Goal: Task Accomplishment & Management: Complete application form

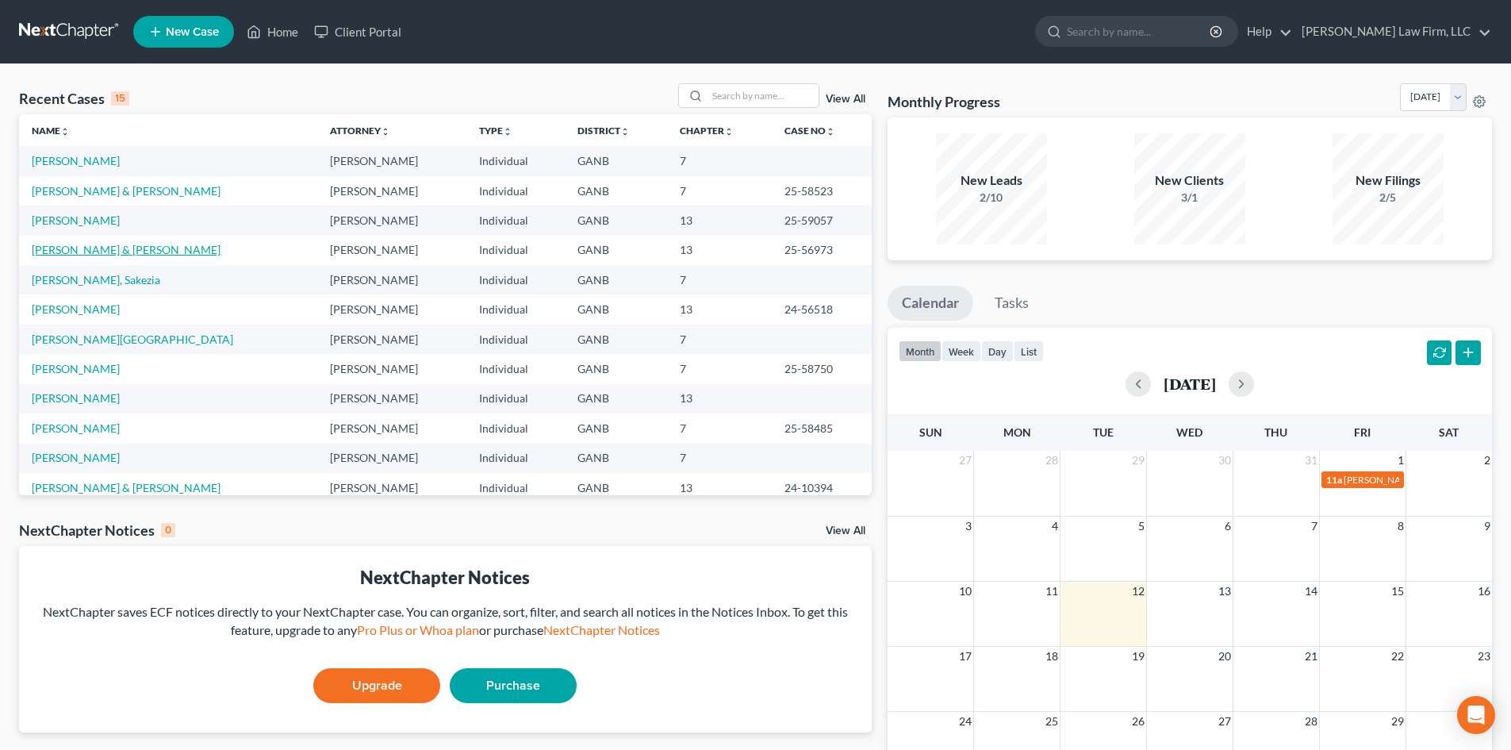
click at [52, 249] on link "[PERSON_NAME] & [PERSON_NAME]" at bounding box center [126, 249] width 189 height 13
select select "6"
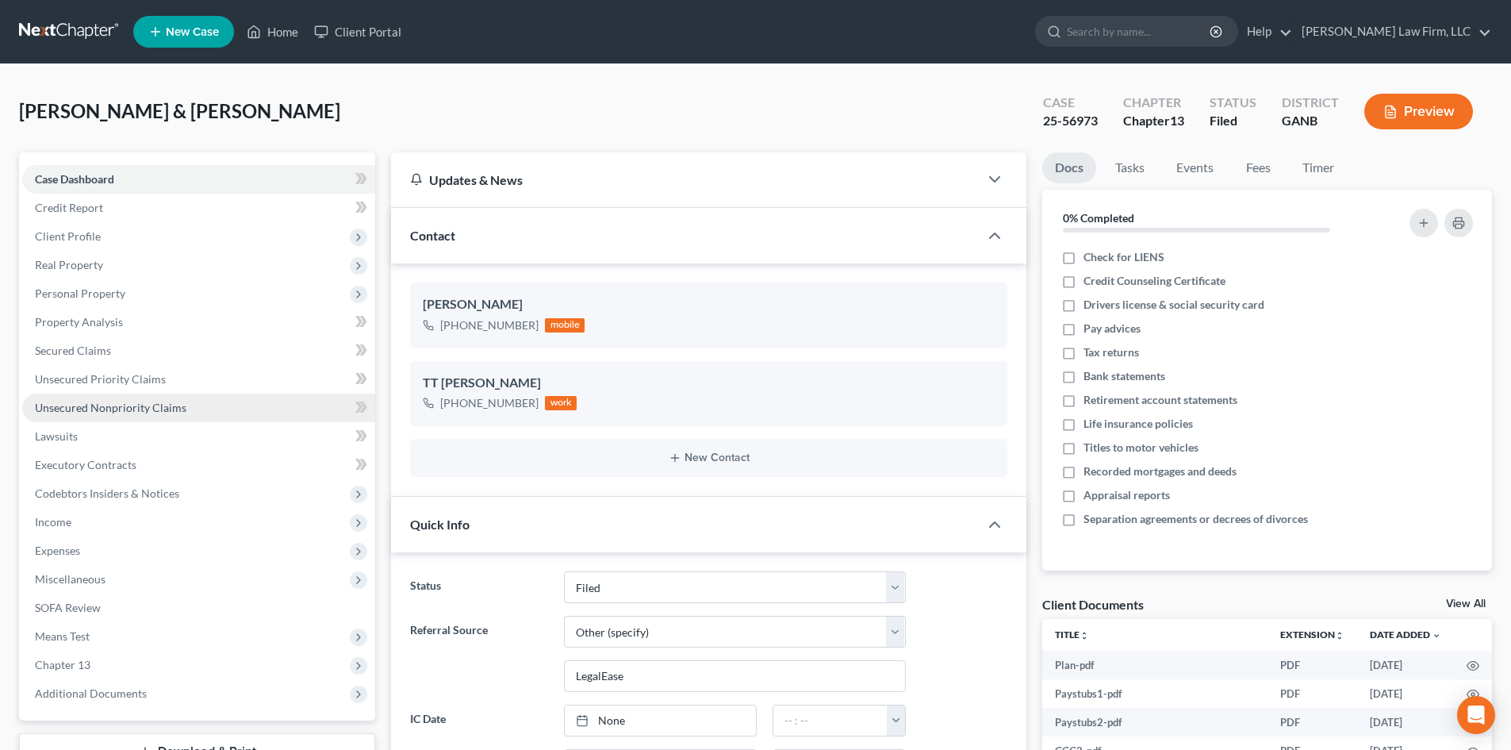
click at [148, 411] on span "Unsecured Nonpriority Claims" at bounding box center [110, 407] width 151 height 13
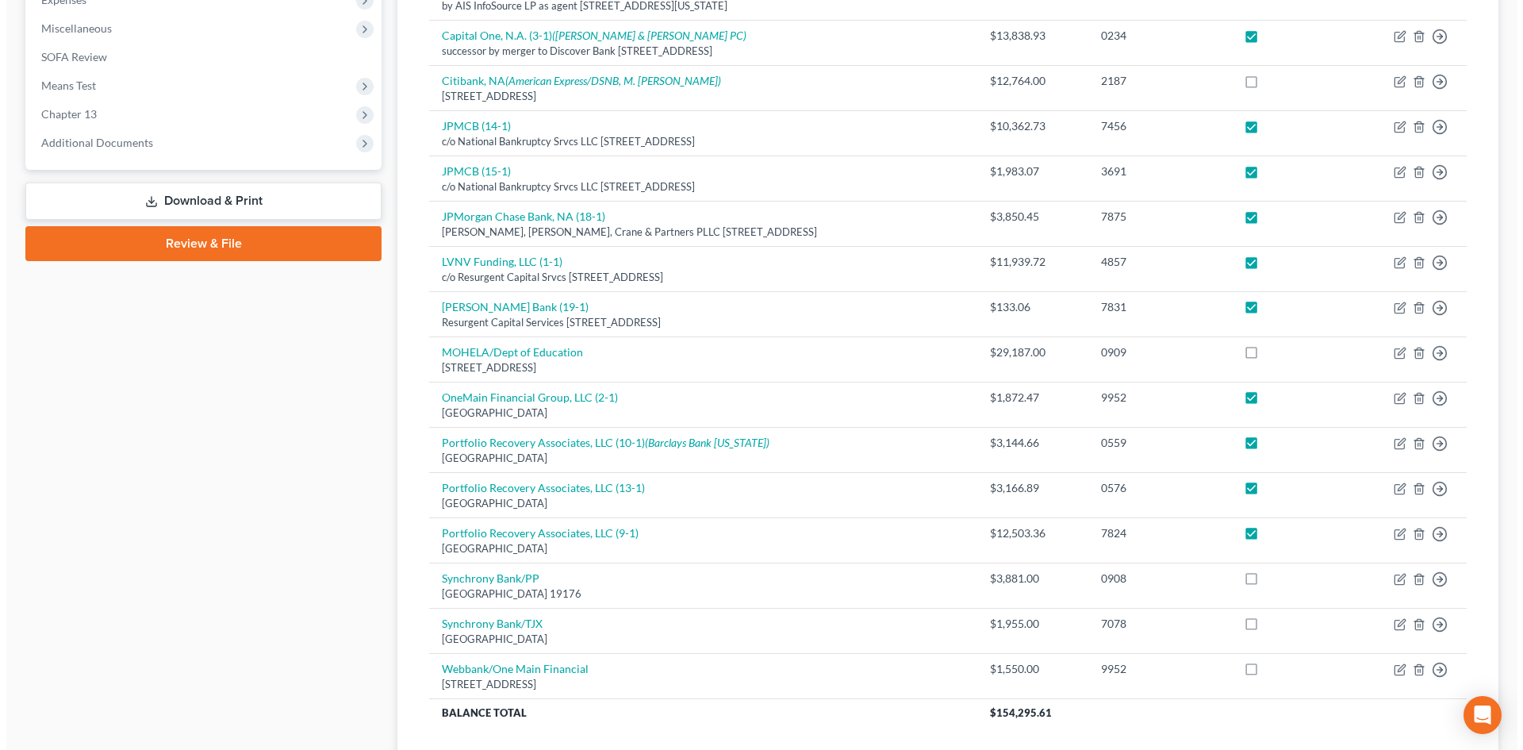
scroll to position [671, 0]
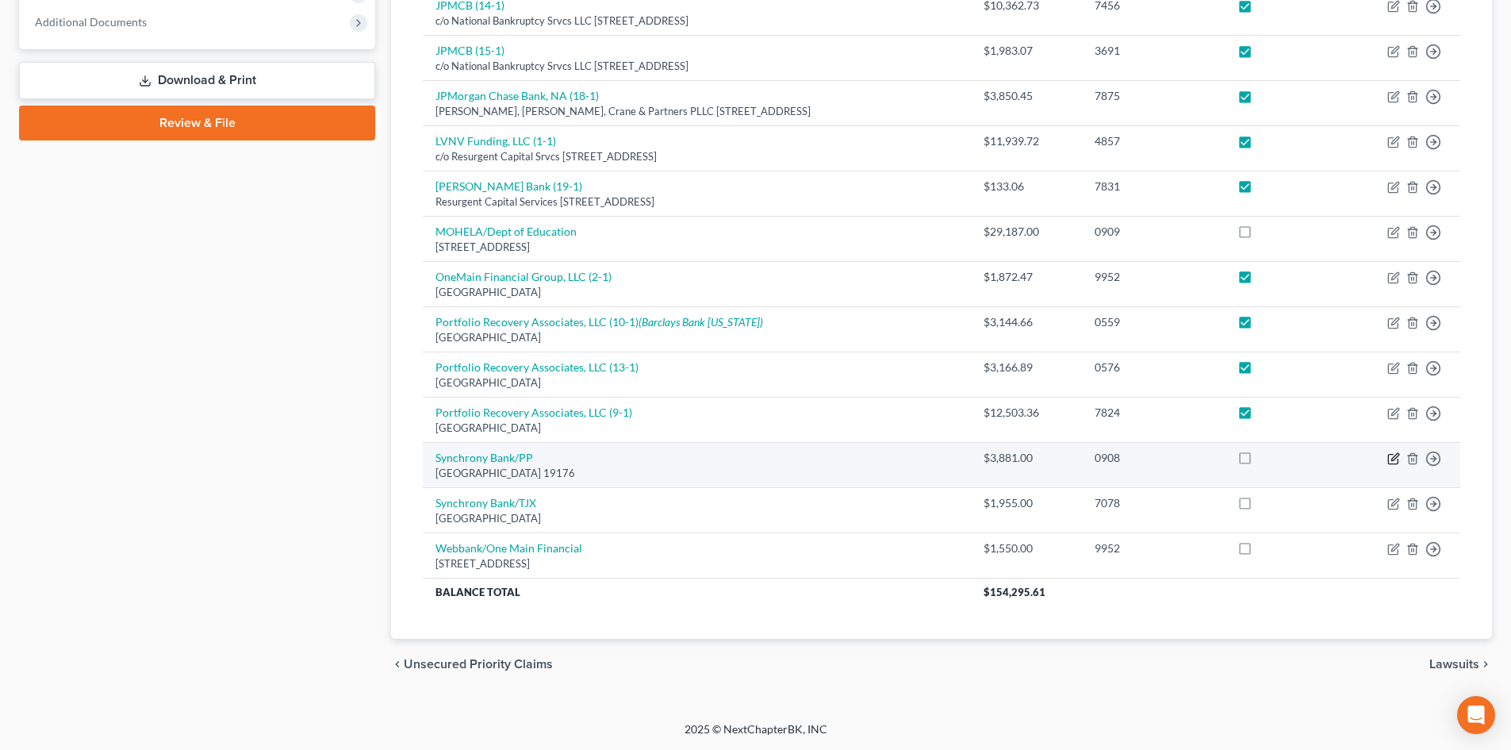
click at [1398, 458] on icon "button" at bounding box center [1393, 458] width 13 height 13
select select "39"
select select "2"
select select "0"
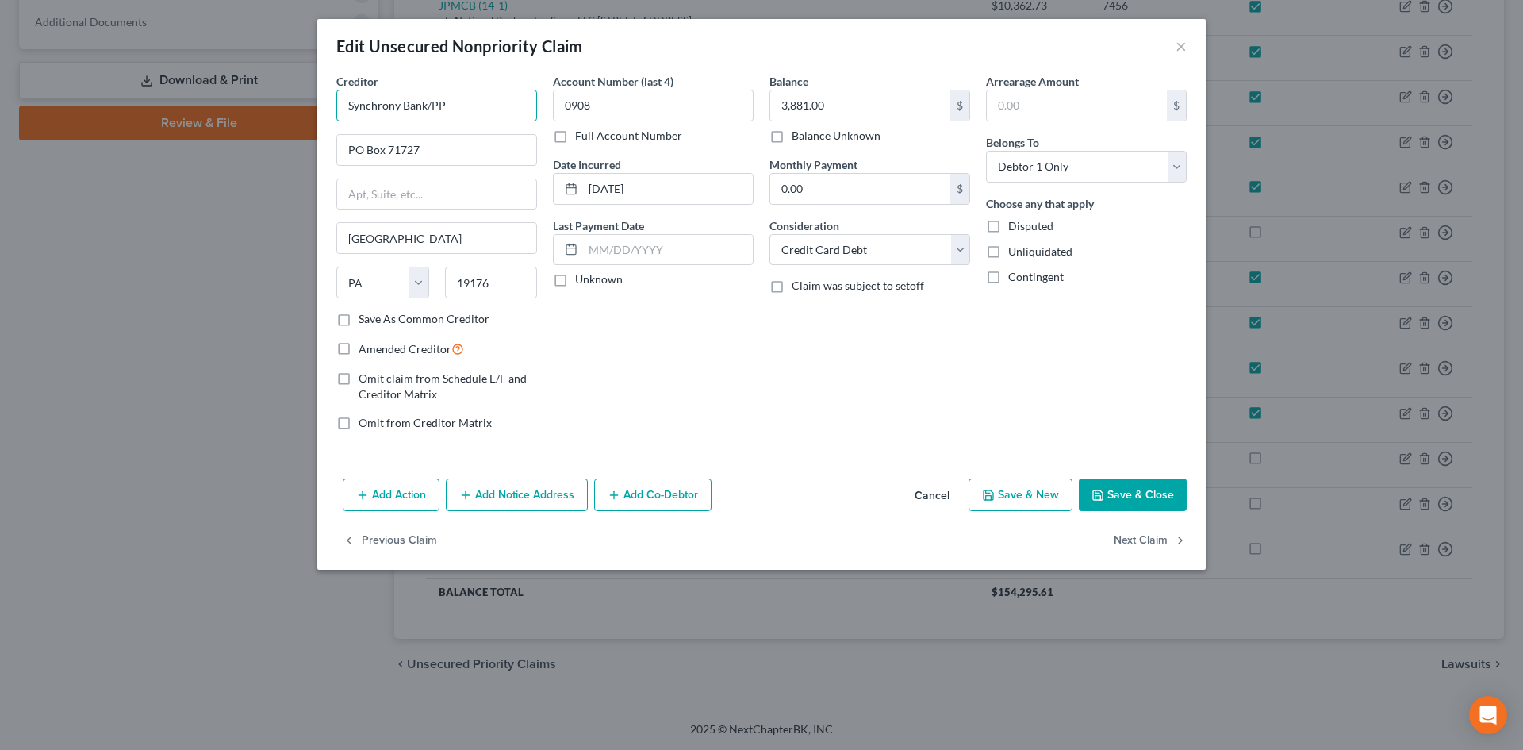
click at [529, 100] on input "Synchrony Bank/PP" at bounding box center [436, 106] width 201 height 32
click at [500, 108] on input "Synchrony Bank/PP" at bounding box center [436, 106] width 201 height 32
click at [391, 129] on div "Jefferson Capital Systems" at bounding box center [431, 133] width 165 height 16
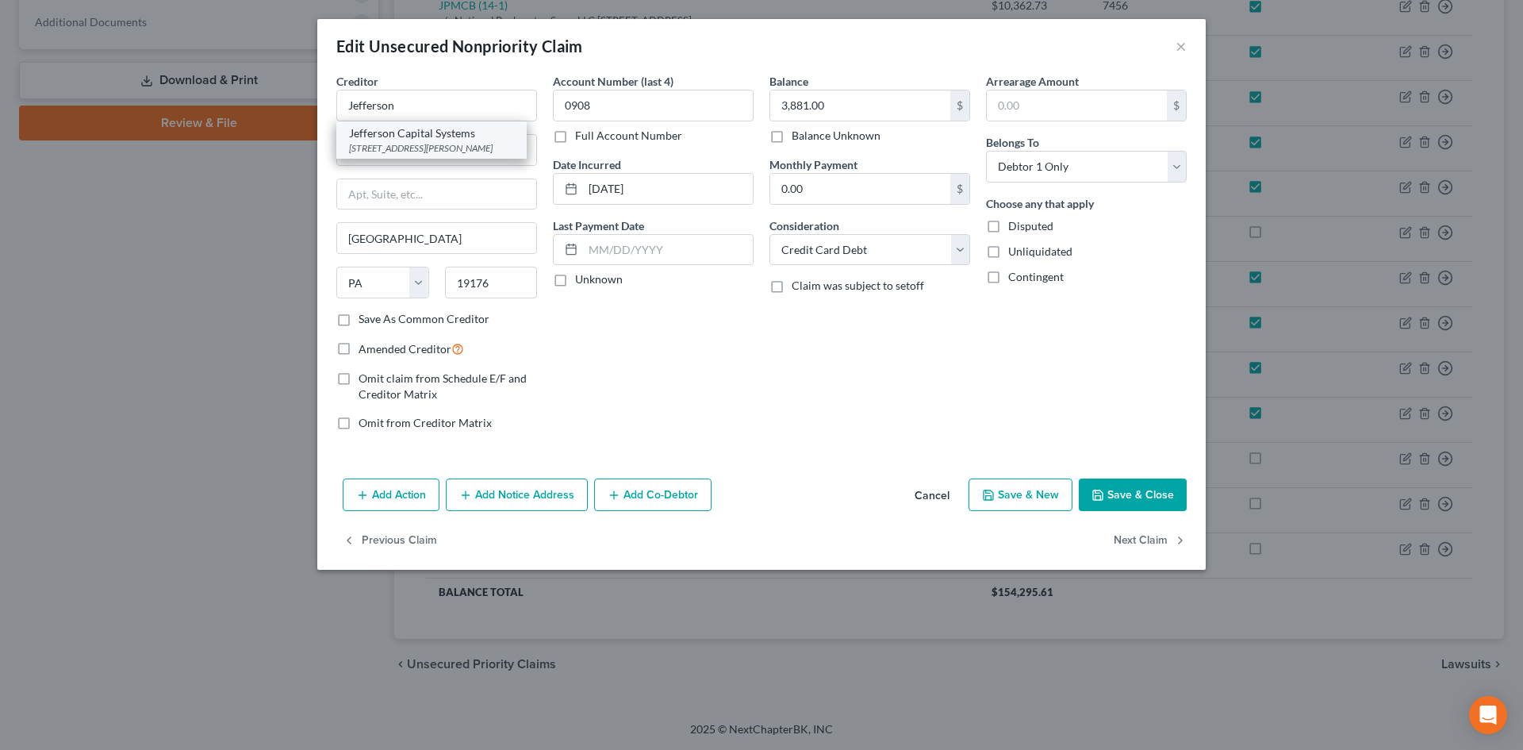
type input "Jefferson Capital Systems"
type input "16 [PERSON_NAME]"
type input "Saint Cloud"
select select "24"
type input "56303"
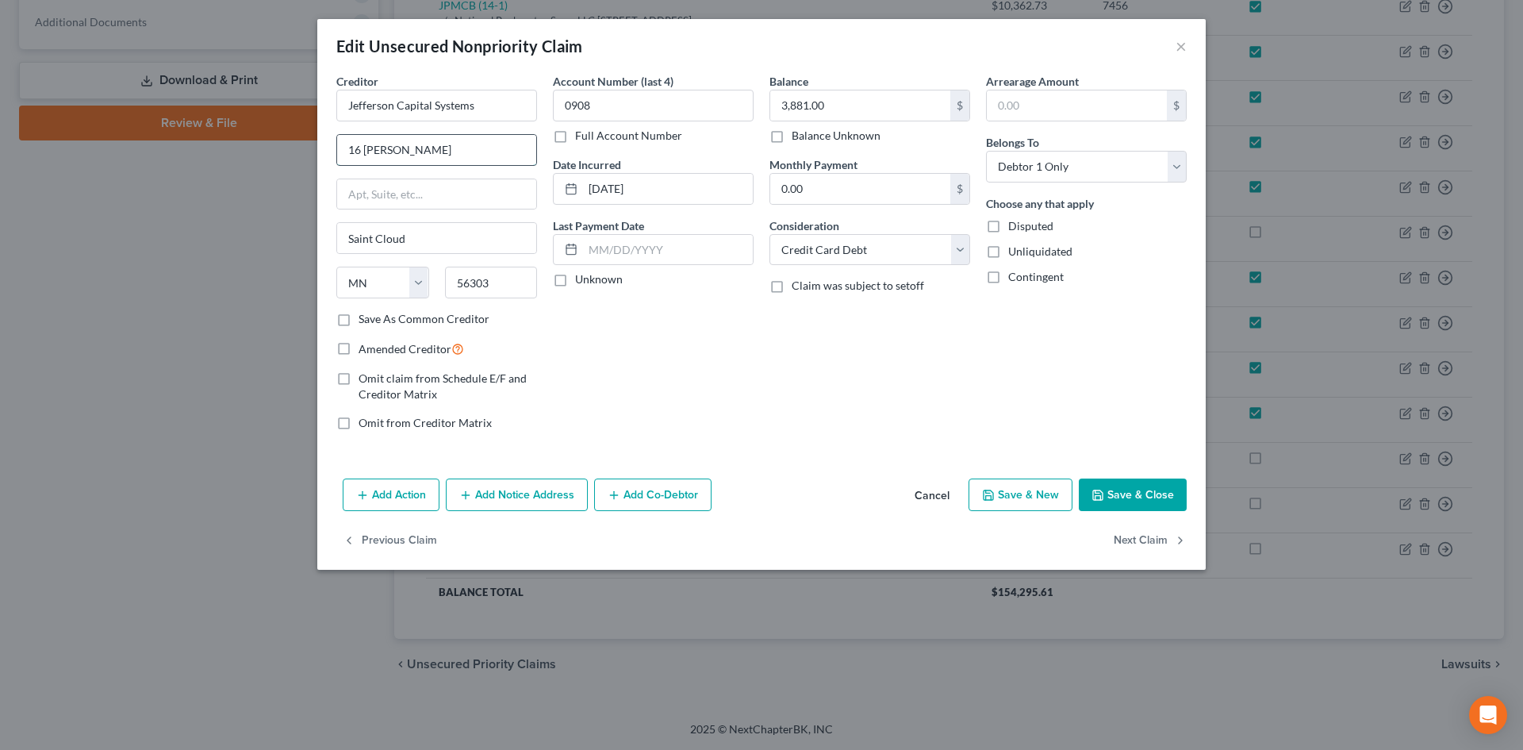
click at [439, 161] on input "16 [PERSON_NAME]" at bounding box center [436, 150] width 199 height 30
click at [439, 160] on input "16 [PERSON_NAME]" at bounding box center [436, 150] width 199 height 30
type input "PO Box 7999"
click at [528, 290] on input "56303" at bounding box center [491, 283] width 93 height 32
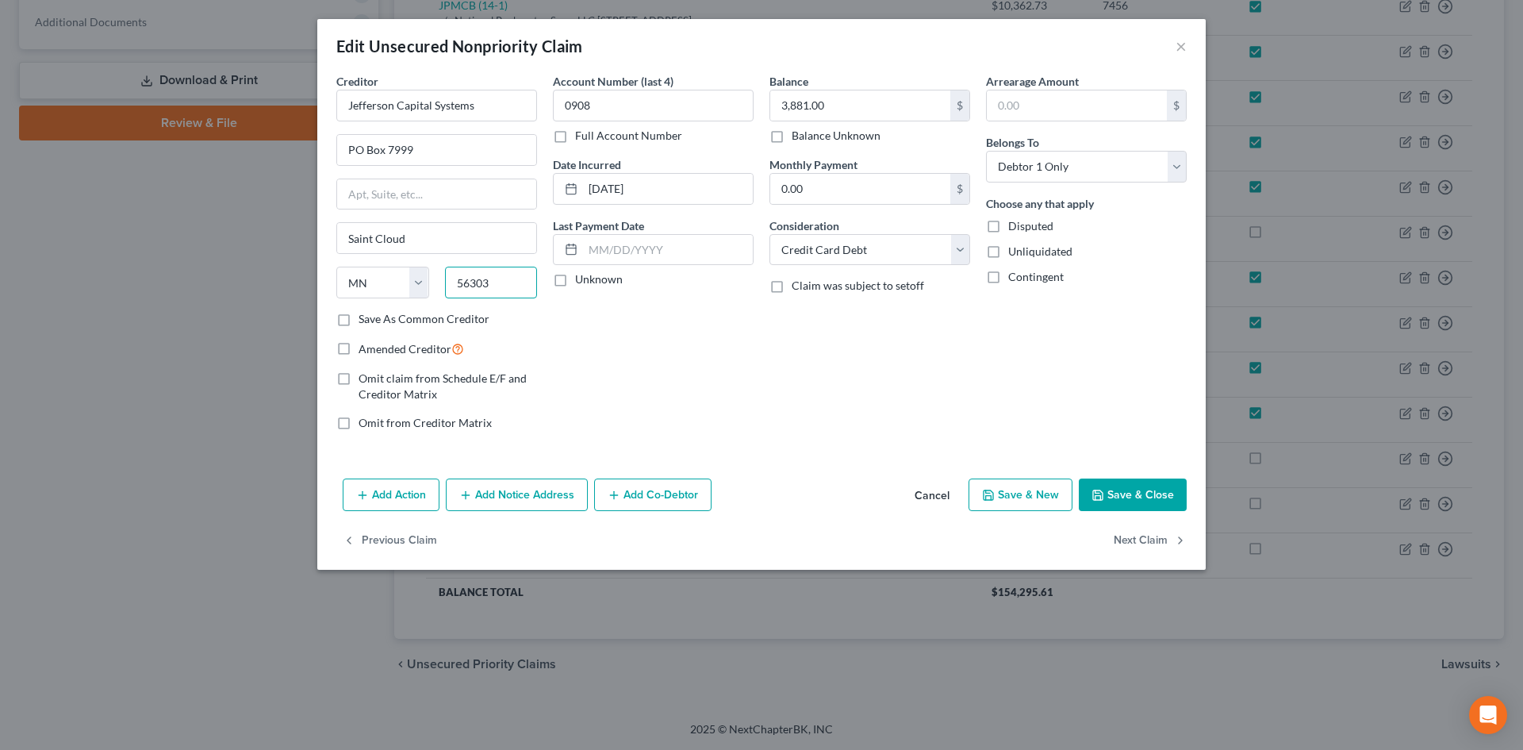
click at [528, 290] on input "56303" at bounding box center [491, 283] width 93 height 32
type input "56302"
click at [504, 102] on input "Jefferson Capital Systems" at bounding box center [436, 106] width 201 height 32
type input "Jefferson Capital Systems LLC (20-1)"
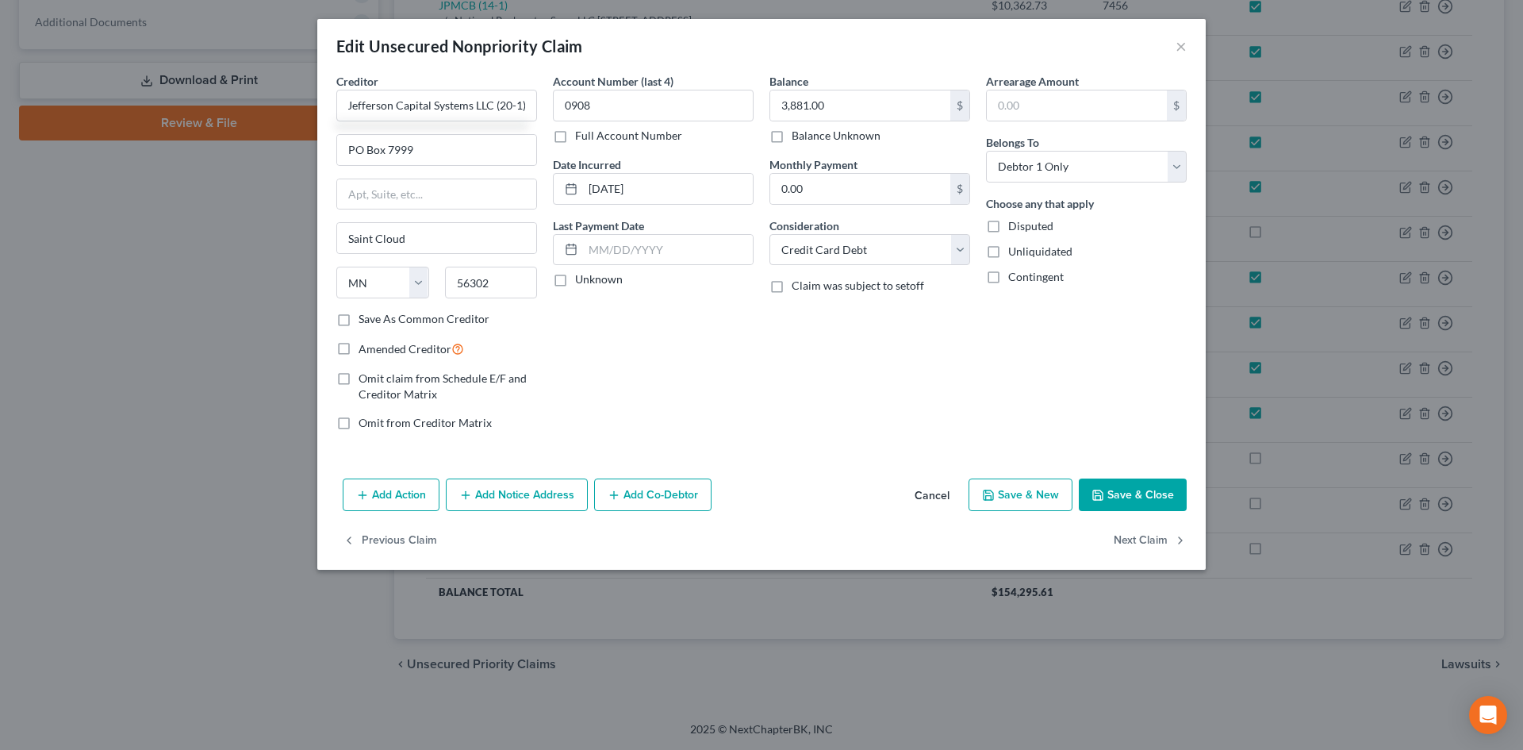
click at [359, 347] on label "Amended Creditor" at bounding box center [411, 348] width 105 height 18
click at [365, 347] on input "Amended Creditor" at bounding box center [370, 344] width 10 height 10
checkbox input "true"
click at [797, 96] on input "3,881.00" at bounding box center [860, 105] width 180 height 30
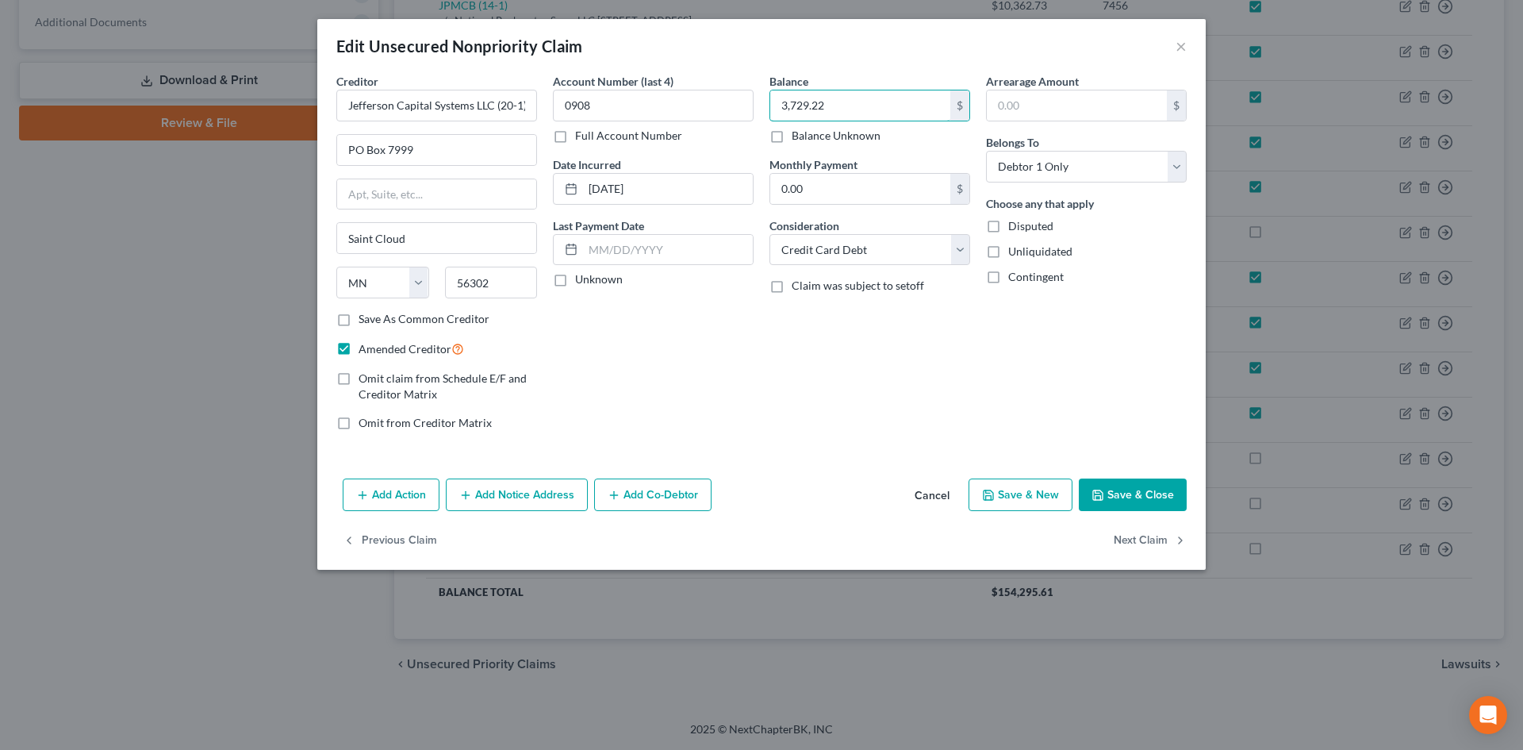
type input "3,729.22"
click at [1135, 498] on button "Save & Close" at bounding box center [1133, 494] width 108 height 33
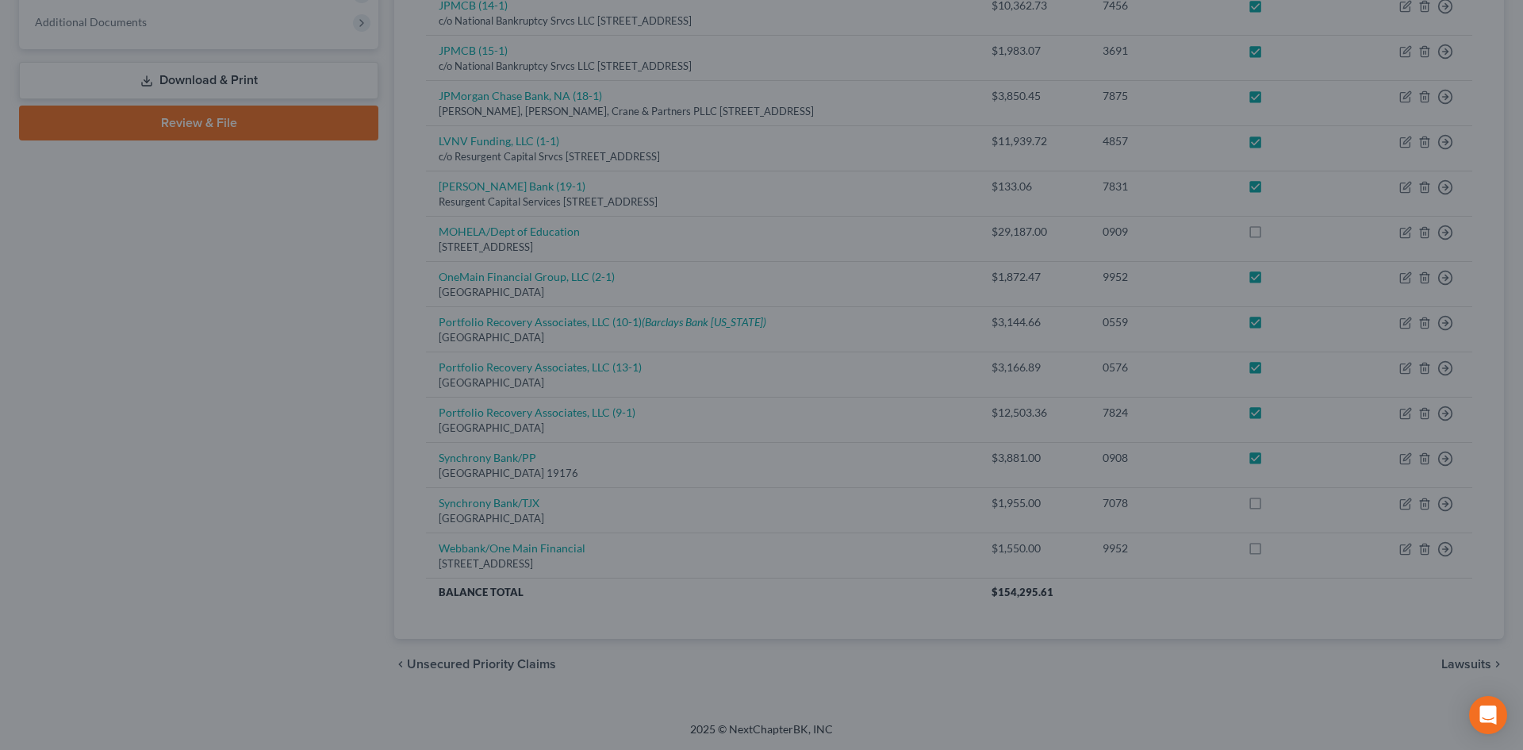
checkbox input "true"
type input "0"
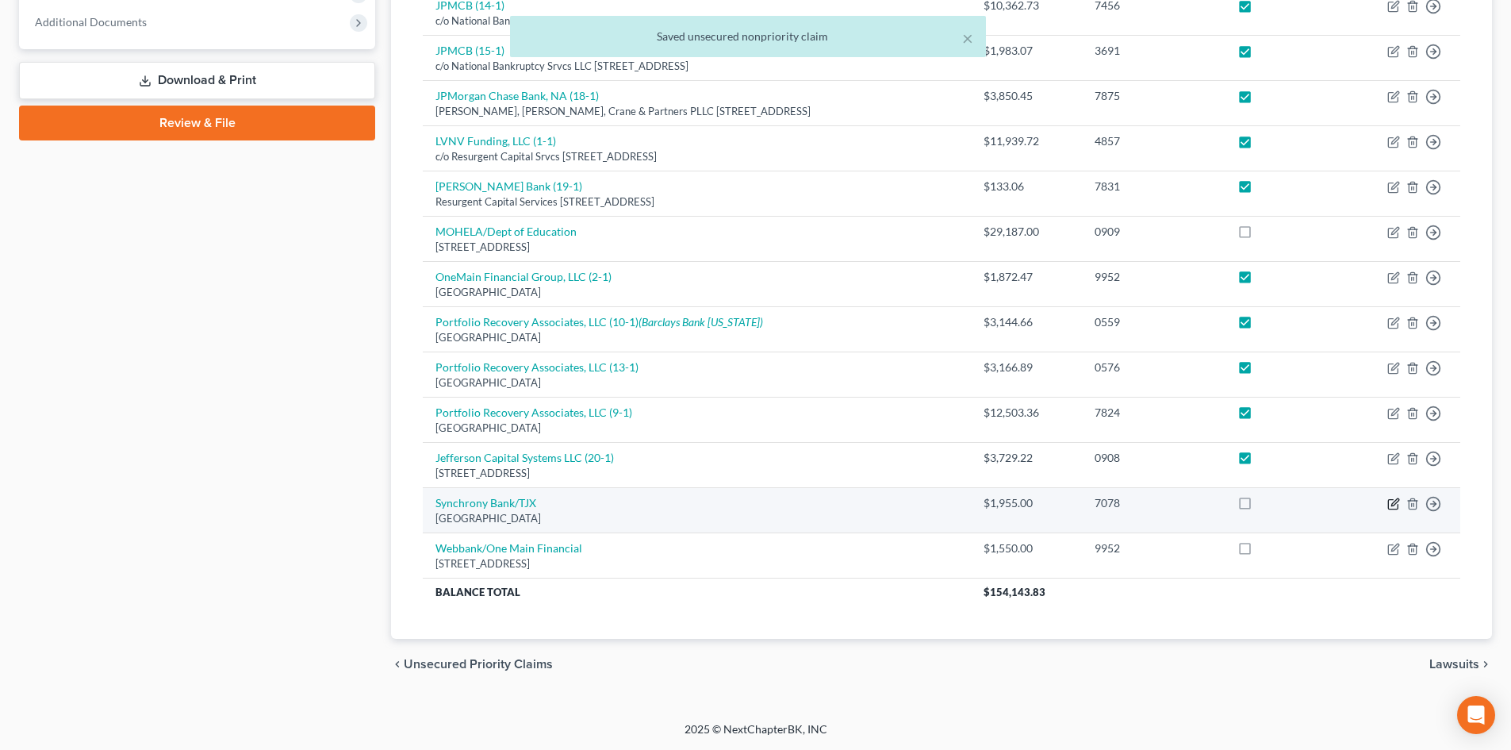
click at [1391, 504] on icon "button" at bounding box center [1393, 503] width 13 height 13
select select "9"
select select "2"
select select "0"
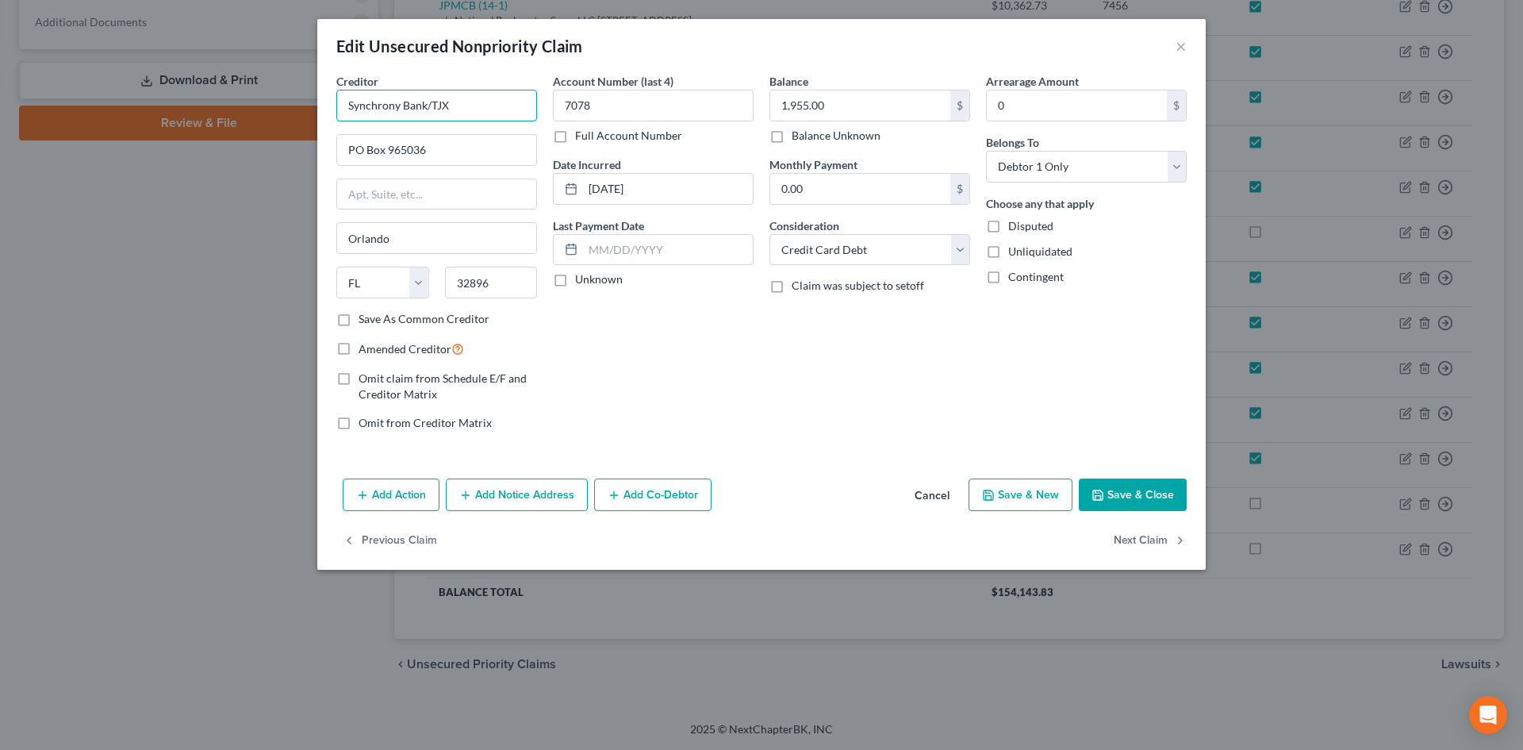
click at [472, 105] on input "Synchrony Bank/TJX" at bounding box center [436, 106] width 201 height 32
click at [443, 141] on div "[STREET_ADDRESS][PERSON_NAME]" at bounding box center [431, 147] width 165 height 13
type input "Jefferson Capital Systems"
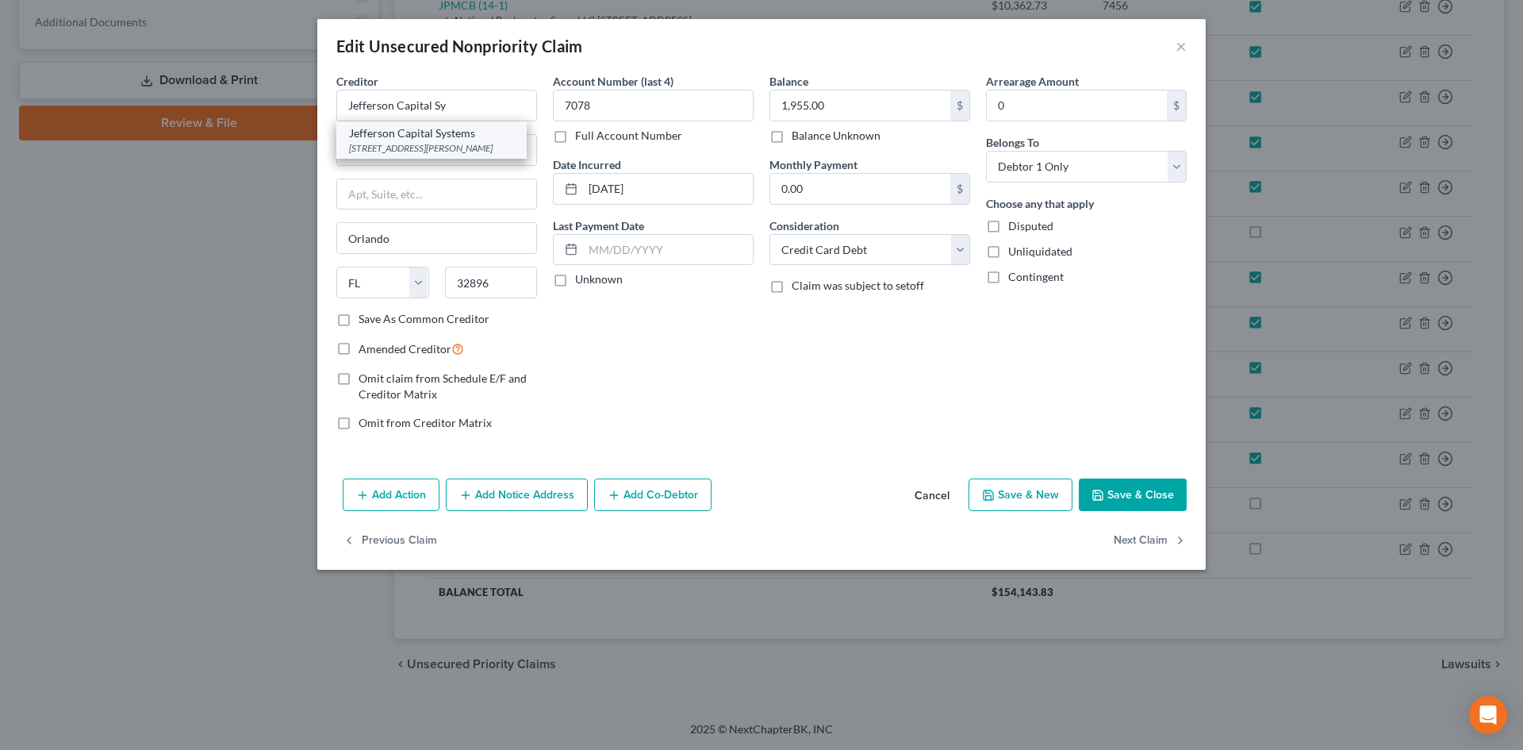
type input "16 [PERSON_NAME]"
type input "Saint Cloud"
select select "24"
type input "56303"
click at [474, 105] on input "Jefferson Capital Systems" at bounding box center [436, 106] width 201 height 32
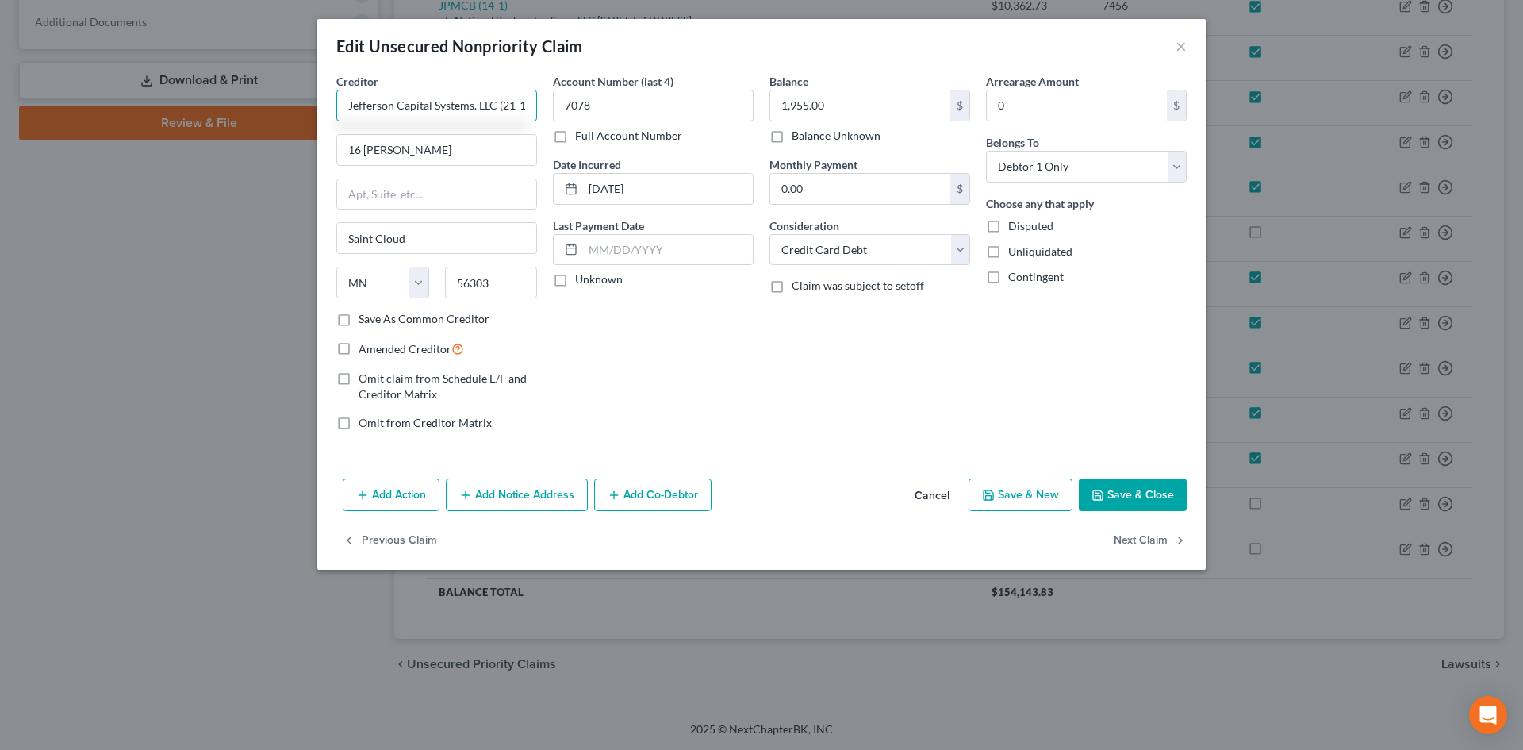
scroll to position [0, 3]
type input "Jefferson Capital Systems. LLC (21-1)"
click at [428, 155] on input "16 [PERSON_NAME]" at bounding box center [436, 150] width 199 height 30
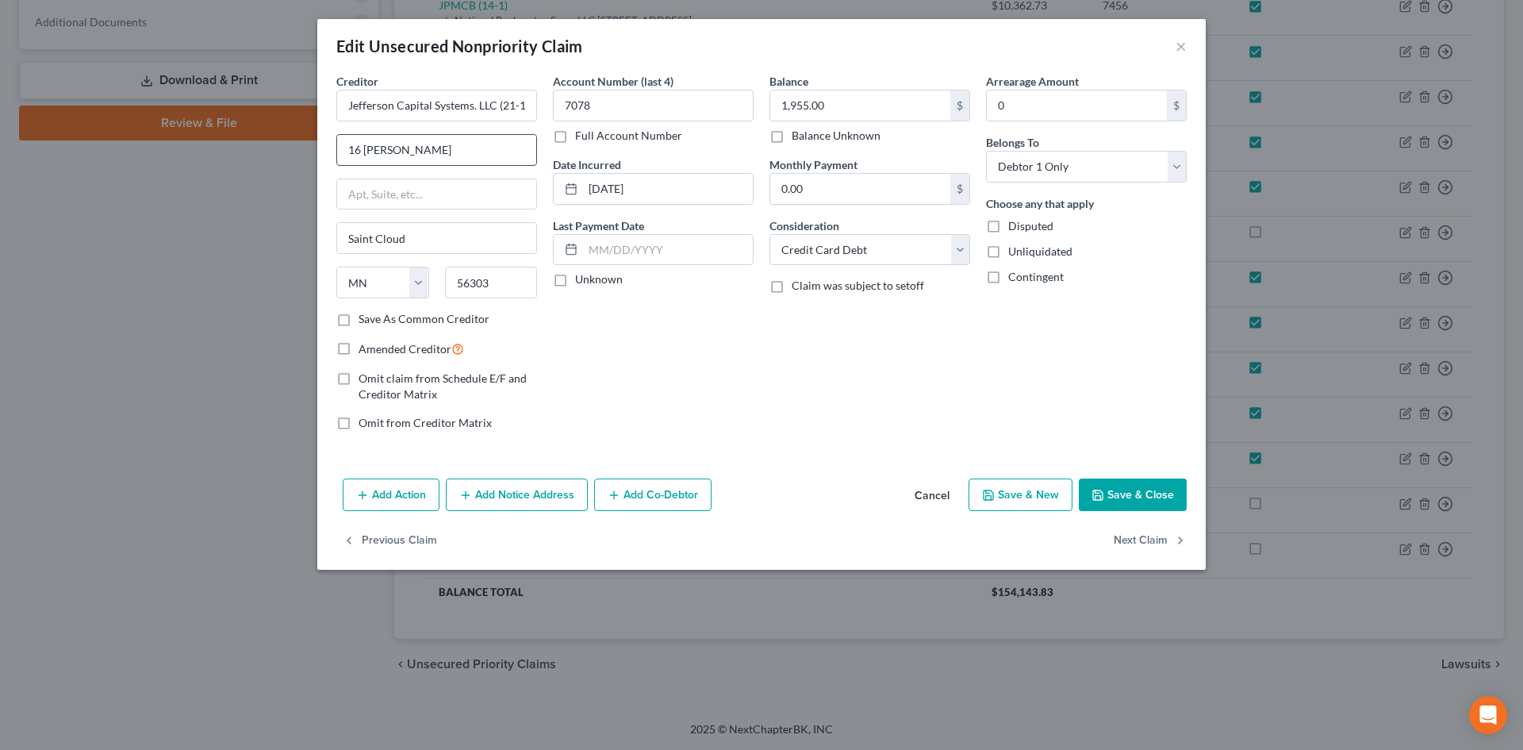
click at [428, 160] on input "16 [PERSON_NAME]" at bounding box center [436, 150] width 199 height 30
type input "PO Box 7999"
click at [447, 276] on input "56303" at bounding box center [491, 283] width 93 height 32
click at [454, 281] on input "56303" at bounding box center [491, 283] width 93 height 32
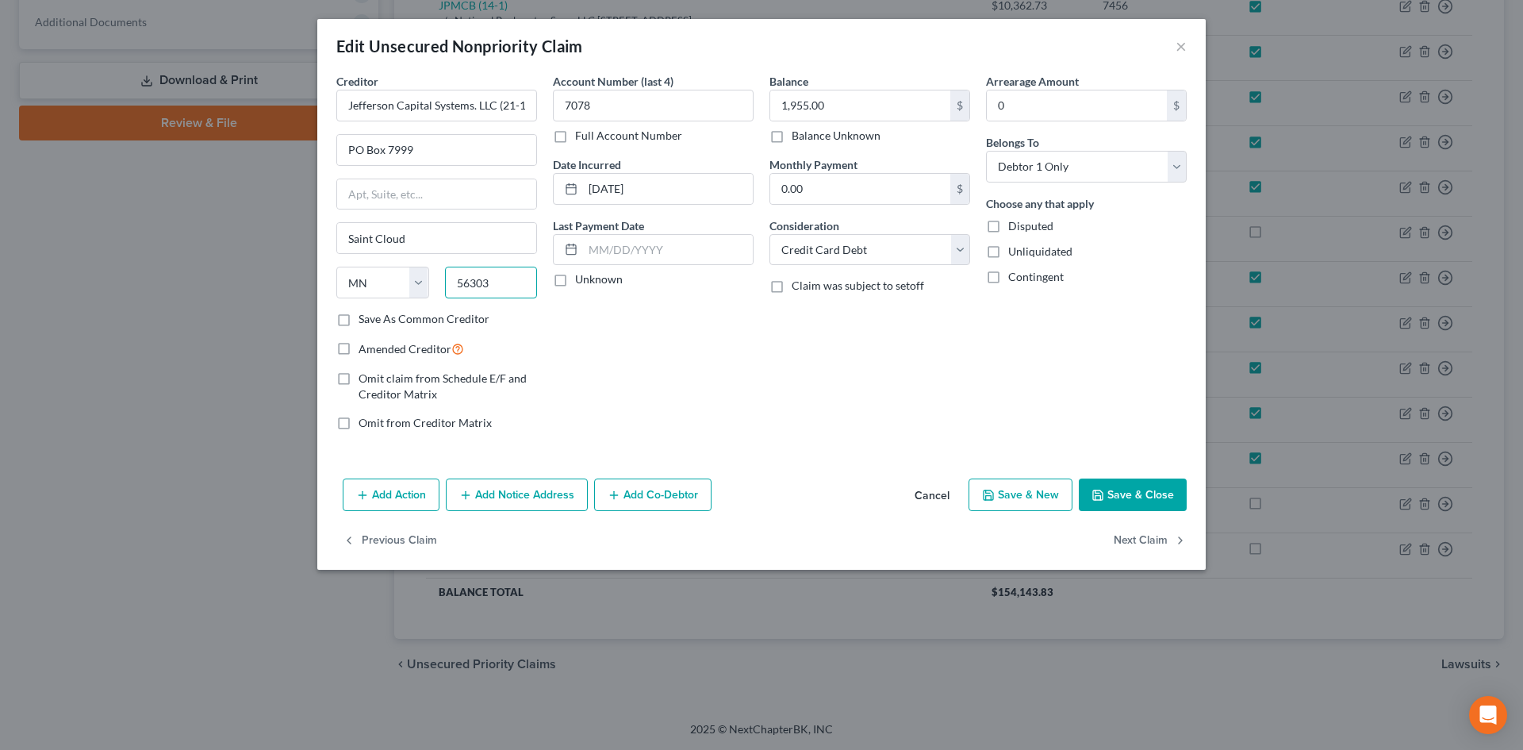
click at [454, 281] on input "56303" at bounding box center [491, 283] width 93 height 32
type input "56302"
click at [359, 347] on label "Amended Creditor" at bounding box center [411, 348] width 105 height 18
click at [365, 347] on input "Amended Creditor" at bounding box center [370, 344] width 10 height 10
checkbox input "true"
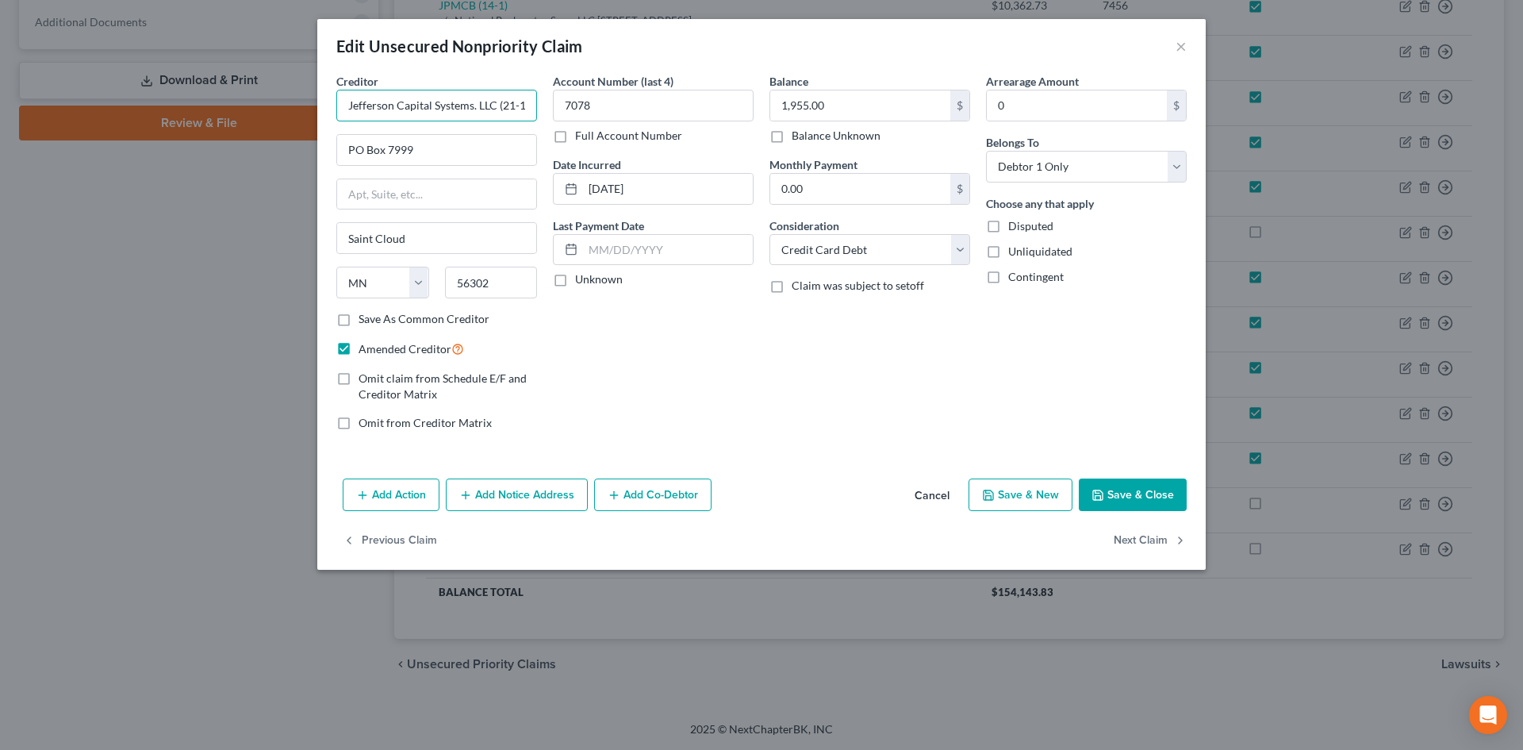
click at [530, 105] on input "Jefferson Capital Systems. LLC (21-1)" at bounding box center [436, 106] width 201 height 32
click at [507, 109] on input "Jefferson Capital Systems. LLC (21-1)" at bounding box center [436, 106] width 201 height 32
click at [809, 96] on input "1,955.00" at bounding box center [860, 105] width 180 height 30
type input "1,829.23"
click at [1137, 485] on button "Save & Close" at bounding box center [1133, 494] width 108 height 33
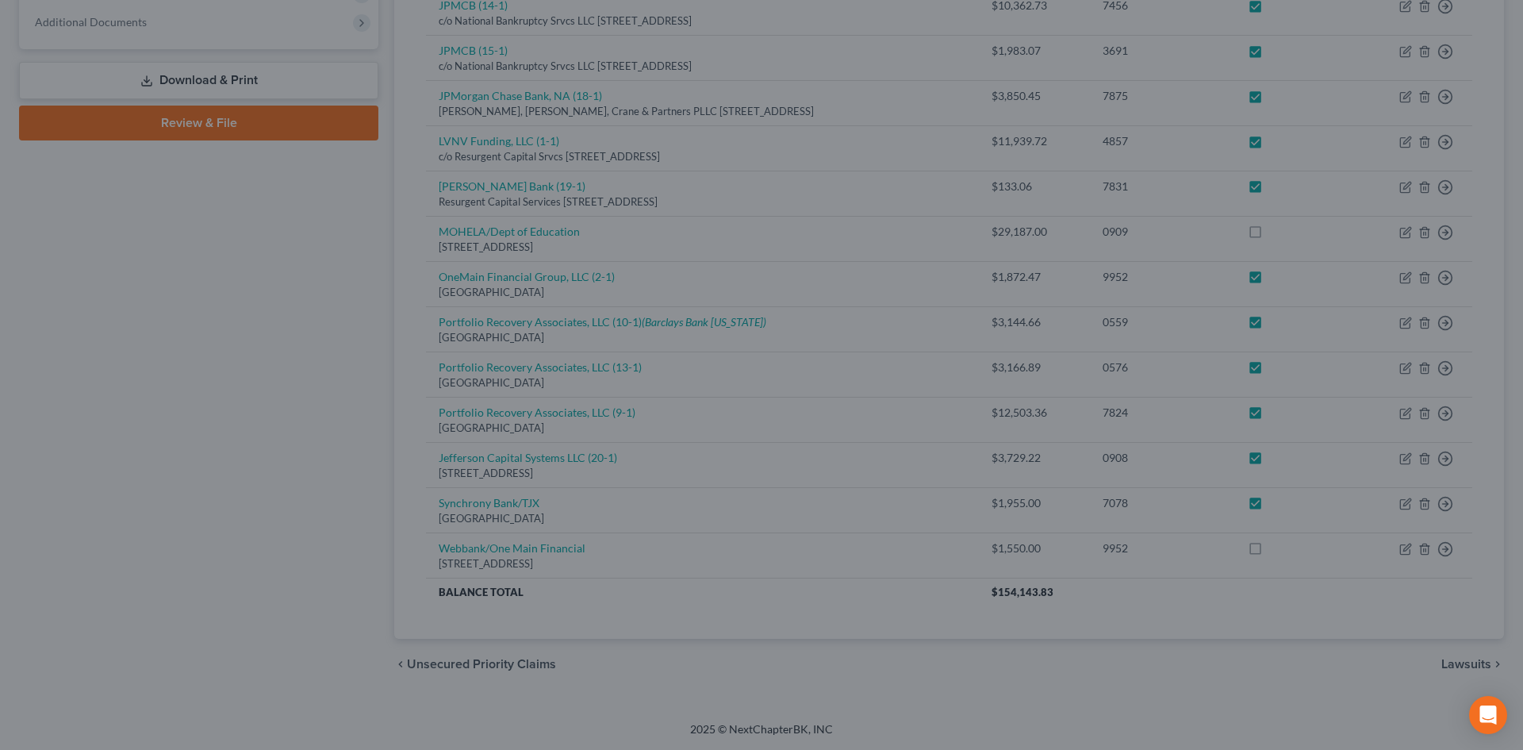
checkbox input "true"
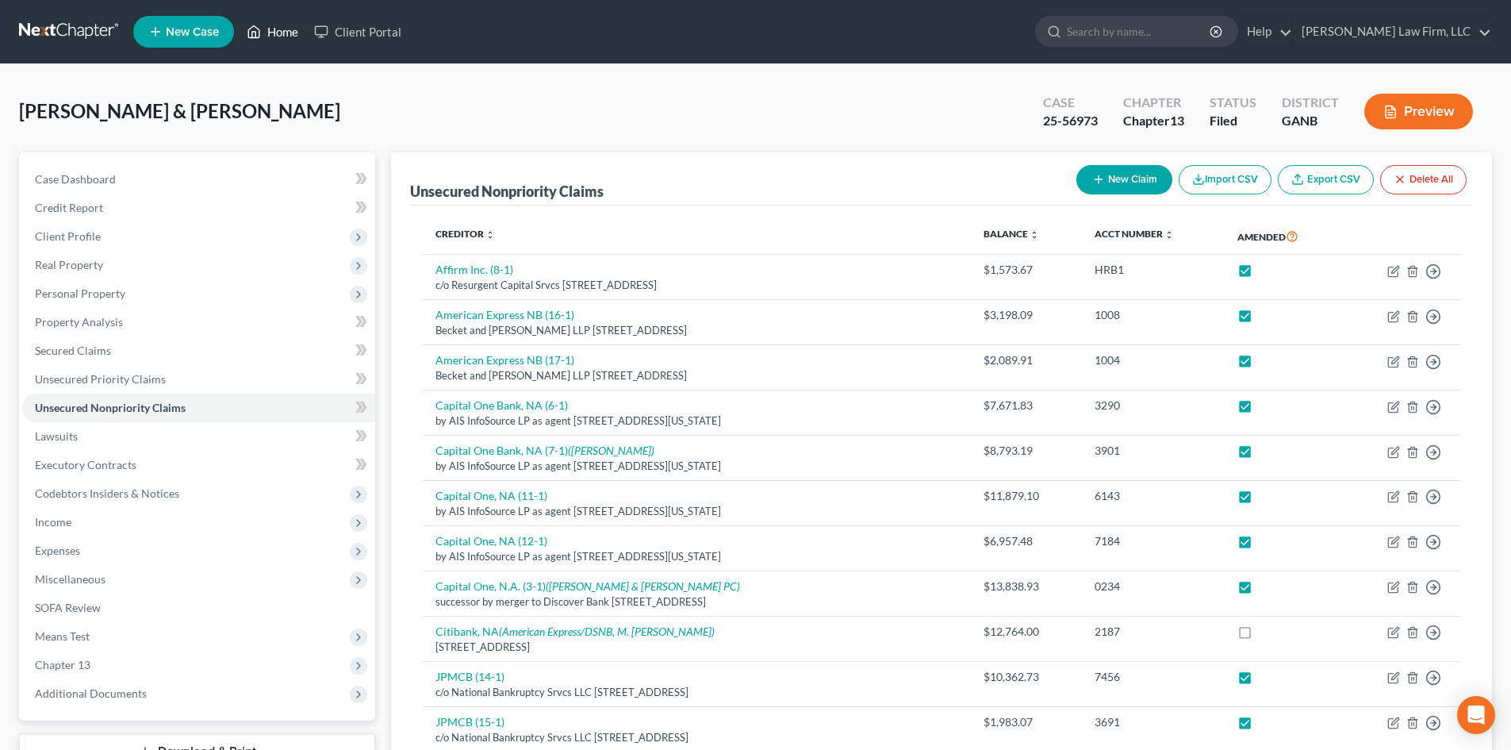
drag, startPoint x: 275, startPoint y: 34, endPoint x: 266, endPoint y: 66, distance: 33.1
click at [275, 34] on link "Home" at bounding box center [272, 31] width 67 height 29
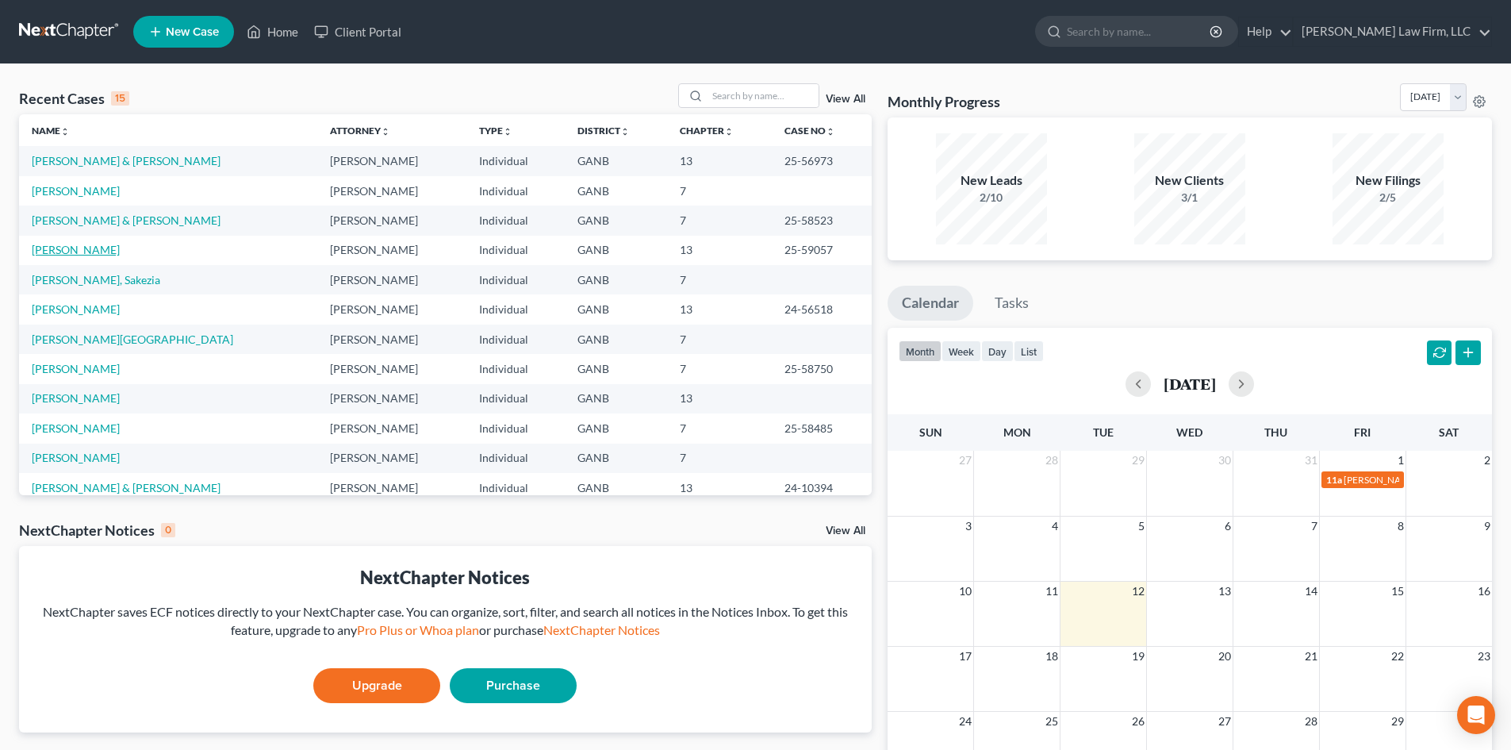
click at [55, 251] on link "[PERSON_NAME]" at bounding box center [76, 249] width 88 height 13
select select "6"
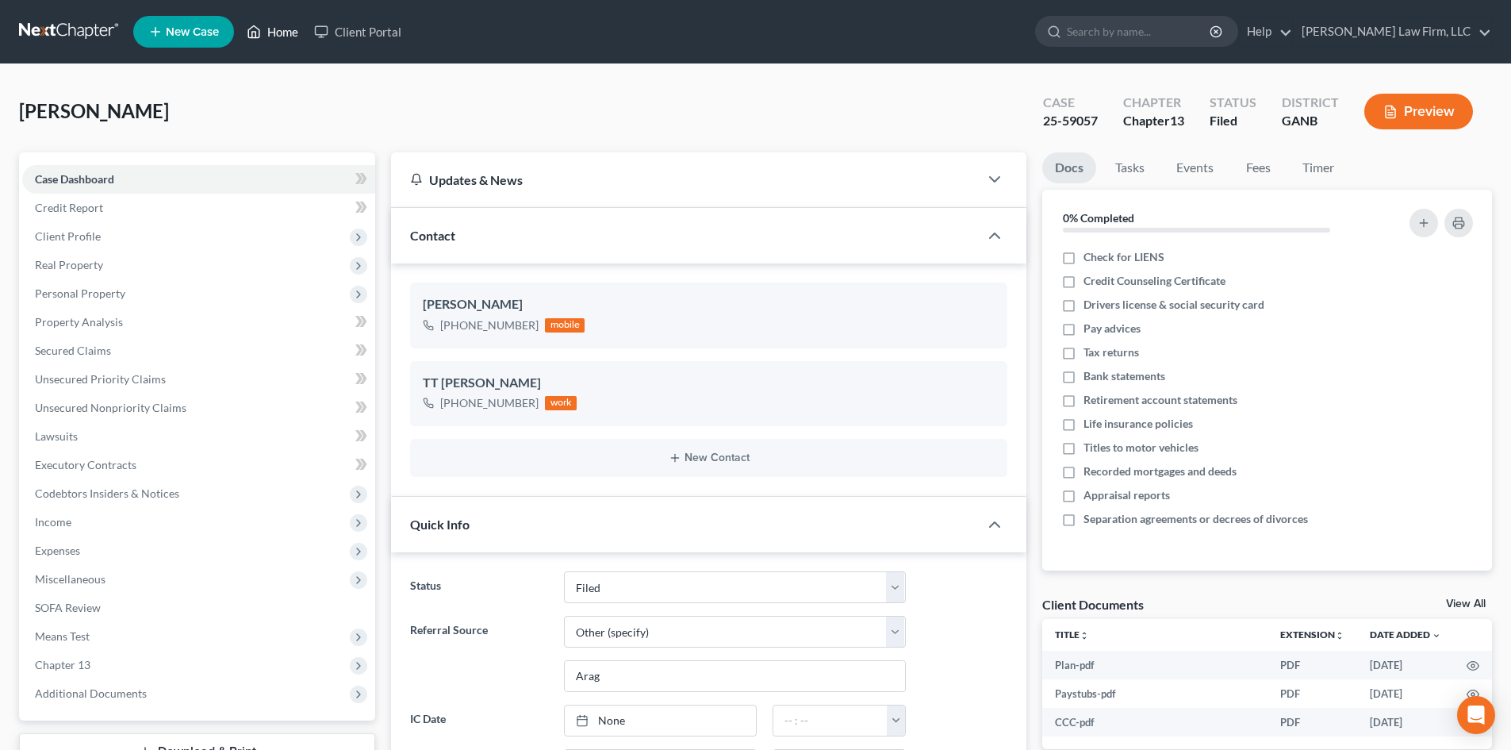
click at [261, 33] on icon at bounding box center [254, 31] width 14 height 19
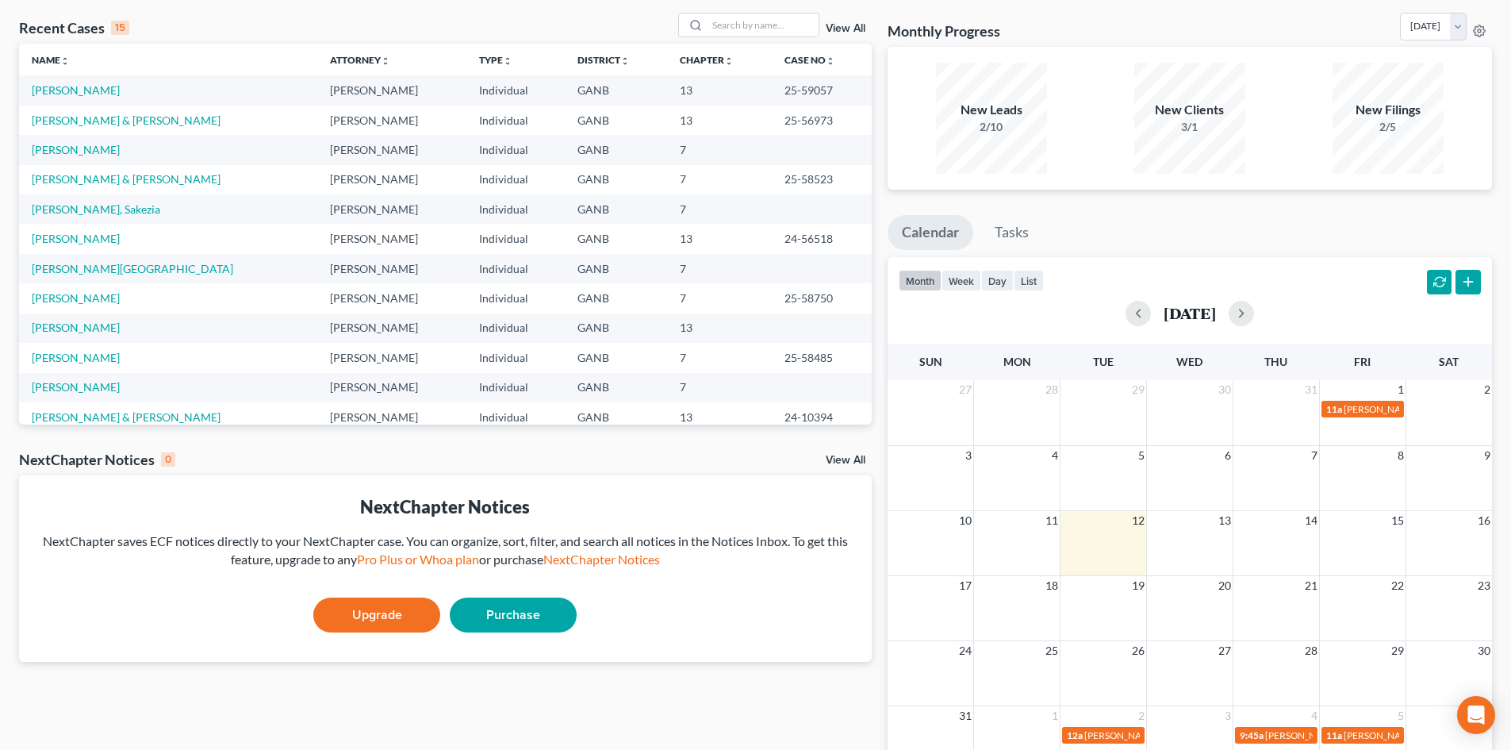
scroll to position [167, 0]
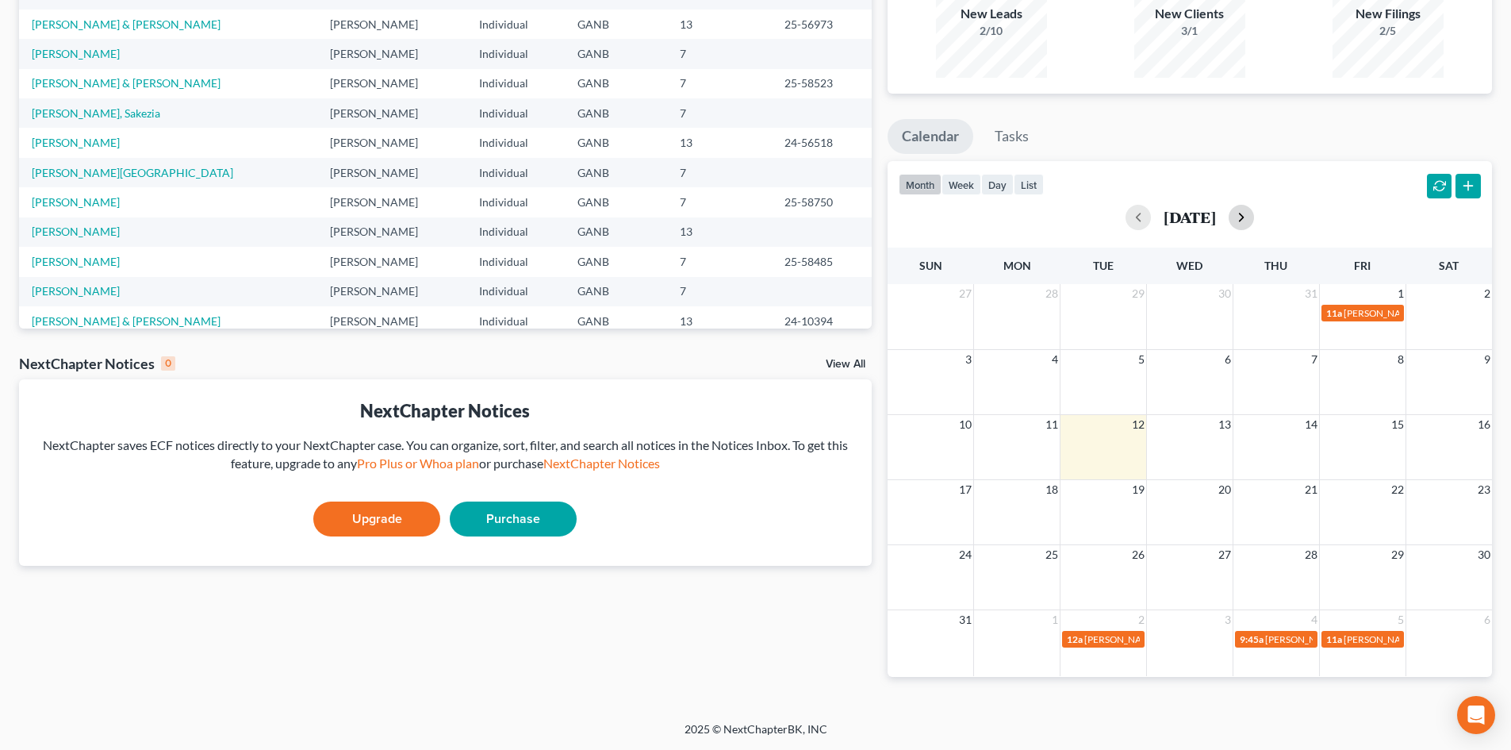
click at [1254, 220] on button "button" at bounding box center [1241, 217] width 25 height 25
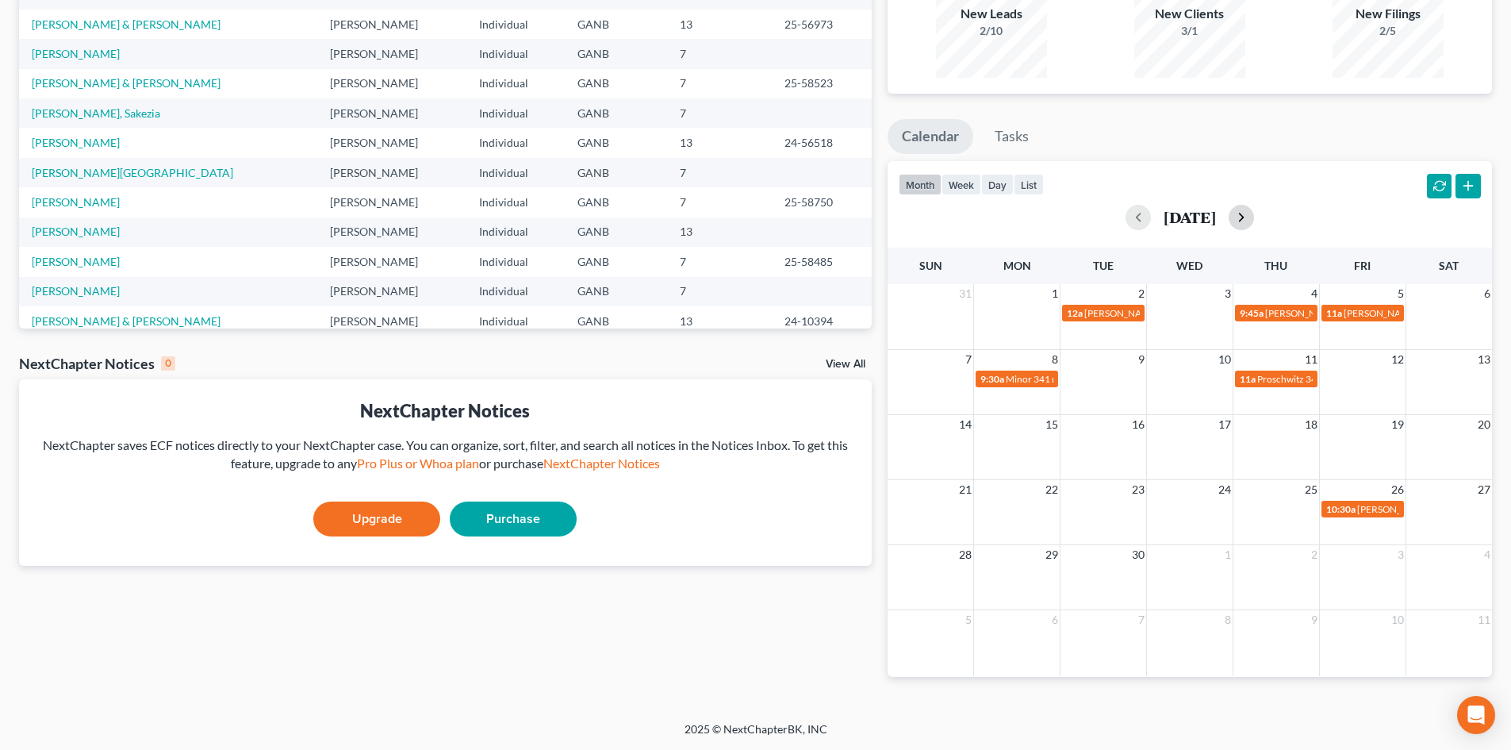
click at [1254, 214] on button "button" at bounding box center [1241, 217] width 25 height 25
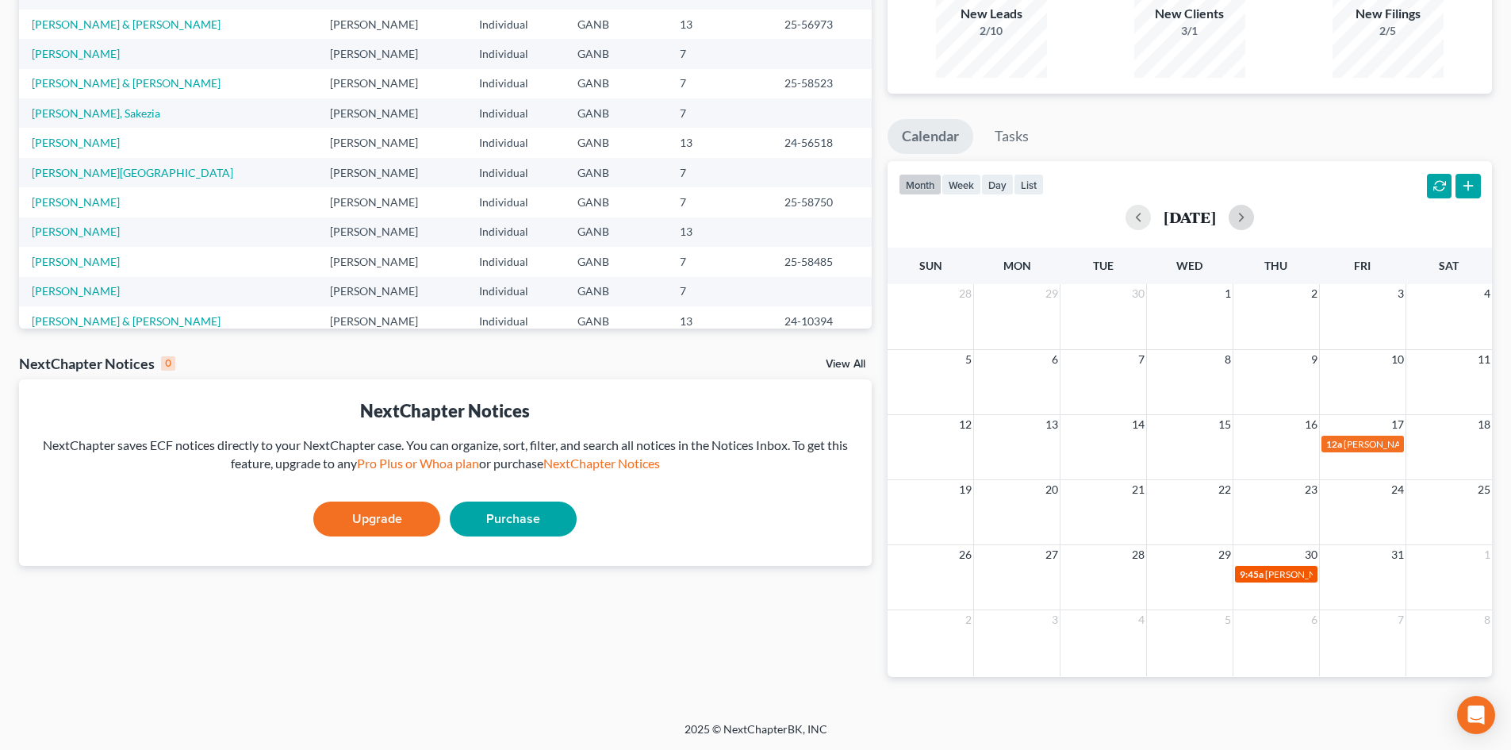
click at [1284, 573] on span "[PERSON_NAME] Confirmation Hrg" at bounding box center [1340, 574] width 150 height 12
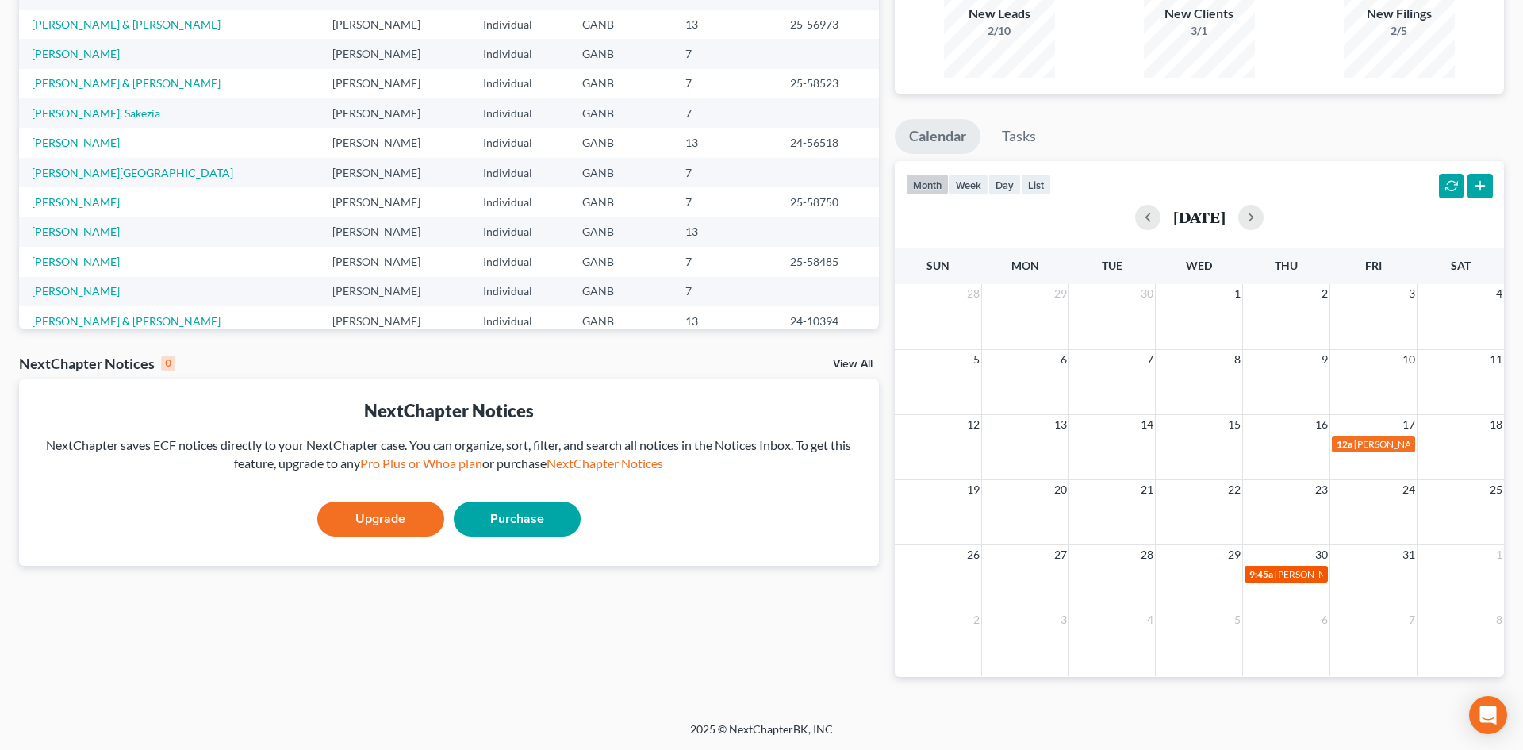
select select "Days"
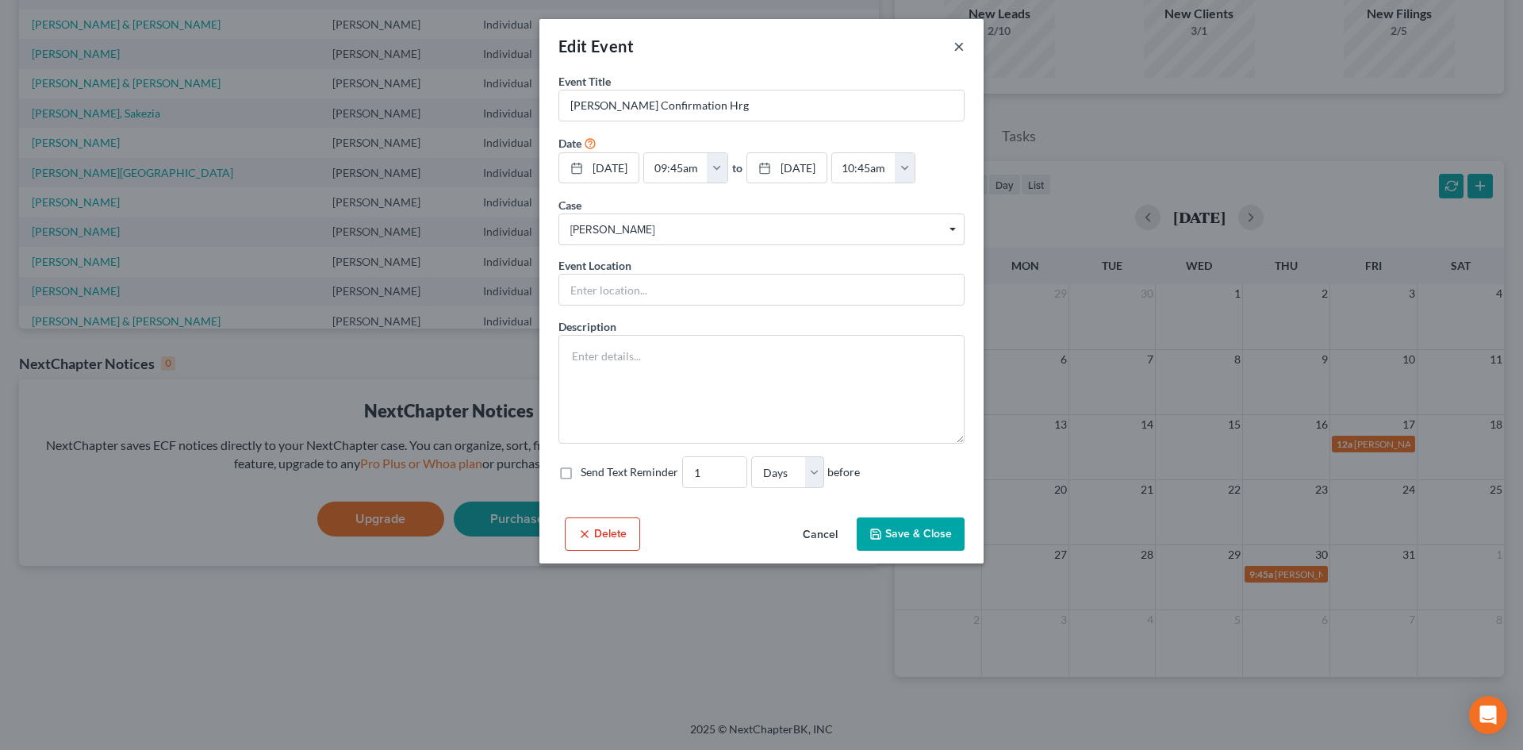
click at [955, 43] on button "×" at bounding box center [958, 45] width 11 height 19
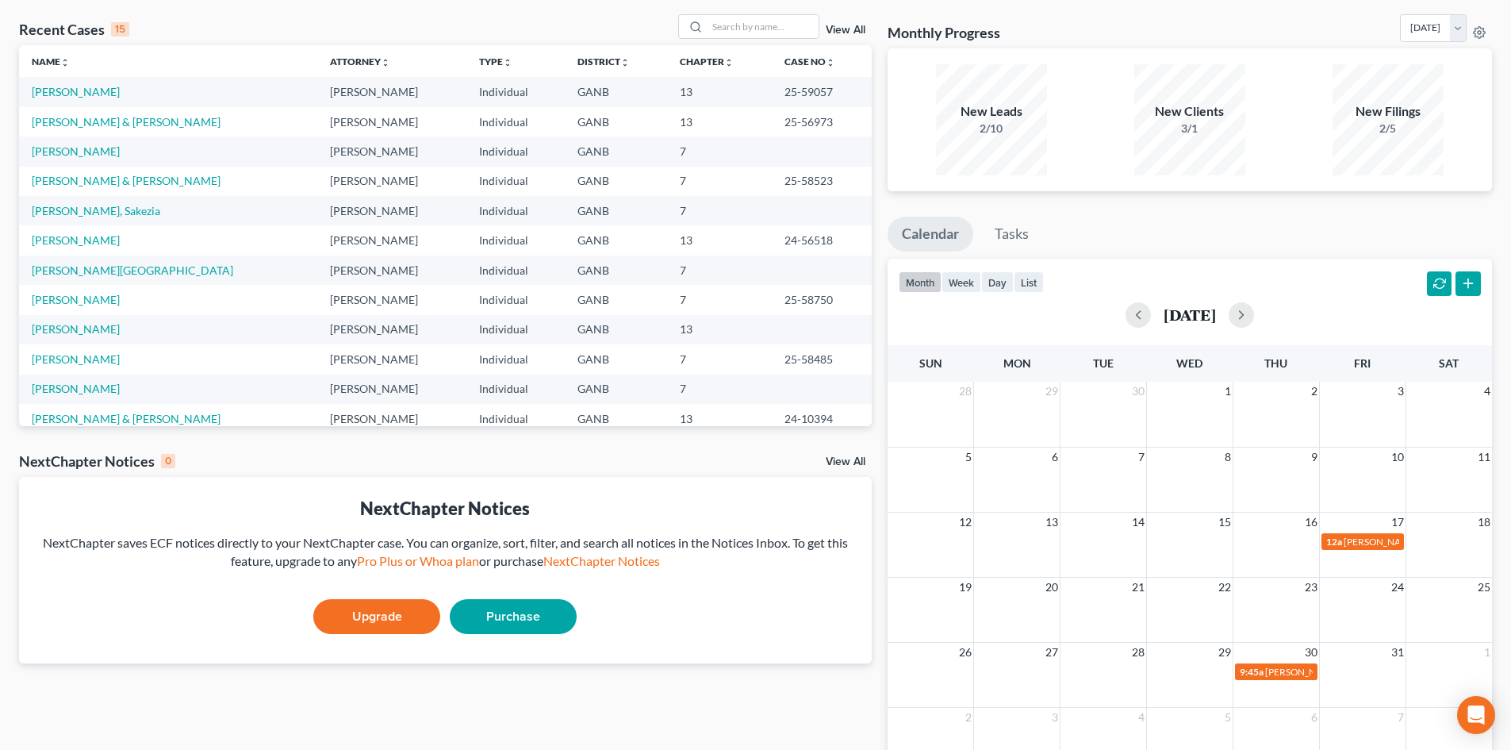
scroll to position [0, 0]
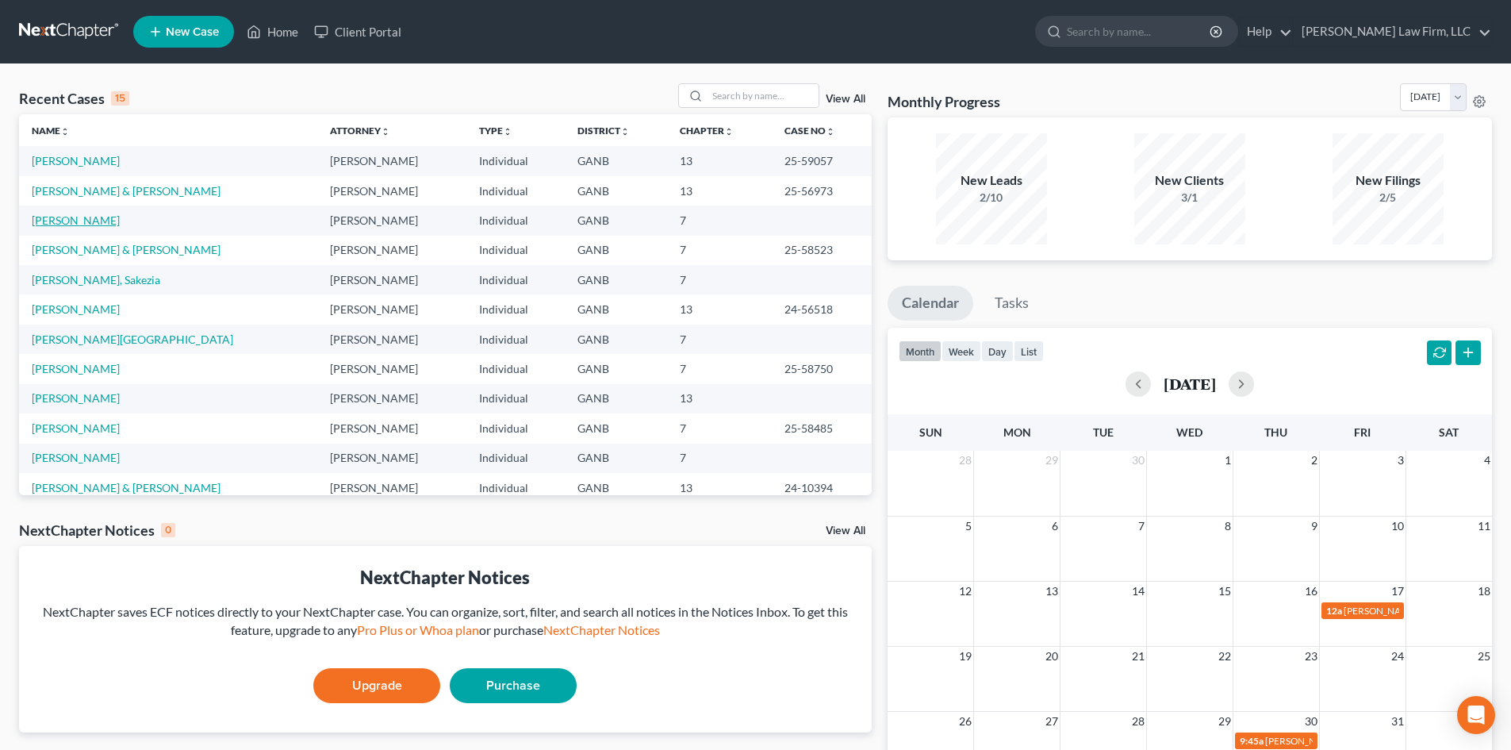
click at [68, 220] on link "[PERSON_NAME]" at bounding box center [76, 219] width 88 height 13
select select "10"
select select "6"
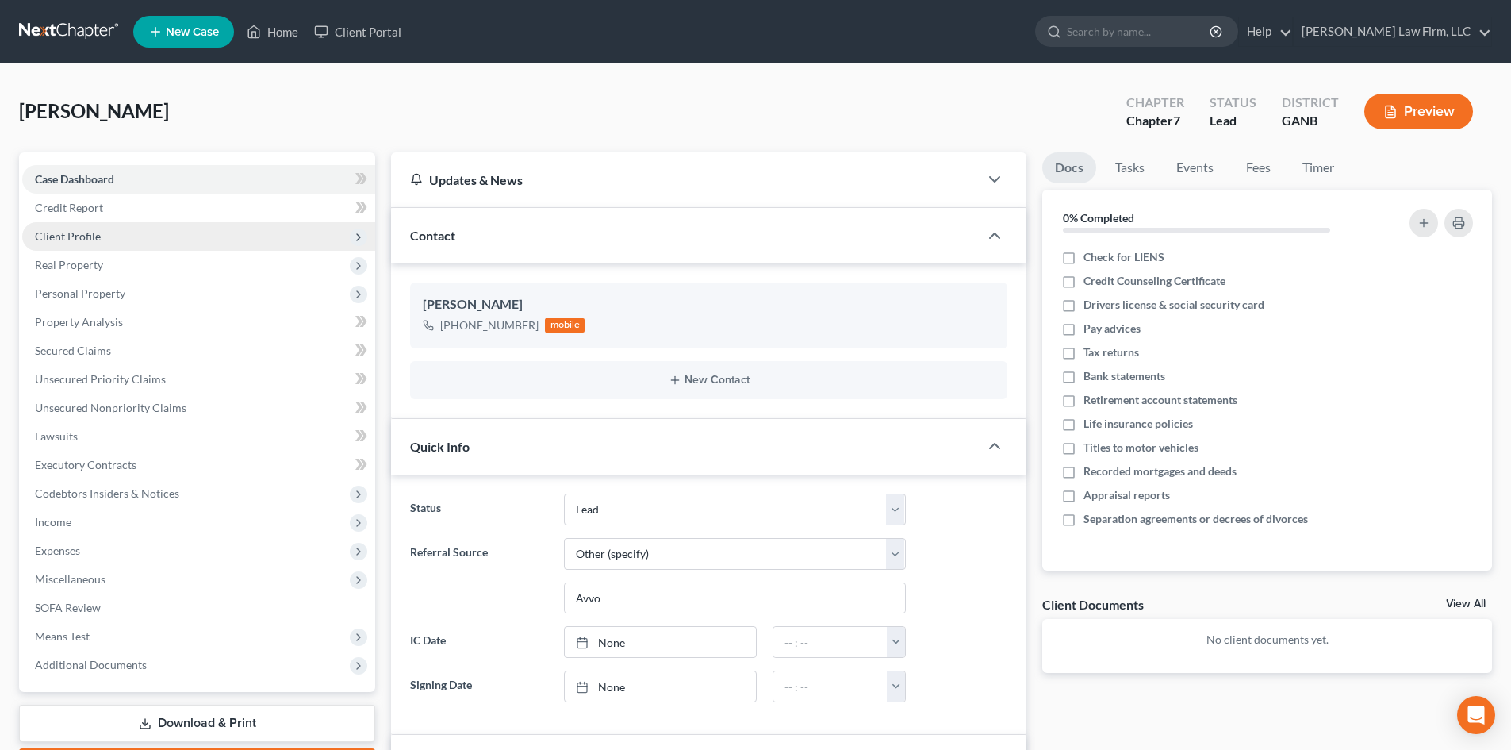
click at [68, 237] on span "Client Profile" at bounding box center [68, 235] width 66 height 13
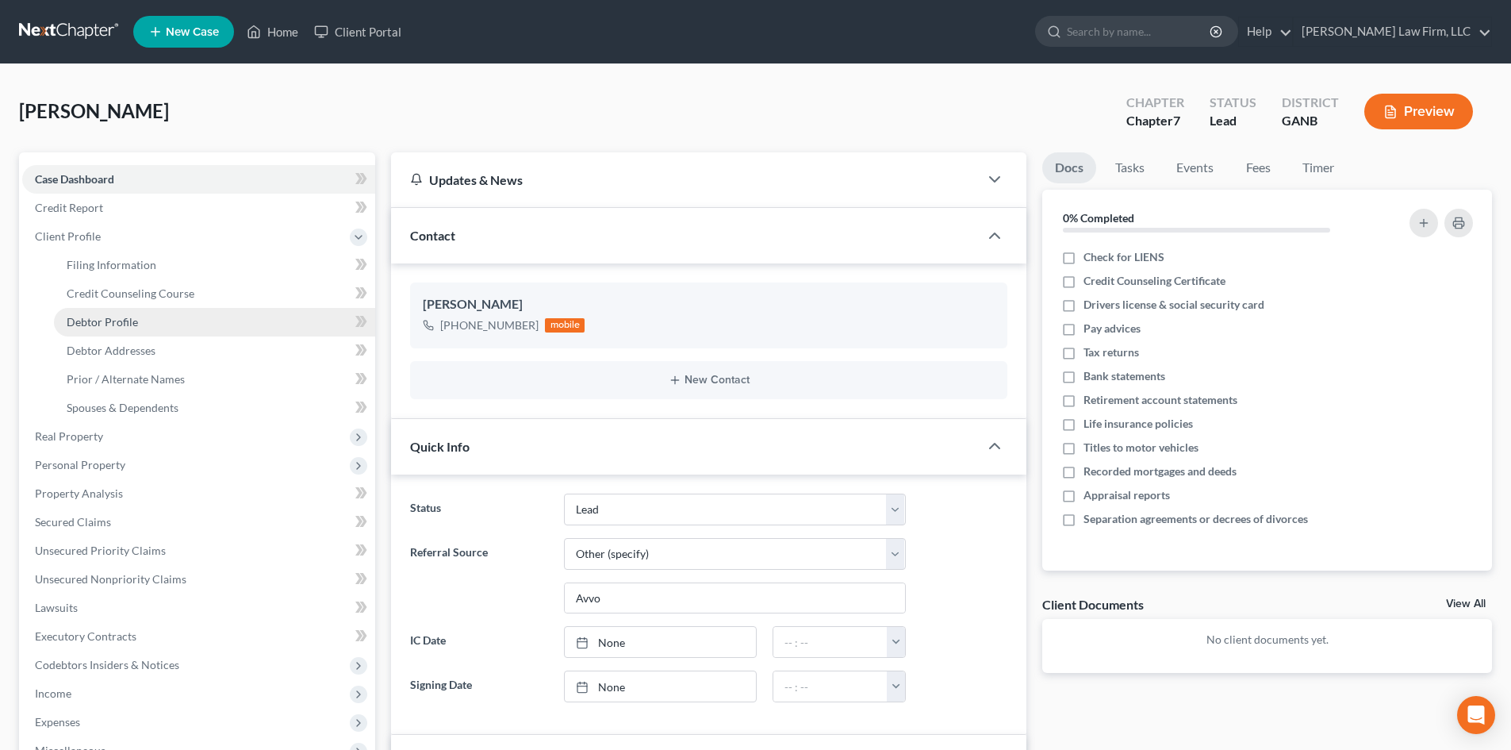
click at [93, 319] on span "Debtor Profile" at bounding box center [102, 321] width 71 height 13
select select "0"
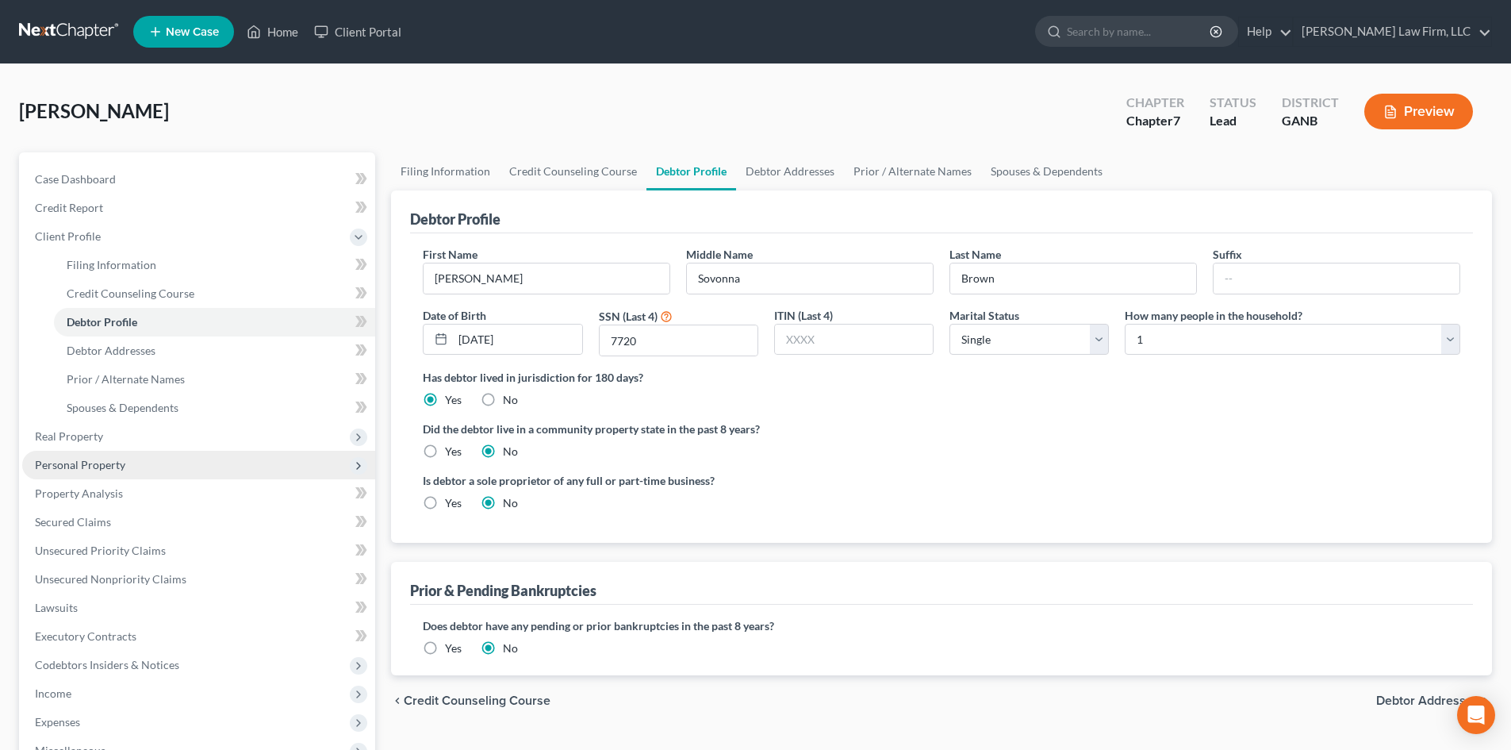
drag, startPoint x: 59, startPoint y: 461, endPoint x: 121, endPoint y: 466, distance: 61.3
click at [59, 461] on span "Personal Property" at bounding box center [80, 464] width 90 height 13
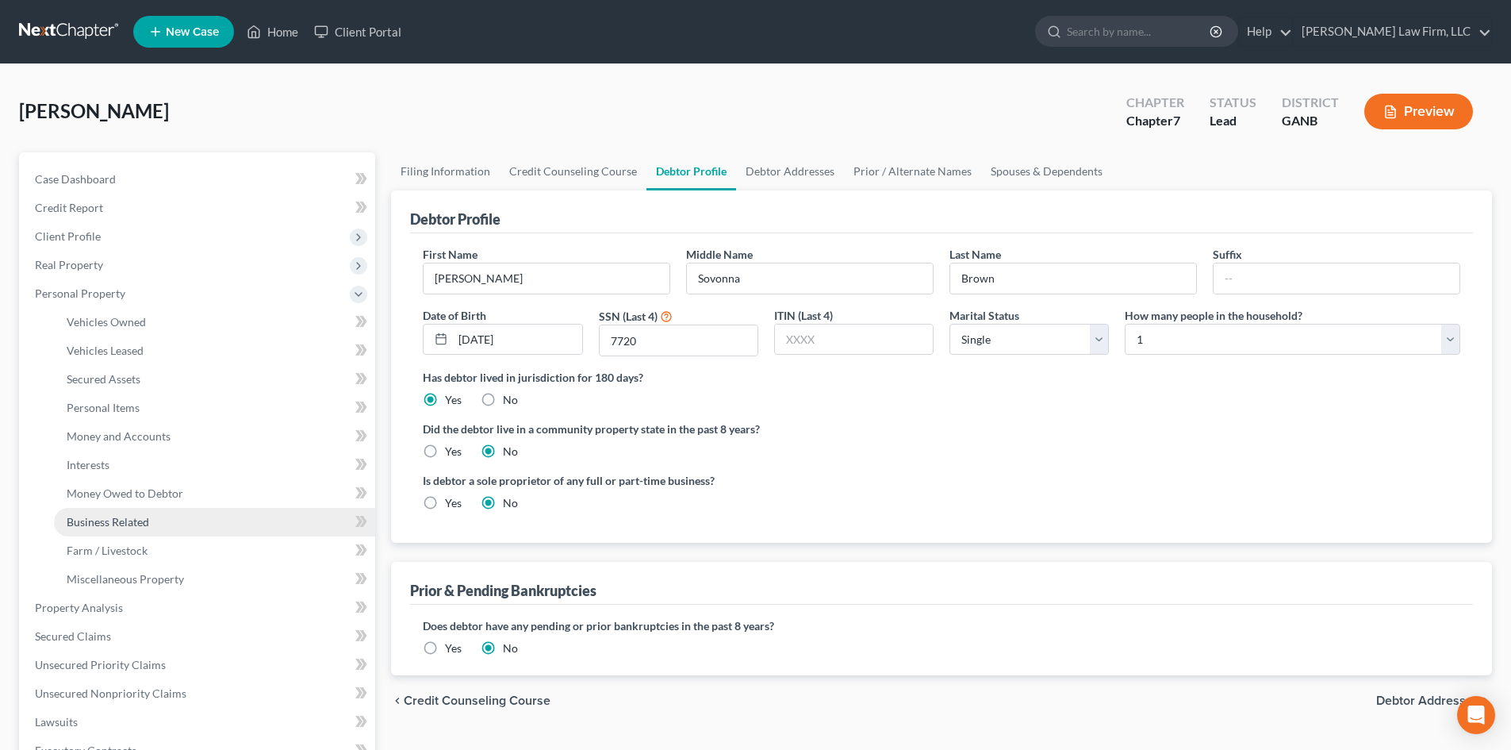
click at [126, 521] on span "Business Related" at bounding box center [108, 521] width 82 height 13
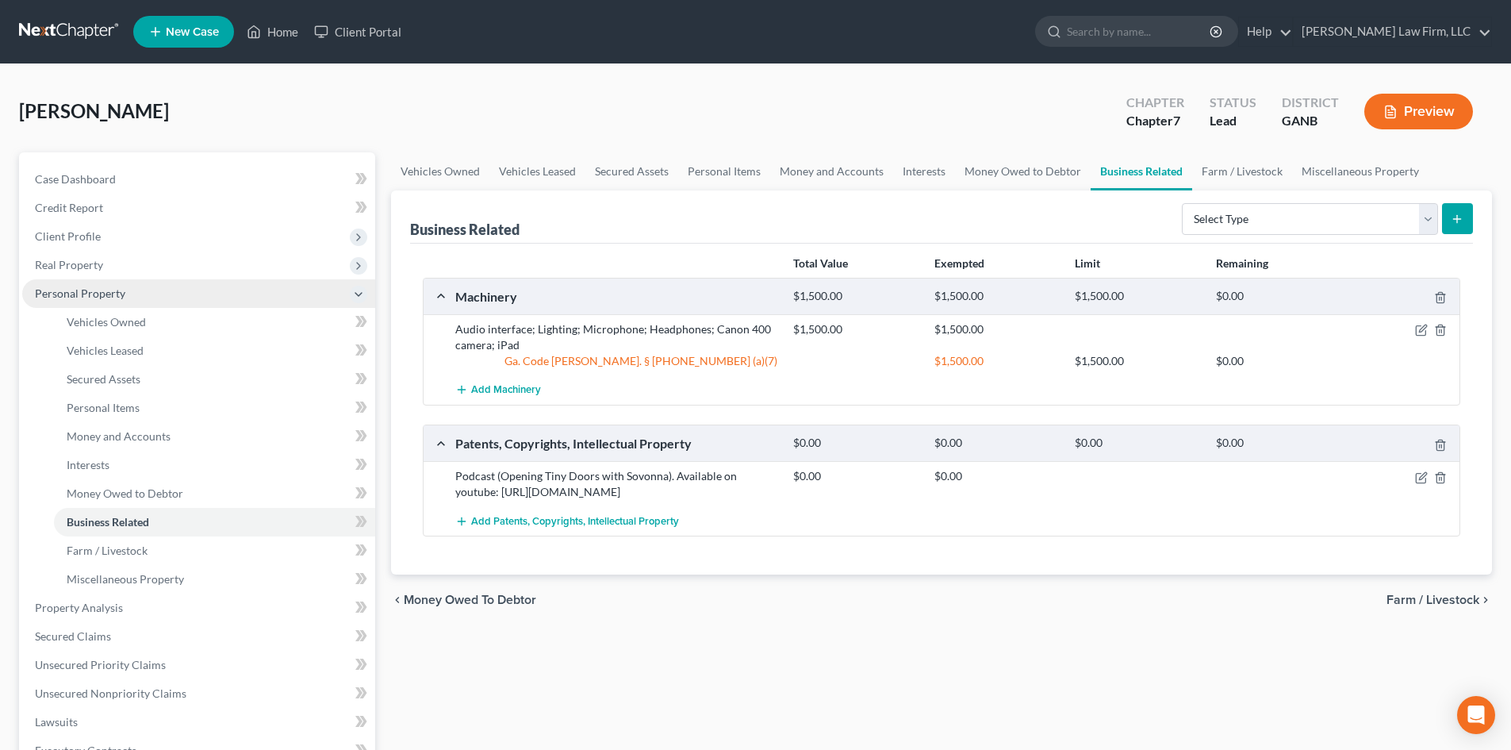
click at [52, 297] on span "Personal Property" at bounding box center [80, 292] width 90 height 13
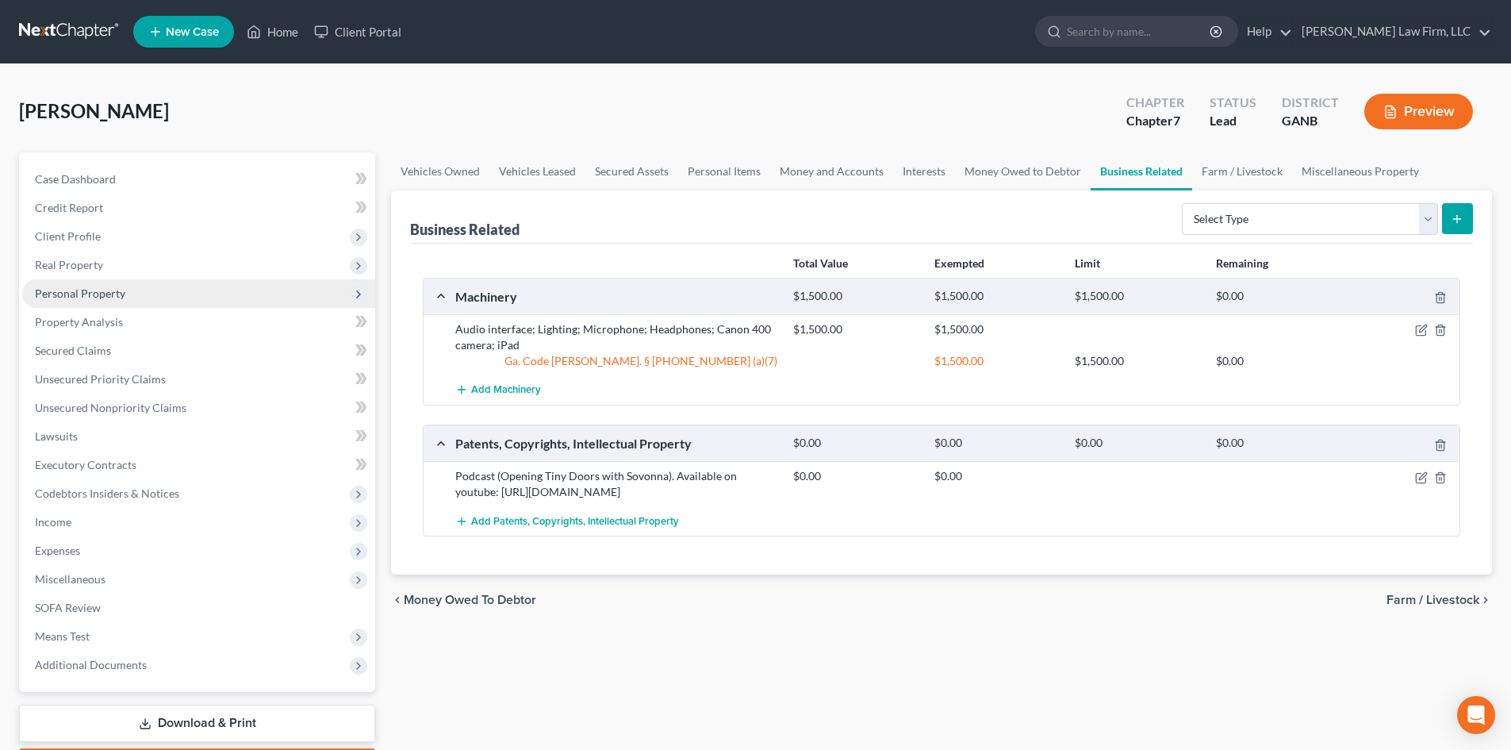
click at [102, 301] on span "Personal Property" at bounding box center [198, 293] width 353 height 29
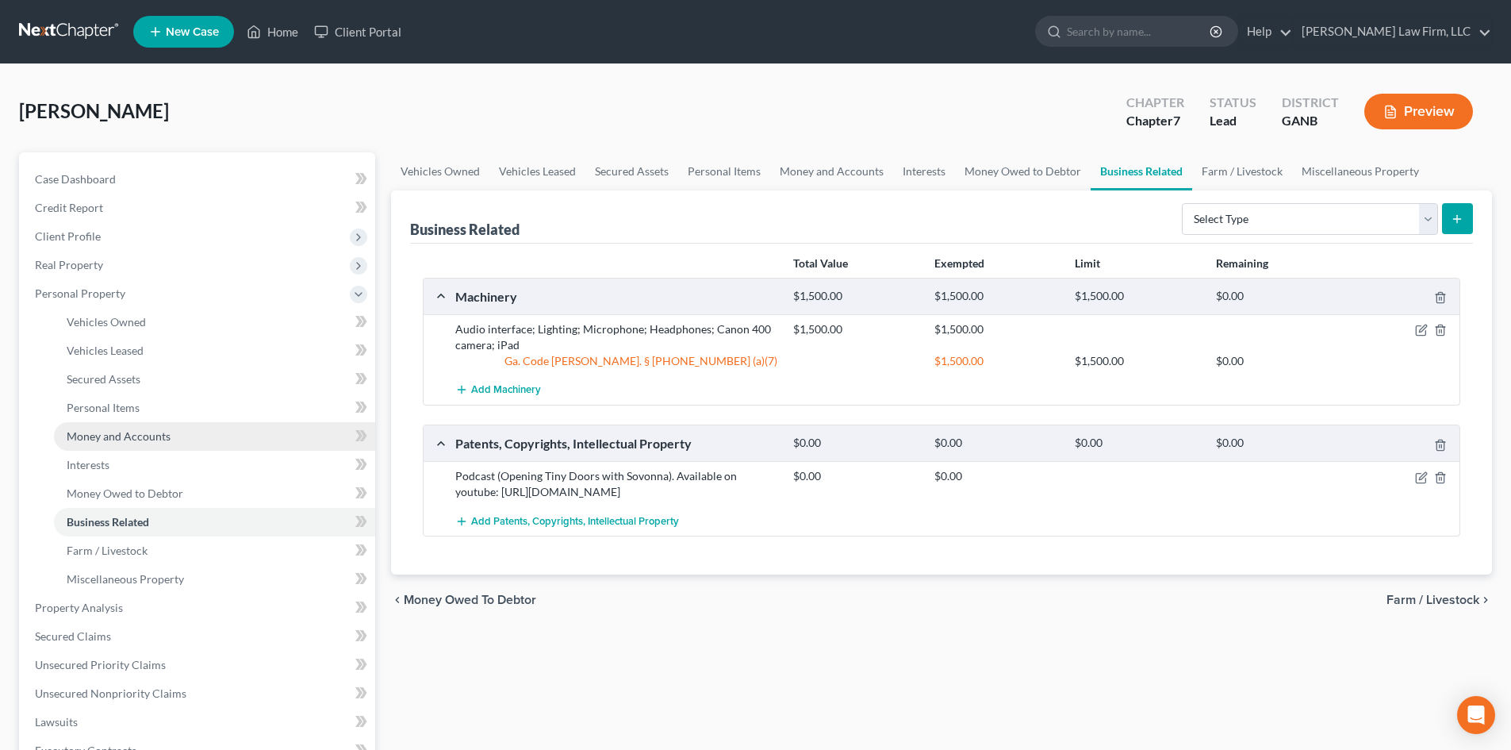
click at [117, 429] on span "Money and Accounts" at bounding box center [119, 435] width 104 height 13
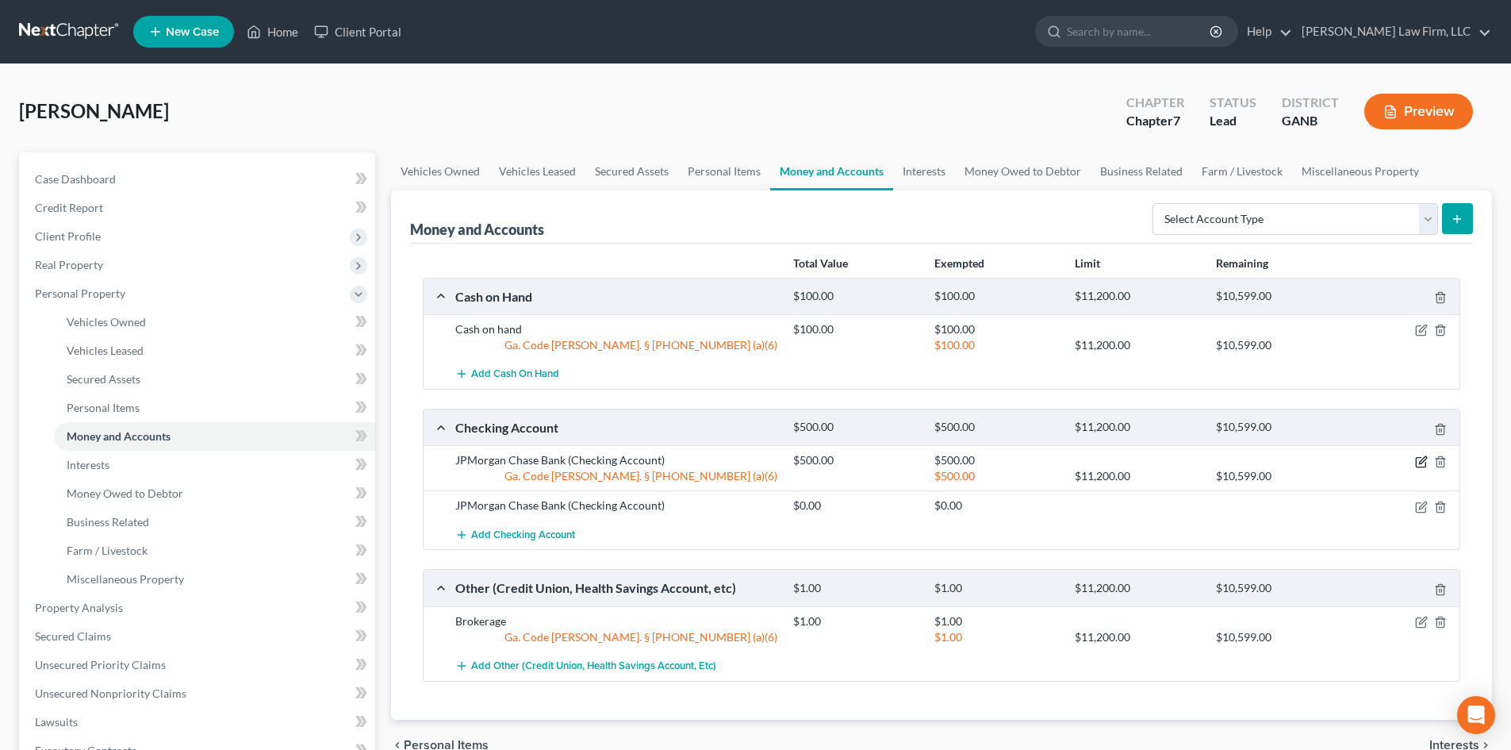
click at [1423, 462] on icon "button" at bounding box center [1422, 459] width 7 height 7
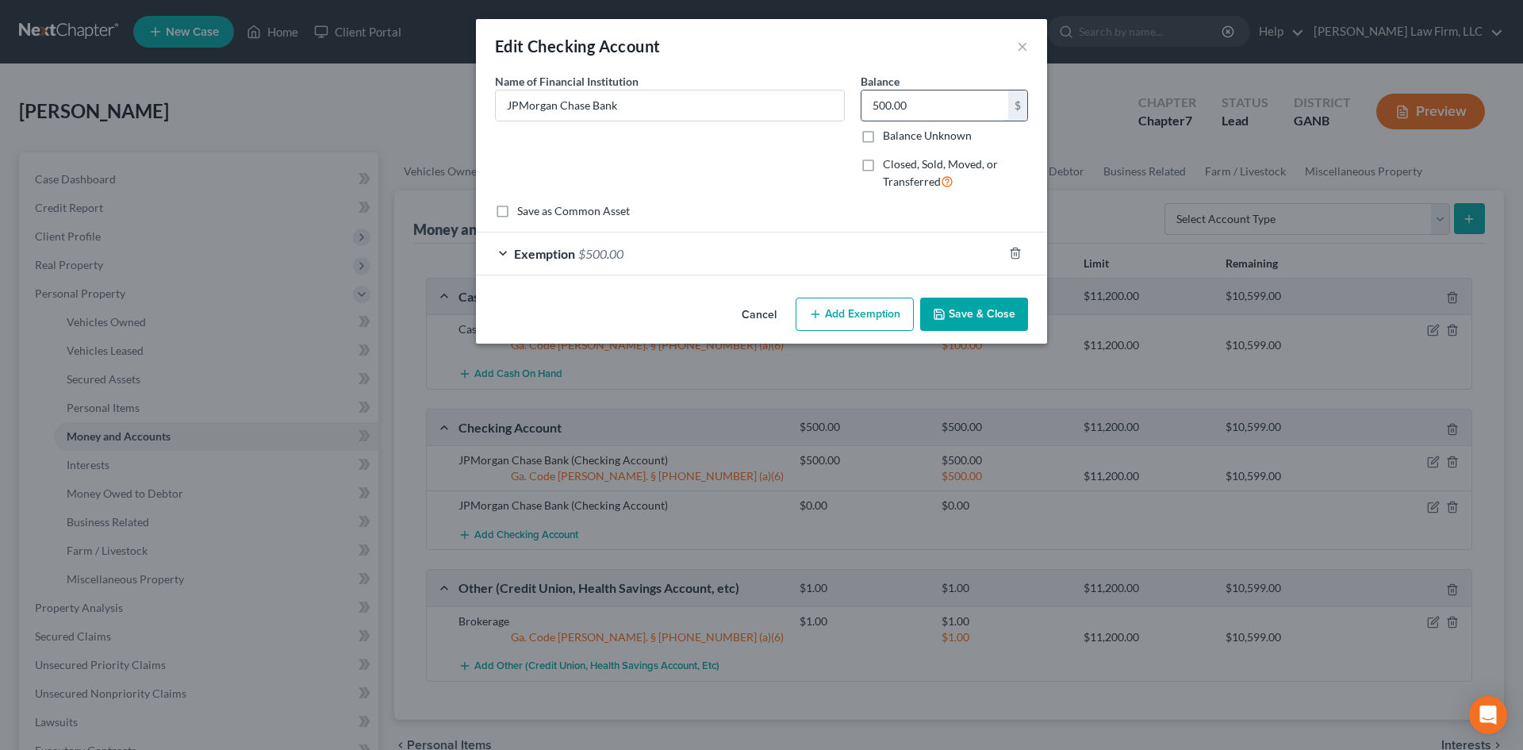
click at [901, 102] on input "500.00" at bounding box center [934, 105] width 147 height 30
type input "5"
click at [784, 258] on div "Exemption $500.00" at bounding box center [739, 253] width 527 height 42
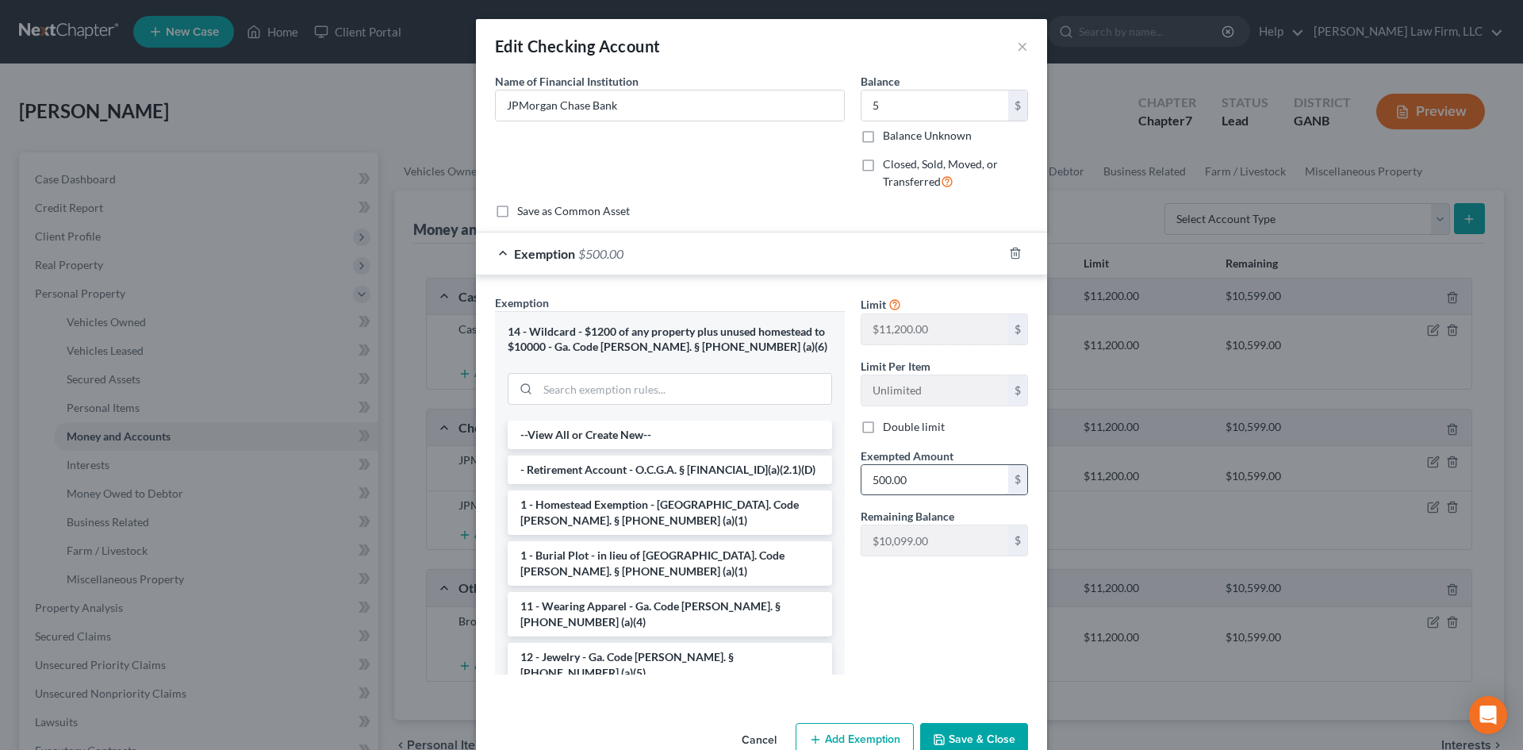
click at [899, 486] on input "500.00" at bounding box center [934, 480] width 147 height 30
type input "5"
click at [880, 653] on div "Limit $11,200.00 $ Limit Per Item Unlimited $ Double limit Exempted Amount * 5 …" at bounding box center [944, 490] width 183 height 393
click at [958, 741] on button "Save & Close" at bounding box center [974, 739] width 108 height 33
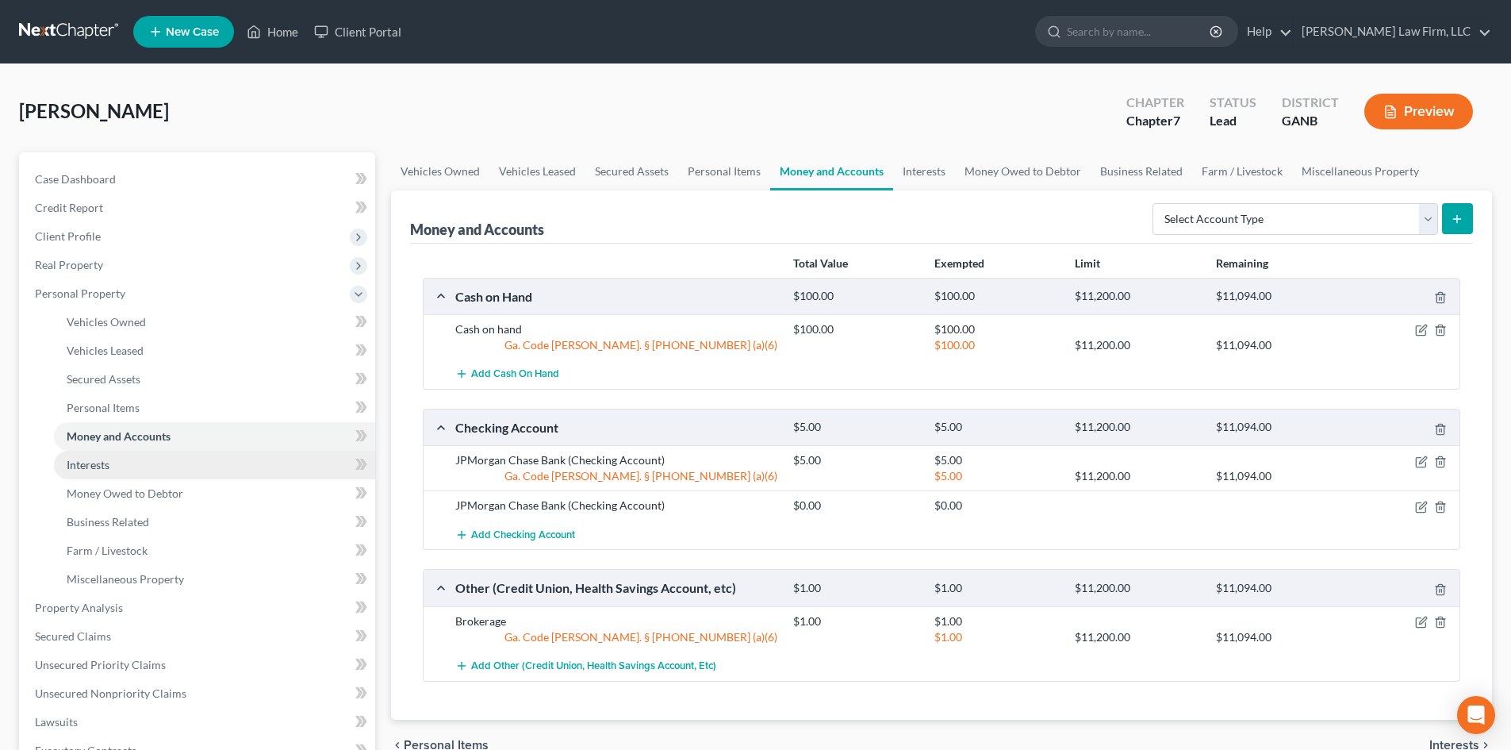
click at [102, 466] on span "Interests" at bounding box center [88, 464] width 43 height 13
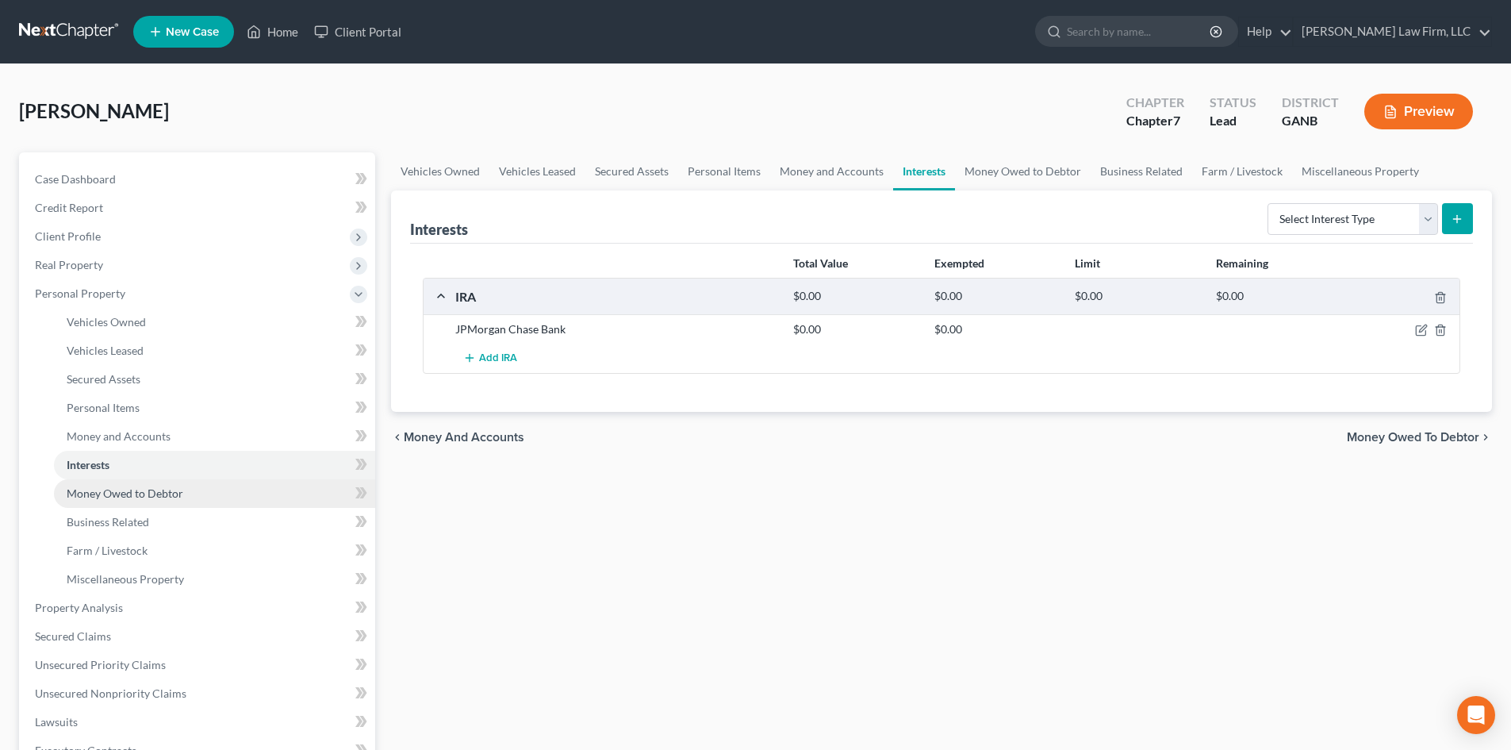
click at [103, 495] on span "Money Owed to Debtor" at bounding box center [125, 492] width 117 height 13
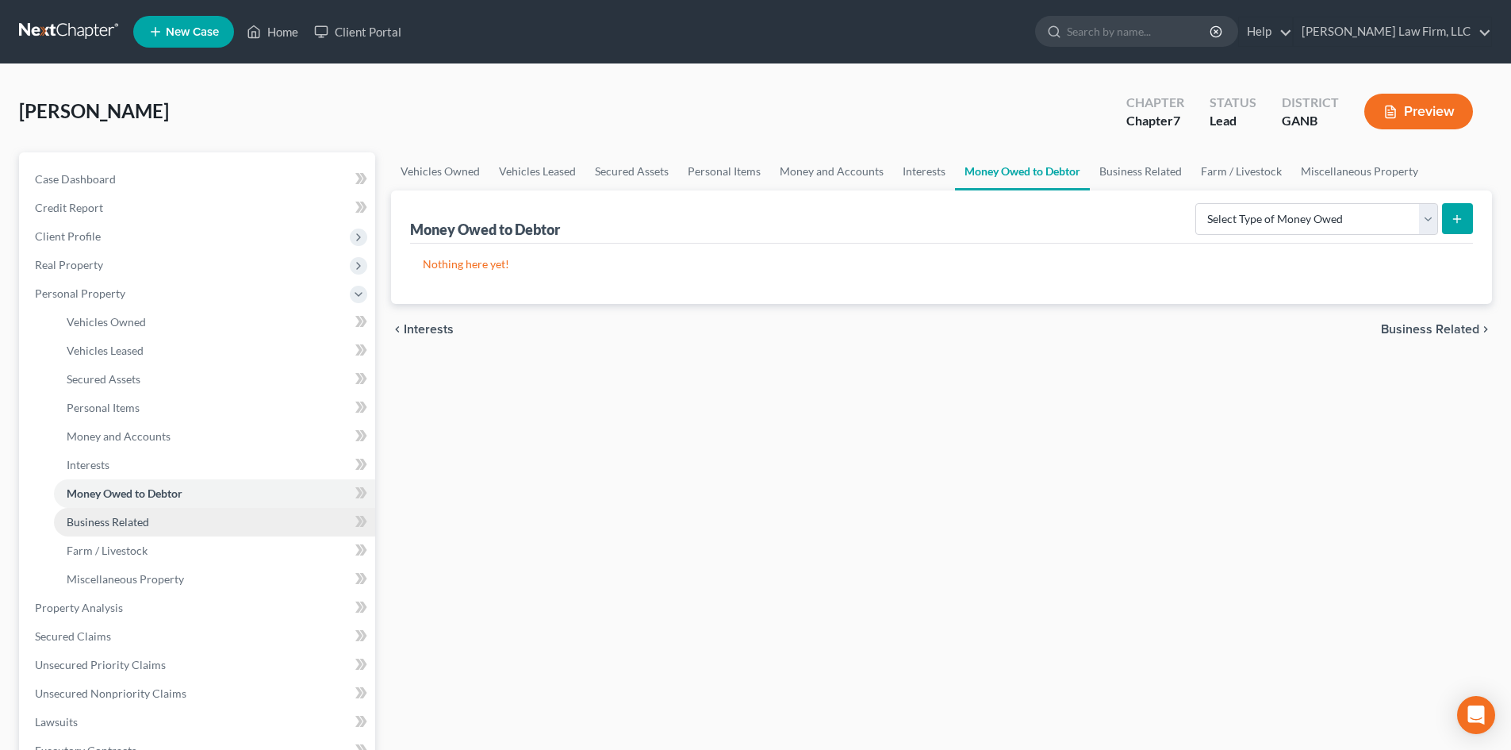
click at [104, 522] on span "Business Related" at bounding box center [108, 521] width 82 height 13
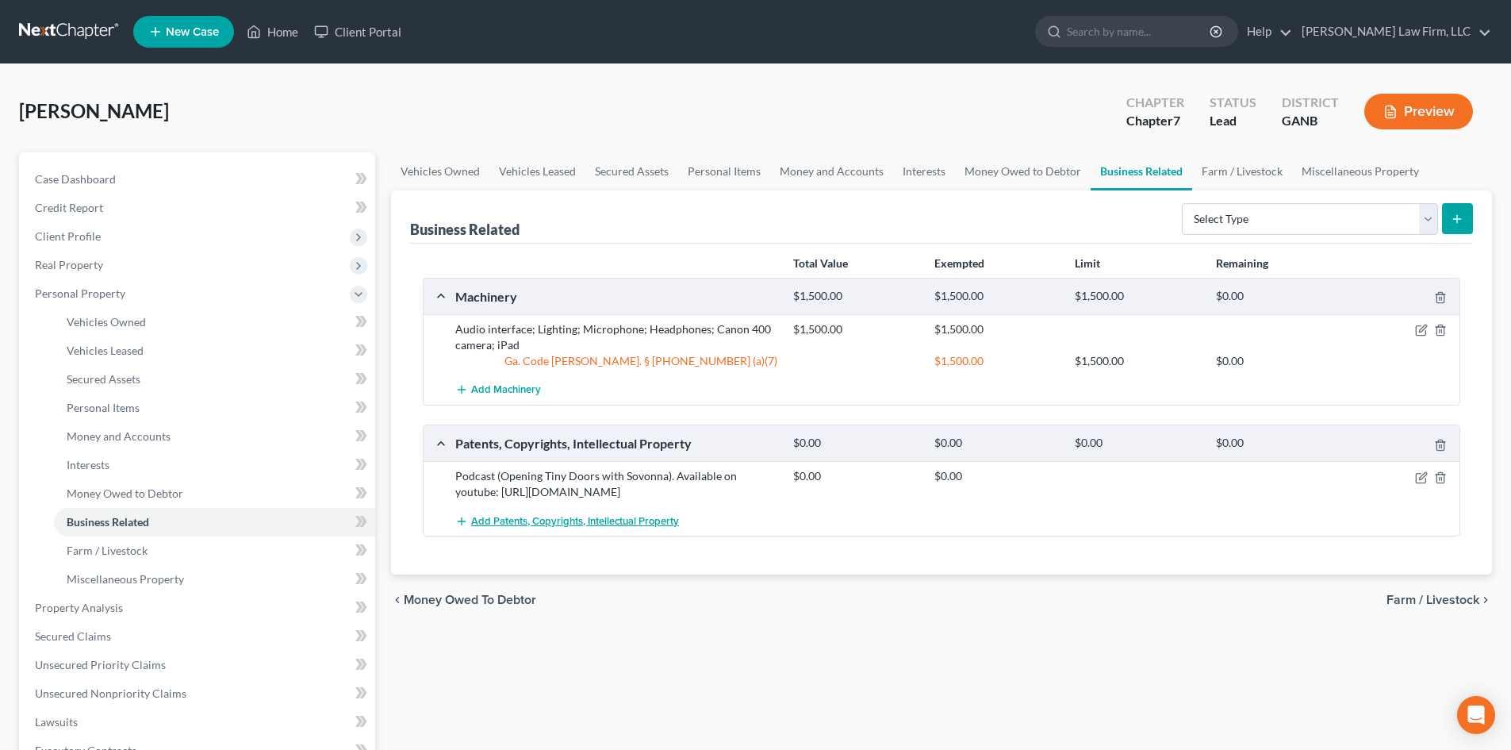
click at [485, 523] on span "Add Patents, Copyrights, Intellectual Property" at bounding box center [575, 521] width 208 height 13
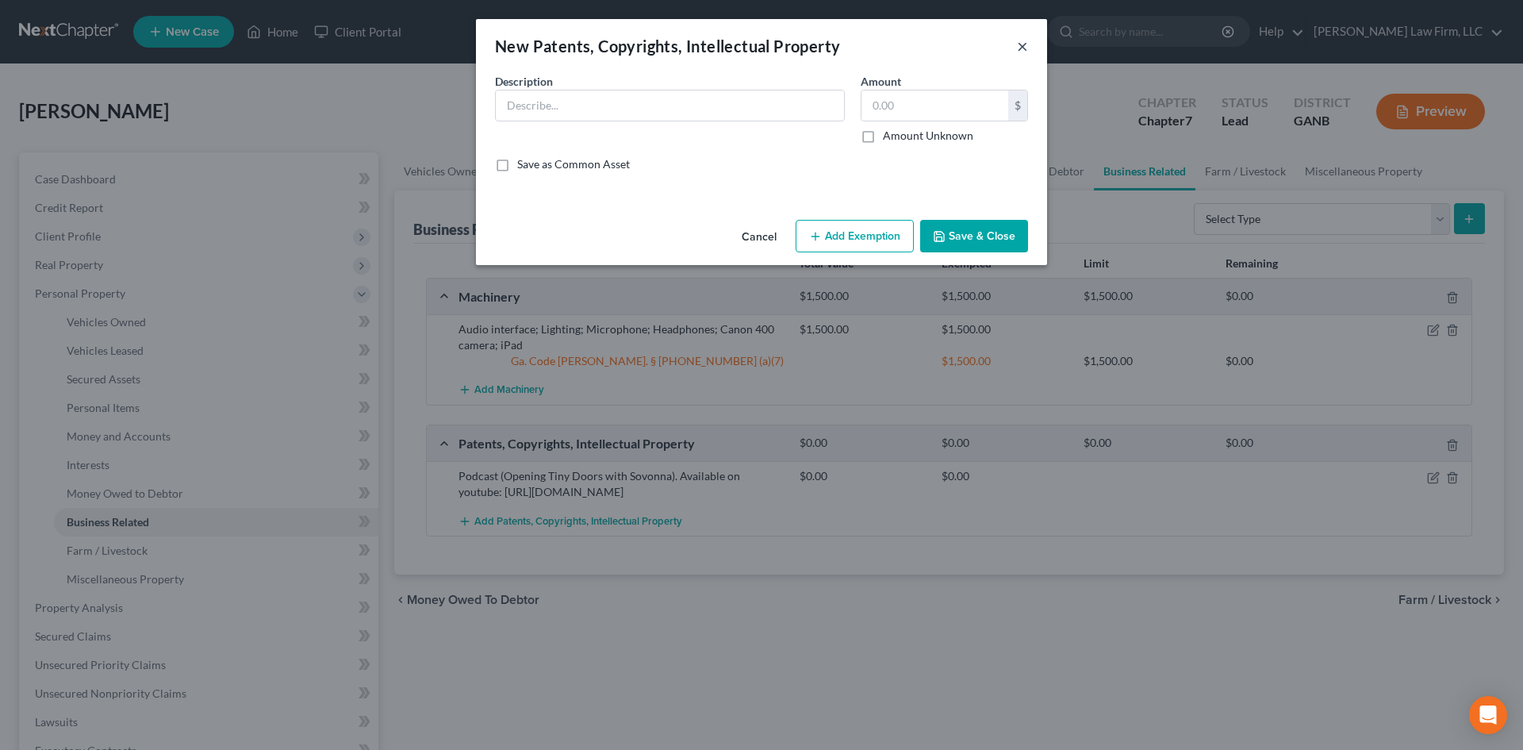
click at [1023, 52] on button "×" at bounding box center [1022, 45] width 11 height 19
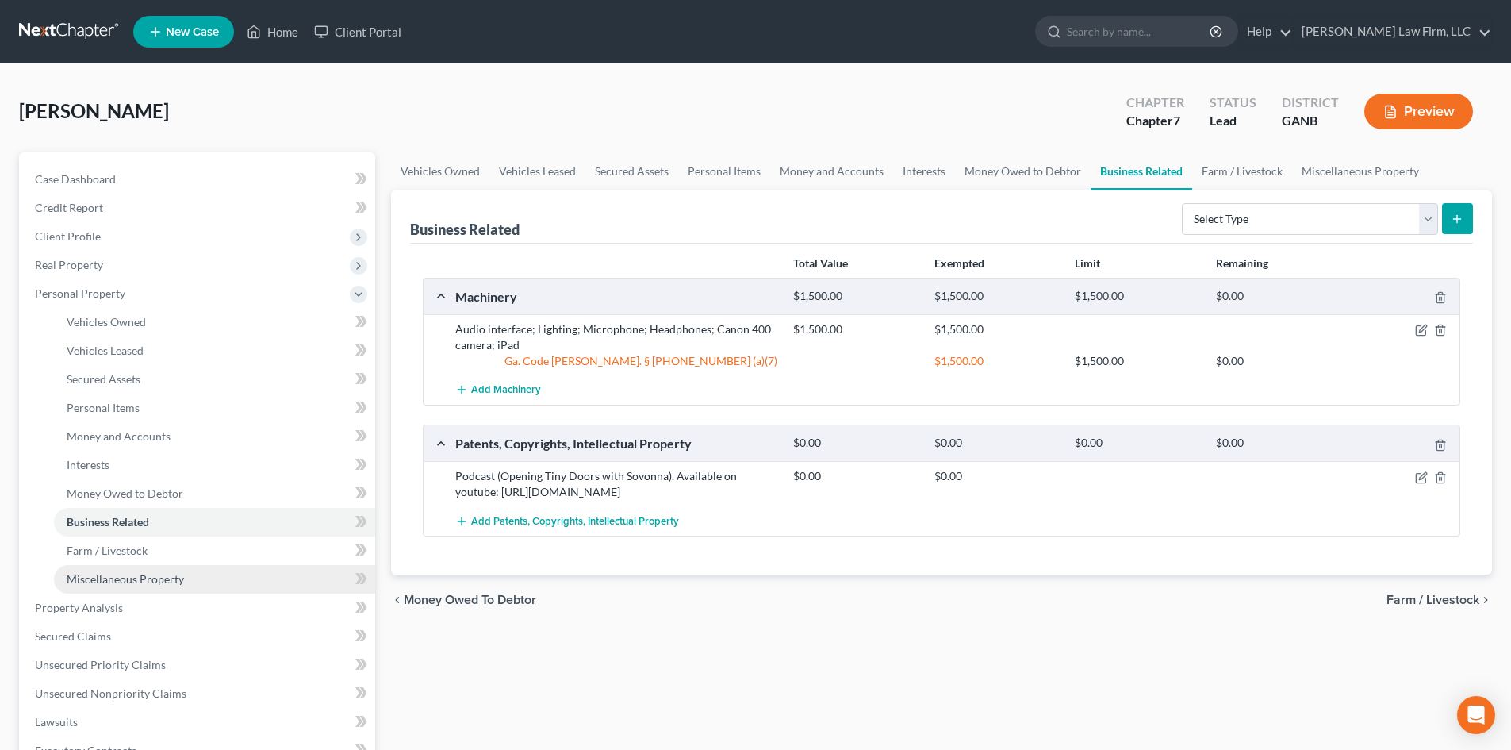
click at [158, 585] on link "Miscellaneous Property" at bounding box center [214, 579] width 321 height 29
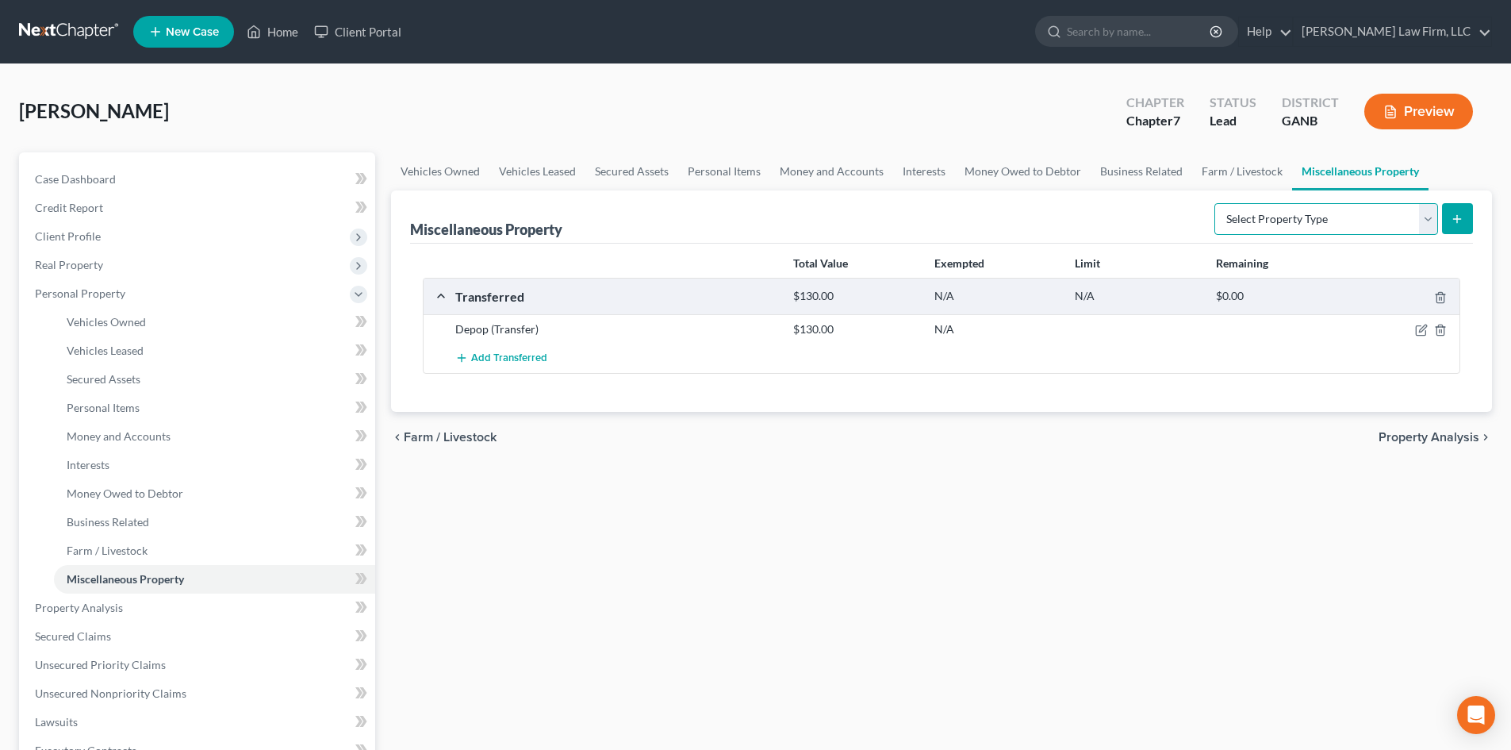
click at [1428, 218] on select "Select Property Type Assigned for Creditor Benefit [DATE] Holding for Another N…" at bounding box center [1326, 219] width 224 height 32
select select "transferred"
click at [1214, 203] on select "Select Property Type Assigned for Creditor Benefit [DATE] Holding for Another N…" at bounding box center [1326, 219] width 224 height 32
click at [1459, 218] on icon "submit" at bounding box center [1457, 219] width 13 height 13
select select "Ordinary ([DATE])"
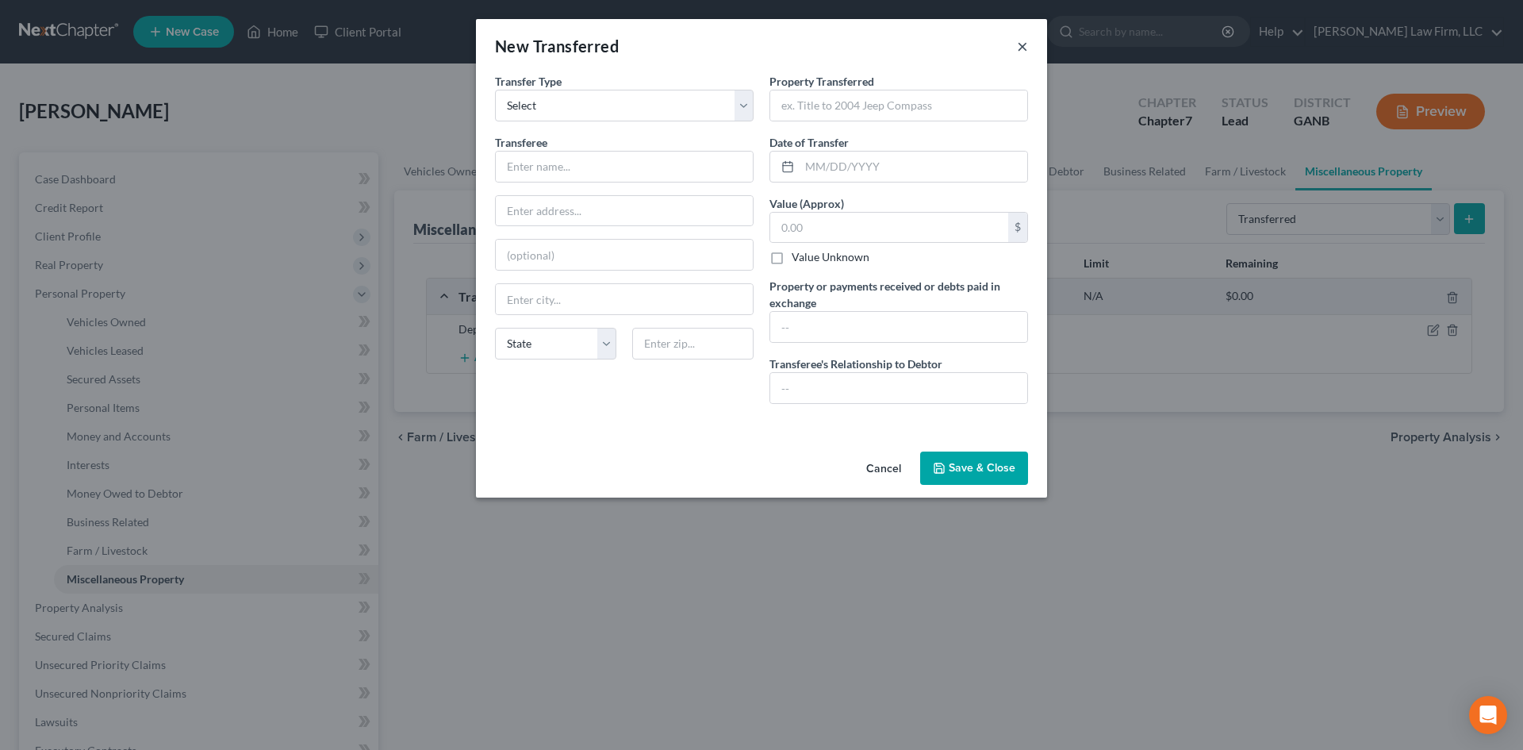
click at [1023, 50] on button "×" at bounding box center [1022, 45] width 11 height 19
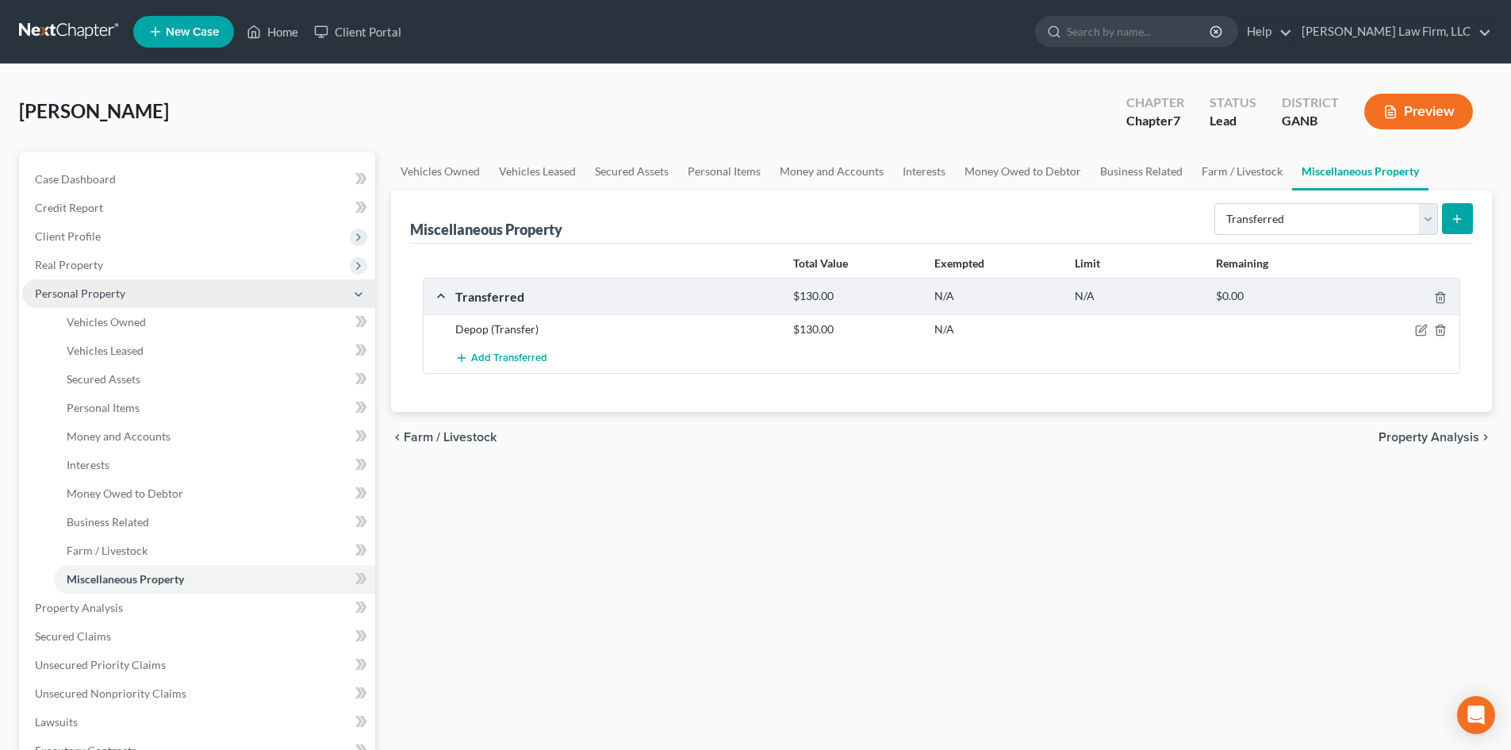
click at [58, 299] on span "Personal Property" at bounding box center [80, 292] width 90 height 13
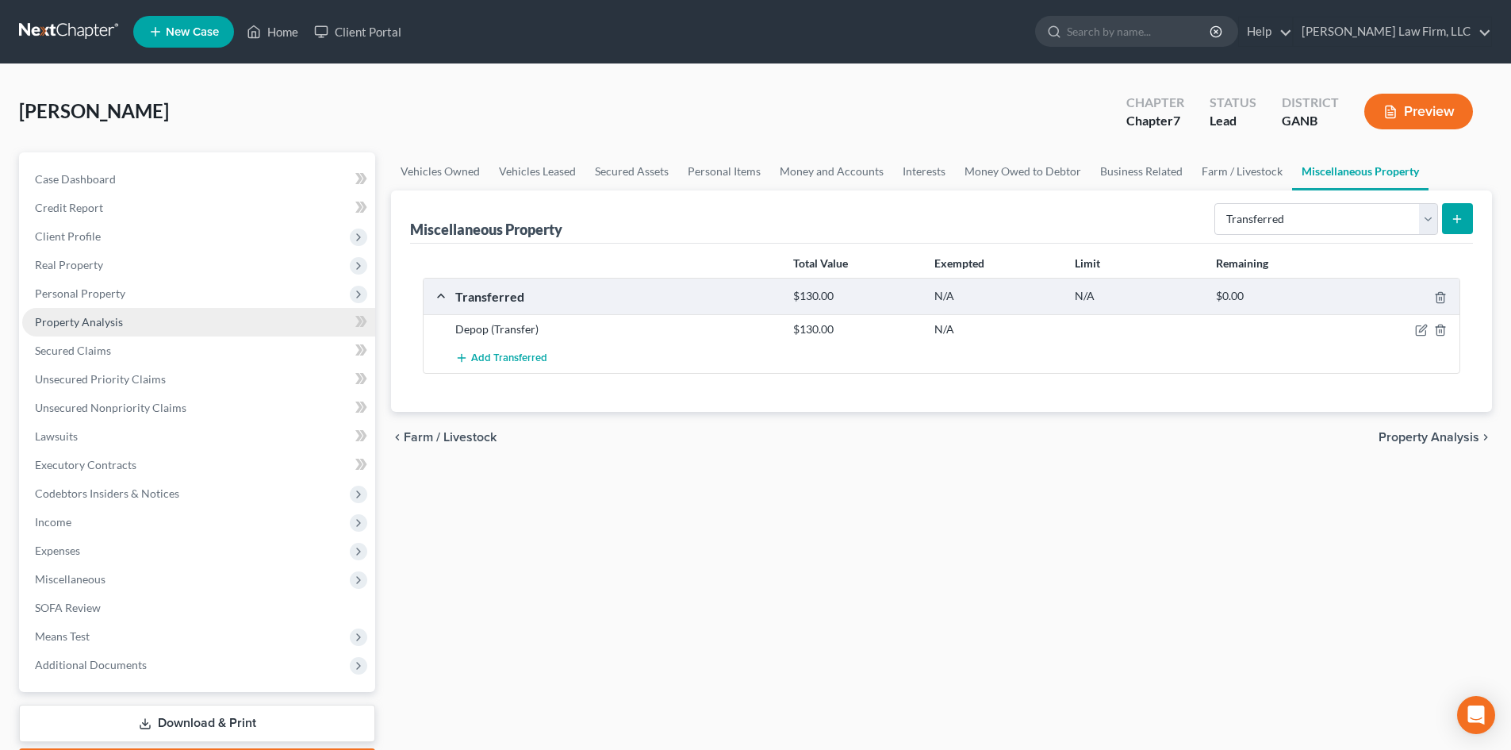
click at [73, 326] on span "Property Analysis" at bounding box center [79, 321] width 88 height 13
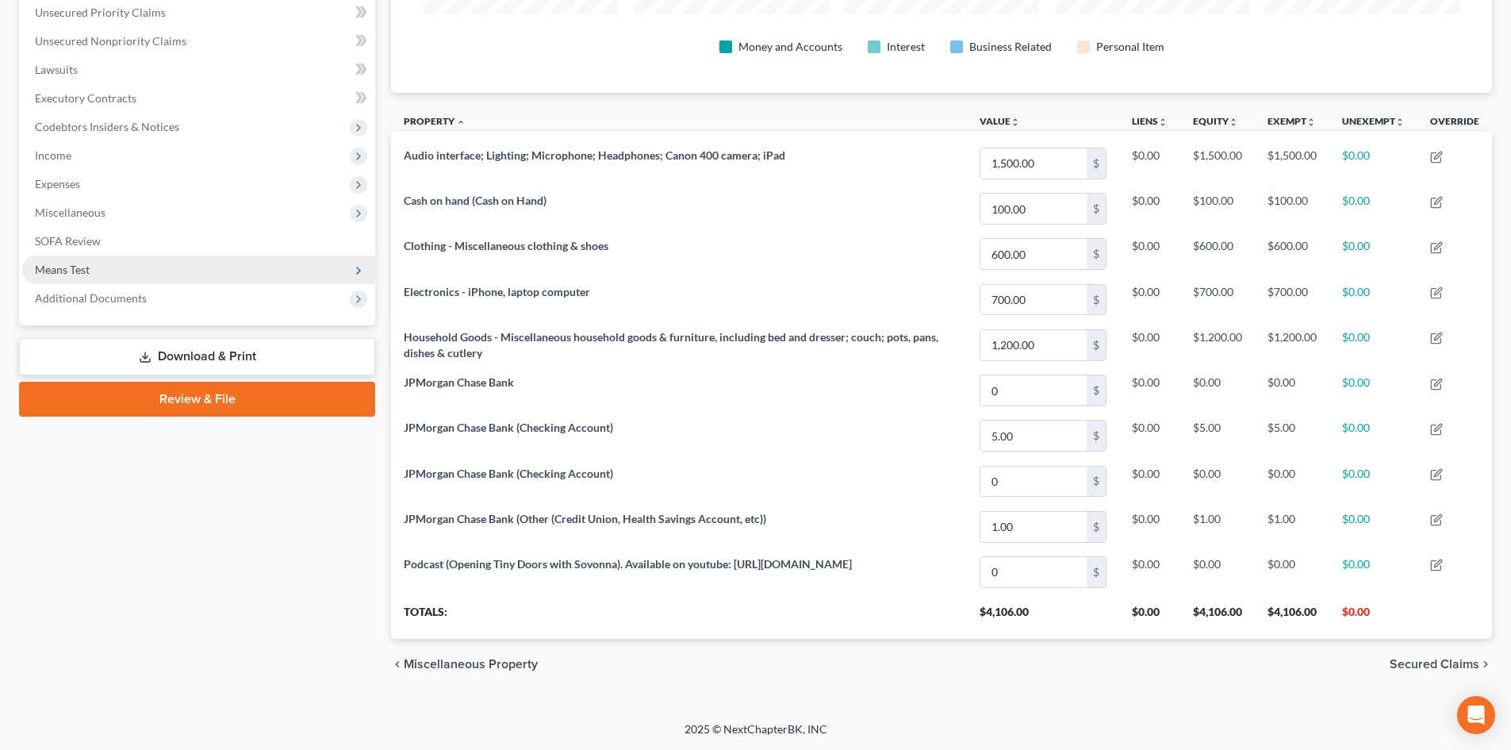
scroll to position [155, 0]
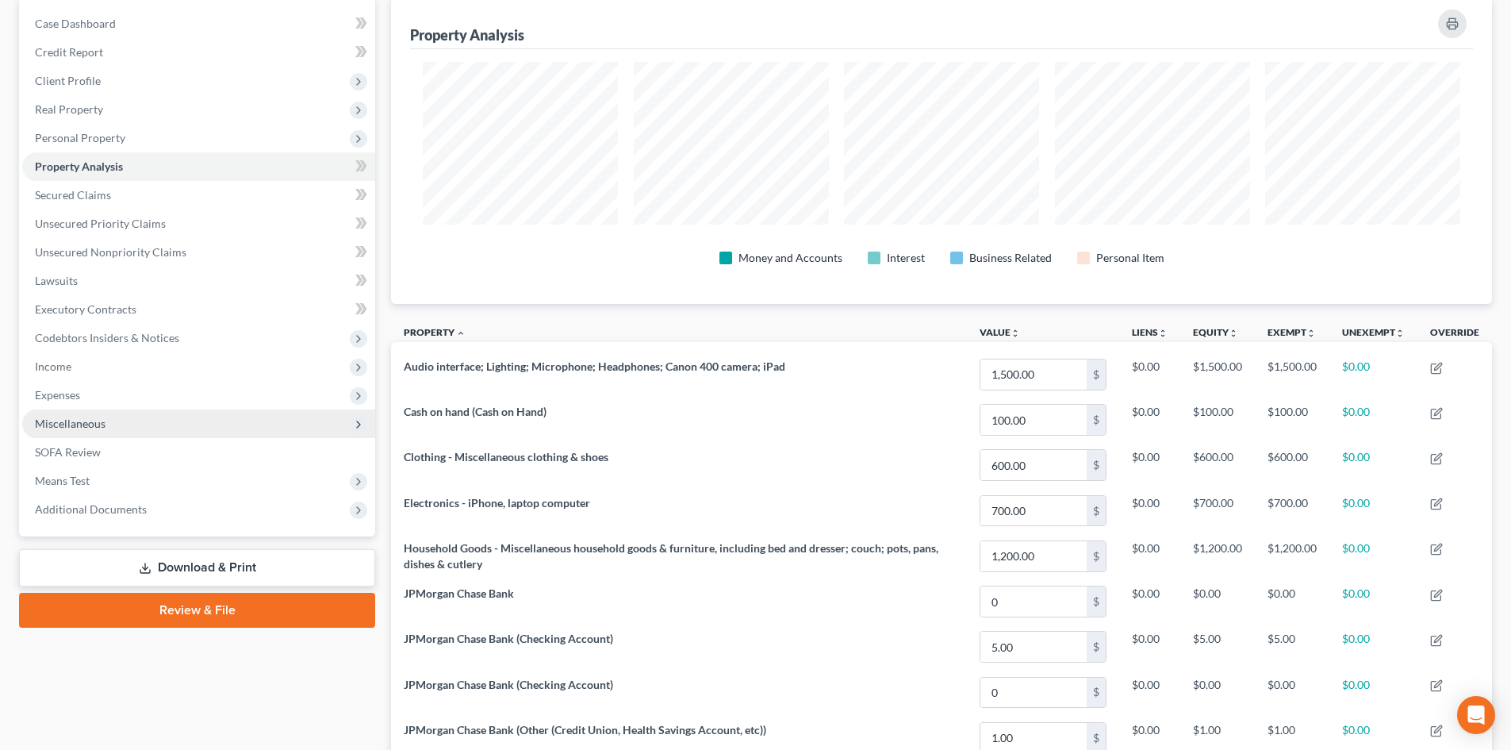
click at [108, 417] on span "Miscellaneous" at bounding box center [198, 423] width 353 height 29
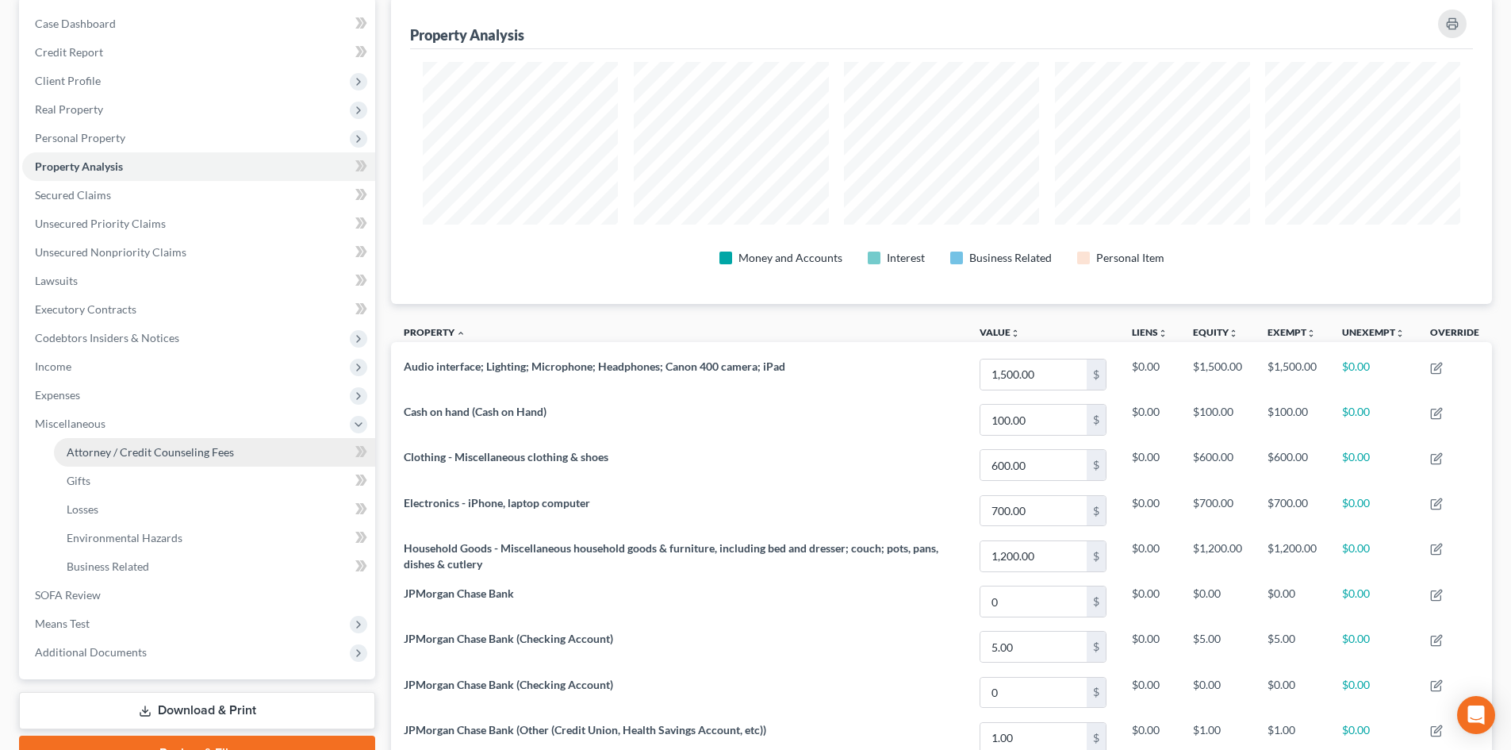
click at [181, 453] on span "Attorney / Credit Counseling Fees" at bounding box center [150, 451] width 167 height 13
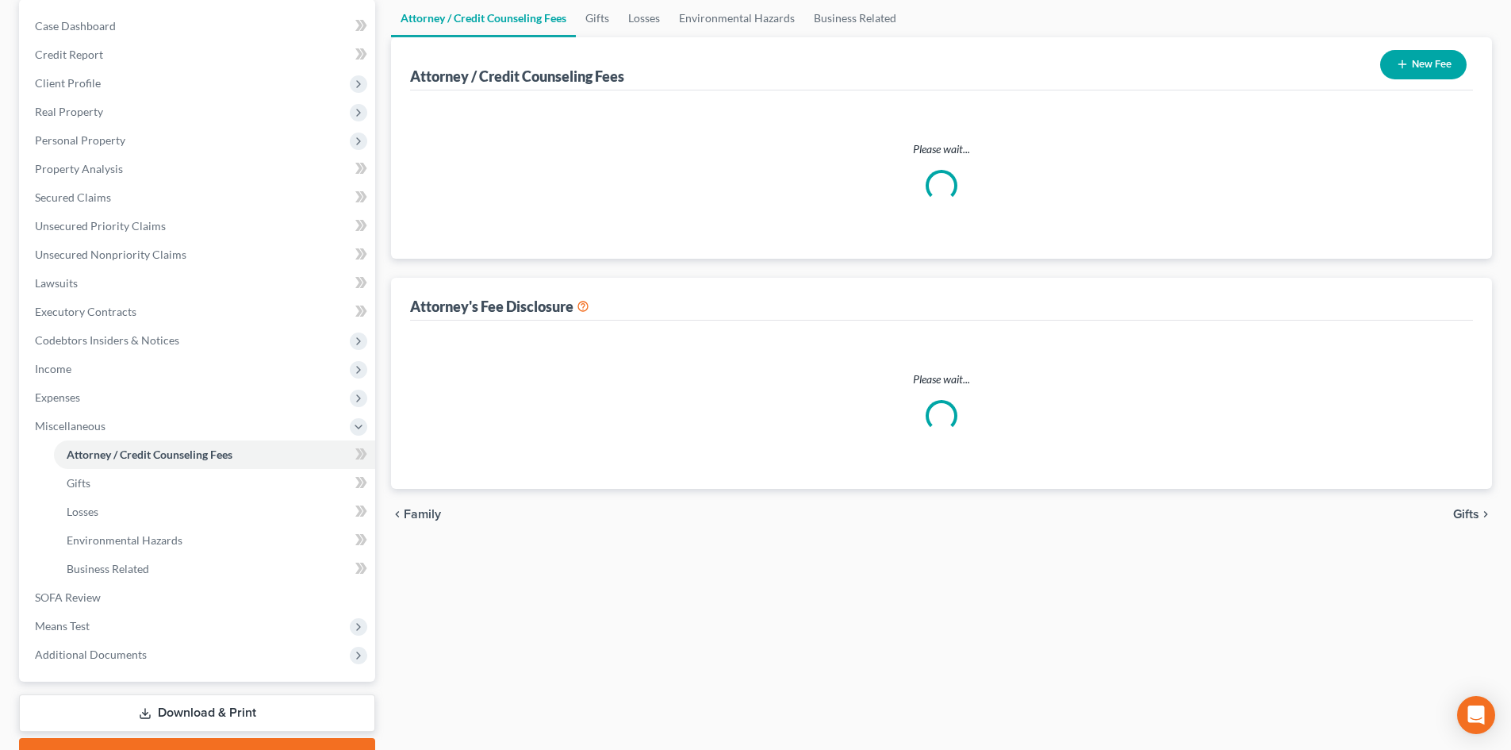
select select "3"
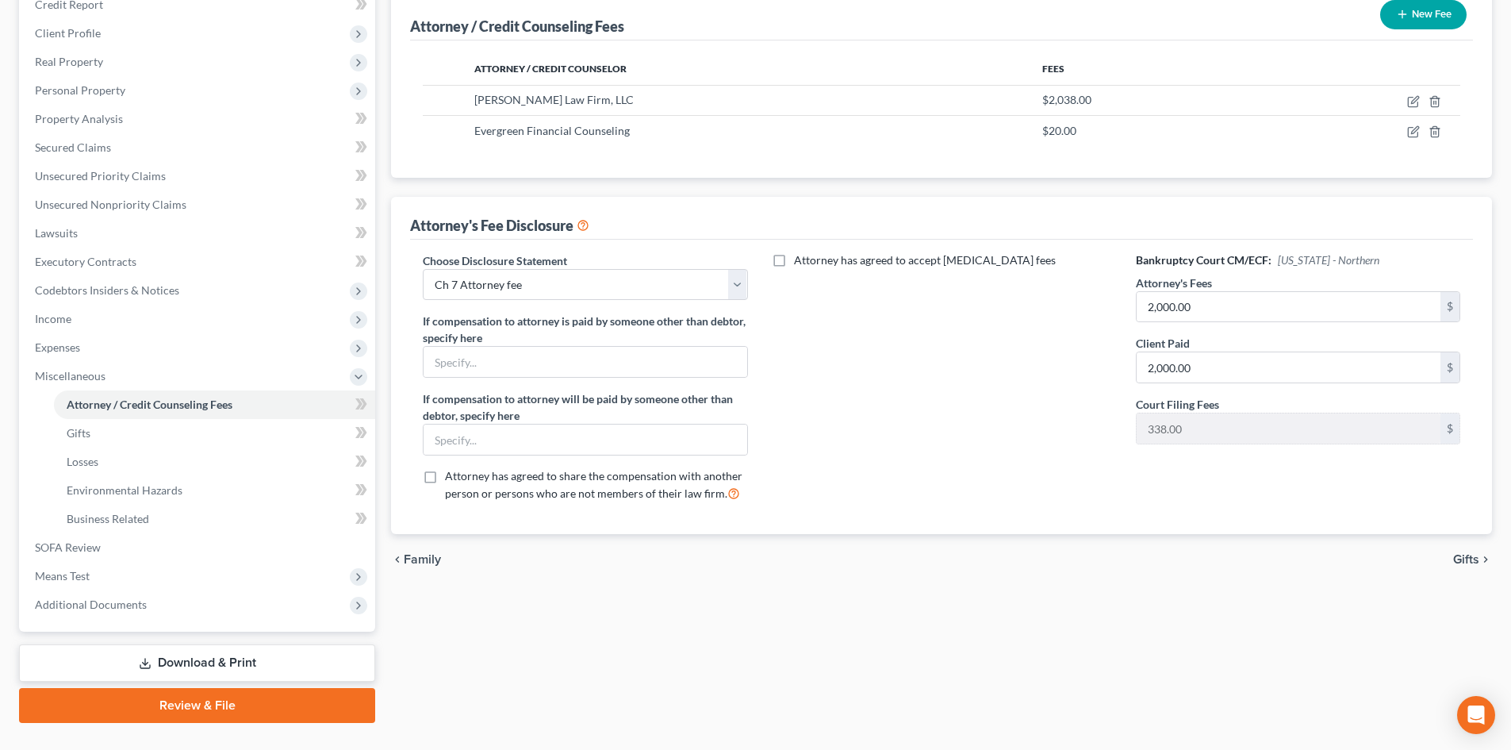
scroll to position [212, 0]
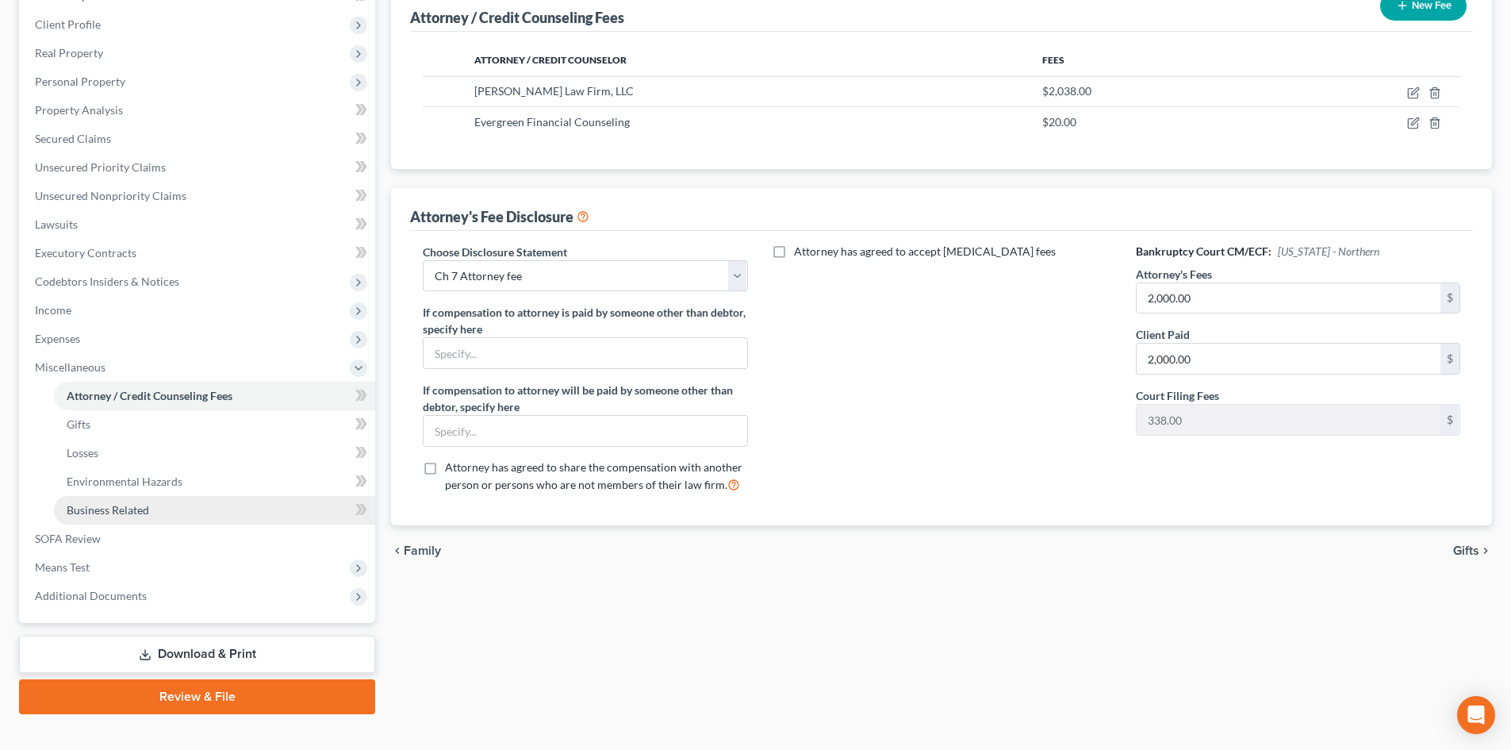
click at [80, 511] on span "Business Related" at bounding box center [108, 509] width 82 height 13
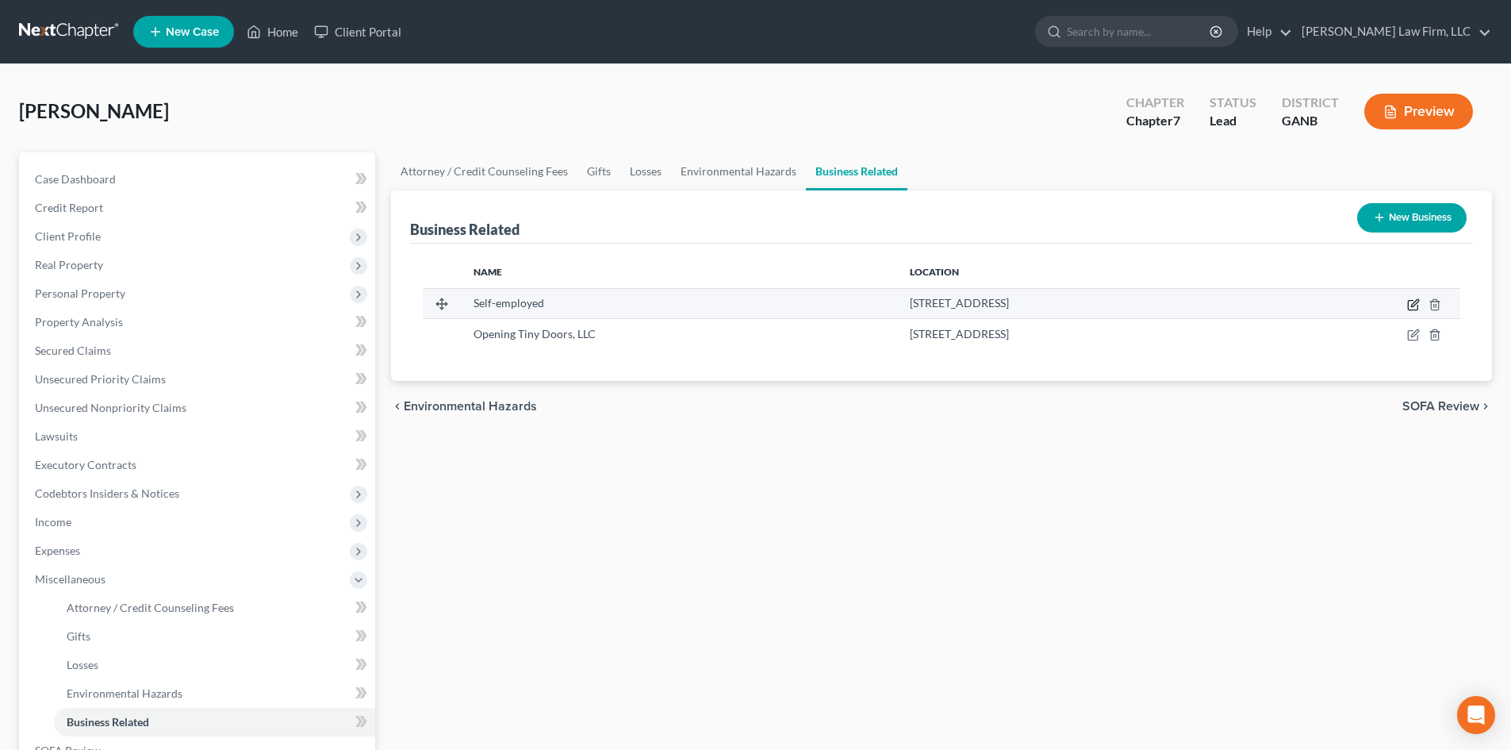
click at [1415, 301] on icon "button" at bounding box center [1414, 302] width 7 height 7
select select "sole_proprietor"
select select "10"
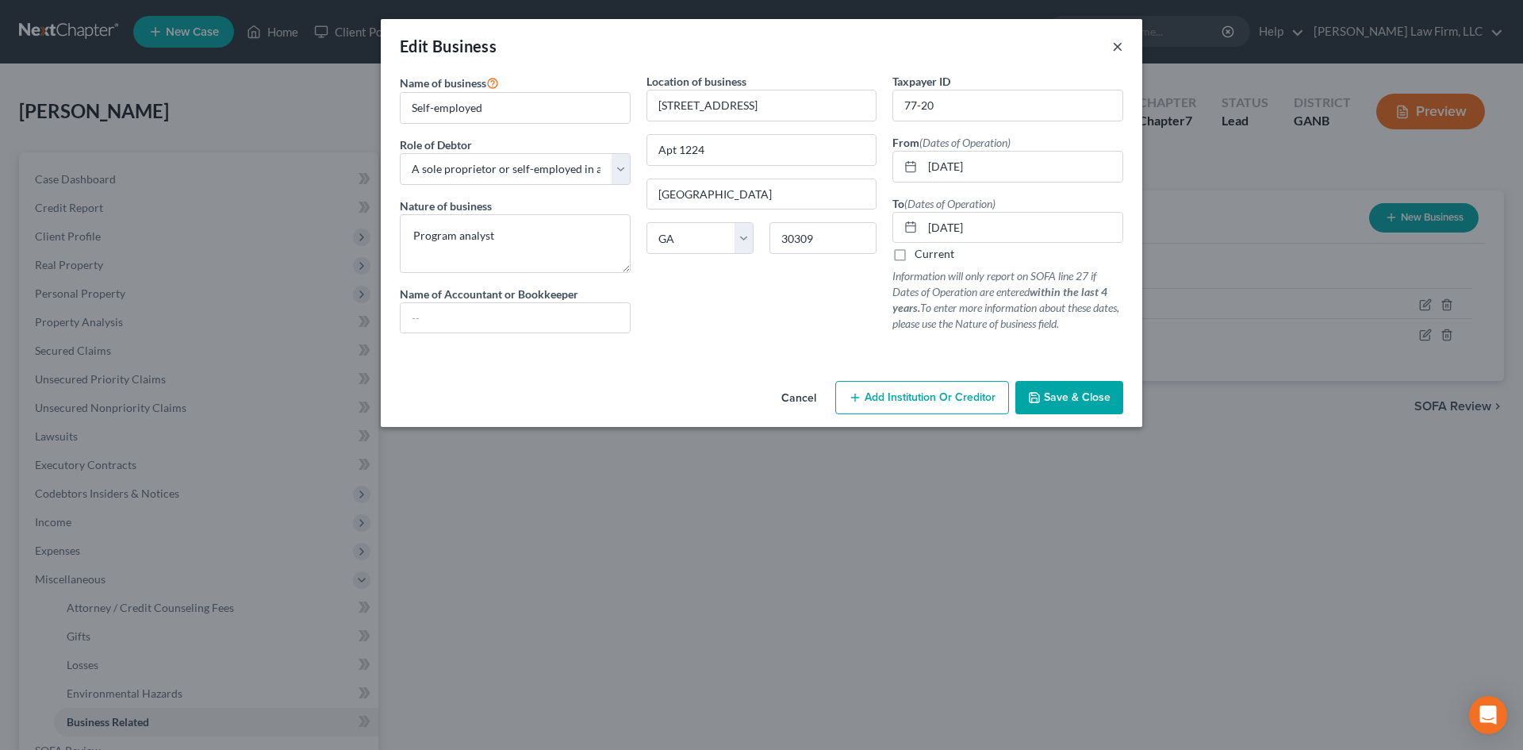
click at [1120, 46] on button "×" at bounding box center [1117, 45] width 11 height 19
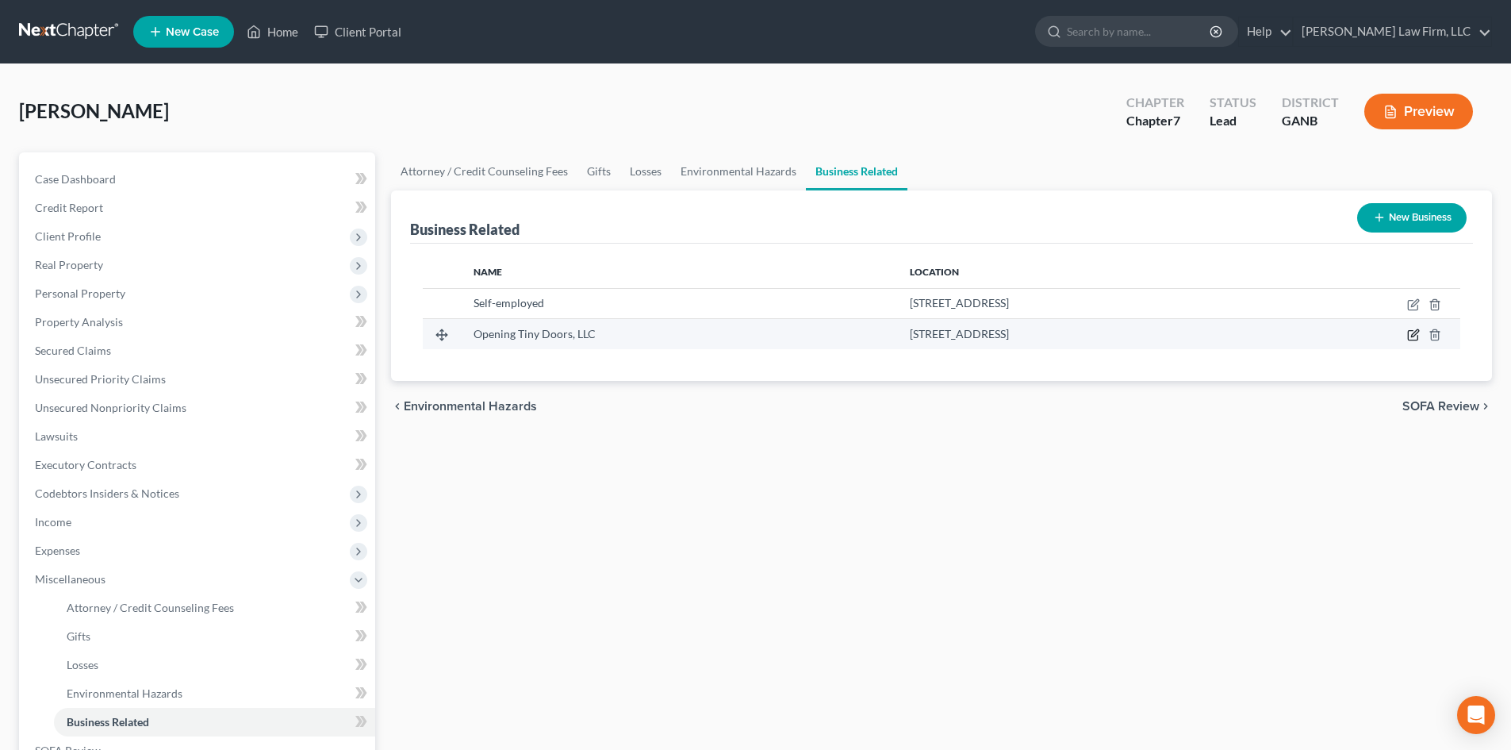
click at [1407, 335] on icon "button" at bounding box center [1413, 334] width 13 height 13
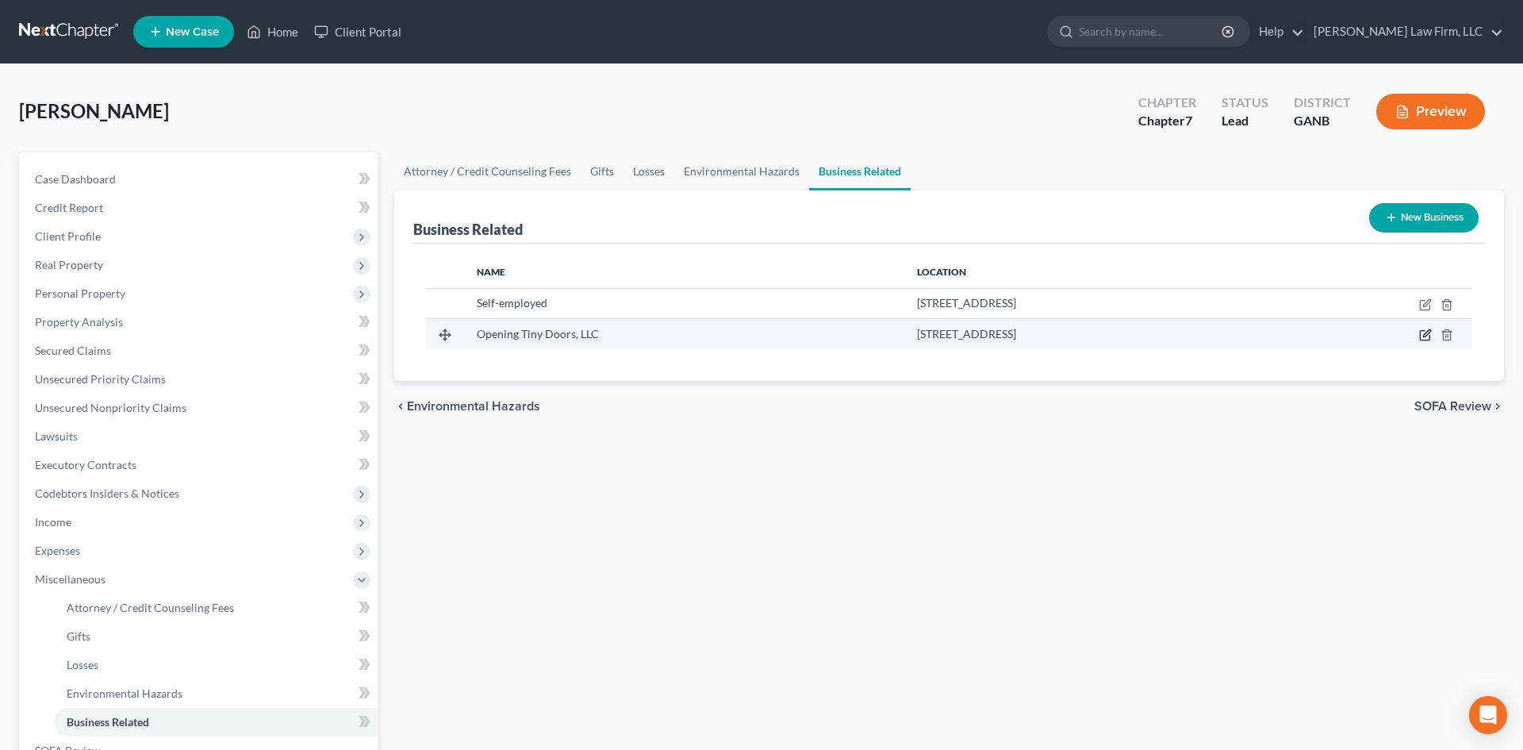
select select "member"
select select "10"
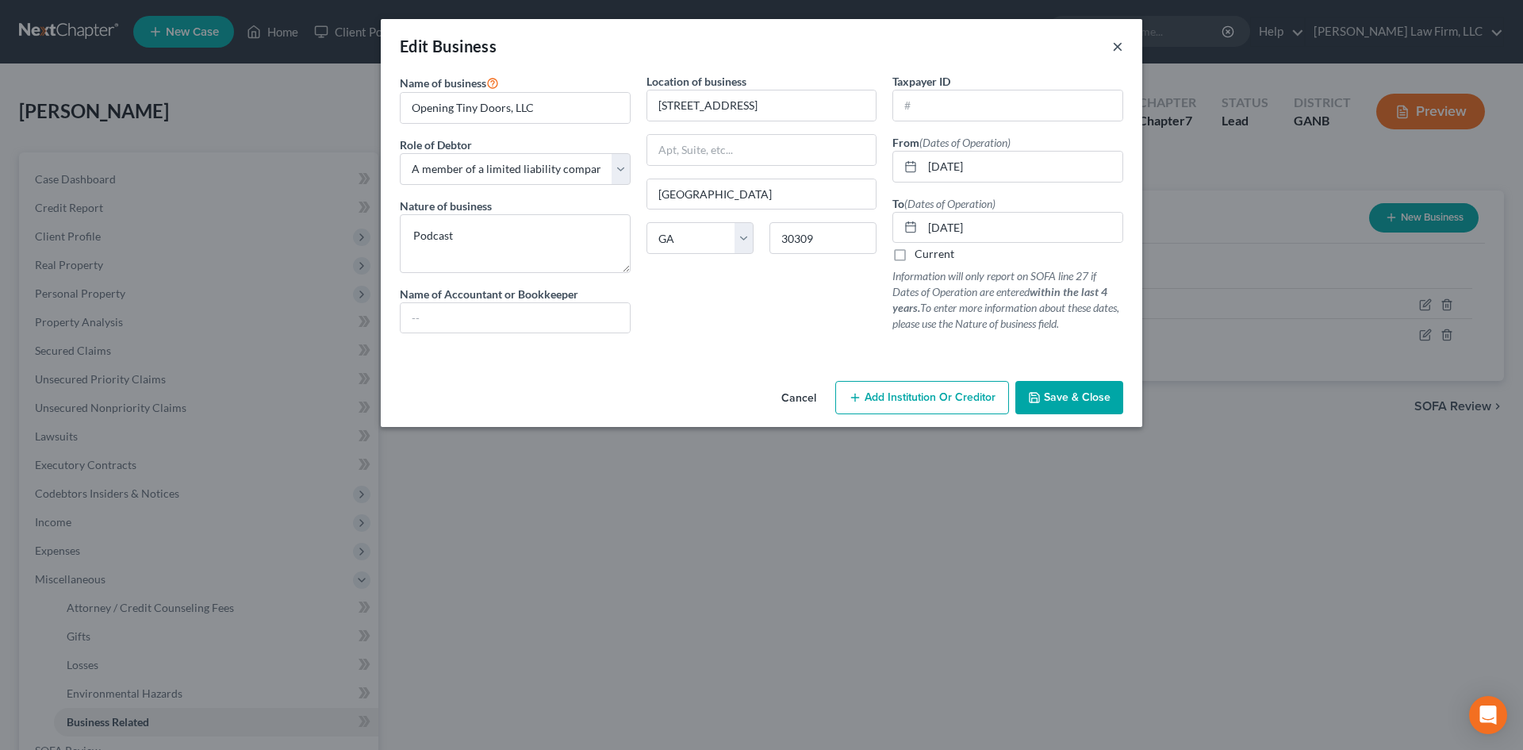
click at [1122, 48] on button "×" at bounding box center [1117, 45] width 11 height 19
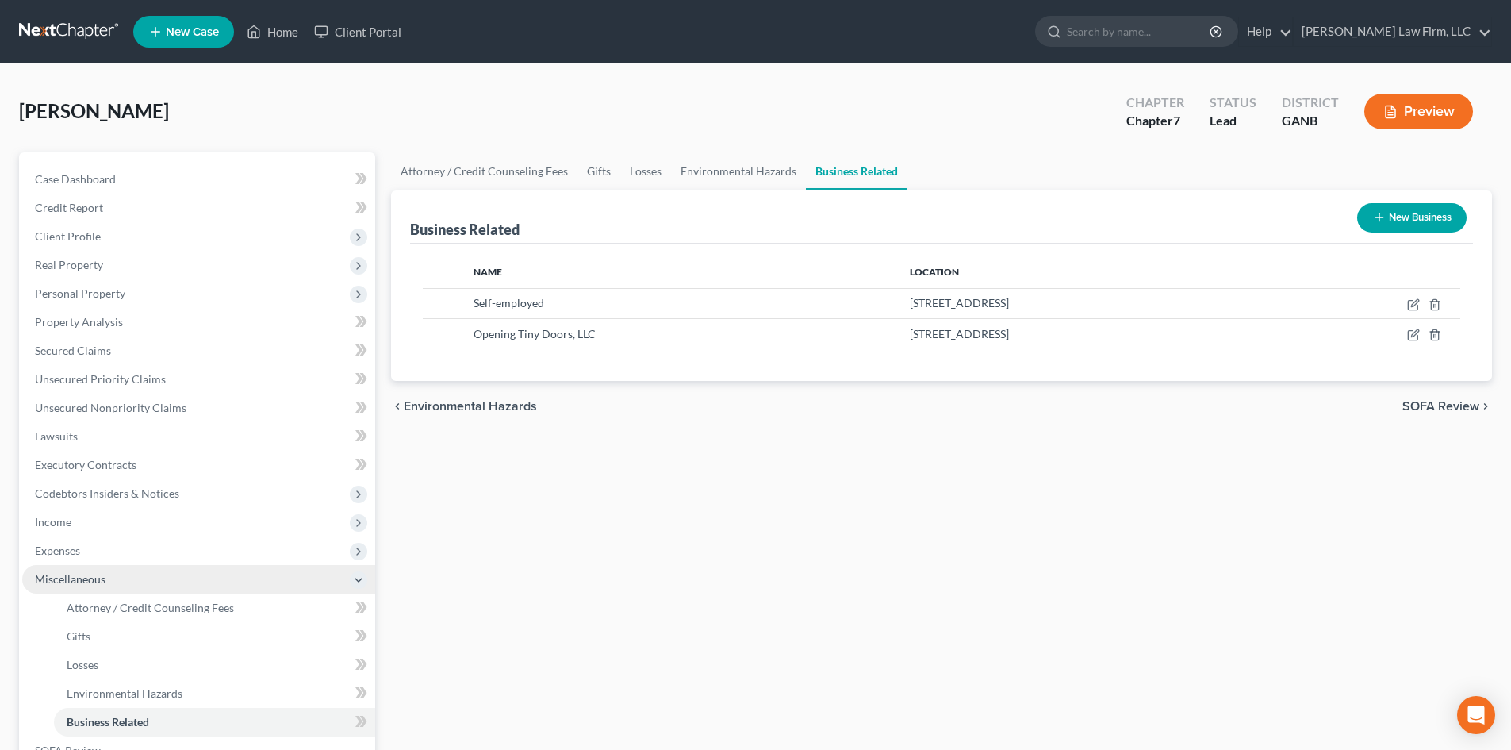
click at [79, 580] on span "Miscellaneous" at bounding box center [70, 578] width 71 height 13
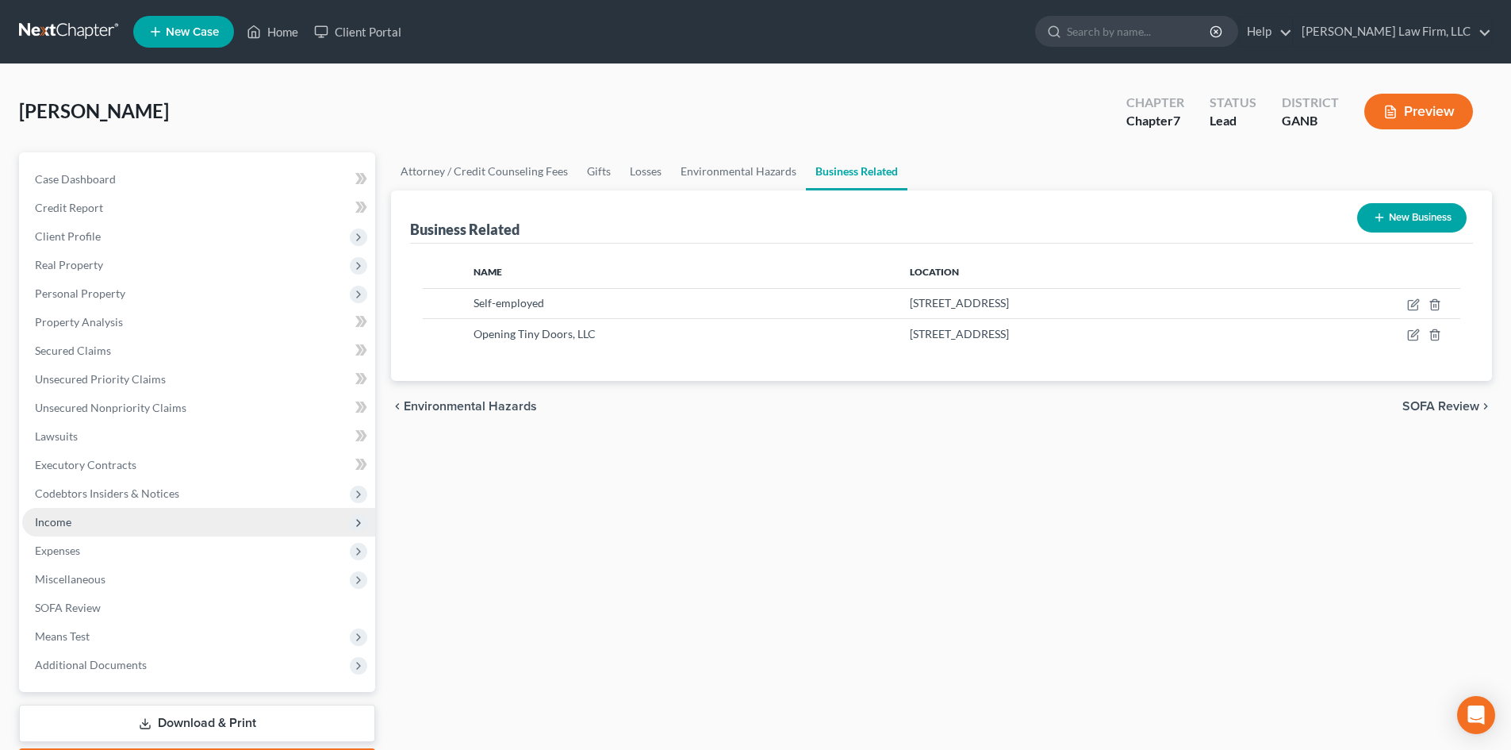
drag, startPoint x: 61, startPoint y: 523, endPoint x: 116, endPoint y: 516, distance: 55.3
click at [61, 523] on span "Income" at bounding box center [53, 521] width 36 height 13
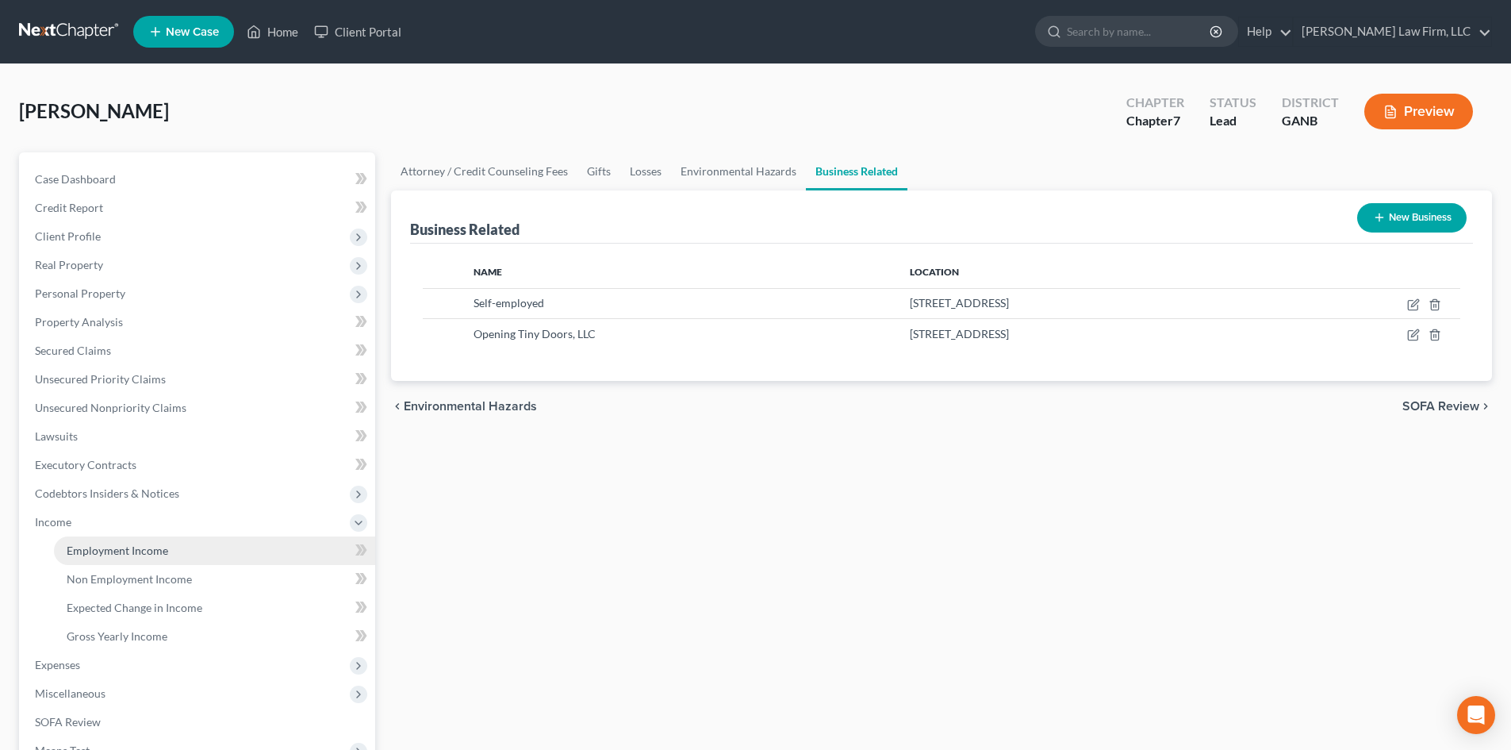
click at [164, 554] on span "Employment Income" at bounding box center [118, 549] width 102 height 13
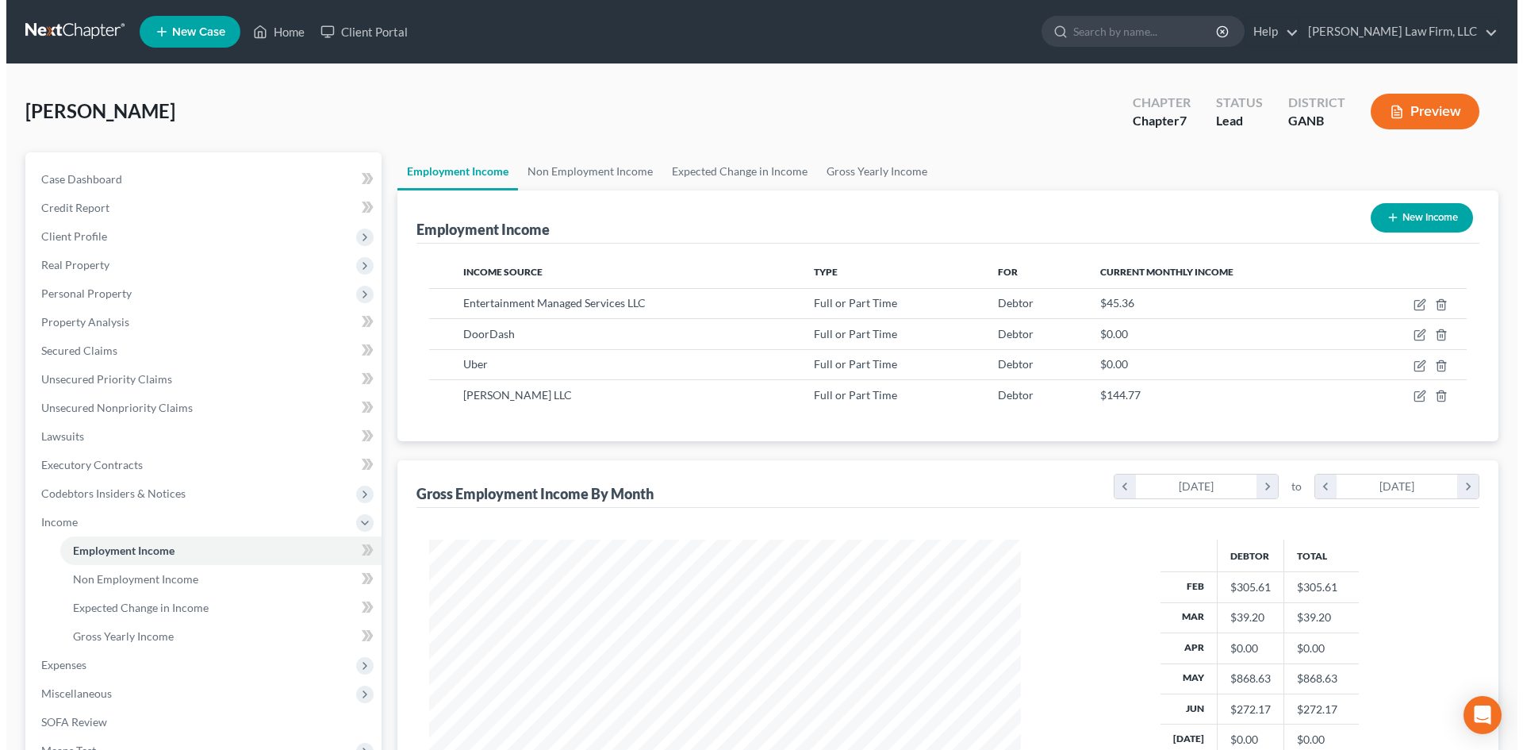
scroll to position [296, 623]
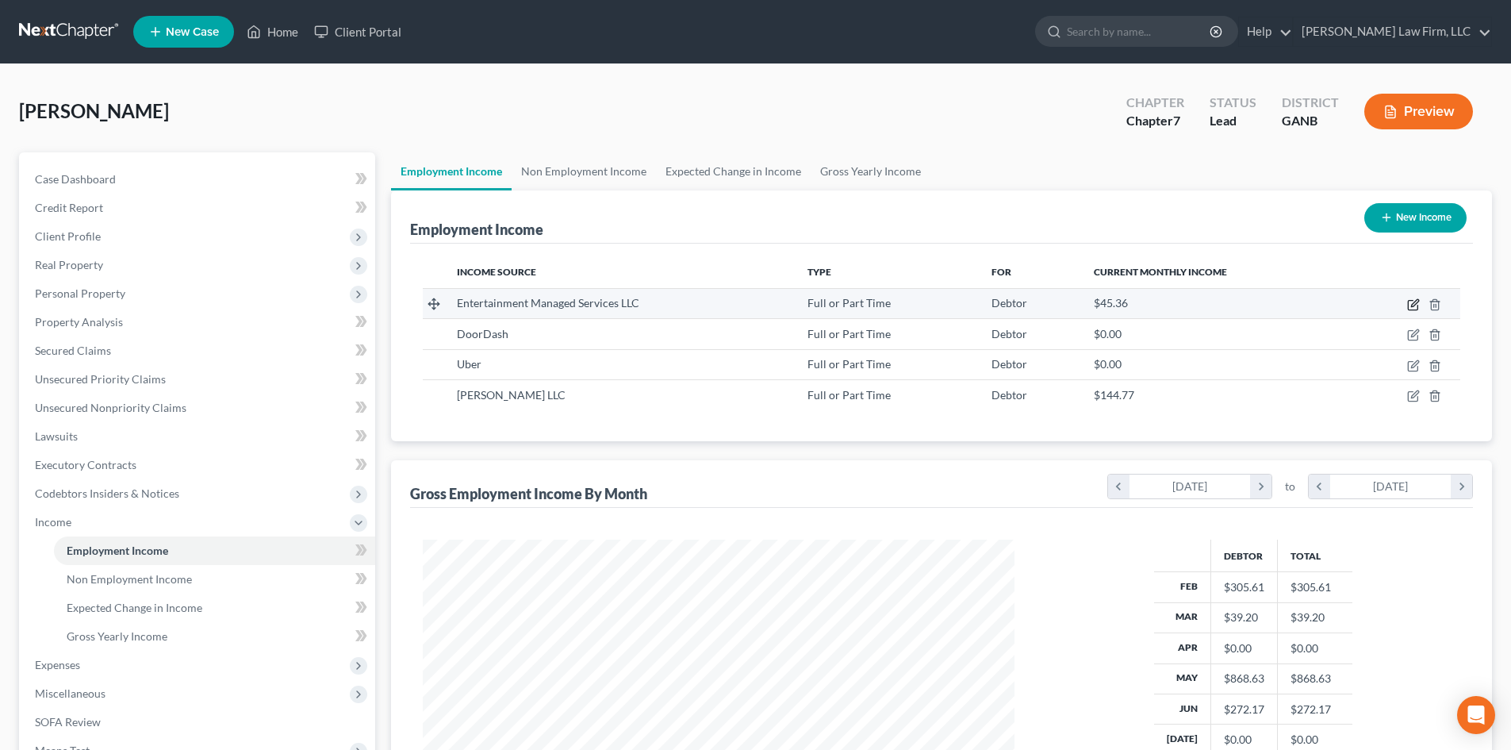
click at [1411, 307] on icon "button" at bounding box center [1413, 304] width 13 height 13
select select "0"
select select "4"
select select "0"
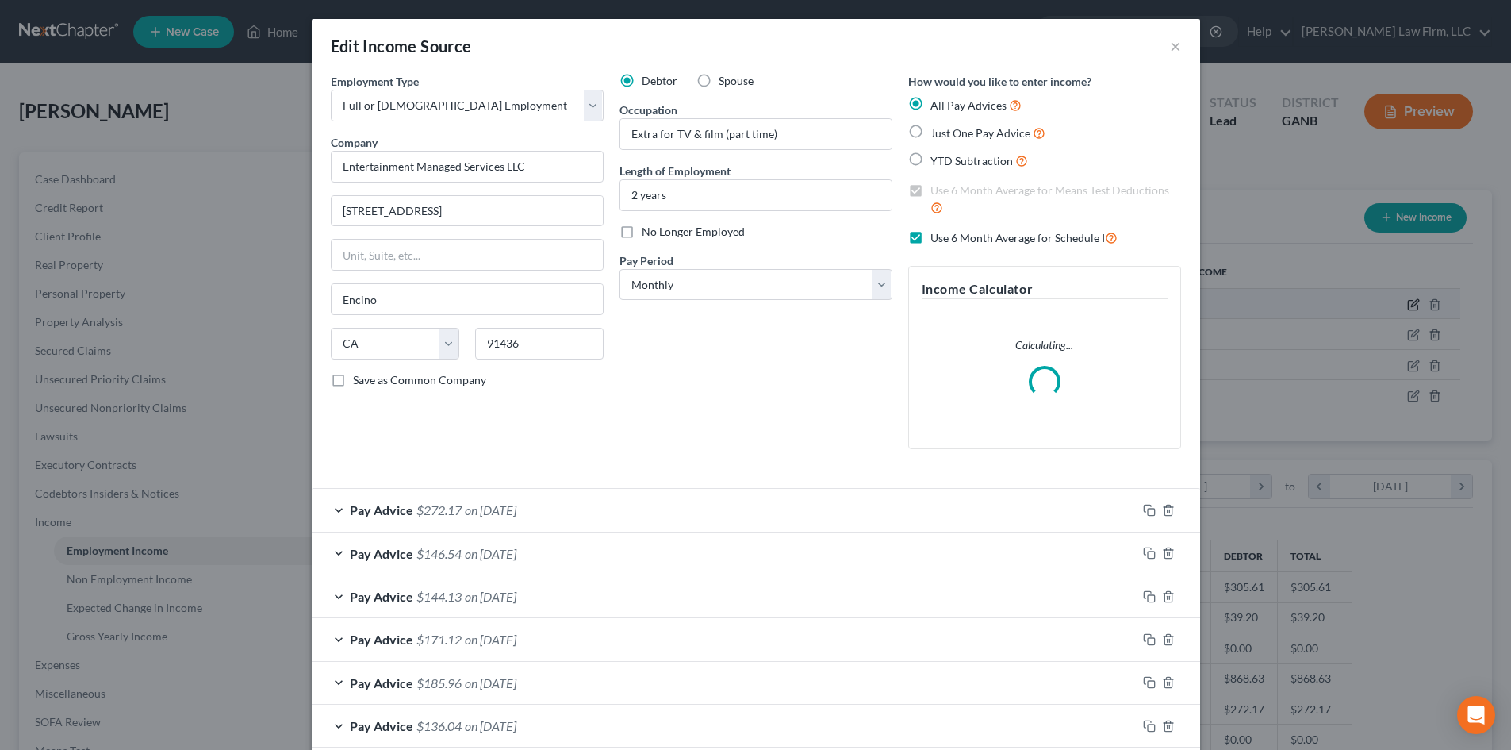
scroll to position [298, 629]
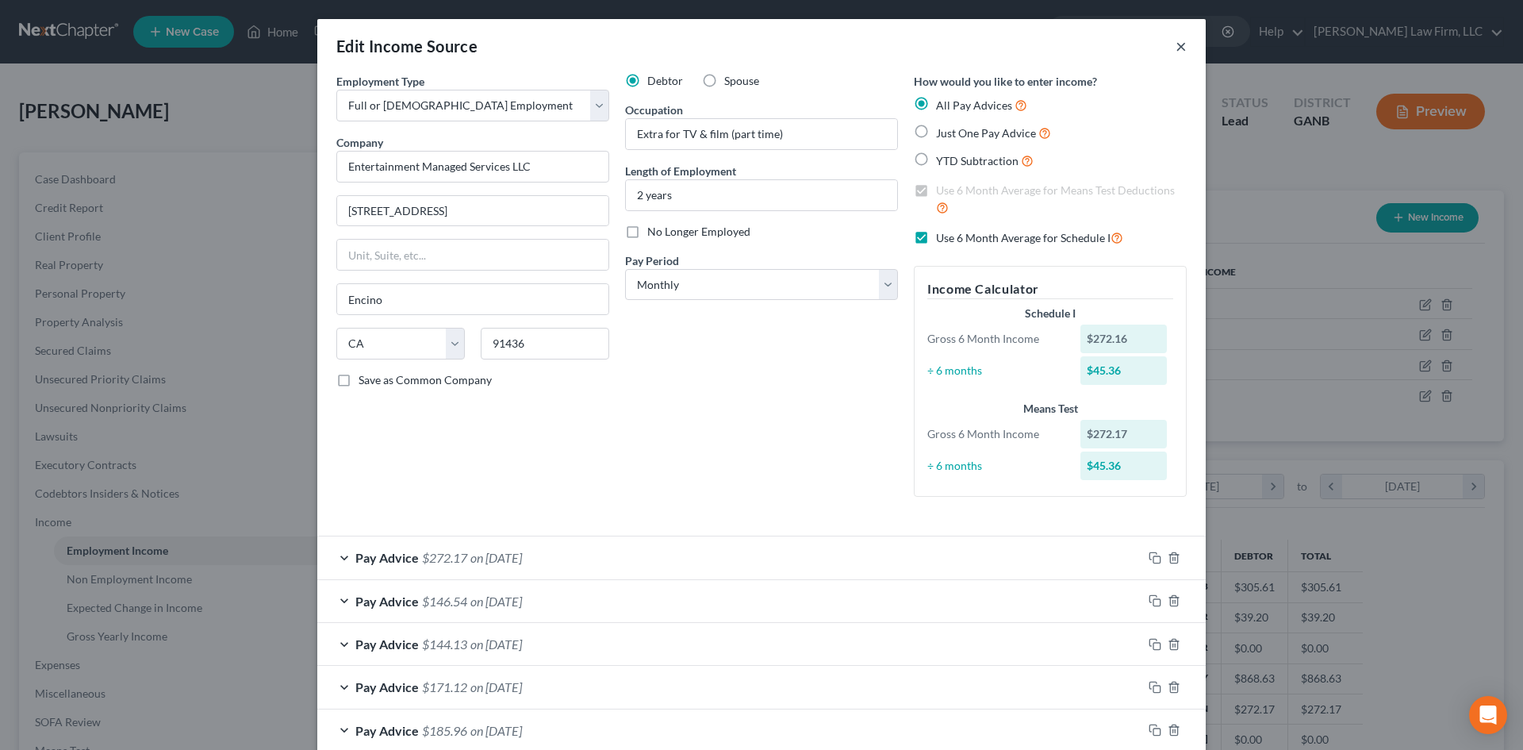
click at [1178, 49] on button "×" at bounding box center [1180, 45] width 11 height 19
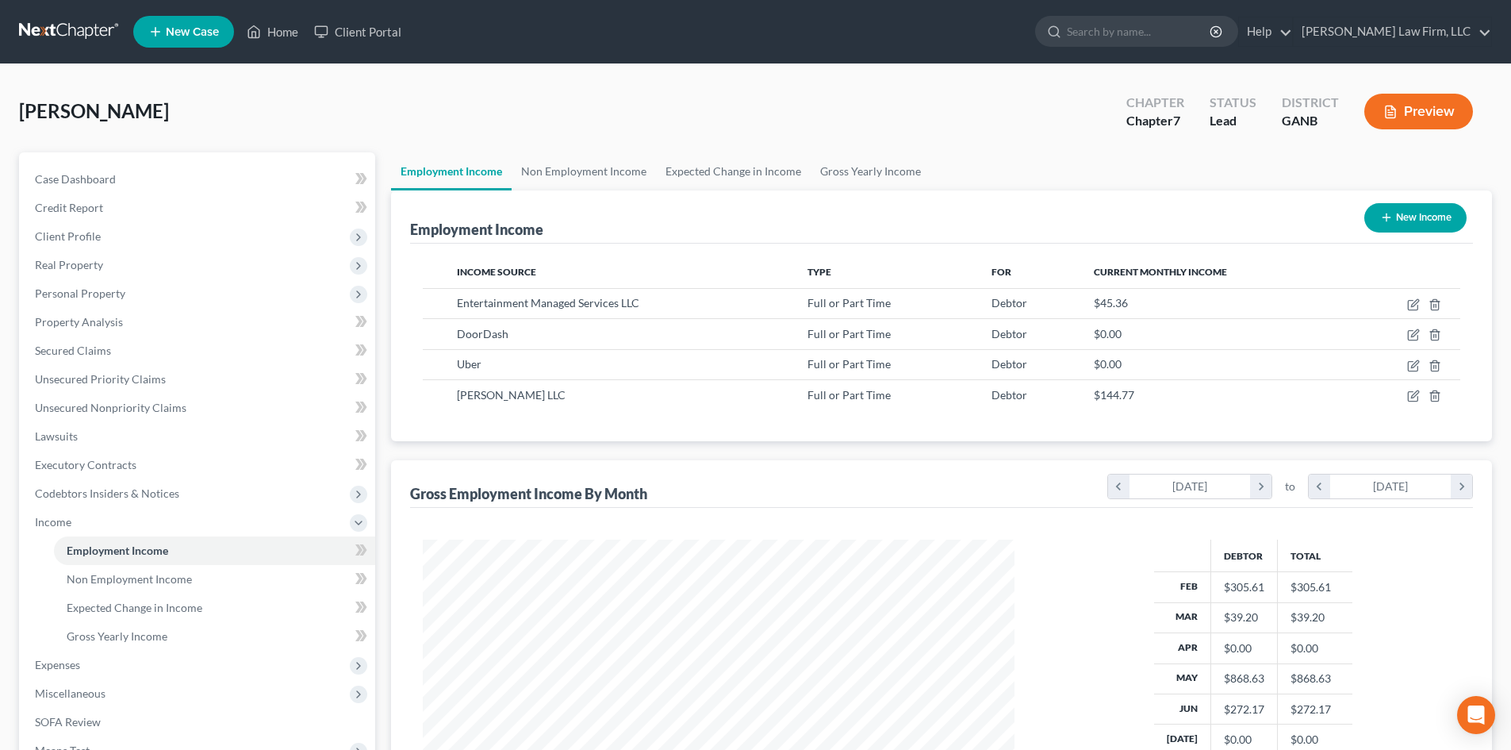
scroll to position [792869, 792541]
drag, startPoint x: 62, startPoint y: 524, endPoint x: 102, endPoint y: 519, distance: 40.8
click at [62, 524] on span "Income" at bounding box center [53, 521] width 36 height 13
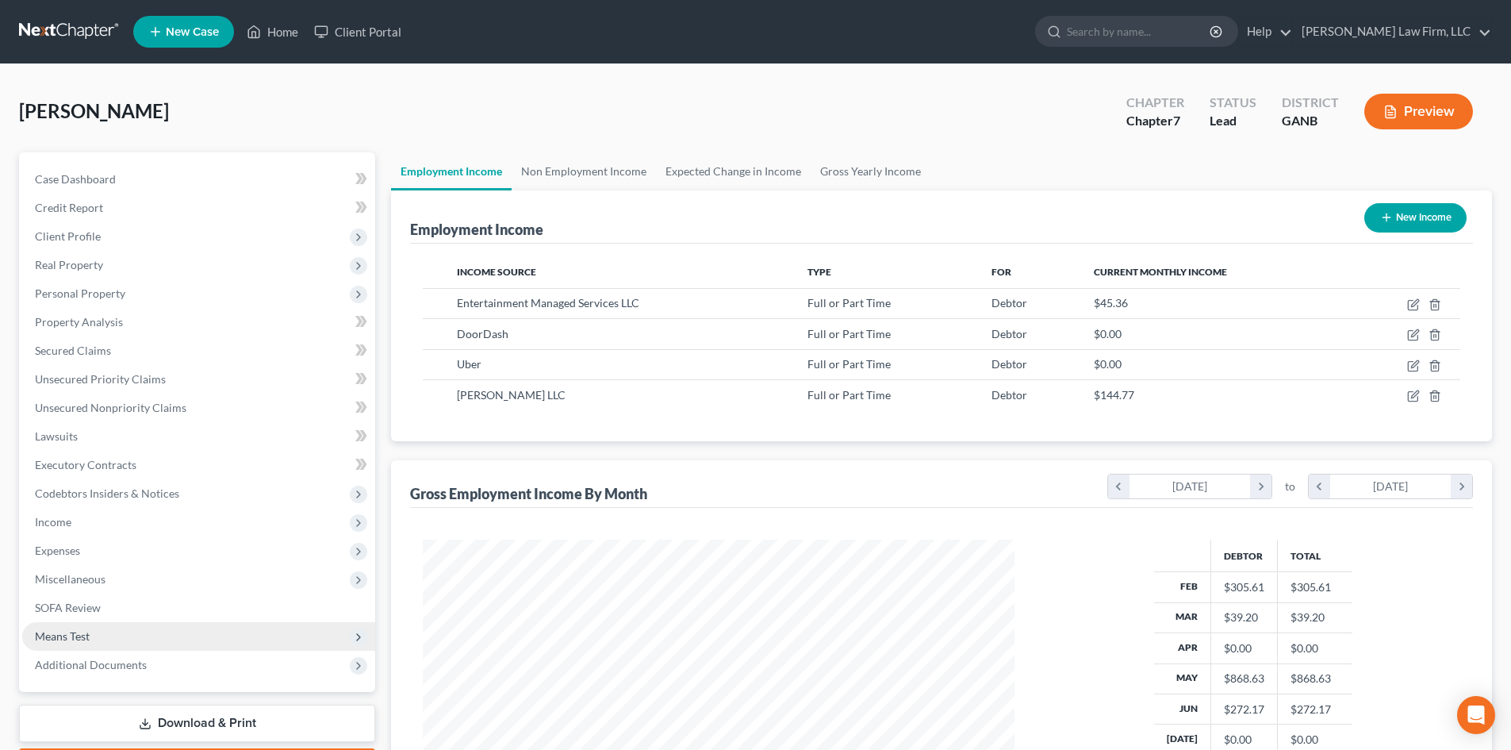
drag, startPoint x: 105, startPoint y: 663, endPoint x: 231, endPoint y: 622, distance: 131.9
click at [105, 663] on span "Additional Documents" at bounding box center [91, 664] width 112 height 13
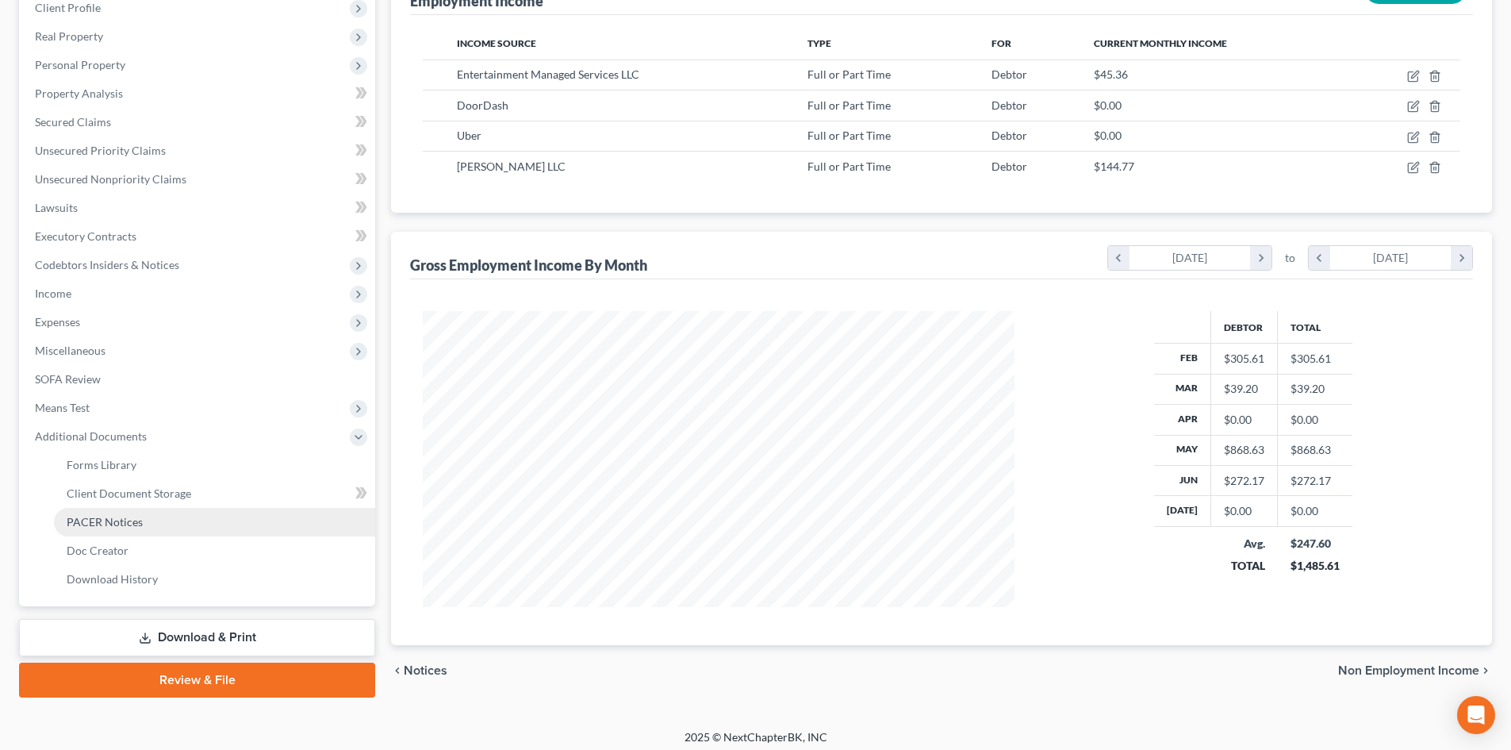
scroll to position [236, 0]
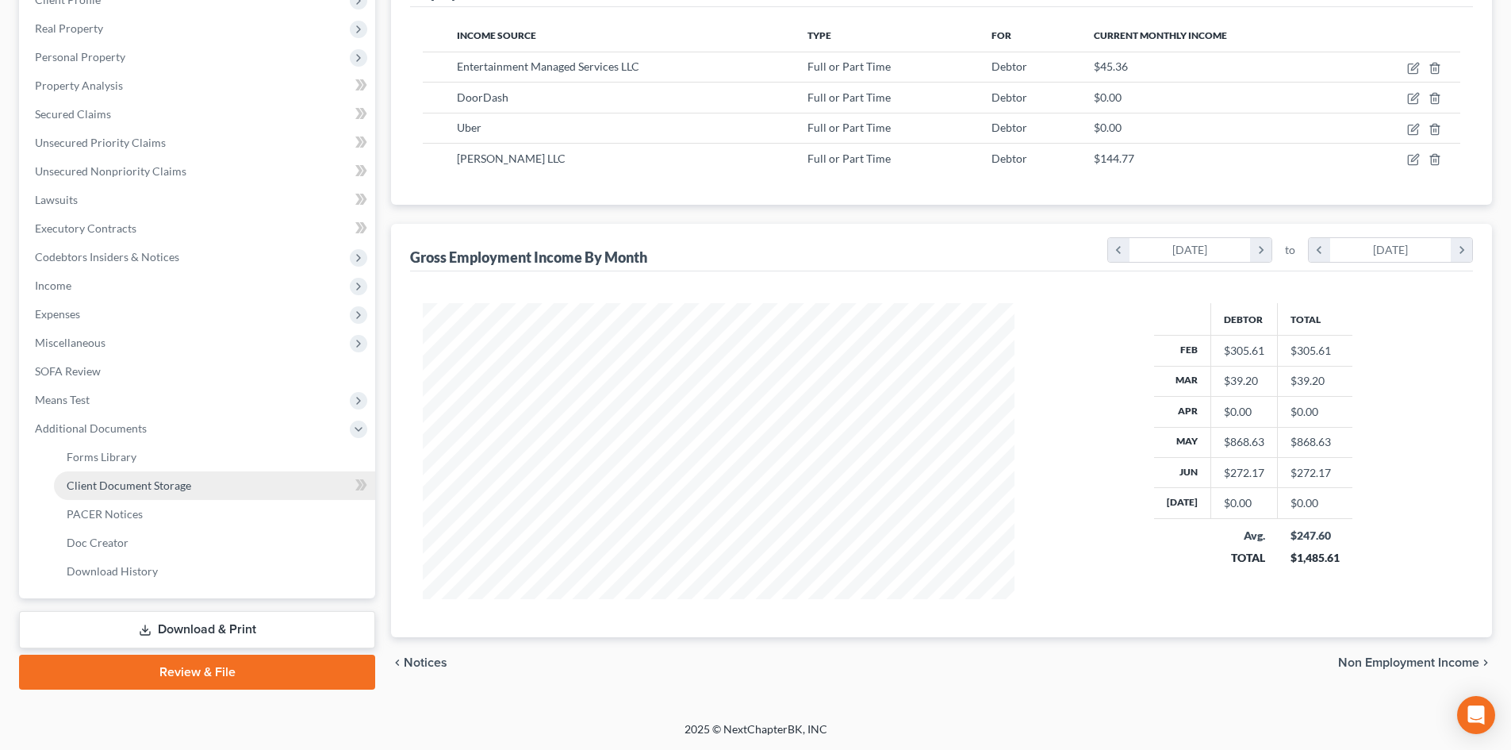
click at [110, 487] on span "Client Document Storage" at bounding box center [129, 484] width 125 height 13
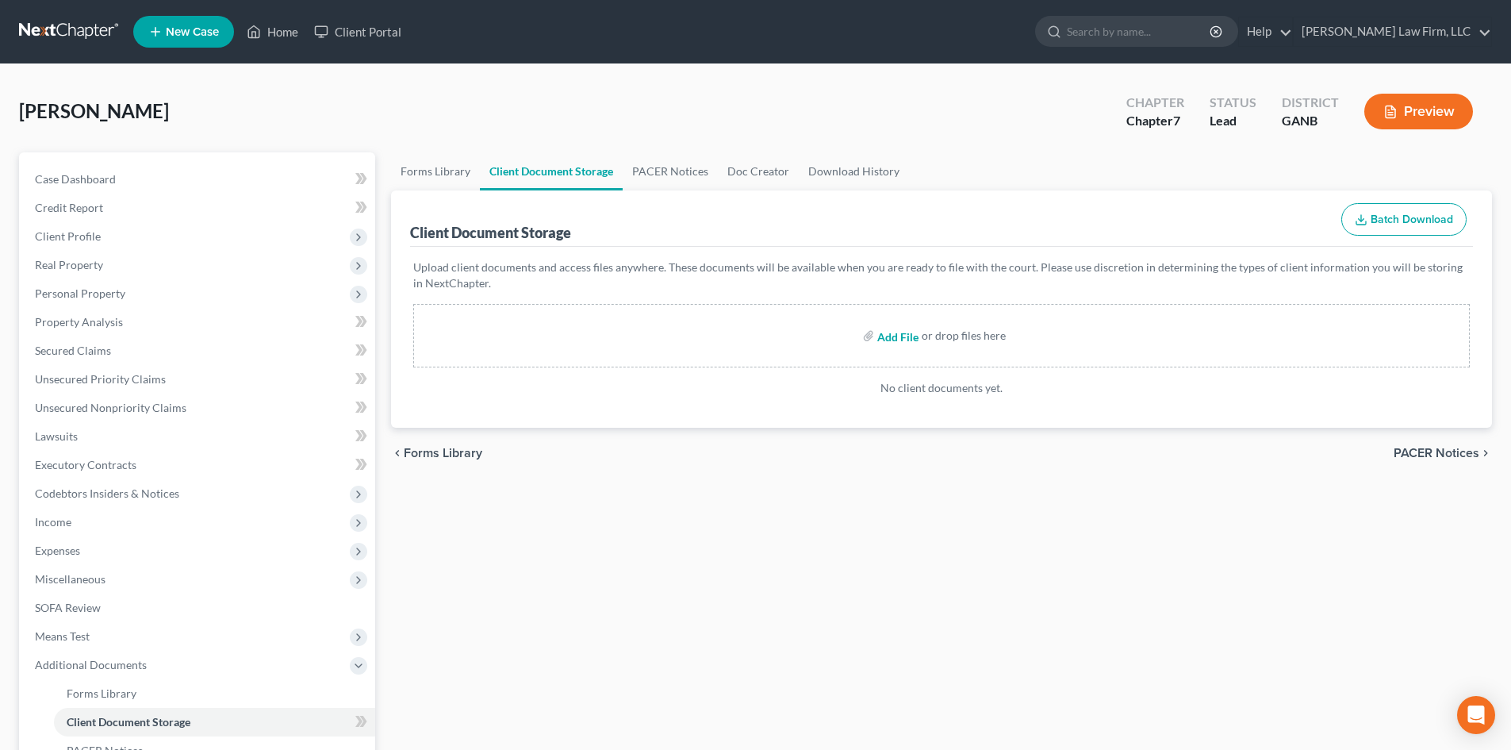
click at [894, 337] on input "file" at bounding box center [896, 335] width 38 height 29
type input "C:\fakepath\Paystubs.pdf"
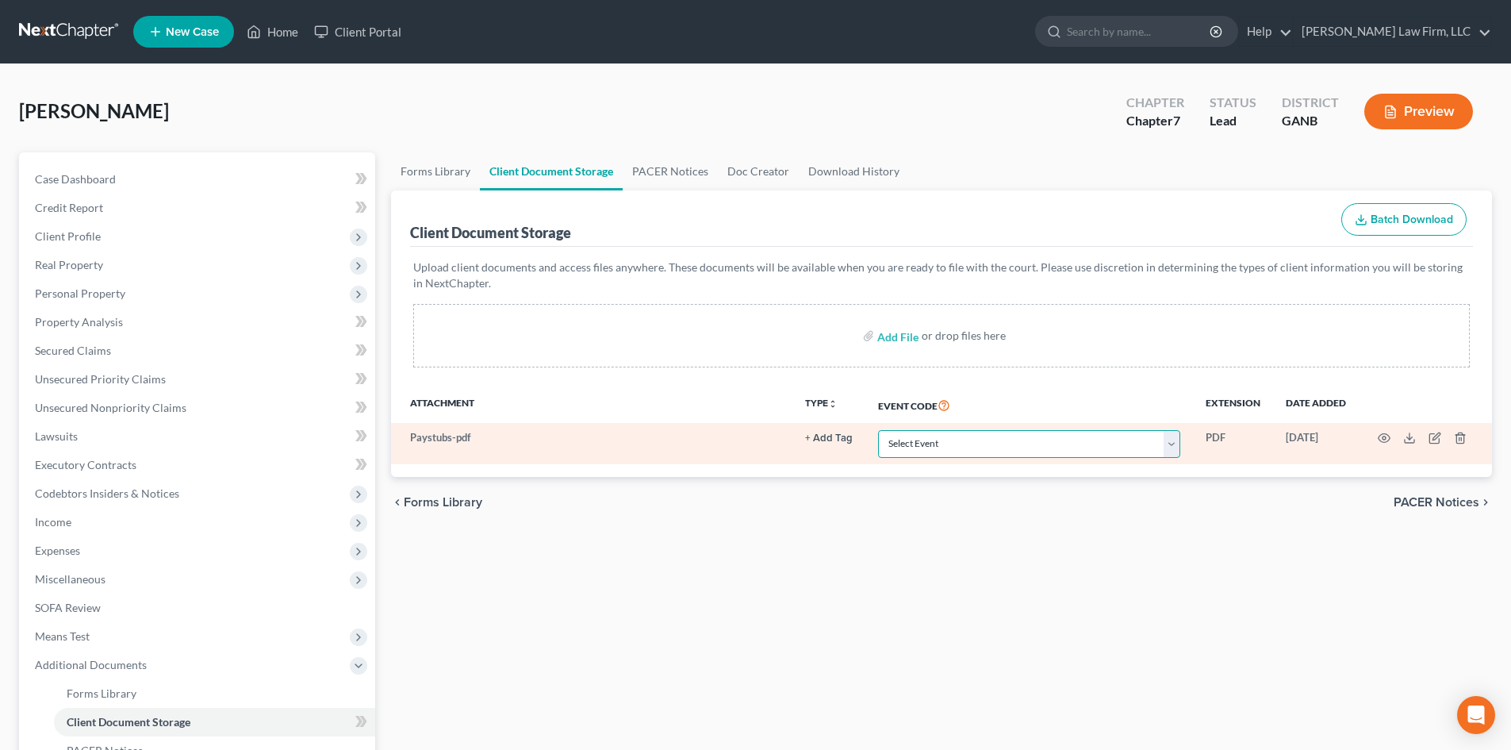
click at [1177, 447] on select "Select Event 01 - Chapter 13 Plan - Initial Plan 02-Application to Pay Filing F…" at bounding box center [1029, 444] width 302 height 28
click at [1076, 451] on select "Select Event 01 - Chapter 13 Plan - Initial Plan 02-Application to Pay Filing F…" at bounding box center [1029, 444] width 302 height 28
select select "35"
click at [878, 430] on select "Select Event 01 - Chapter 13 Plan - Initial Plan 02-Application to Pay Filing F…" at bounding box center [1029, 444] width 302 height 28
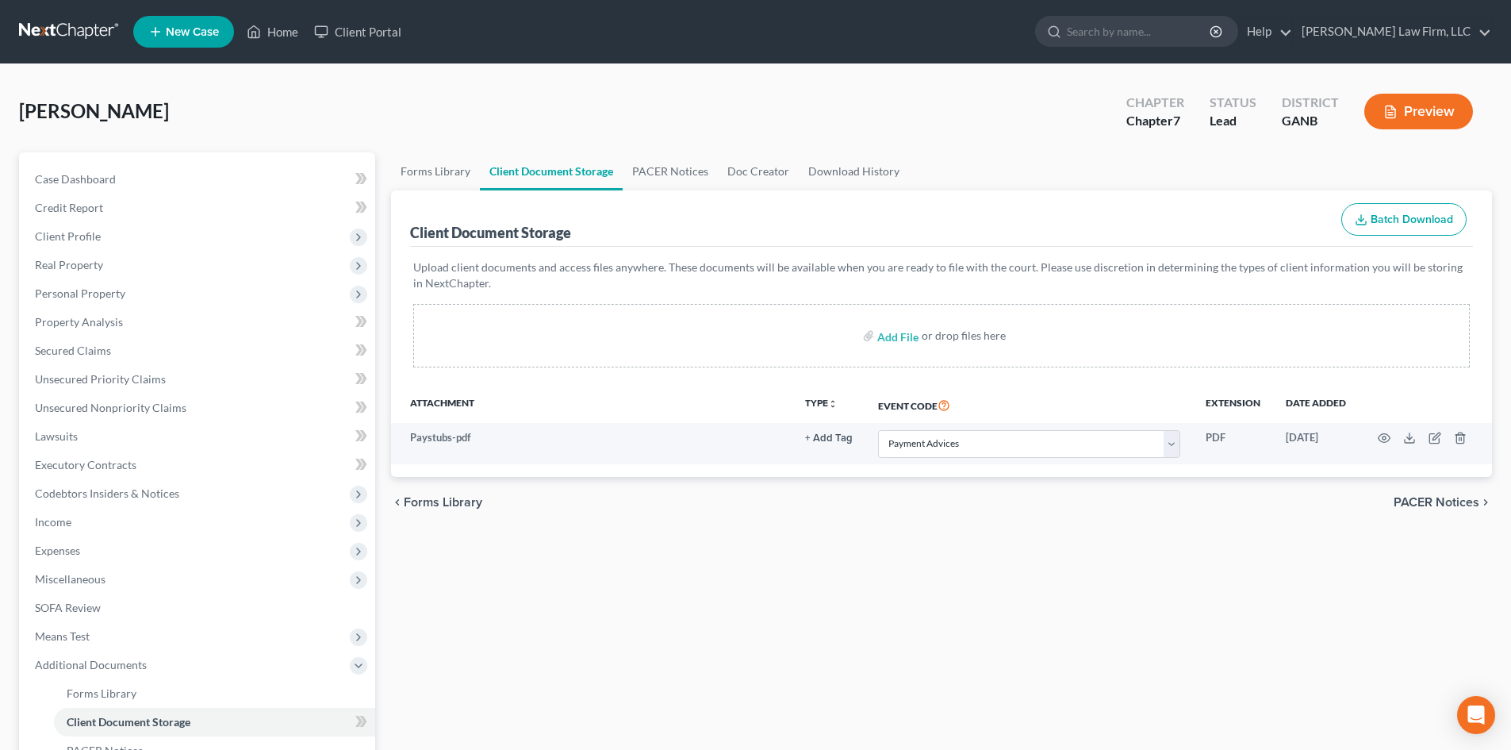
click at [1014, 569] on div "Forms Library Client Document Storage PACER Notices Doc Creator Download Histor…" at bounding box center [941, 538] width 1117 height 773
click at [888, 335] on input "file" at bounding box center [896, 335] width 38 height 29
type input "C:\fakepath\CCC.pdf"
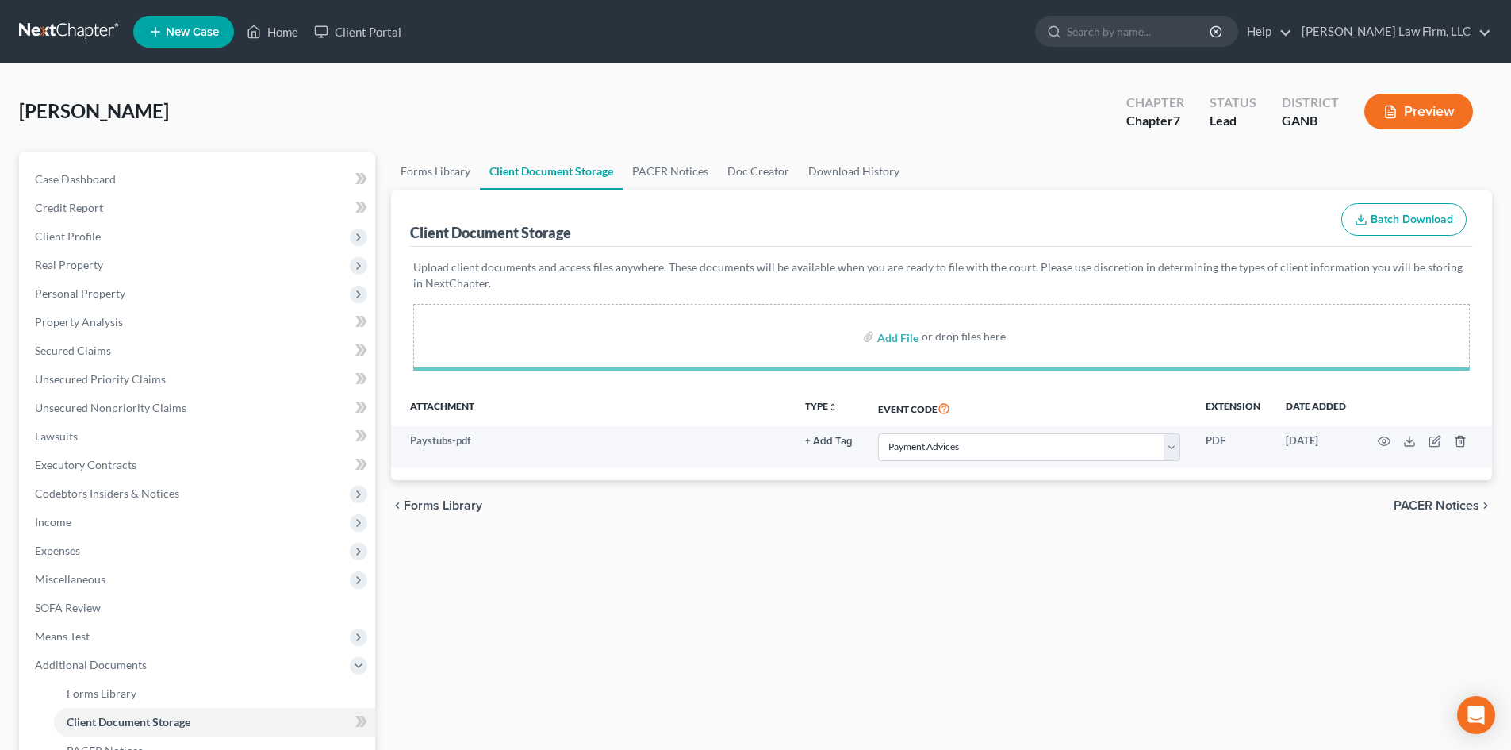
select select "35"
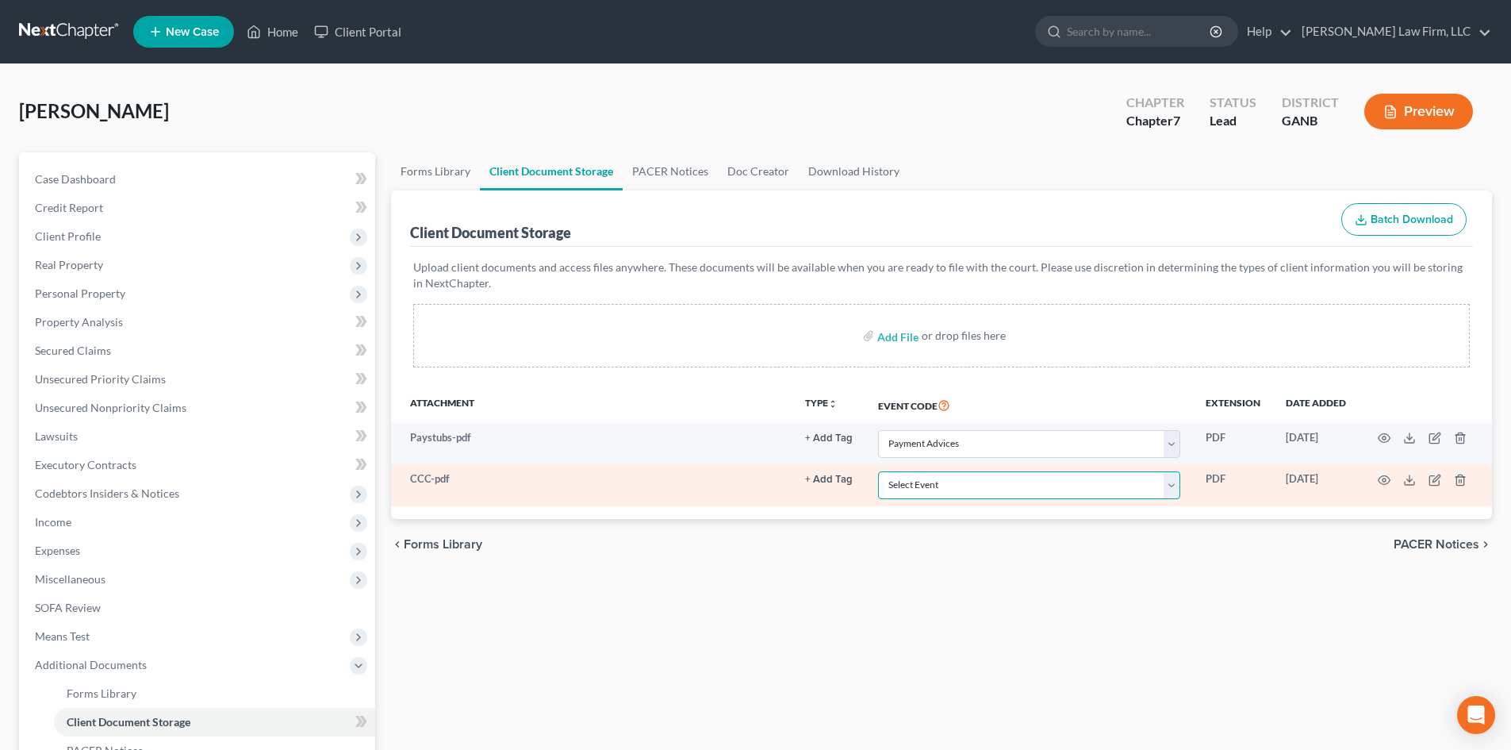
click at [1178, 481] on select "Select Event 01 - Chapter 13 Plan - Initial Plan 02-Application to Pay Filing F…" at bounding box center [1029, 485] width 302 height 28
select select "5"
click at [878, 471] on select "Select Event 01 - Chapter 13 Plan - Initial Plan 02-Application to Pay Filing F…" at bounding box center [1029, 485] width 302 height 28
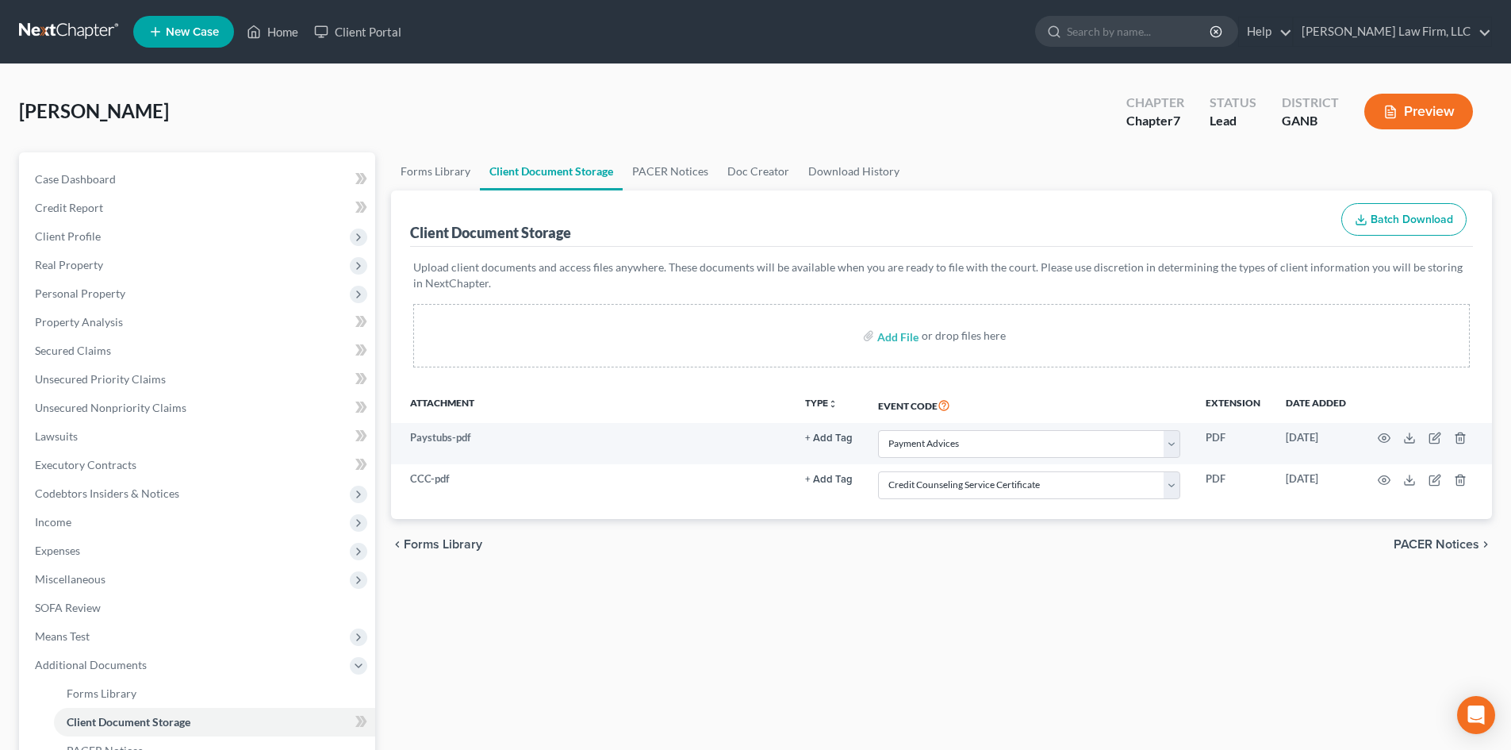
click at [1032, 614] on div "Forms Library Client Document Storage PACER Notices Doc Creator Download Histor…" at bounding box center [941, 538] width 1117 height 773
drag, startPoint x: 747, startPoint y: 673, endPoint x: 699, endPoint y: 657, distance: 51.2
click at [747, 673] on div "Forms Library Client Document Storage PACER Notices Doc Creator Download Histor…" at bounding box center [941, 538] width 1117 height 773
drag, startPoint x: 67, startPoint y: 666, endPoint x: 75, endPoint y: 666, distance: 8.7
click at [67, 666] on span "Additional Documents" at bounding box center [91, 664] width 112 height 13
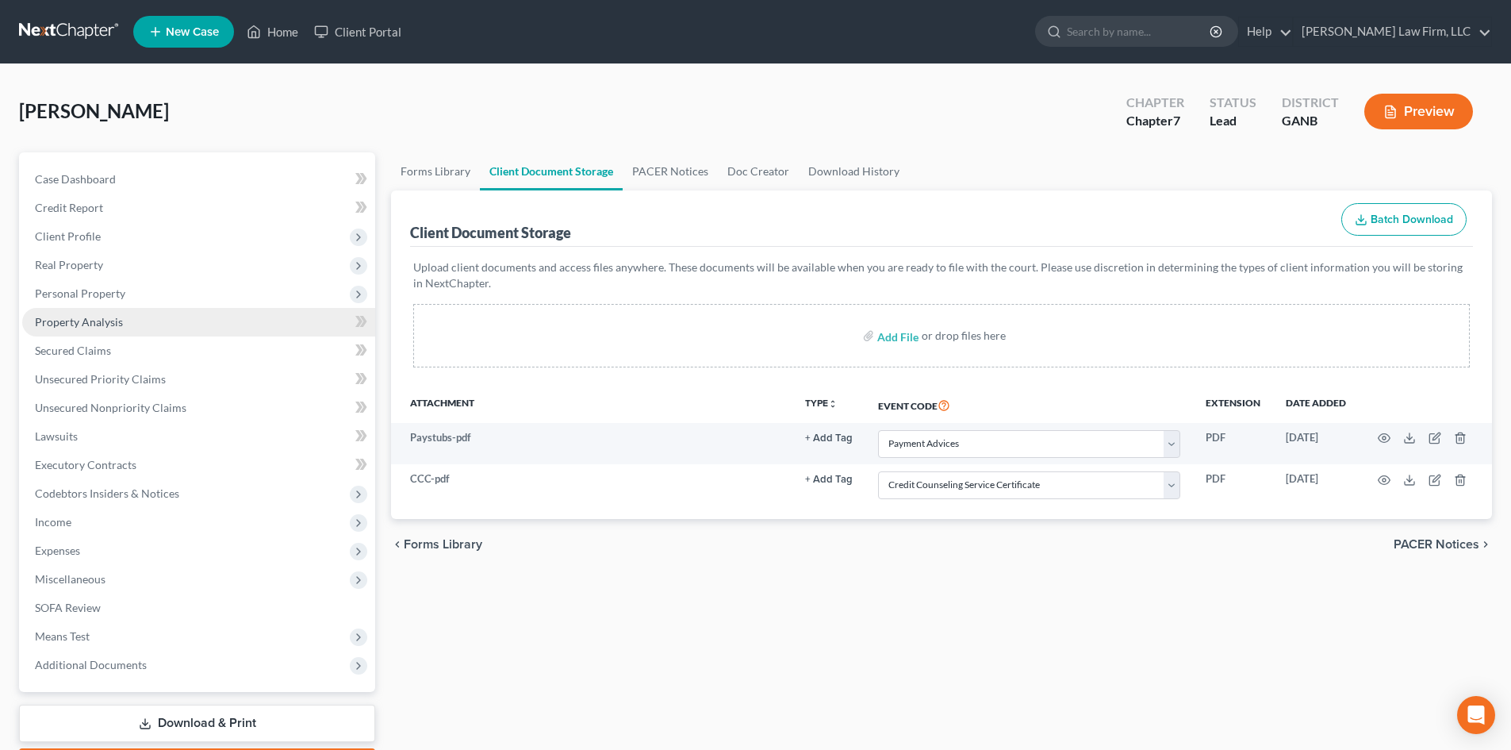
click at [82, 326] on span "Property Analysis" at bounding box center [79, 321] width 88 height 13
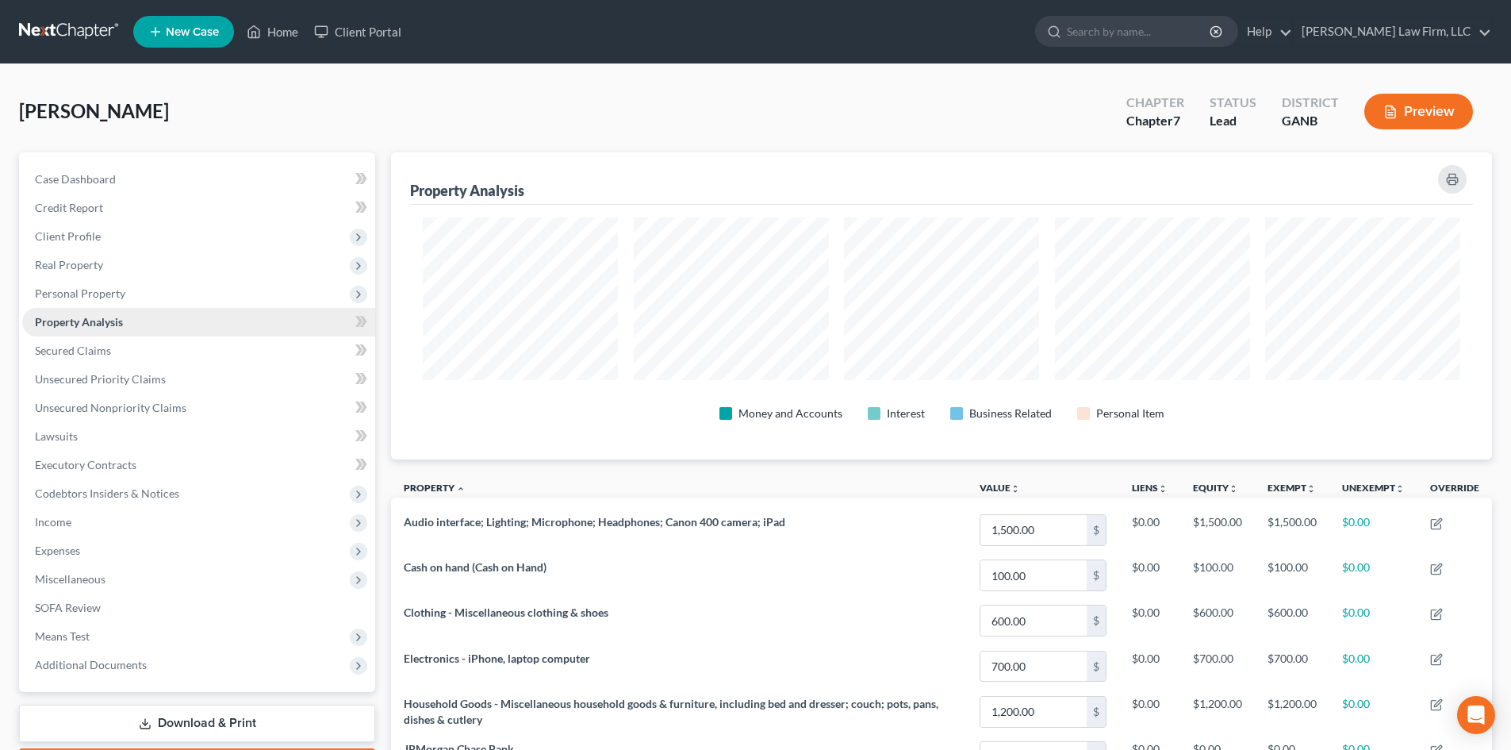
scroll to position [307, 1101]
click at [58, 554] on span "Expenses" at bounding box center [57, 549] width 45 height 13
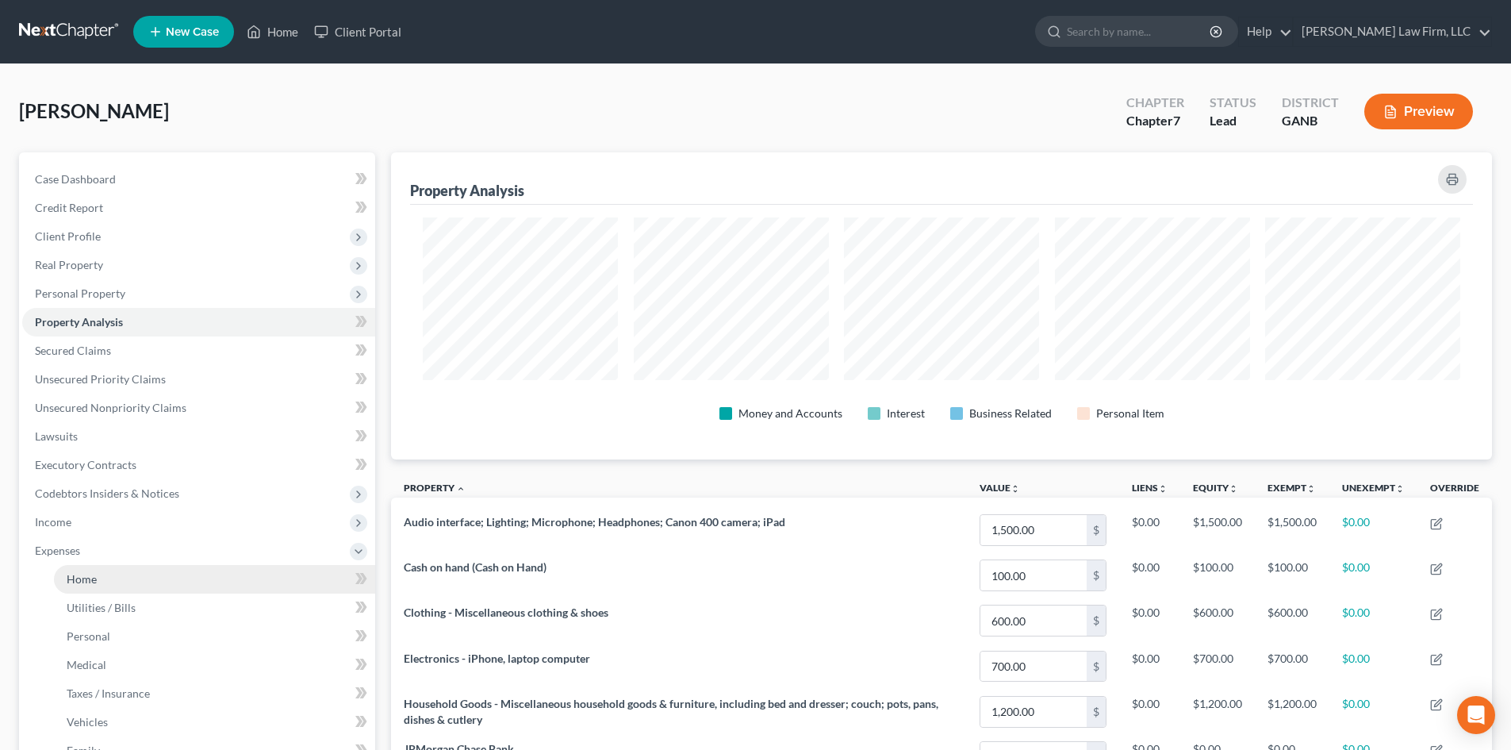
click at [99, 573] on link "Home" at bounding box center [214, 579] width 321 height 29
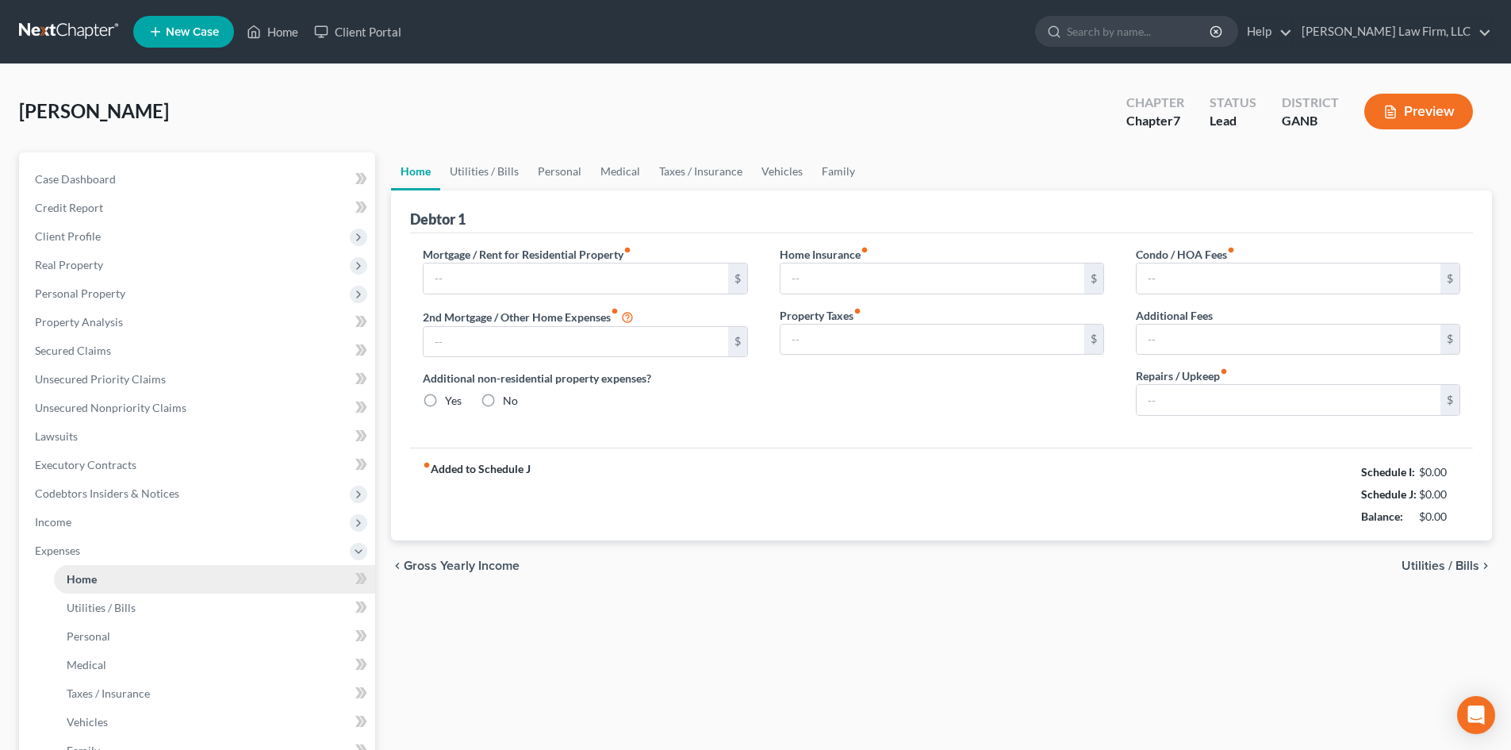
type input "0.00"
radio input "true"
type input "0.00"
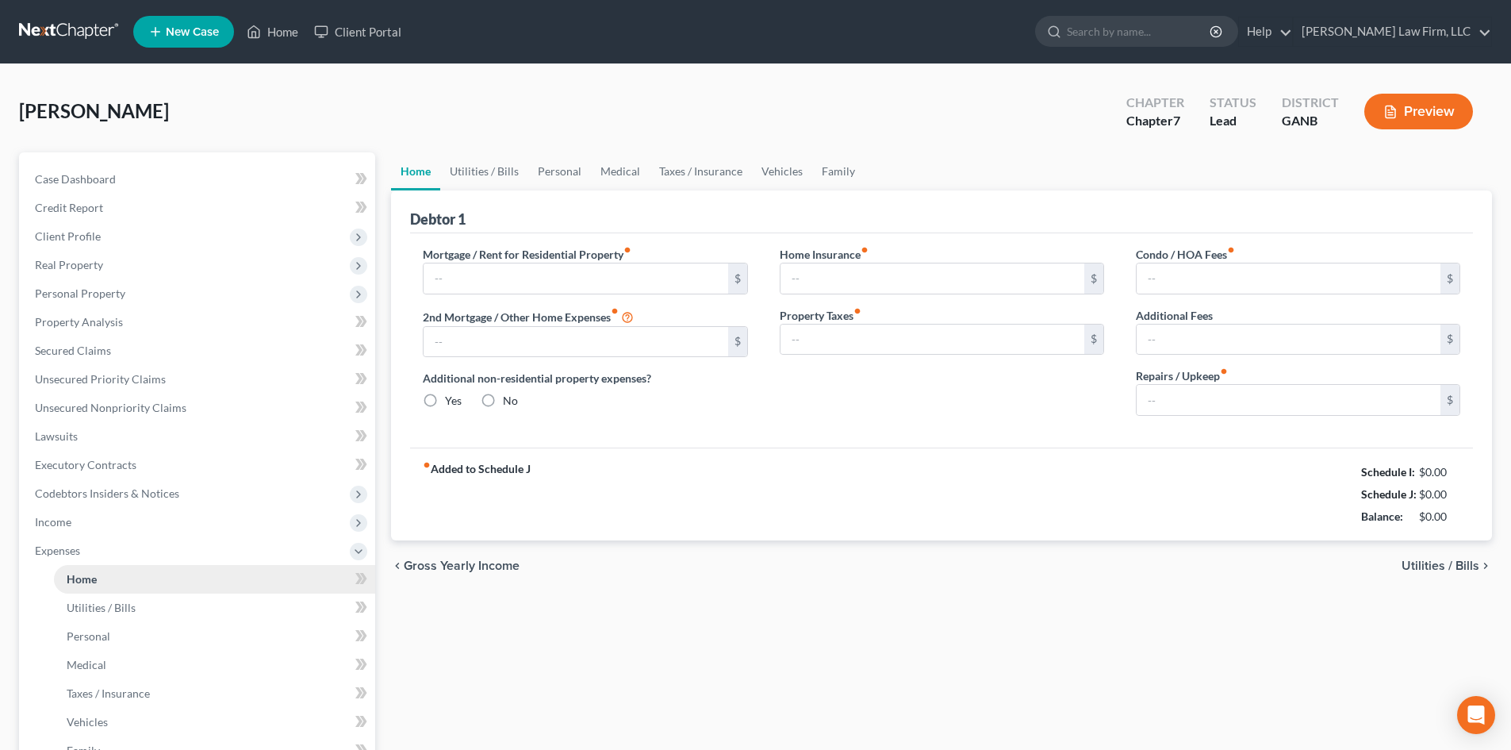
type input "0.00"
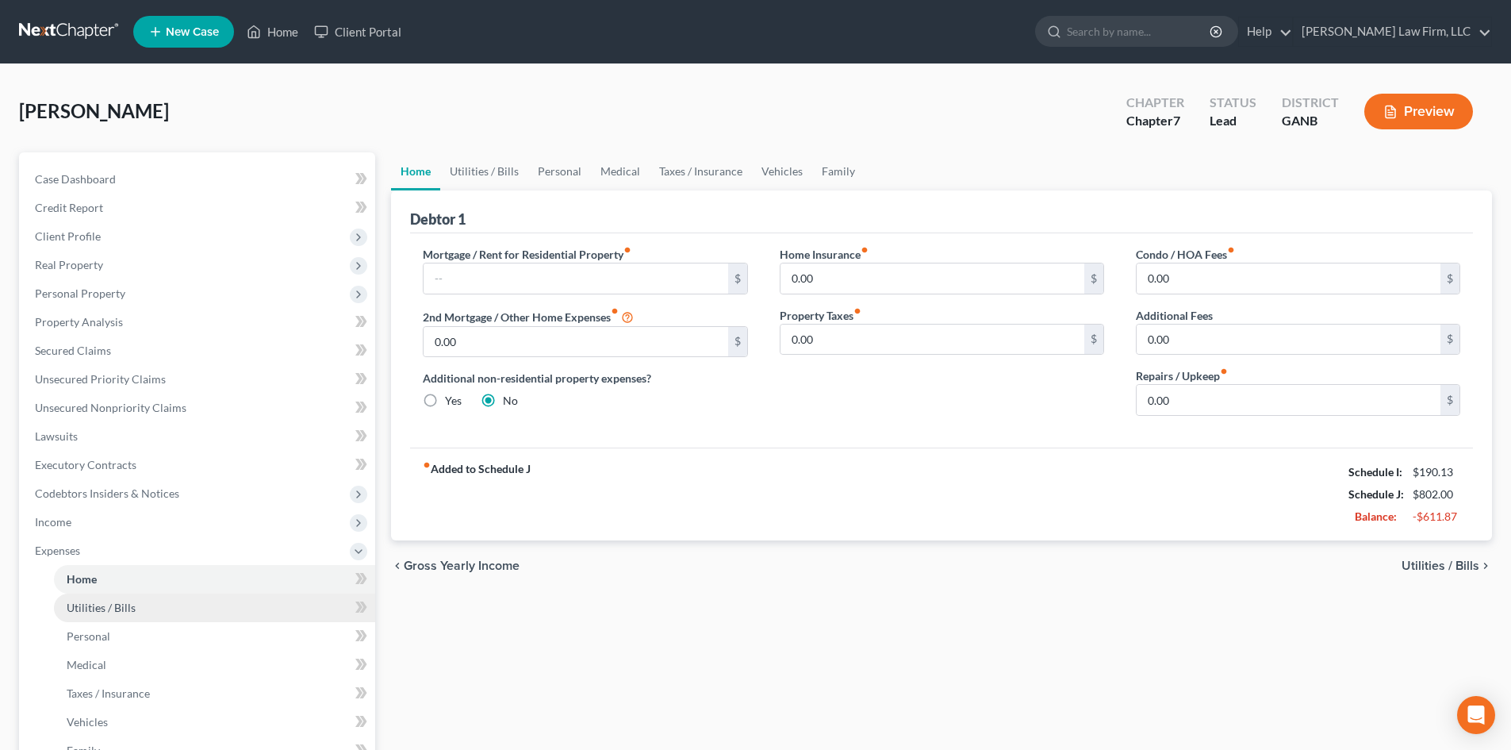
click at [82, 605] on span "Utilities / Bills" at bounding box center [101, 606] width 69 height 13
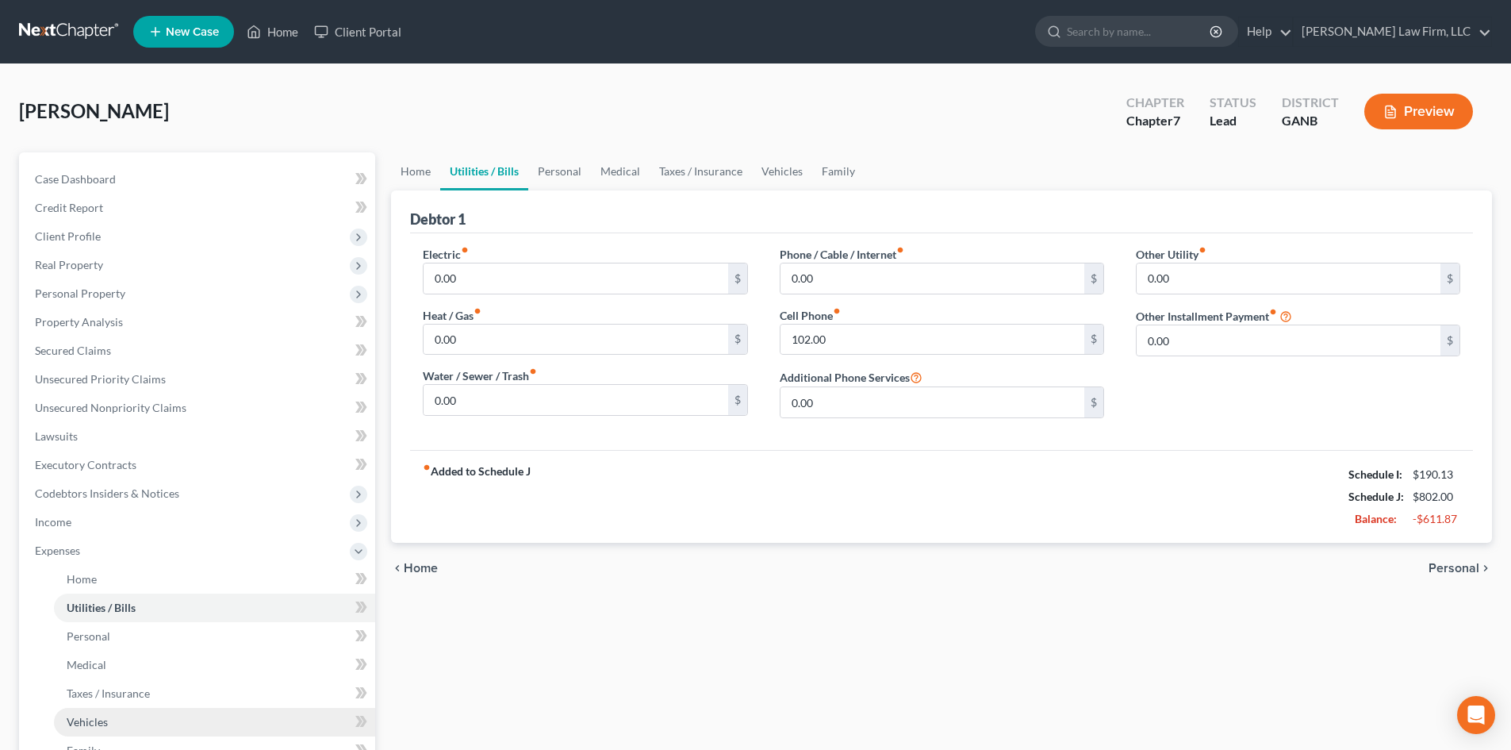
scroll to position [105, 0]
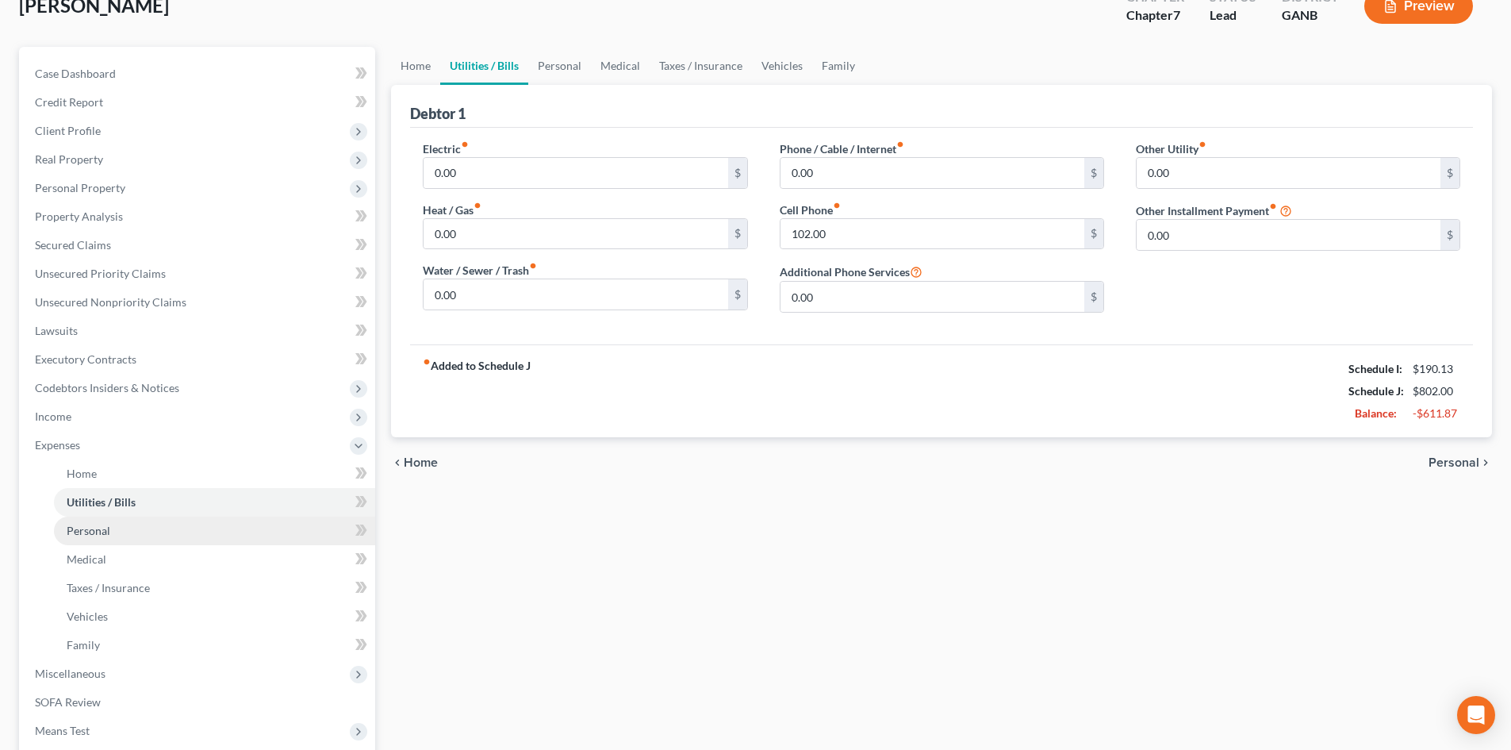
click at [85, 533] on span "Personal" at bounding box center [89, 529] width 44 height 13
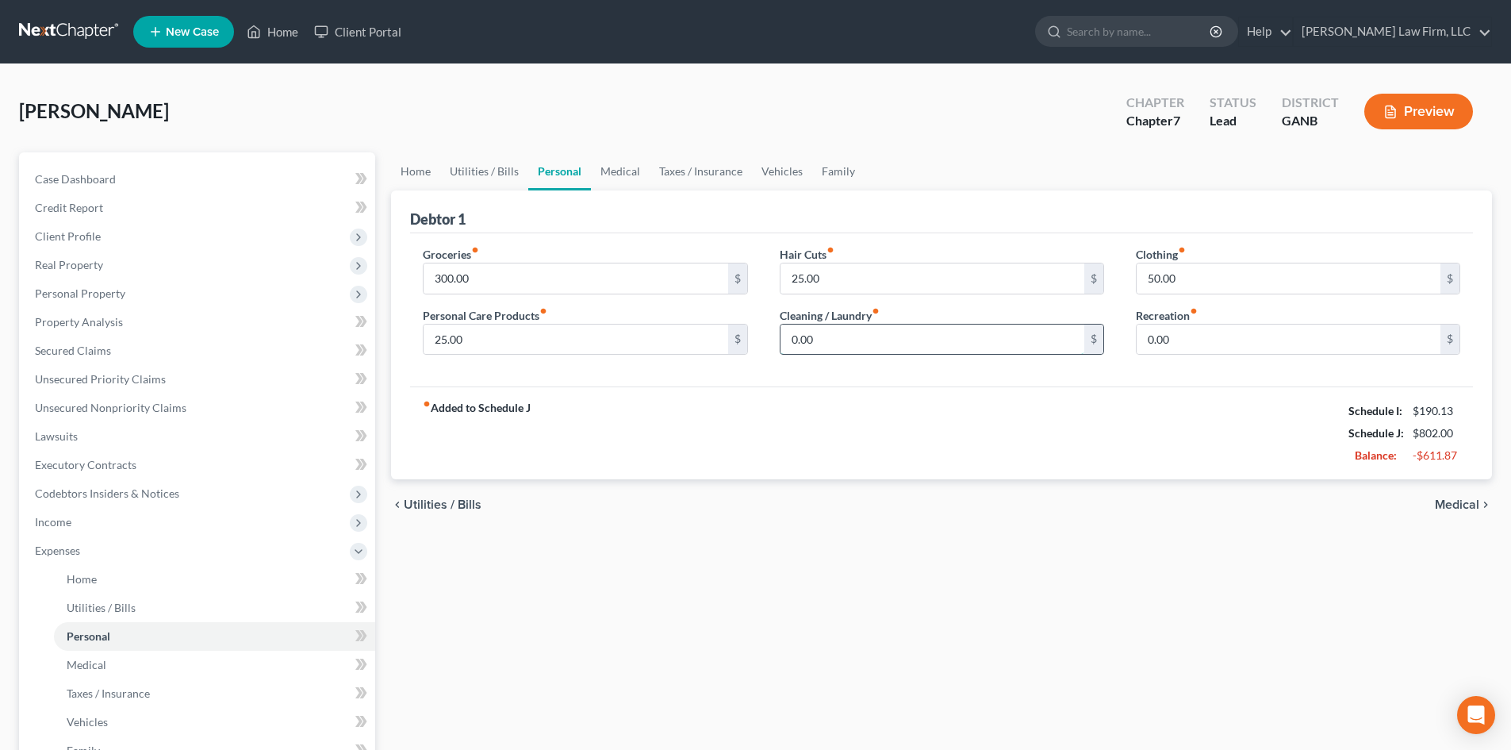
click at [815, 343] on input "0.00" at bounding box center [932, 339] width 304 height 30
type input "25"
click at [787, 407] on div "fiber_manual_record Added to Schedule J Schedule I: $190.13 Schedule J: $827.00…" at bounding box center [941, 432] width 1063 height 93
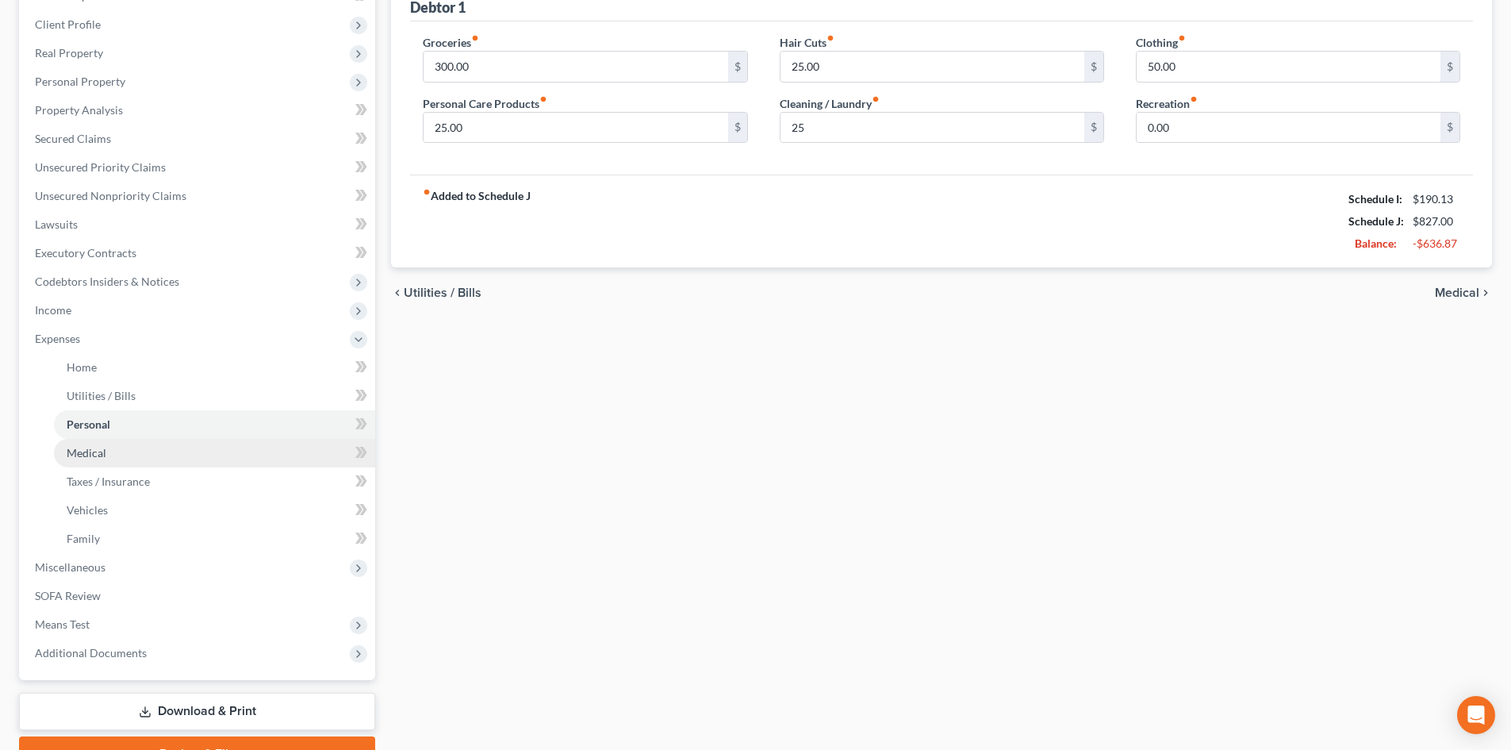
click at [107, 451] on link "Medical" at bounding box center [214, 453] width 321 height 29
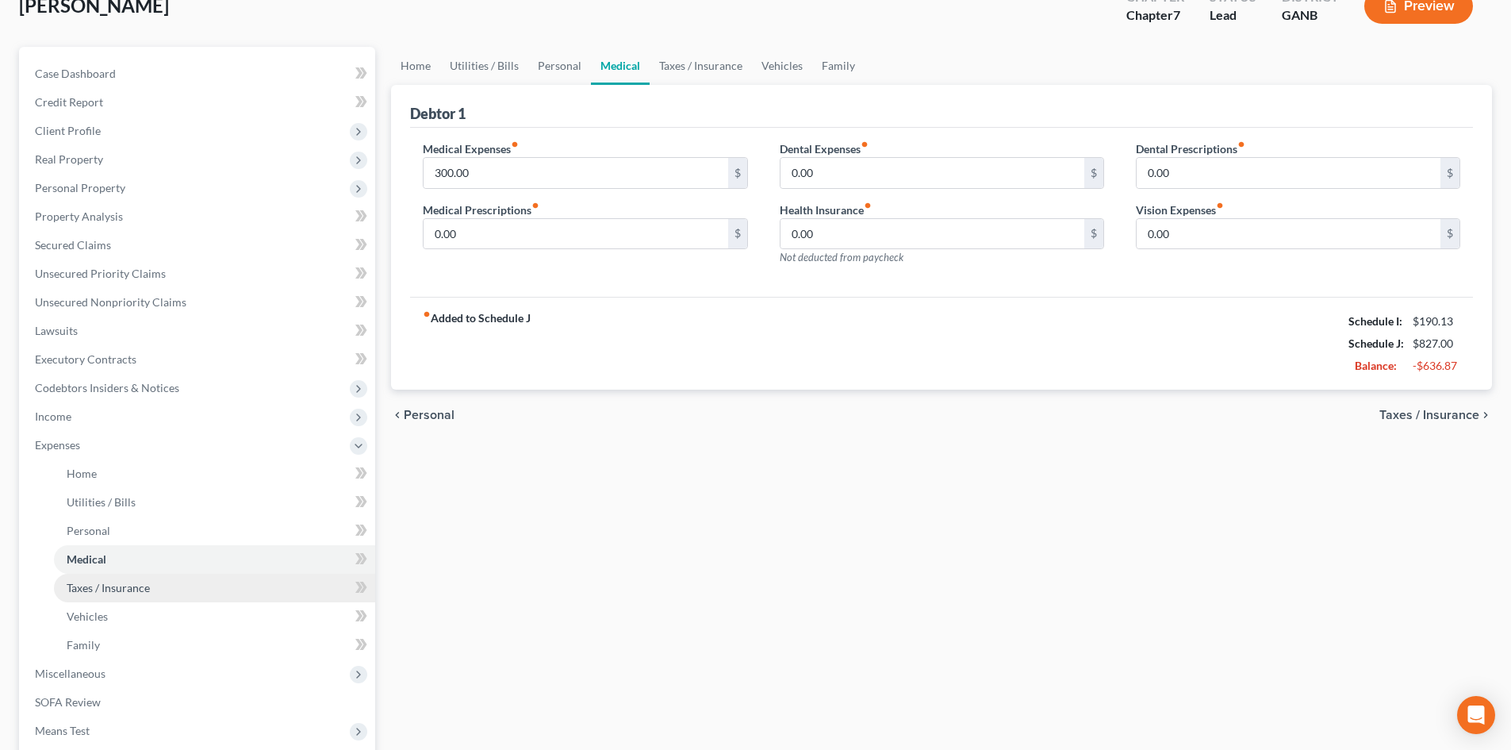
click at [107, 594] on link "Taxes / Insurance" at bounding box center [214, 587] width 321 height 29
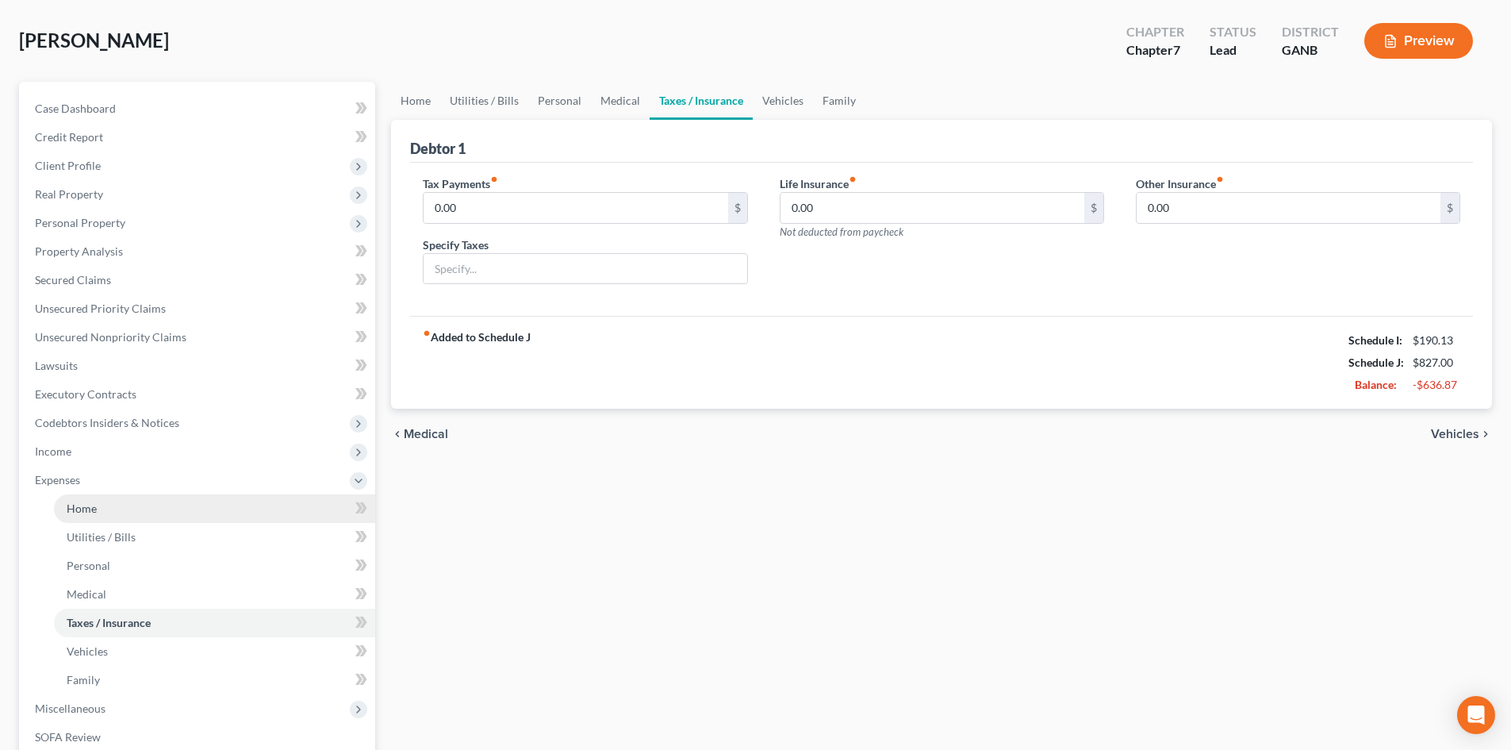
scroll to position [212, 0]
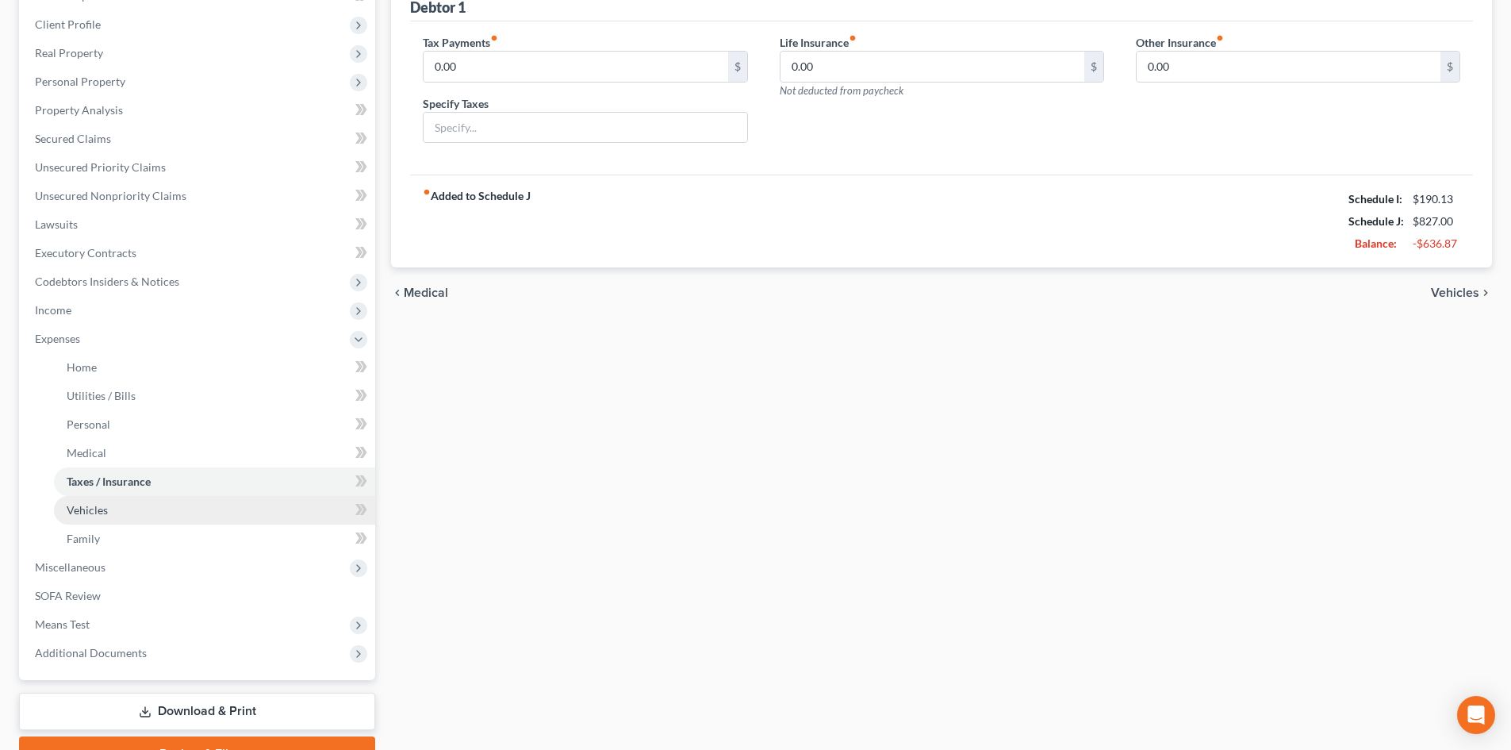
click at [92, 509] on span "Vehicles" at bounding box center [87, 509] width 41 height 13
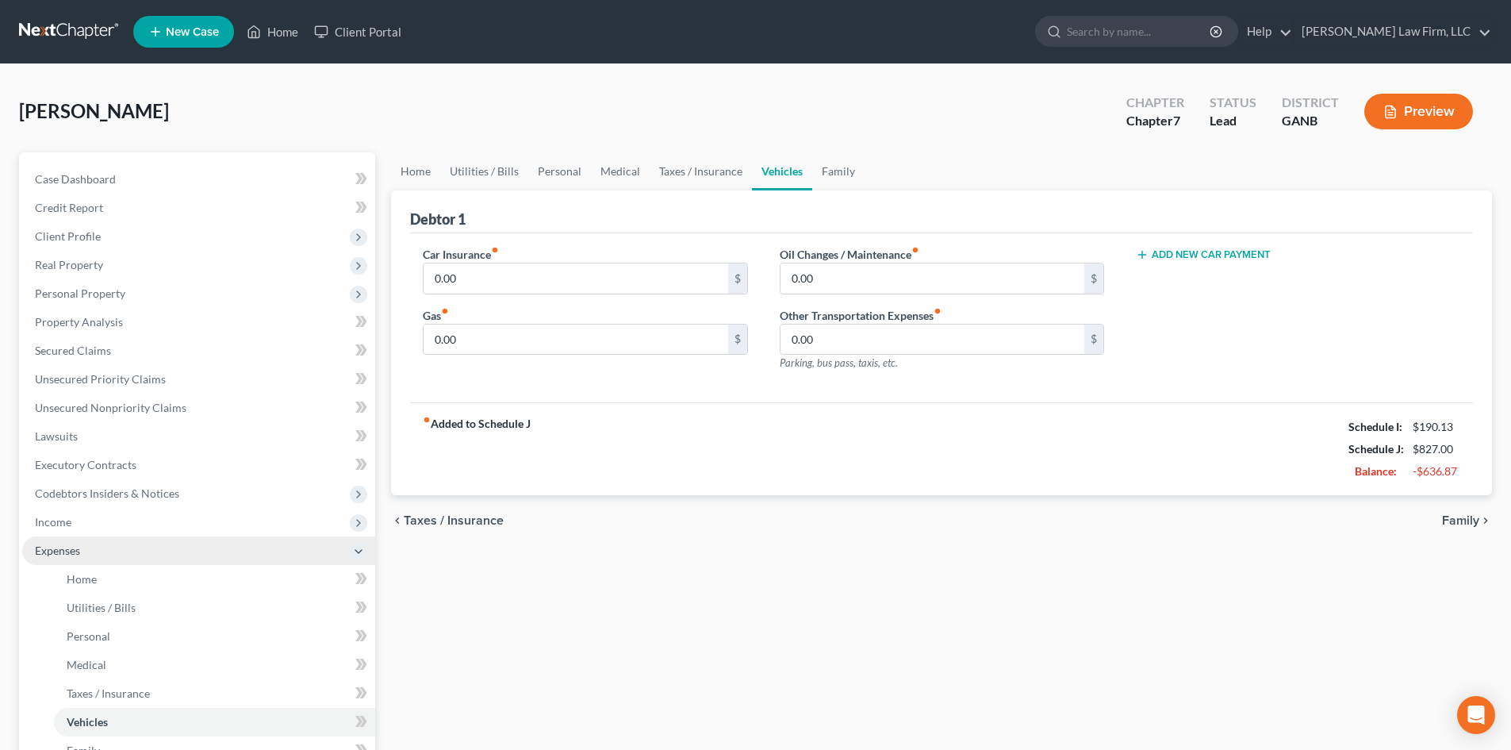
scroll to position [212, 0]
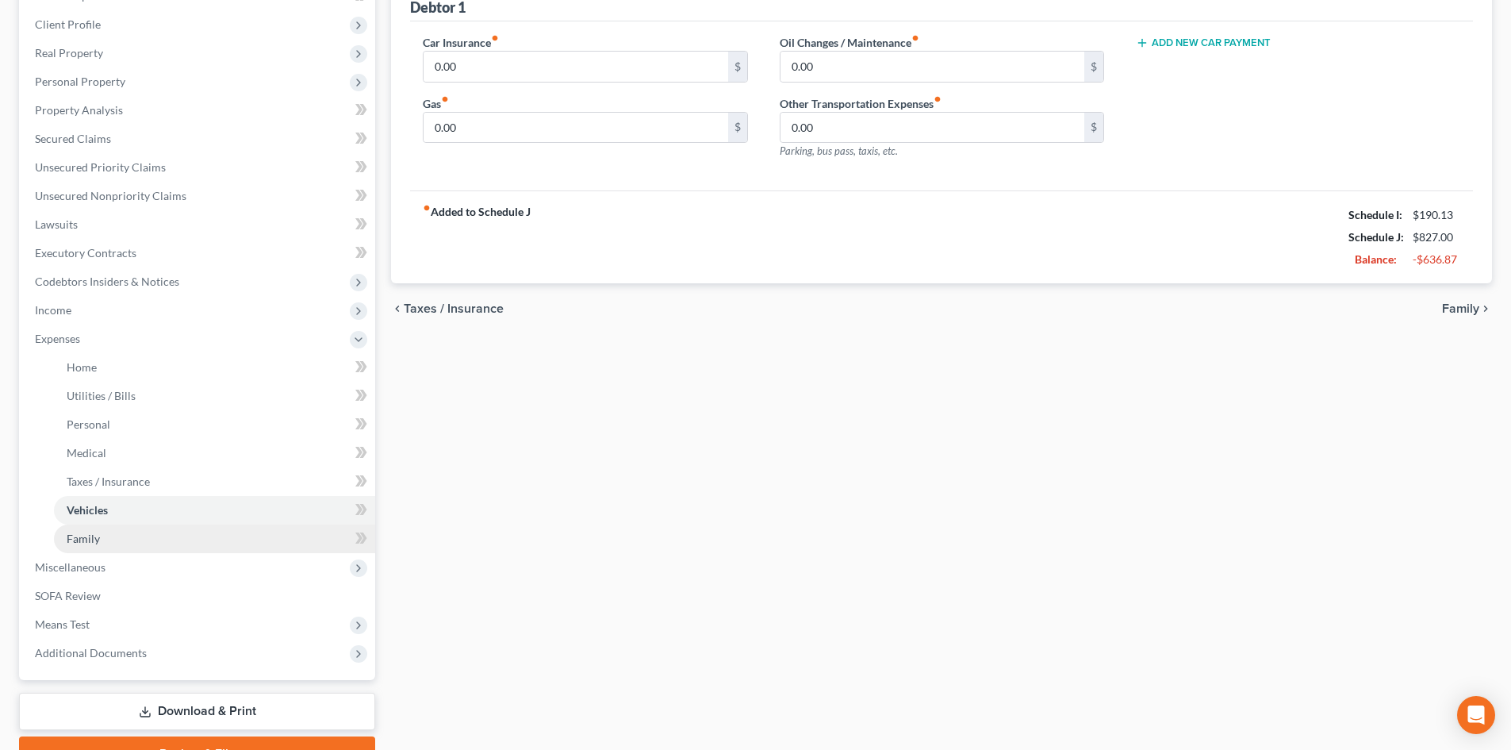
click at [86, 540] on span "Family" at bounding box center [83, 537] width 33 height 13
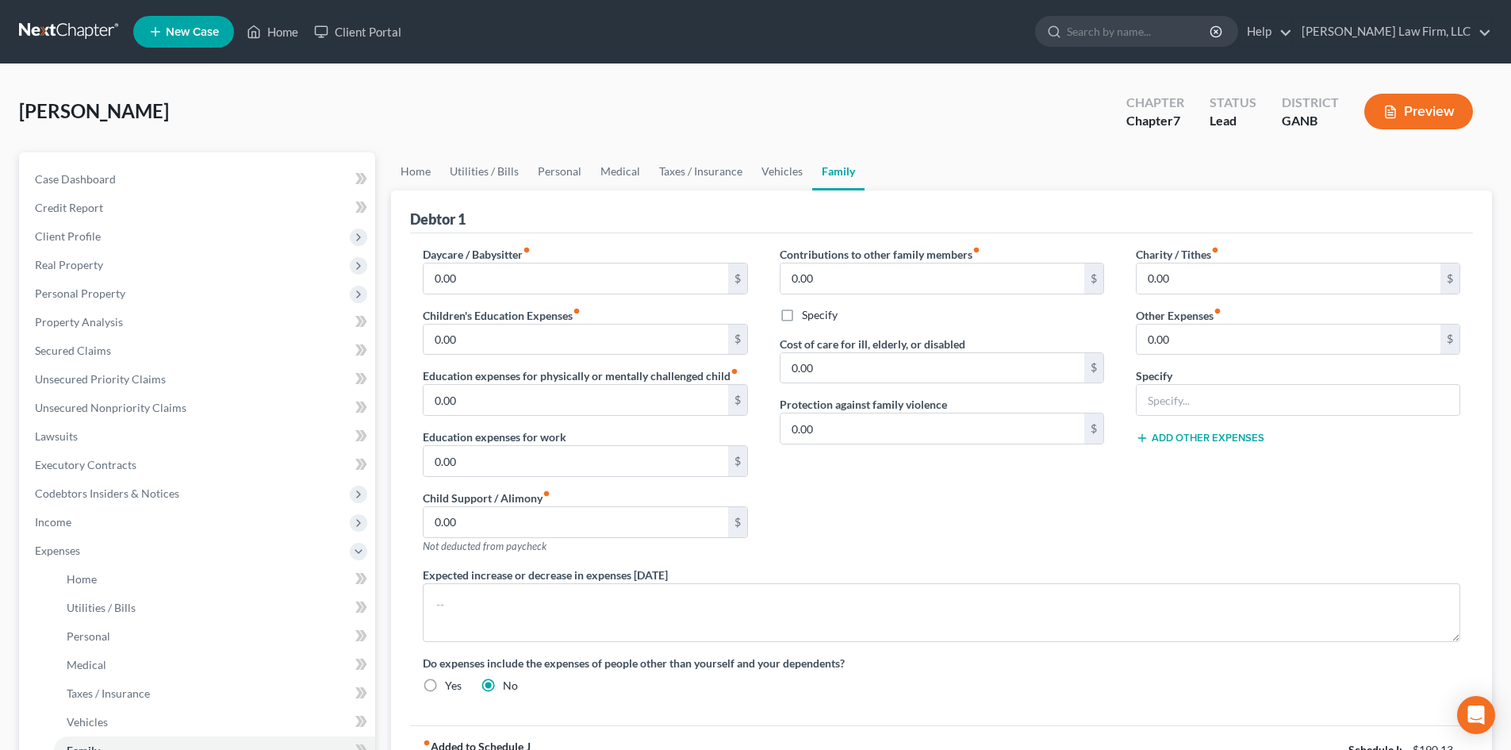
scroll to position [293, 0]
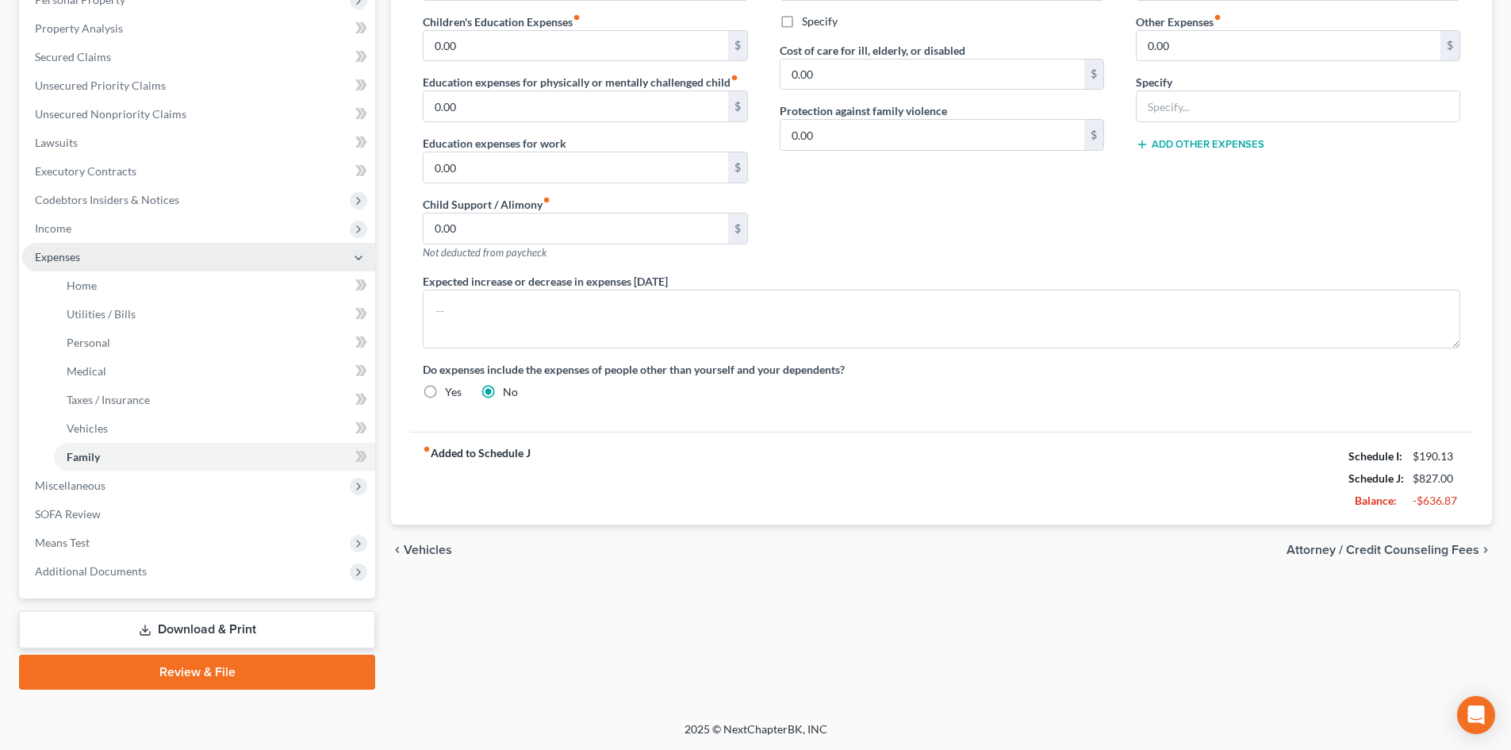
click at [40, 256] on span "Expenses" at bounding box center [57, 256] width 45 height 13
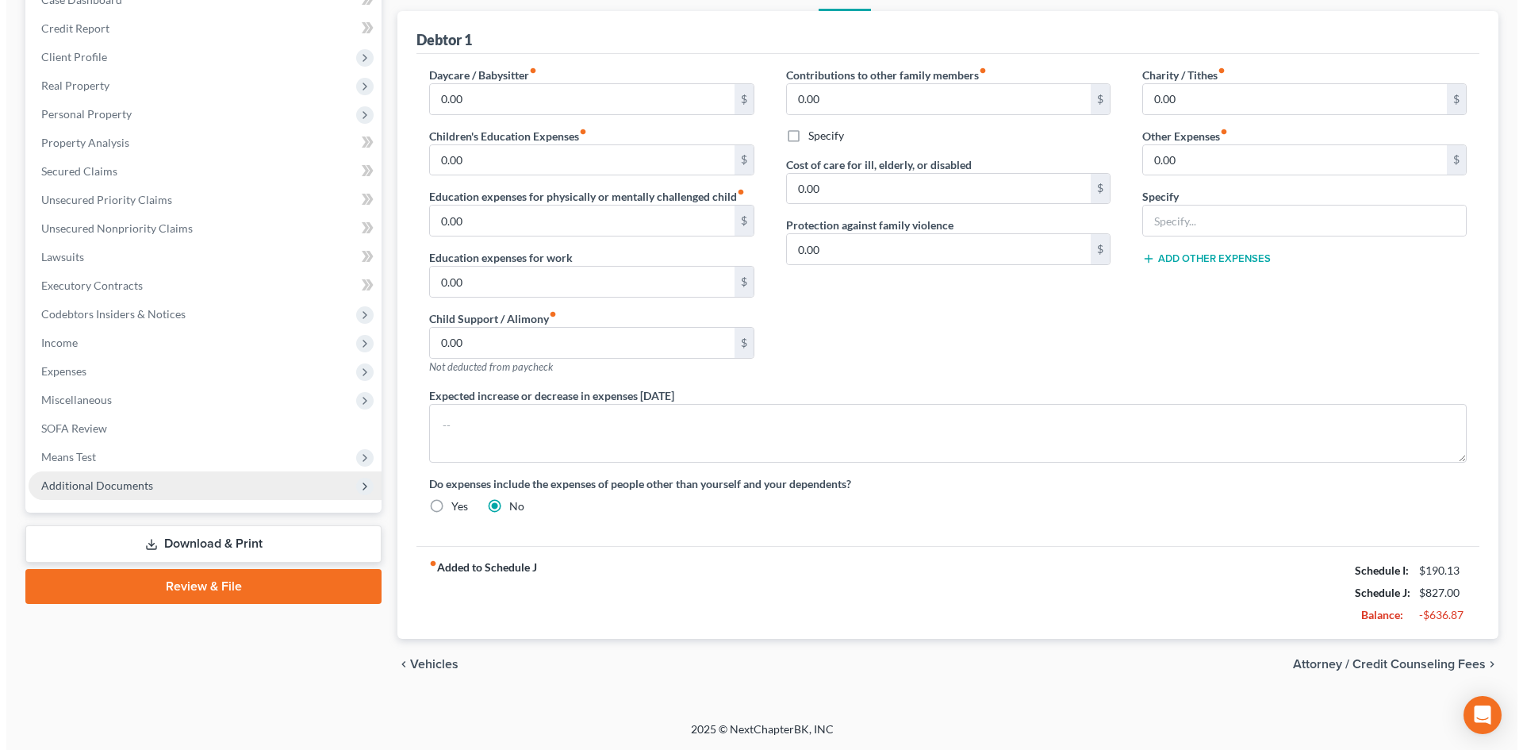
scroll to position [179, 0]
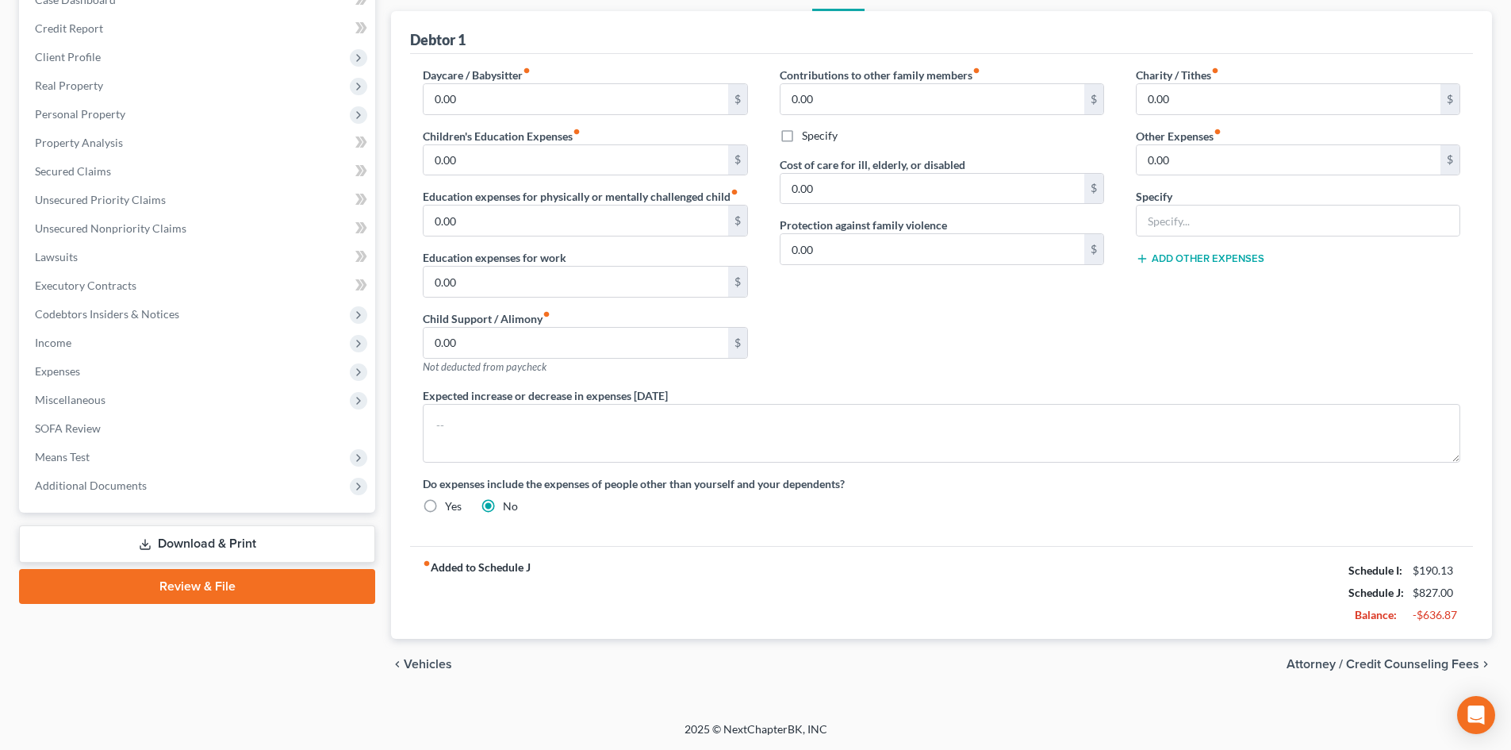
click at [201, 585] on link "Review & File" at bounding box center [197, 586] width 356 height 35
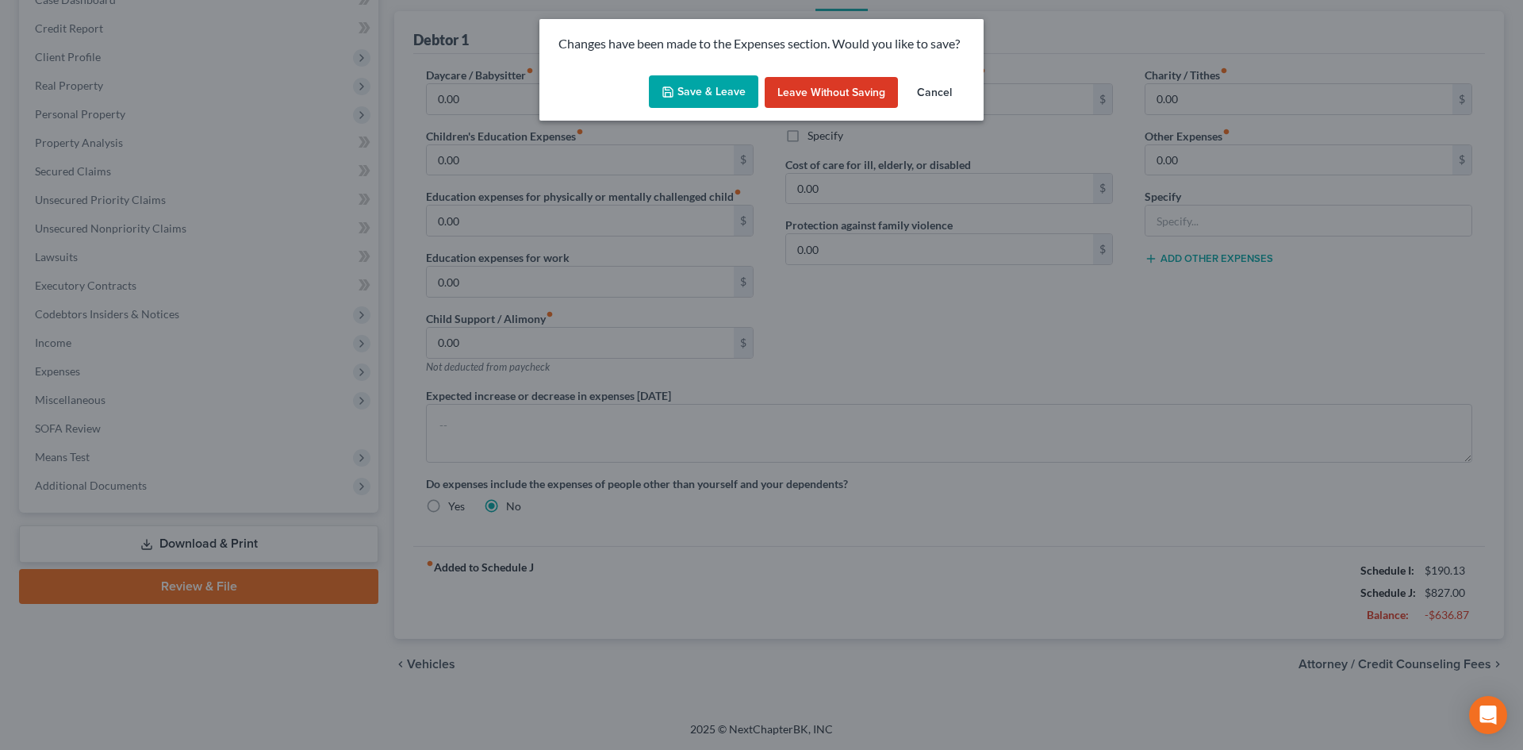
click at [934, 94] on button "Cancel" at bounding box center [934, 93] width 60 height 32
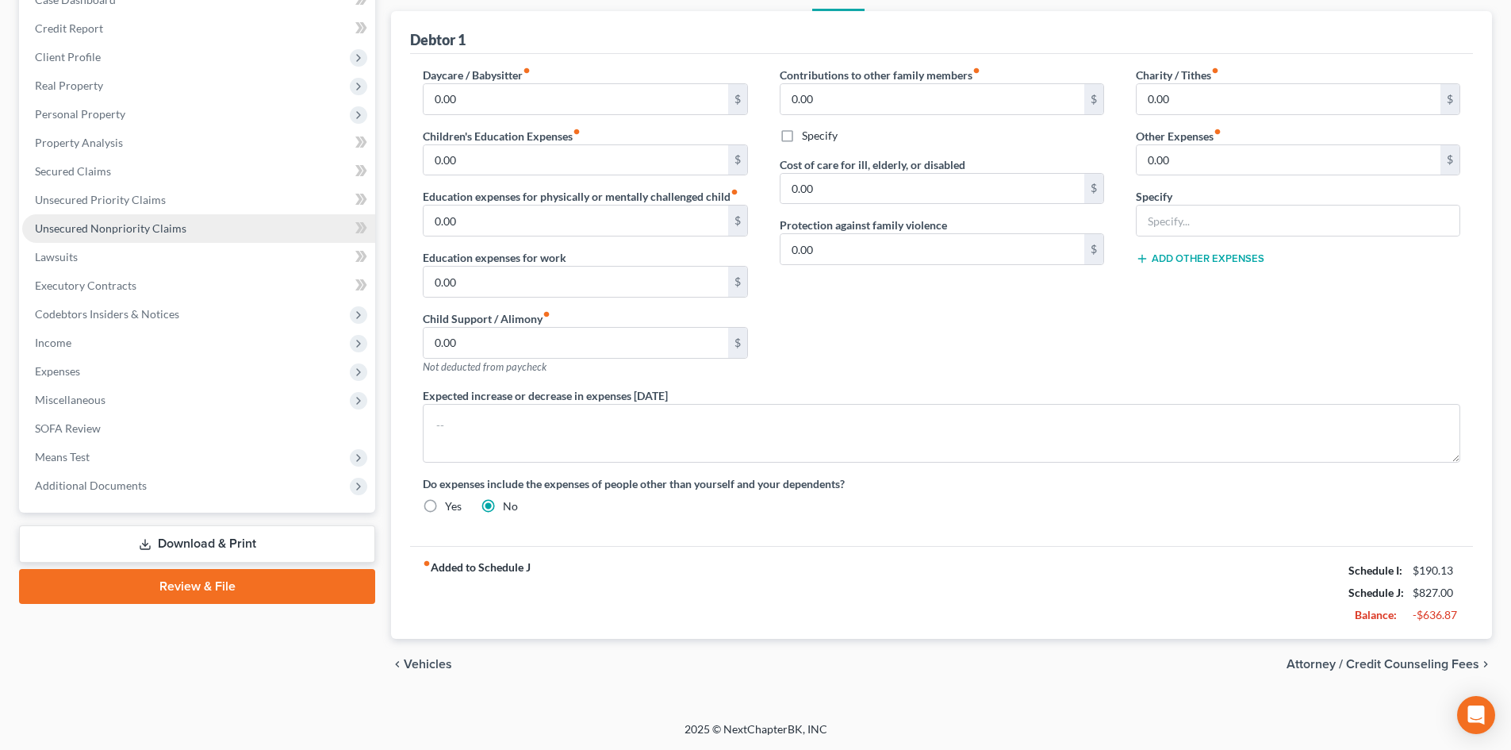
click at [82, 233] on span "Unsecured Nonpriority Claims" at bounding box center [110, 227] width 151 height 13
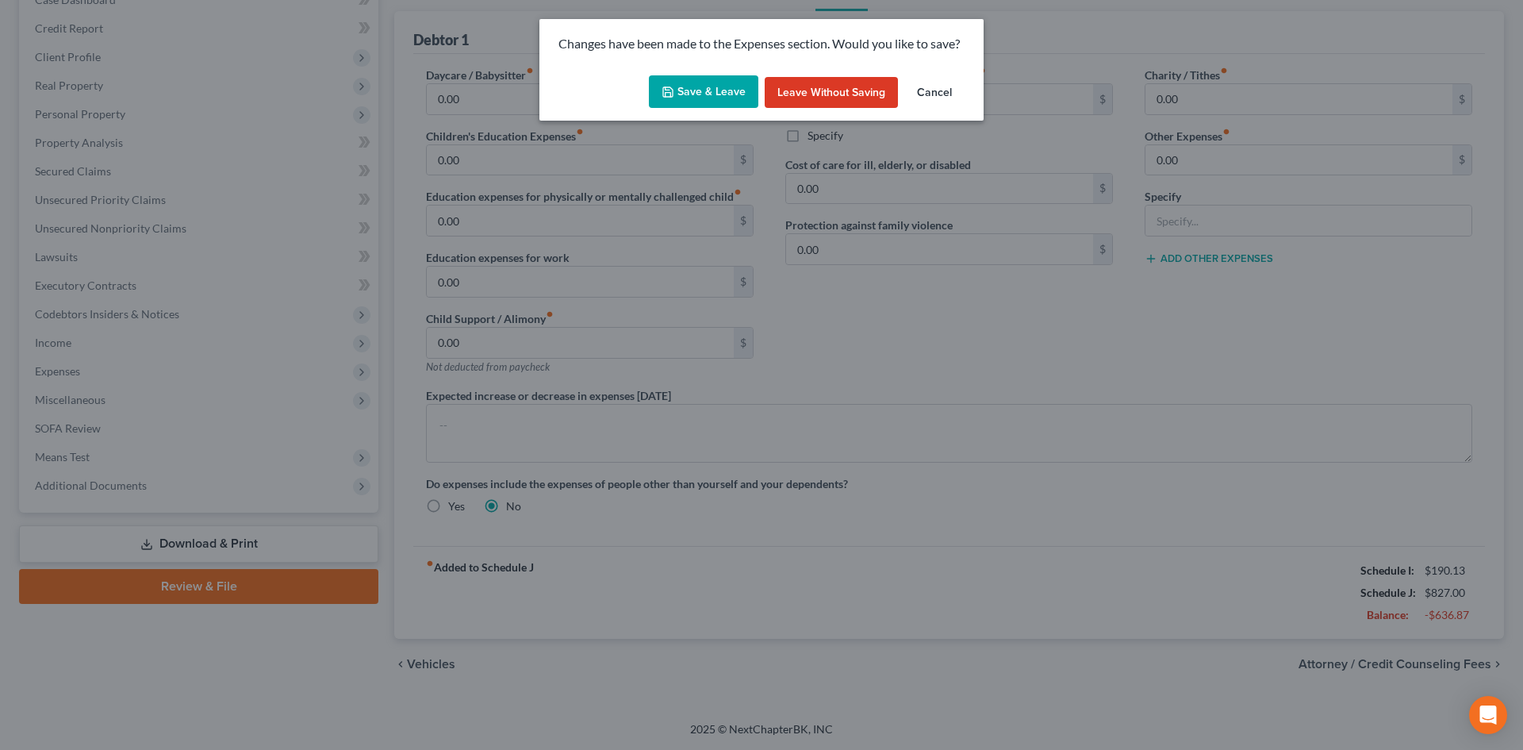
click at [703, 90] on button "Save & Leave" at bounding box center [703, 91] width 109 height 33
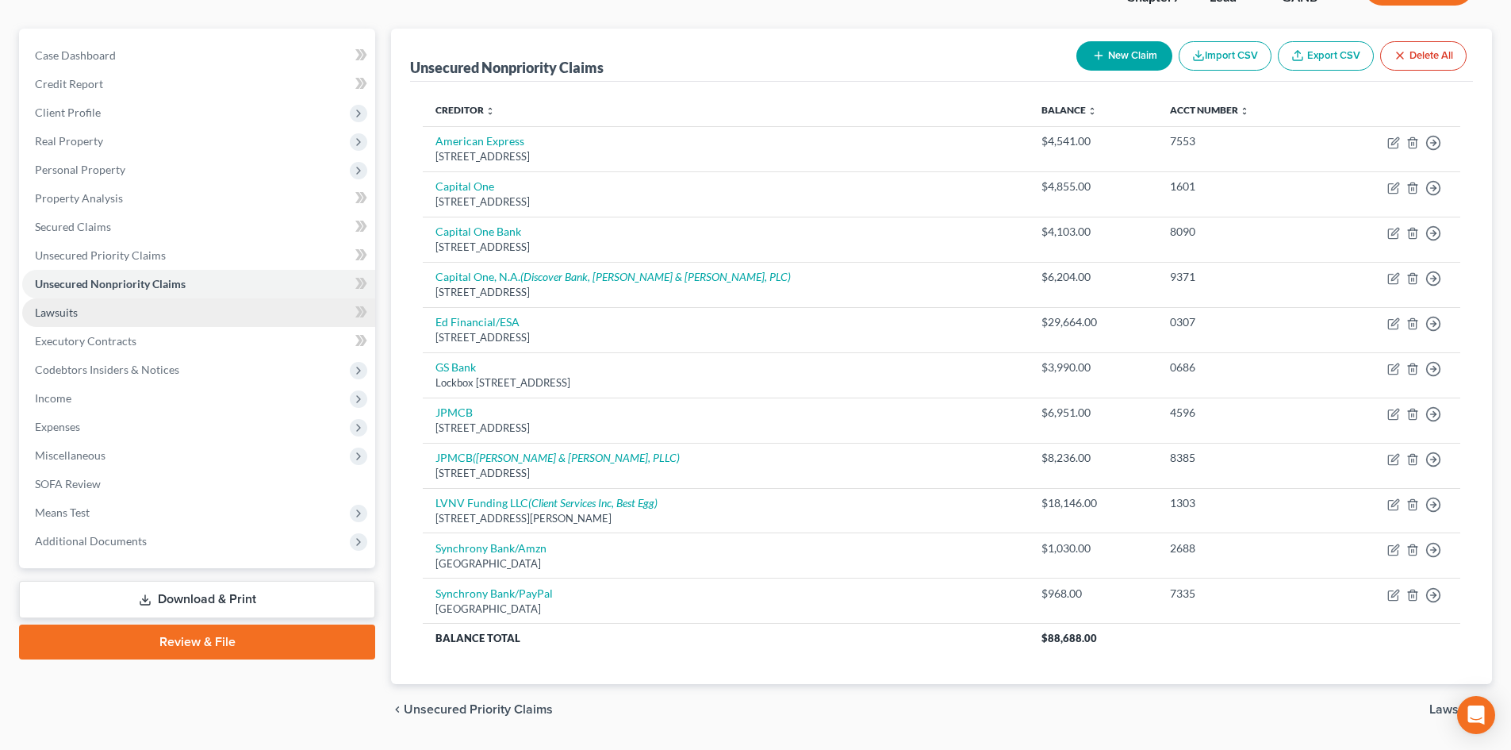
scroll to position [169, 0]
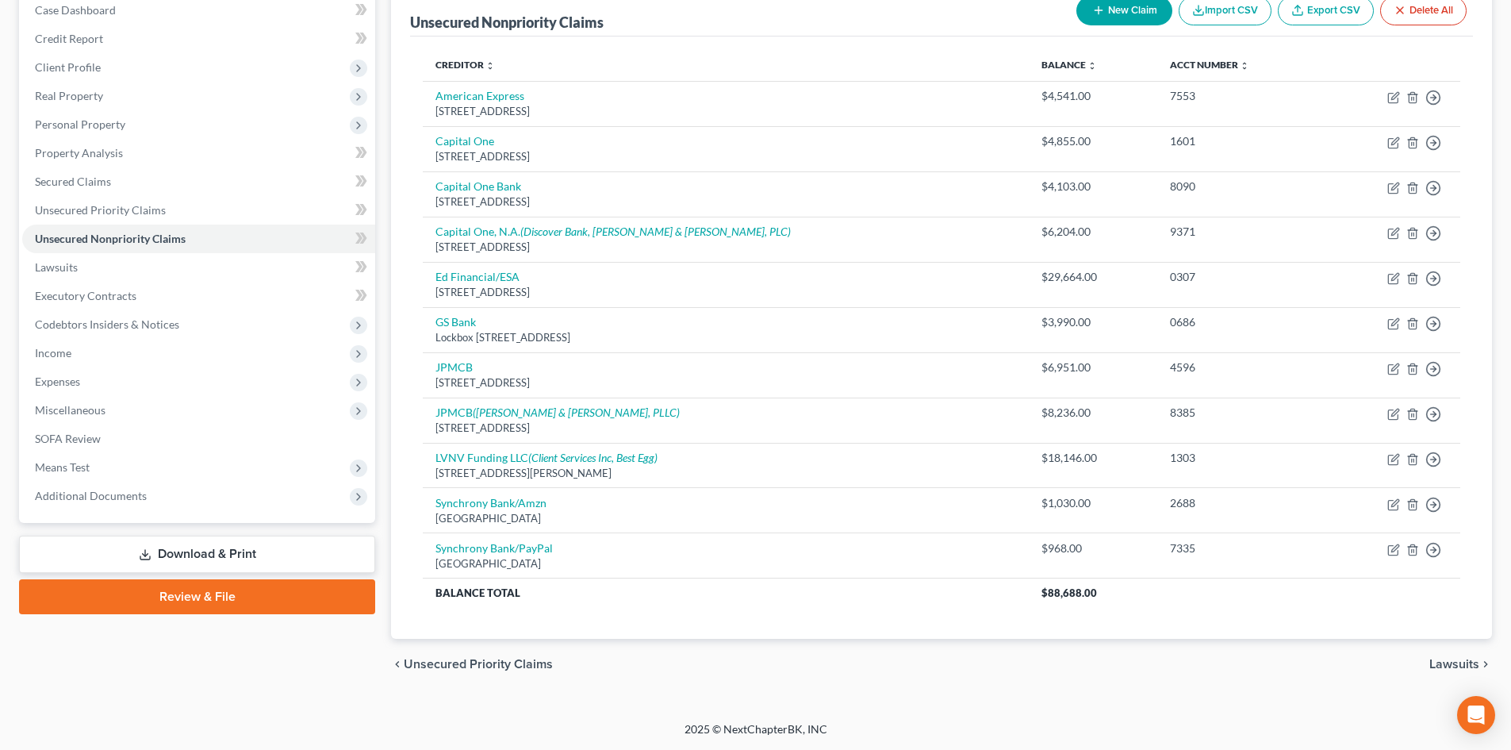
click at [198, 596] on link "Review & File" at bounding box center [197, 596] width 356 height 35
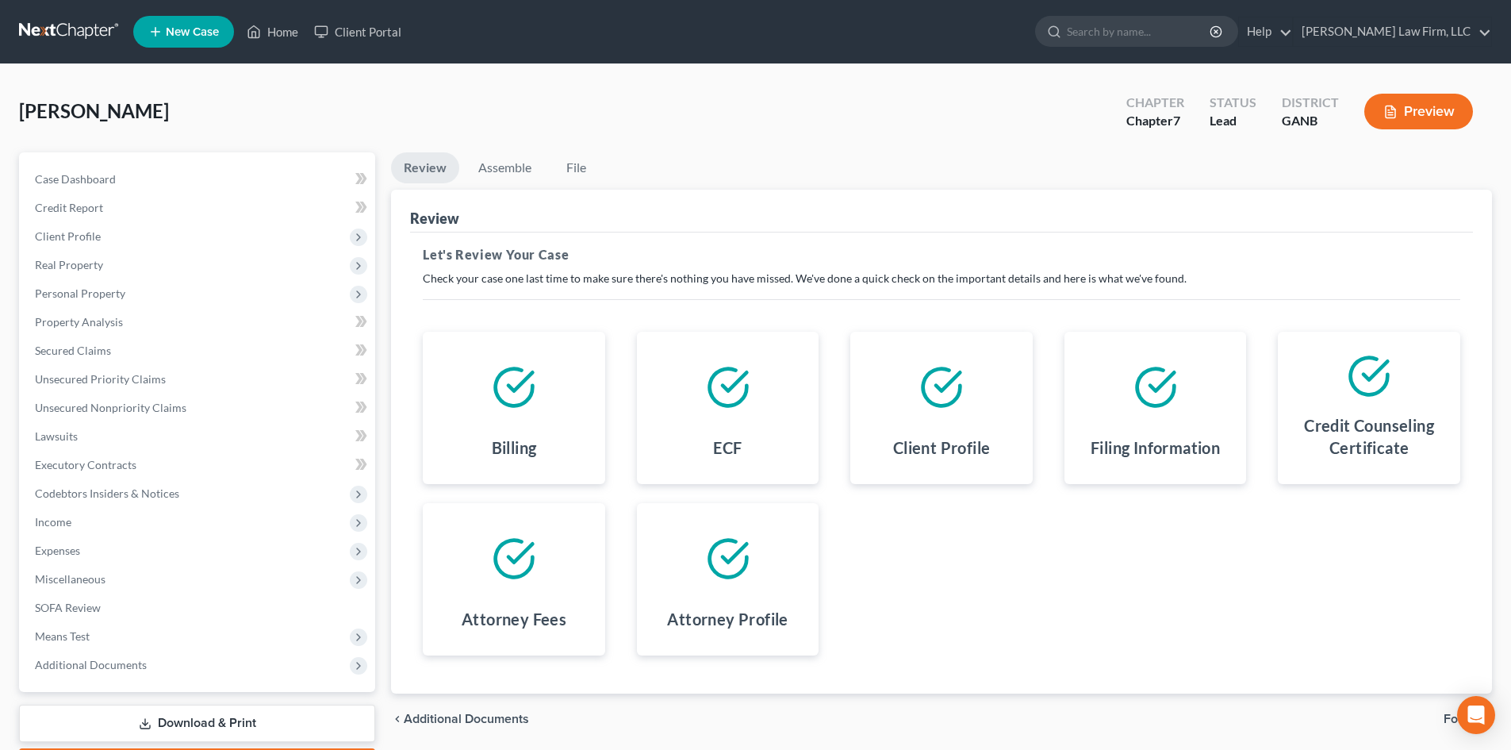
scroll to position [94, 0]
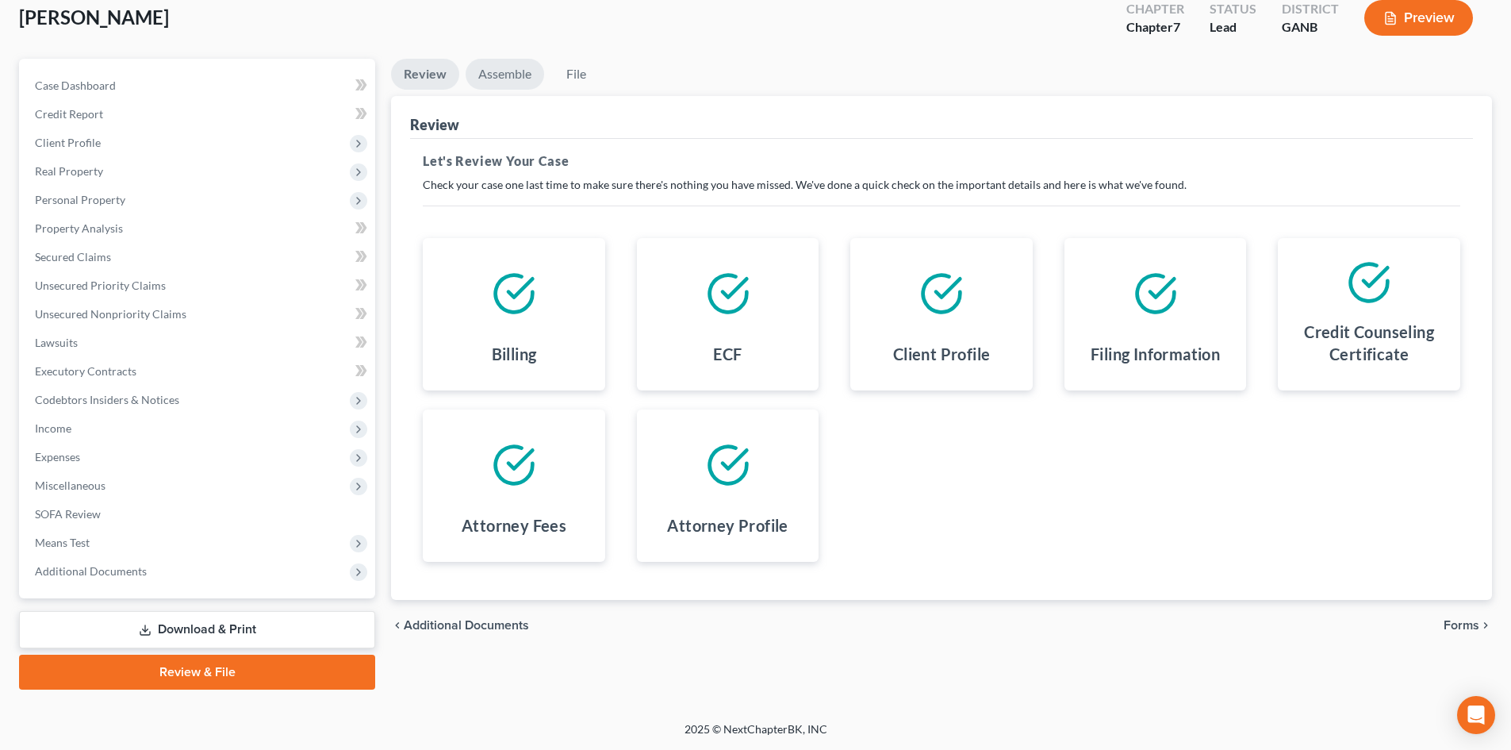
click at [496, 72] on link "Assemble" at bounding box center [505, 74] width 79 height 31
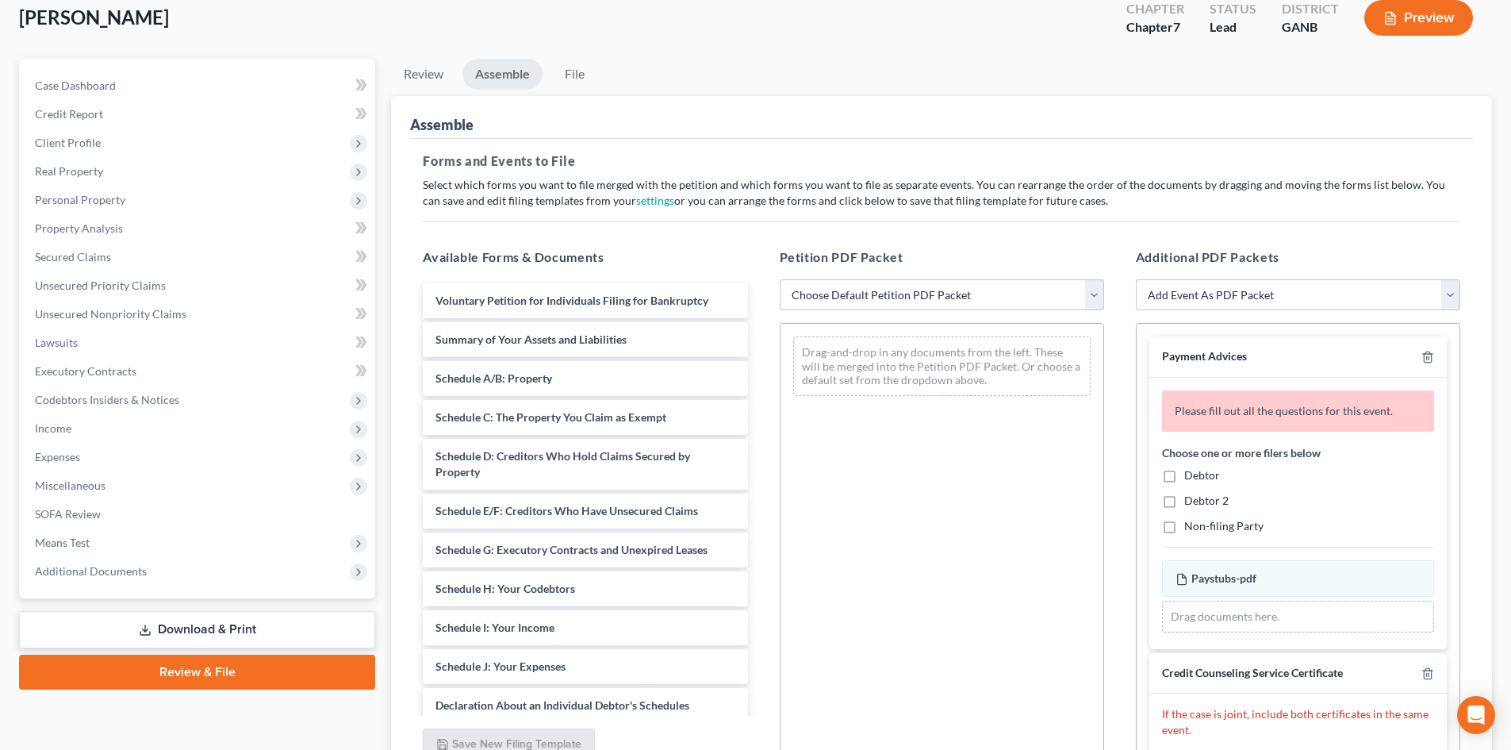
click at [853, 295] on select "Choose Default Petition PDF Packet Complete Bankruptcy Petition (all forms and …" at bounding box center [942, 295] width 324 height 32
select select "0"
click at [780, 279] on select "Choose Default Petition PDF Packet Complete Bankruptcy Petition (all forms and …" at bounding box center [942, 295] width 324 height 32
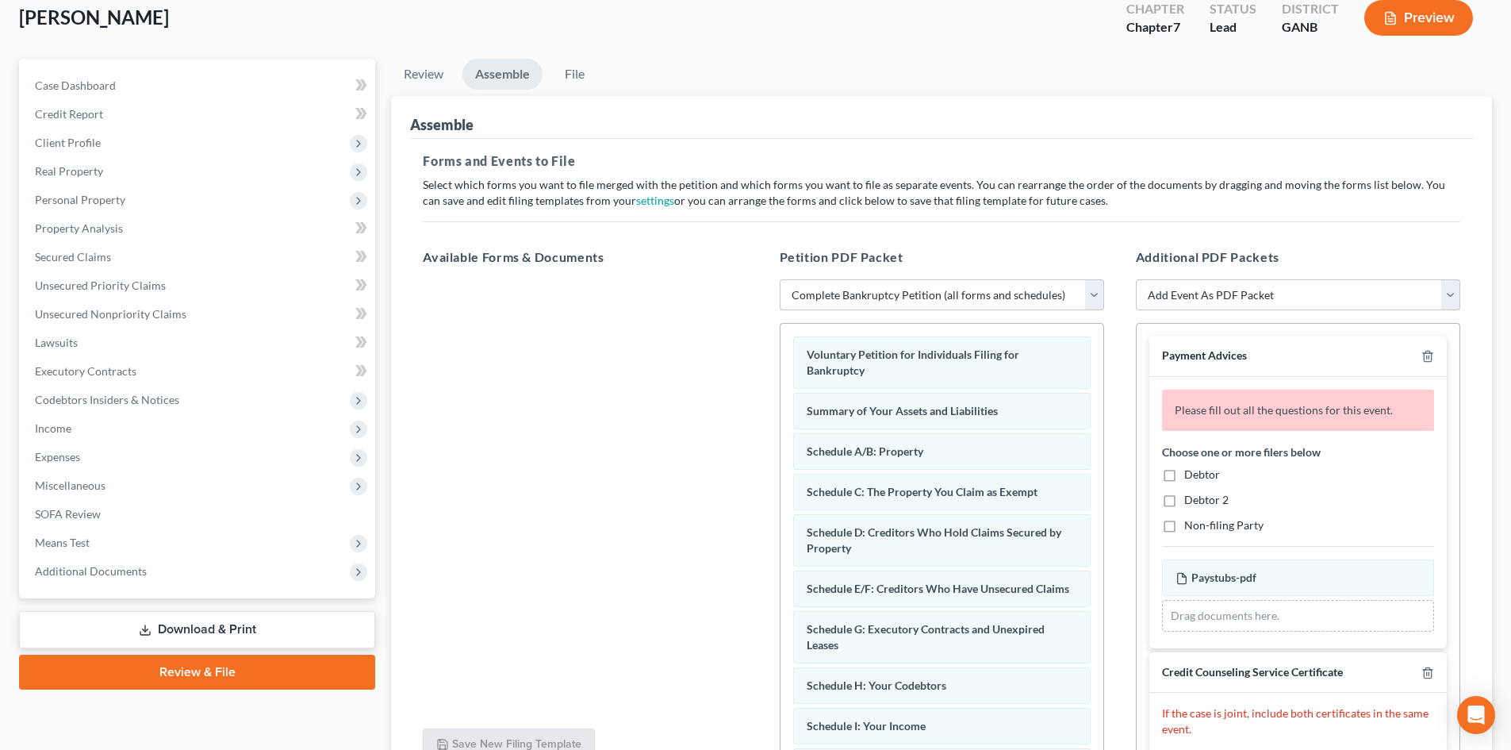
scroll to position [0, 0]
click at [1184, 481] on label "Debtor" at bounding box center [1202, 475] width 36 height 16
click at [1191, 477] on input "Debtor" at bounding box center [1196, 472] width 10 height 10
checkbox input "true"
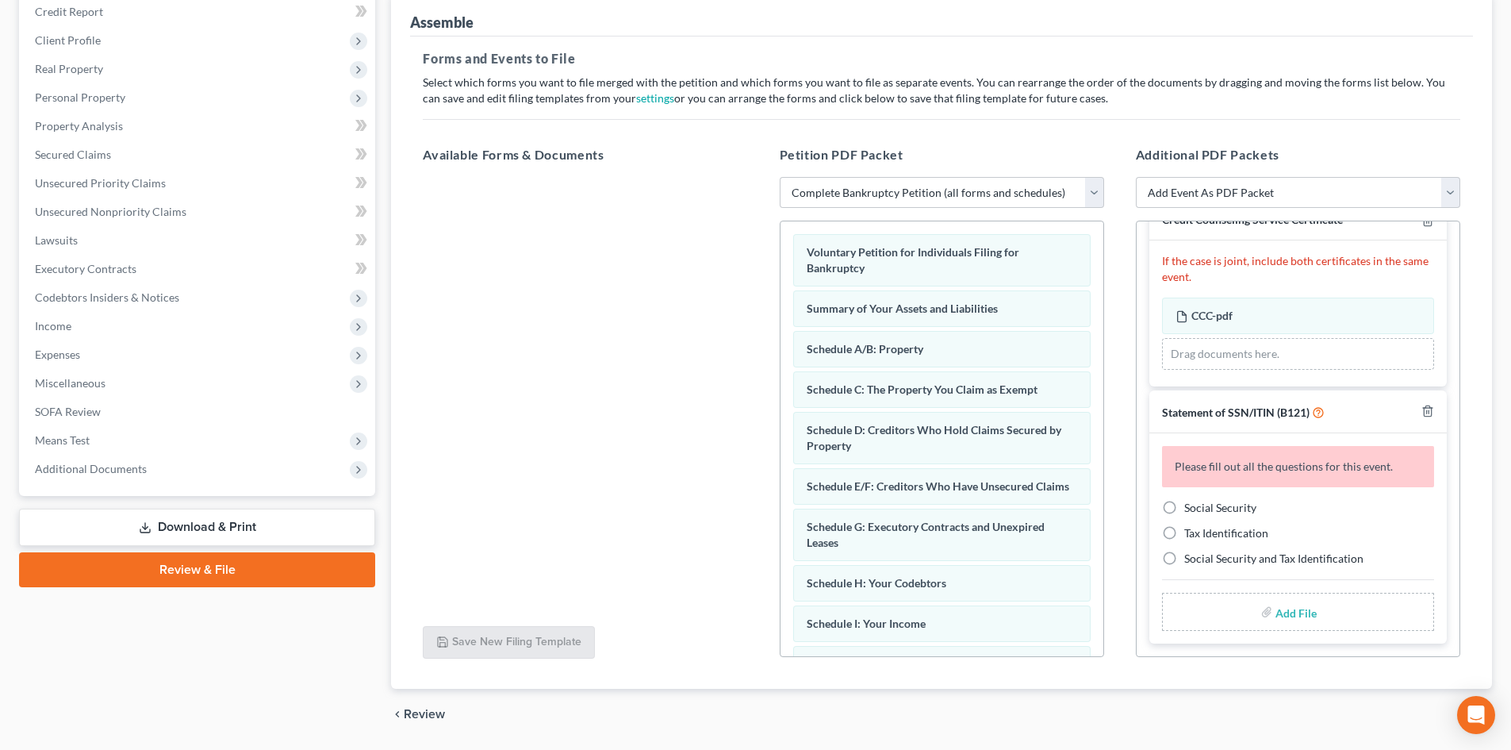
scroll to position [212, 0]
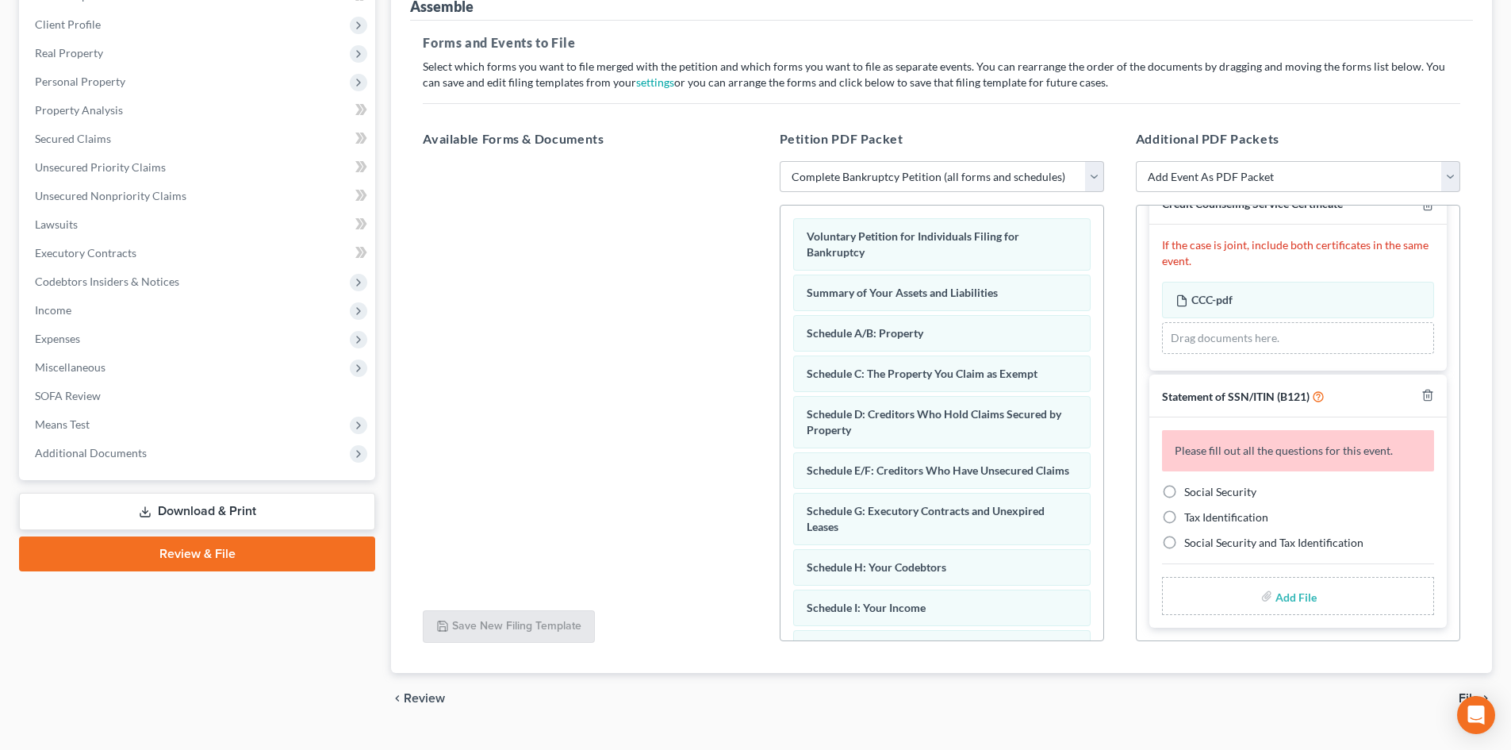
click at [1184, 487] on label "Social Security" at bounding box center [1220, 492] width 72 height 16
click at [1191, 487] on input "Social Security" at bounding box center [1196, 489] width 10 height 10
radio input "true"
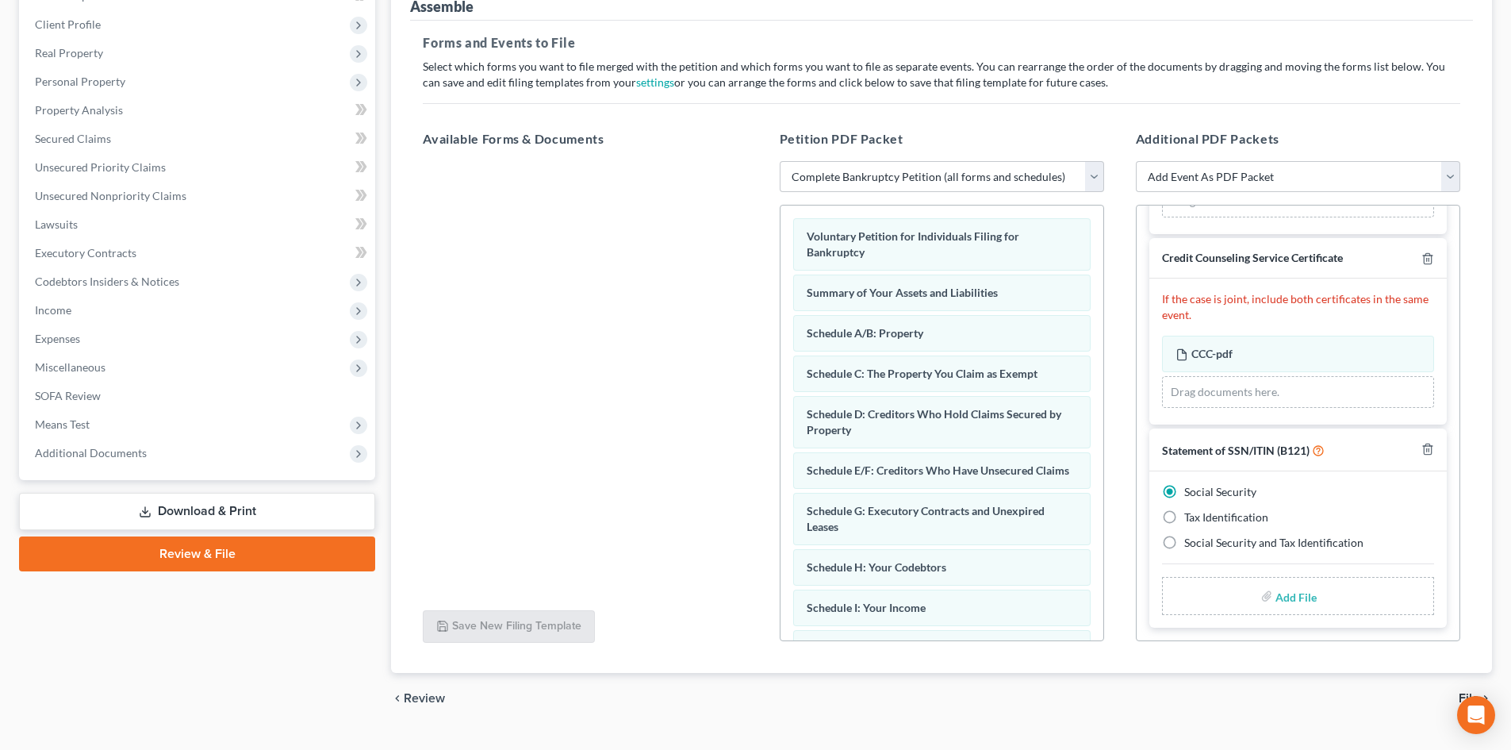
scroll to position [243, 0]
click at [1265, 604] on div "Add File" at bounding box center [1298, 596] width 272 height 38
click at [1275, 595] on label "Add File" at bounding box center [1297, 598] width 44 height 29
click at [1296, 593] on input "file" at bounding box center [1294, 595] width 38 height 29
type input "C:\fakepath\Form121 SSno.pdf"
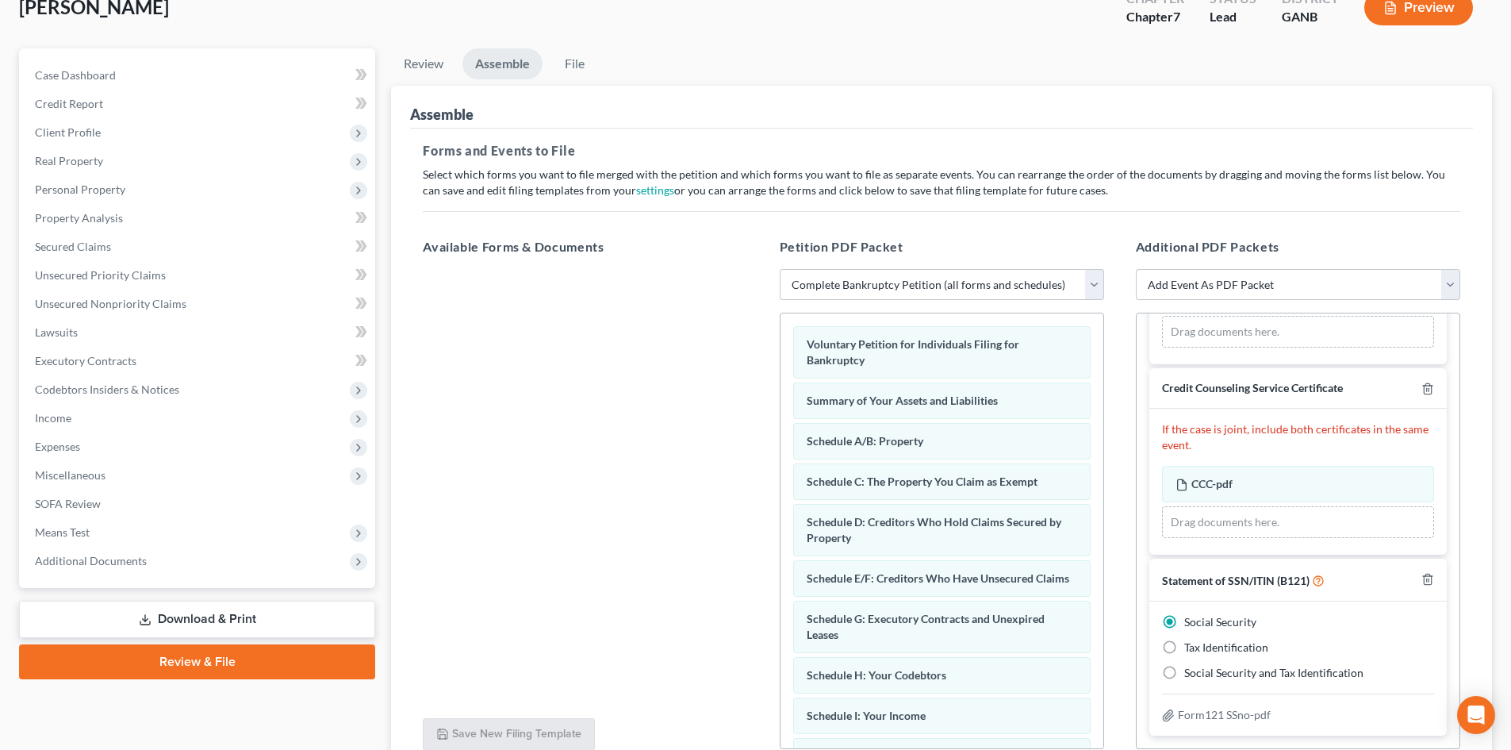
scroll to position [246, 0]
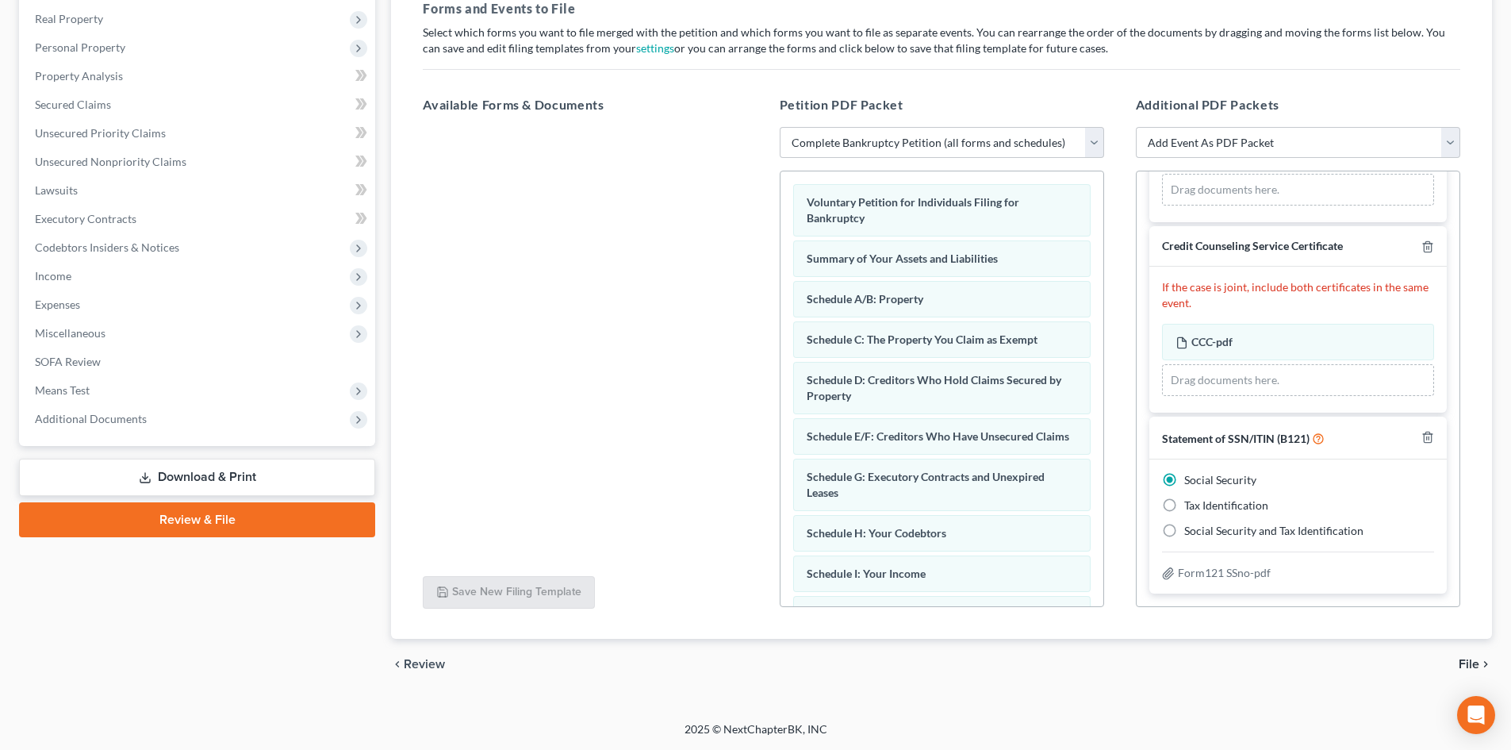
click at [1463, 663] on span "File" at bounding box center [1469, 664] width 21 height 13
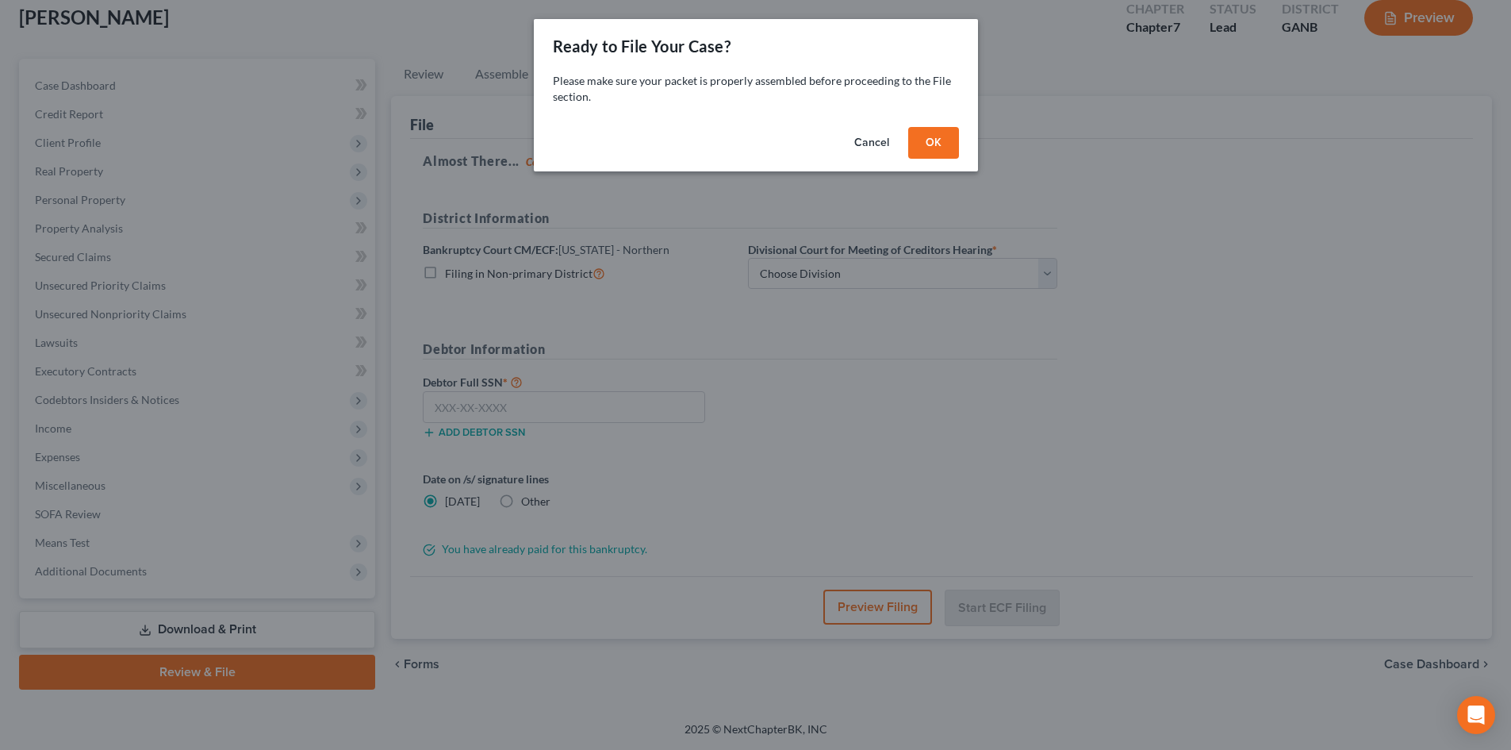
scroll to position [94, 0]
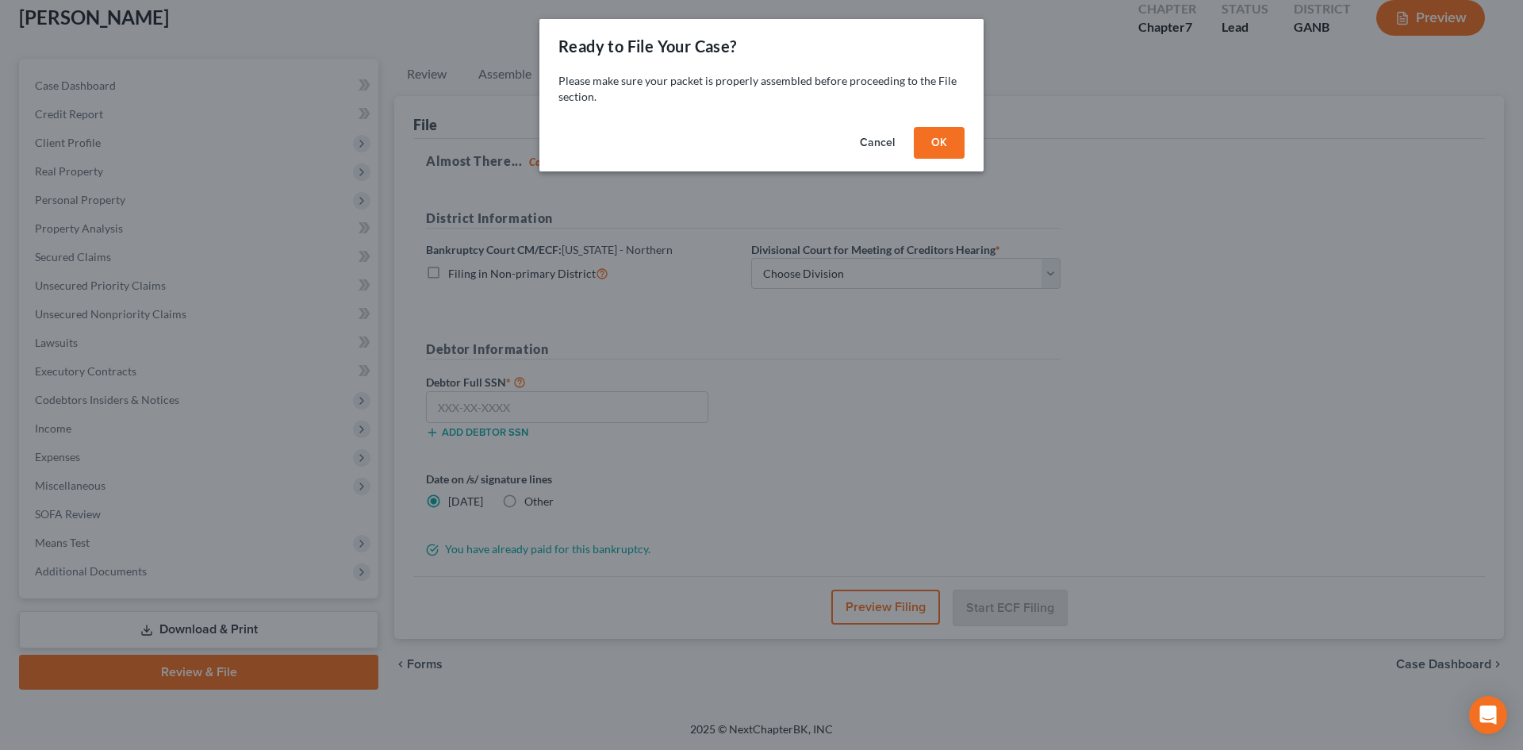
click at [935, 144] on button "OK" at bounding box center [939, 143] width 51 height 32
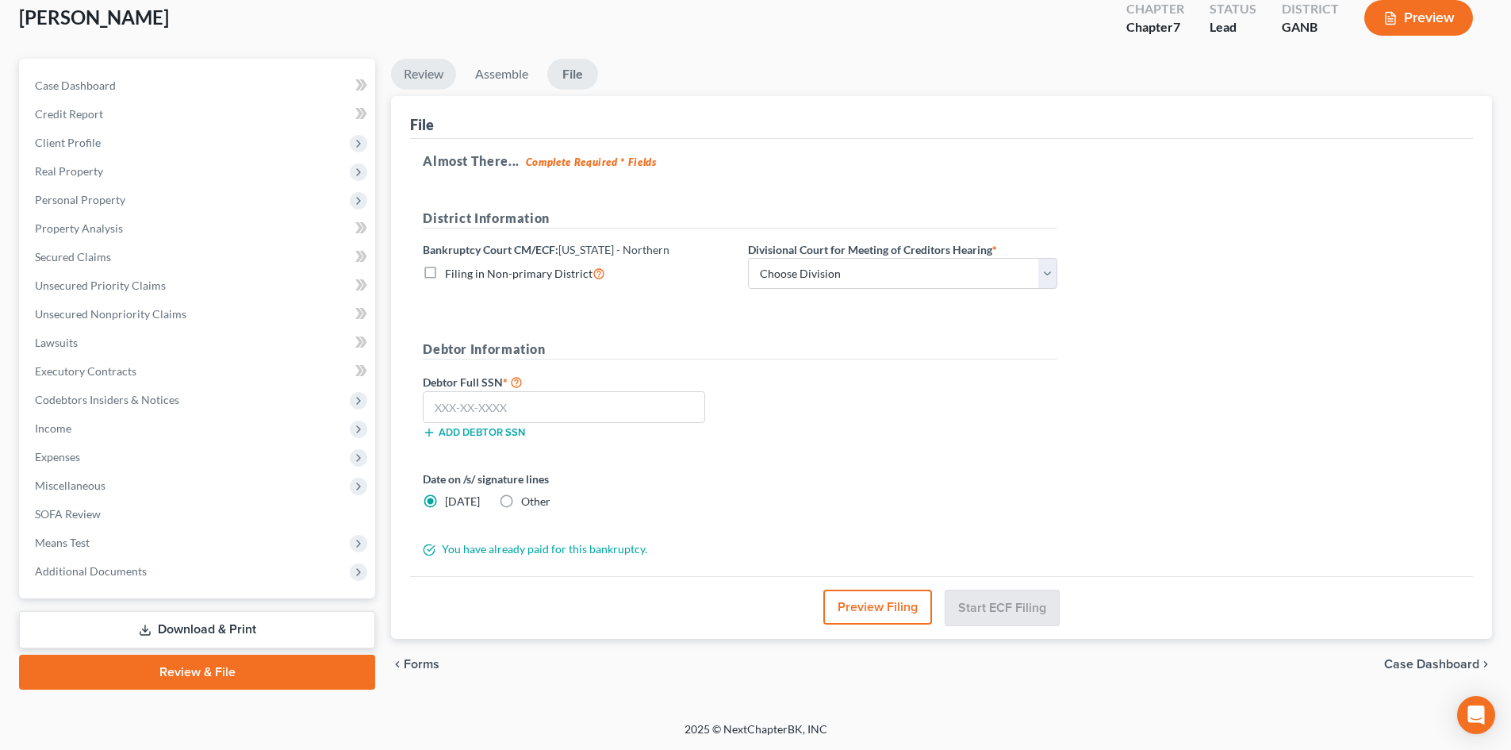
click at [431, 69] on link "Review" at bounding box center [423, 74] width 65 height 31
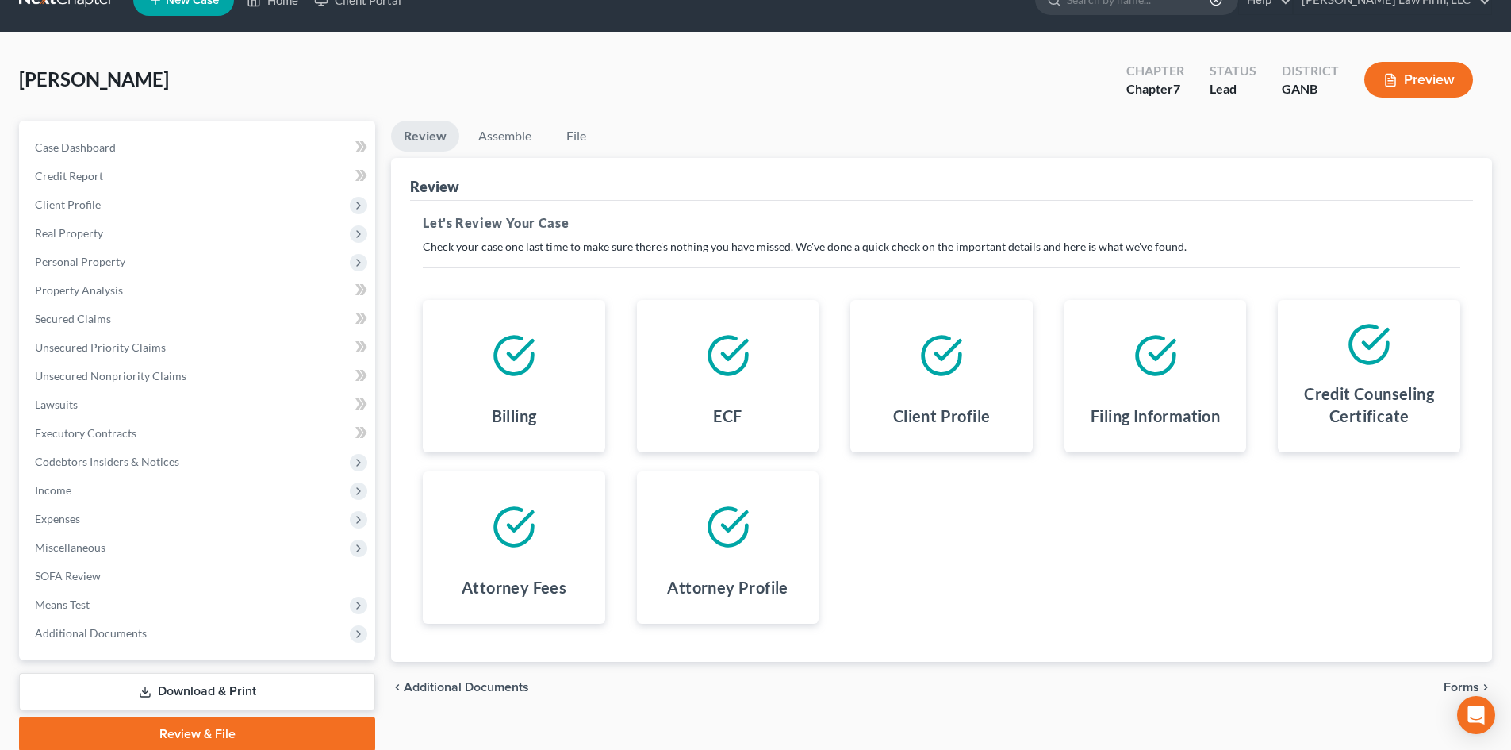
scroll to position [0, 0]
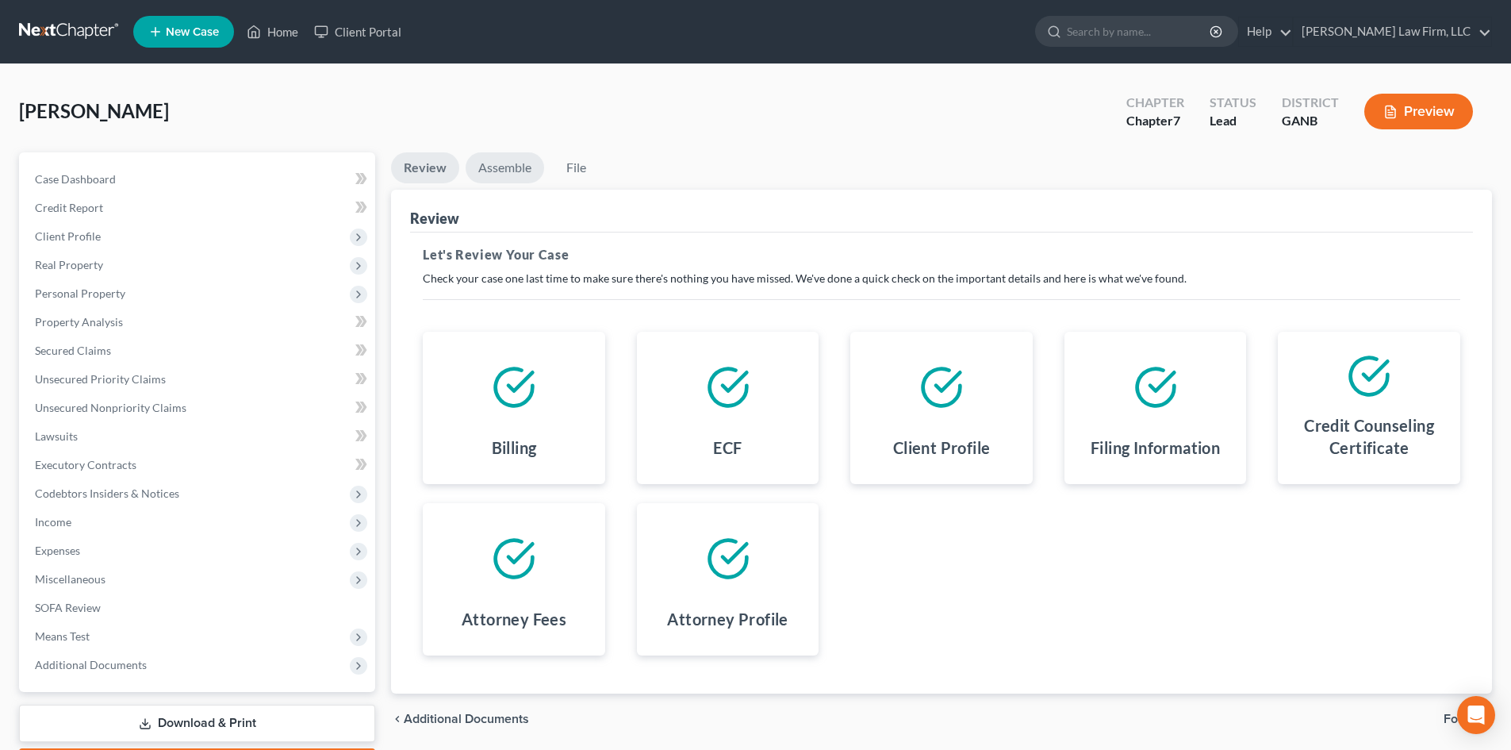
click at [499, 165] on link "Assemble" at bounding box center [505, 167] width 79 height 31
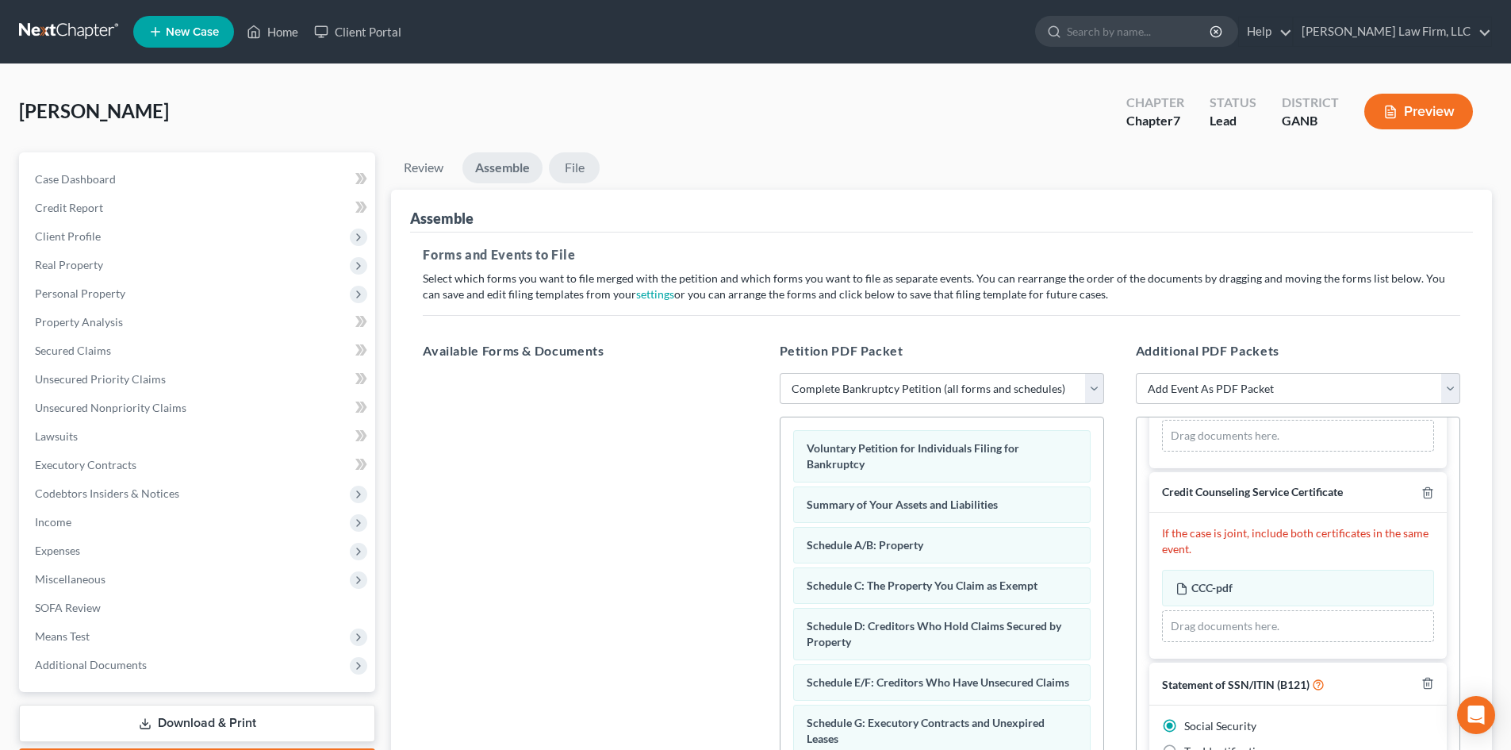
click at [566, 171] on link "File" at bounding box center [574, 167] width 51 height 31
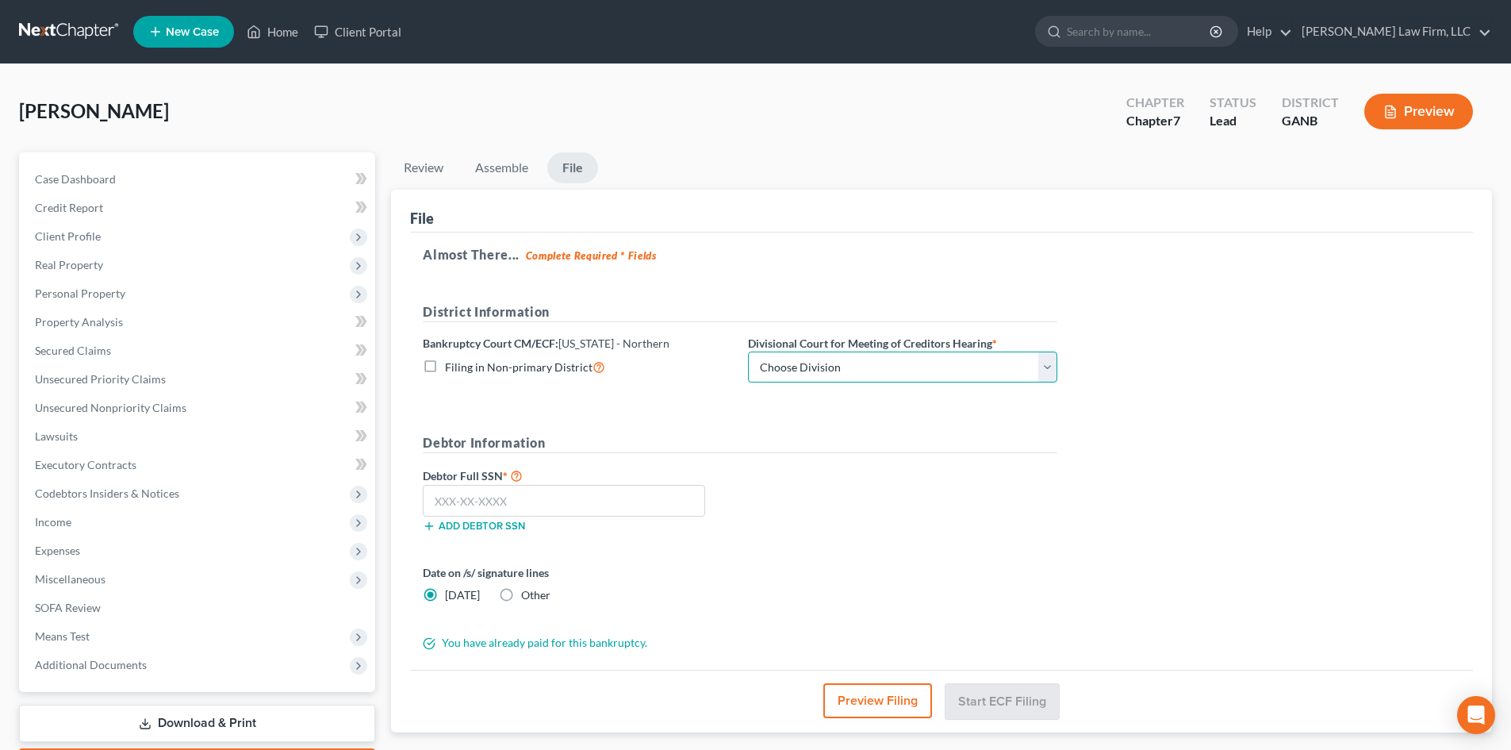
click at [806, 363] on select "Choose Division [GEOGRAPHIC_DATA] [GEOGRAPHIC_DATA] [GEOGRAPHIC_DATA] [GEOGRAPH…" at bounding box center [902, 367] width 309 height 32
select select "0"
click at [748, 351] on select "Choose Division [GEOGRAPHIC_DATA] [GEOGRAPHIC_DATA] [GEOGRAPHIC_DATA] [GEOGRAPH…" at bounding box center [902, 367] width 309 height 32
click at [811, 428] on form "District Information Bankruptcy Court CM/ECF: [US_STATE] - Northern Filing in N…" at bounding box center [740, 476] width 635 height 349
click at [624, 503] on input "text" at bounding box center [564, 501] width 282 height 32
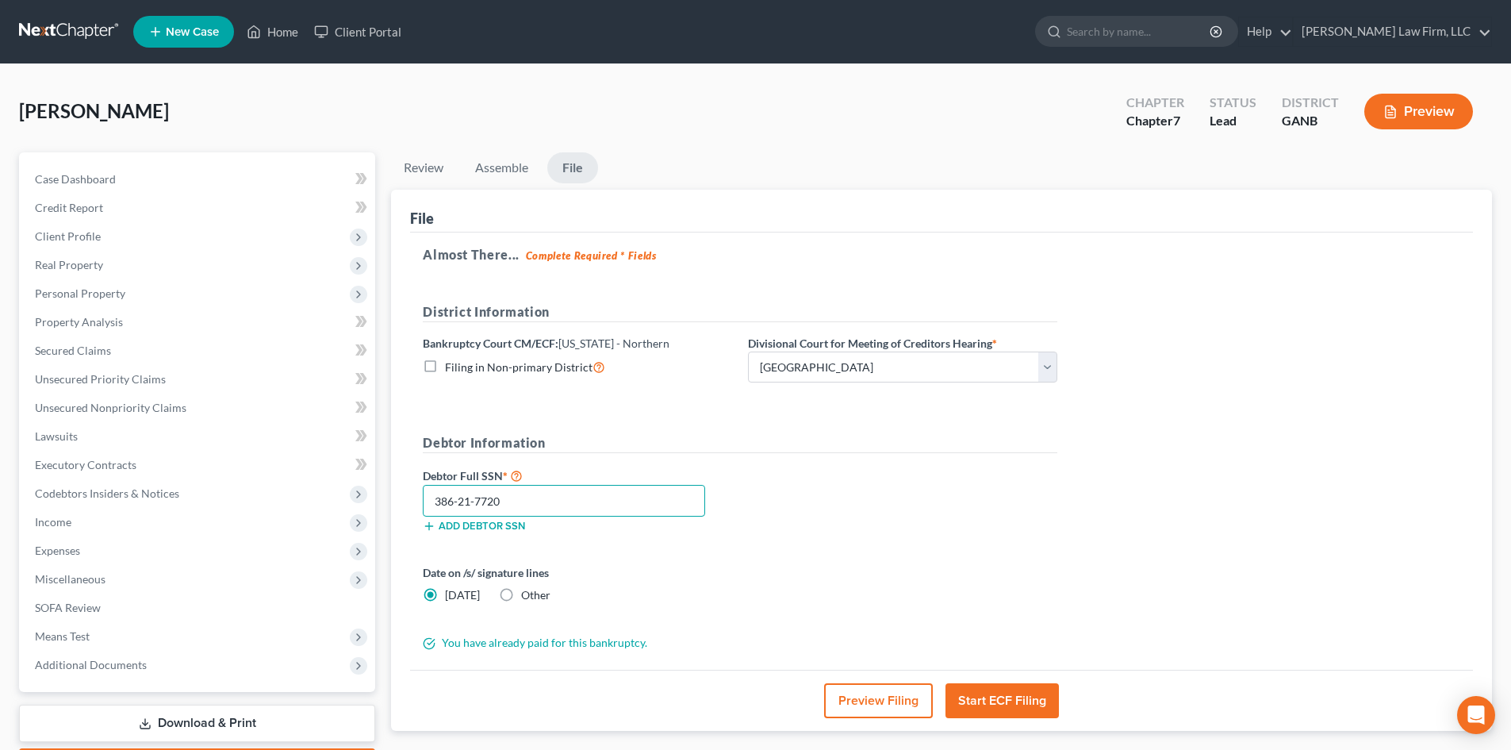
type input "386-21-7720"
drag, startPoint x: 976, startPoint y: 698, endPoint x: 937, endPoint y: 588, distance: 117.2
click at [976, 695] on button "Start ECF Filing" at bounding box center [1001, 700] width 113 height 35
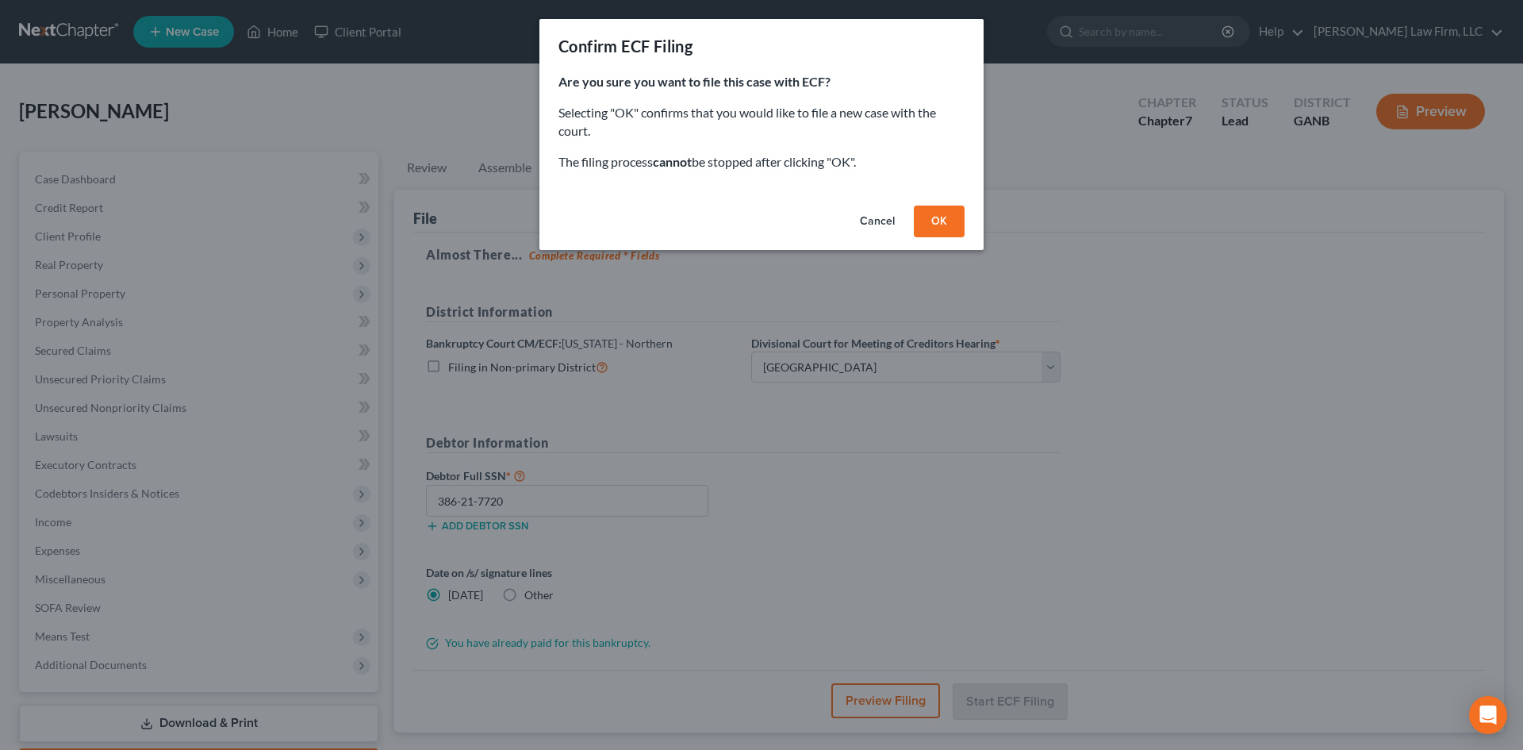
click at [945, 220] on button "OK" at bounding box center [939, 221] width 51 height 32
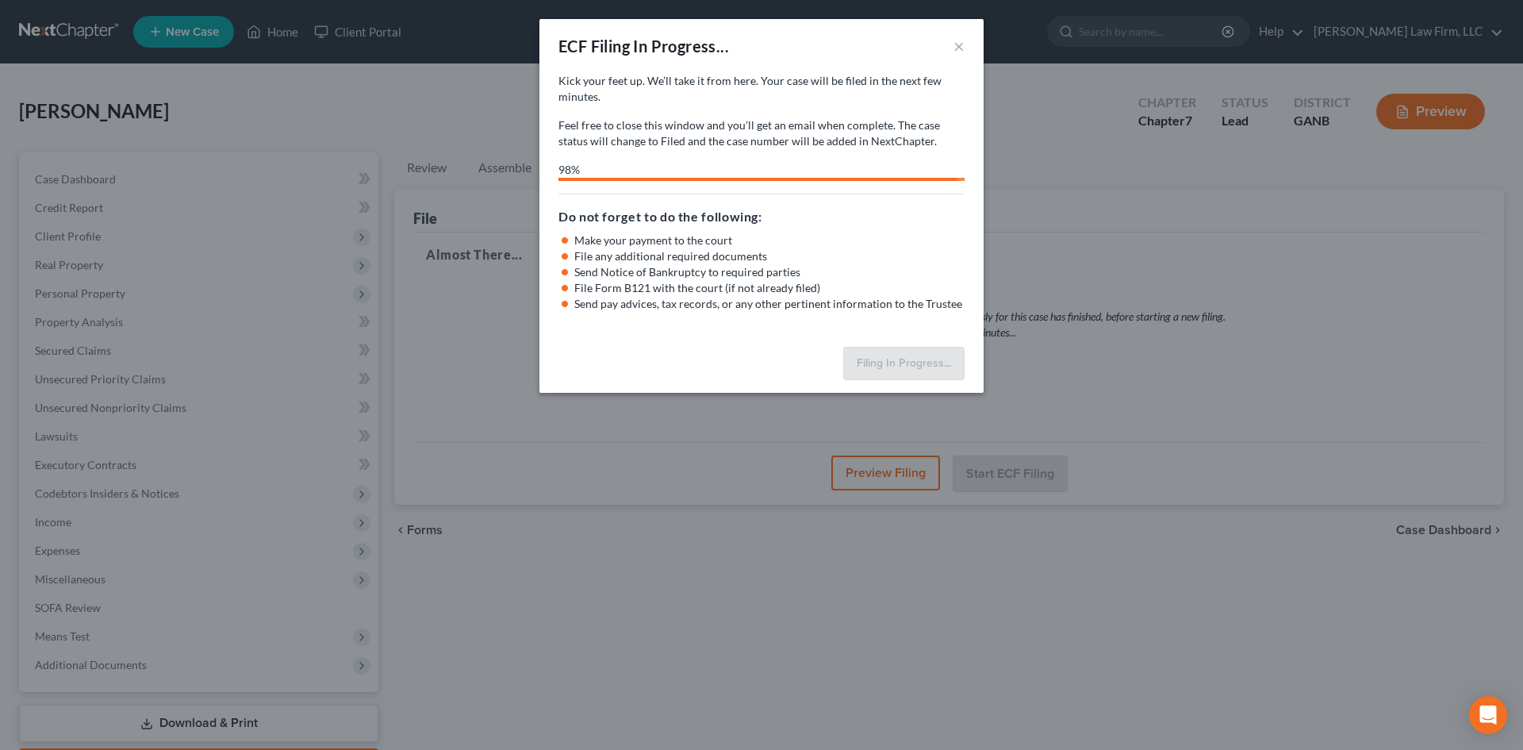
select select "0"
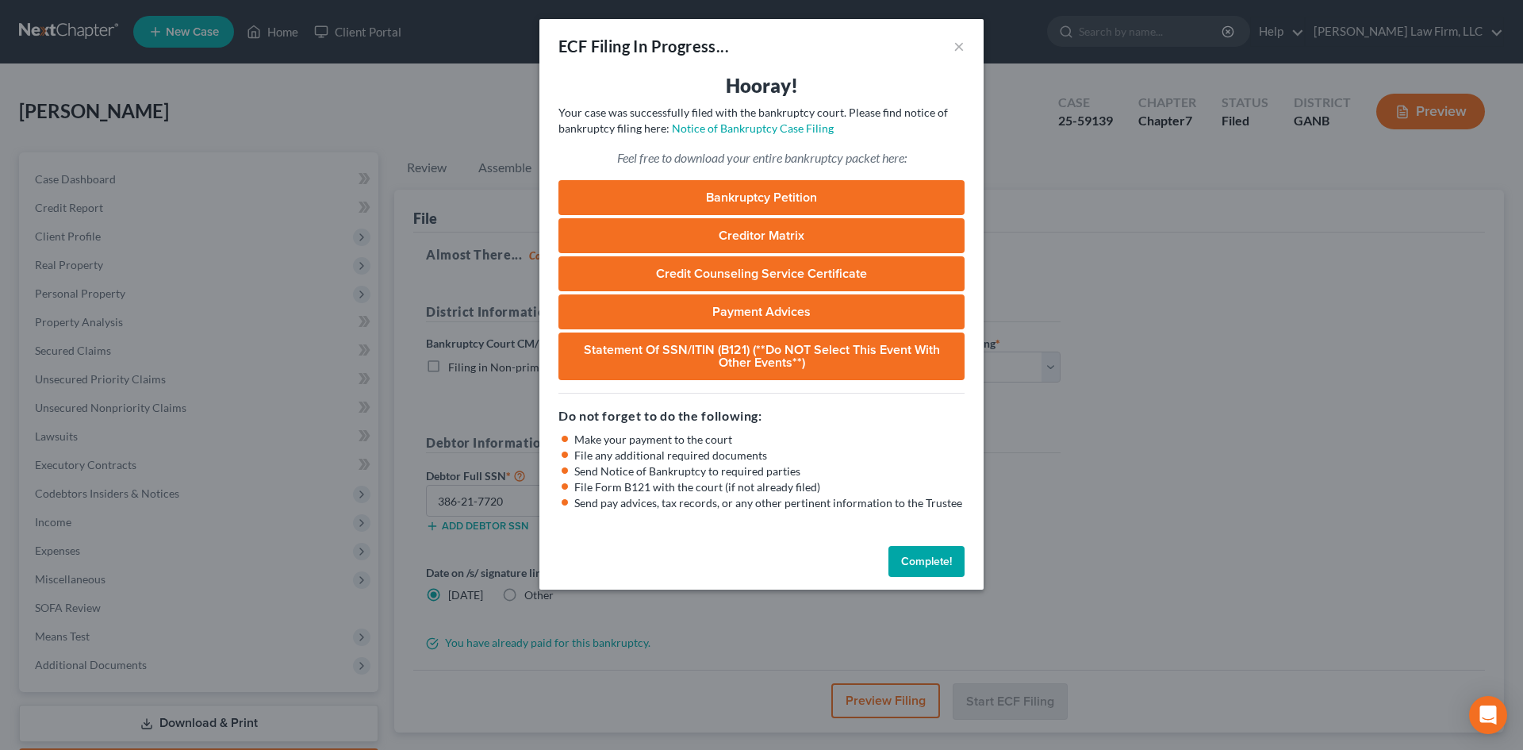
click at [940, 568] on button "Complete!" at bounding box center [926, 562] width 76 height 32
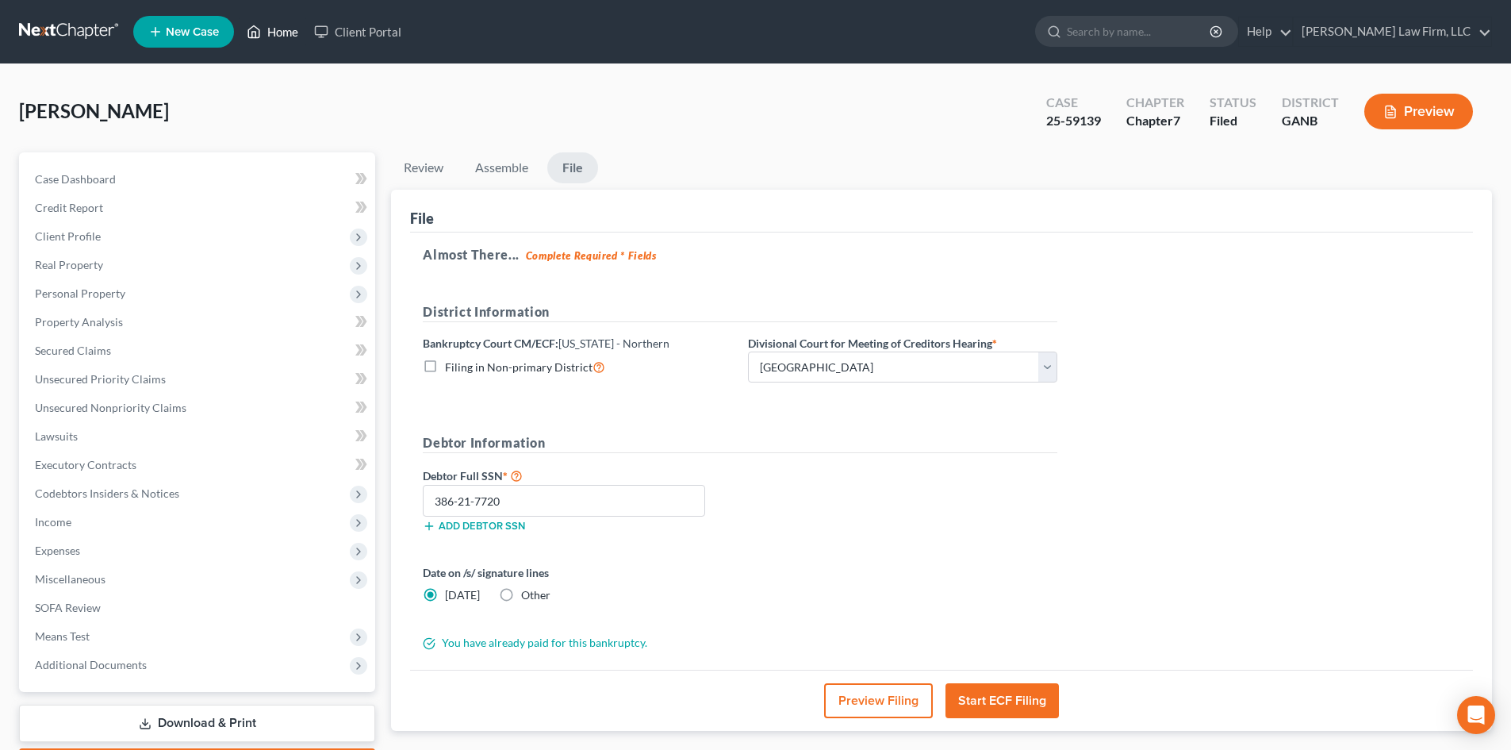
click at [295, 36] on link "Home" at bounding box center [272, 31] width 67 height 29
